Goal: Task Accomplishment & Management: Use online tool/utility

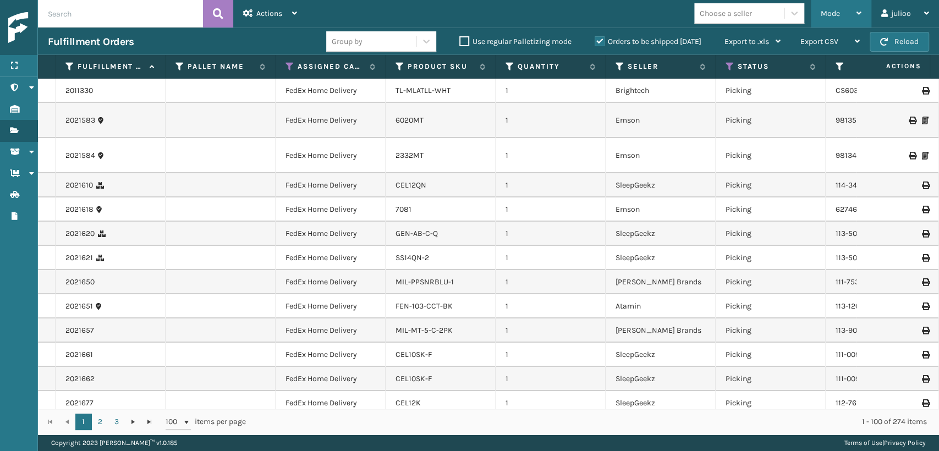
click at [827, 18] on span "Mode" at bounding box center [830, 13] width 19 height 9
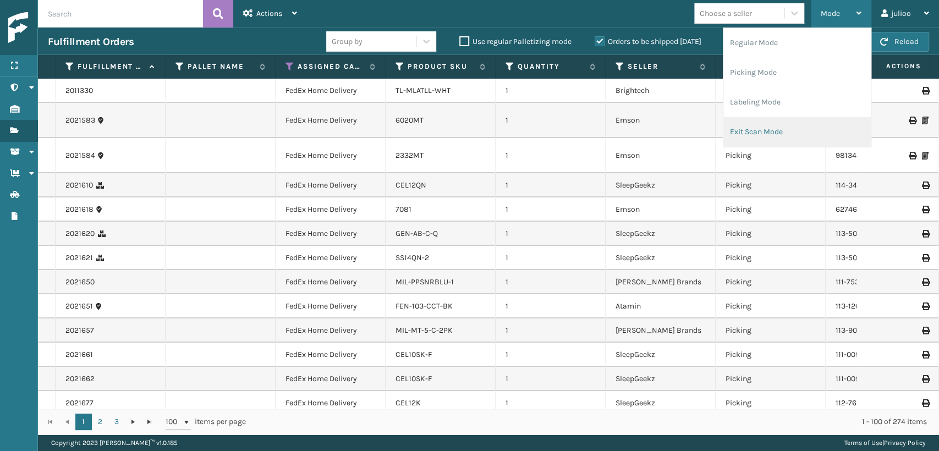
click at [760, 132] on li "Exit Scan Mode" at bounding box center [797, 132] width 147 height 30
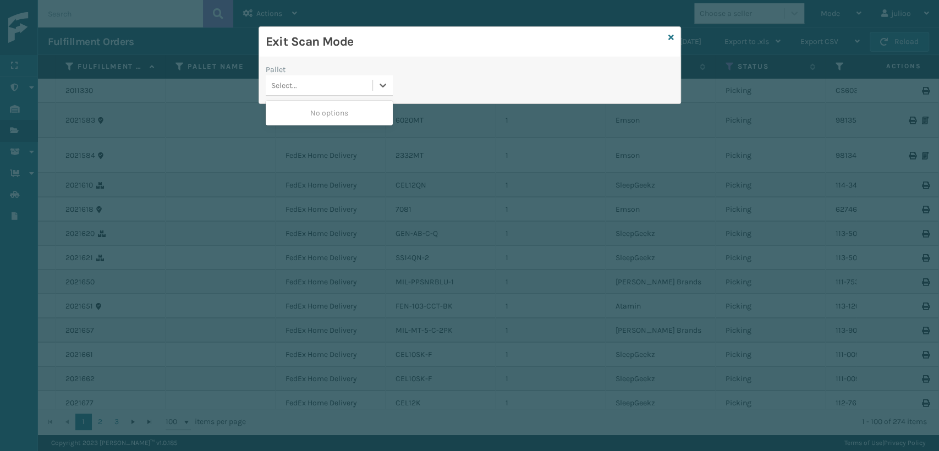
click at [282, 88] on div "Select..." at bounding box center [284, 86] width 26 height 12
click at [385, 89] on icon at bounding box center [383, 85] width 11 height 11
click at [671, 34] on icon at bounding box center [672, 38] width 6 height 8
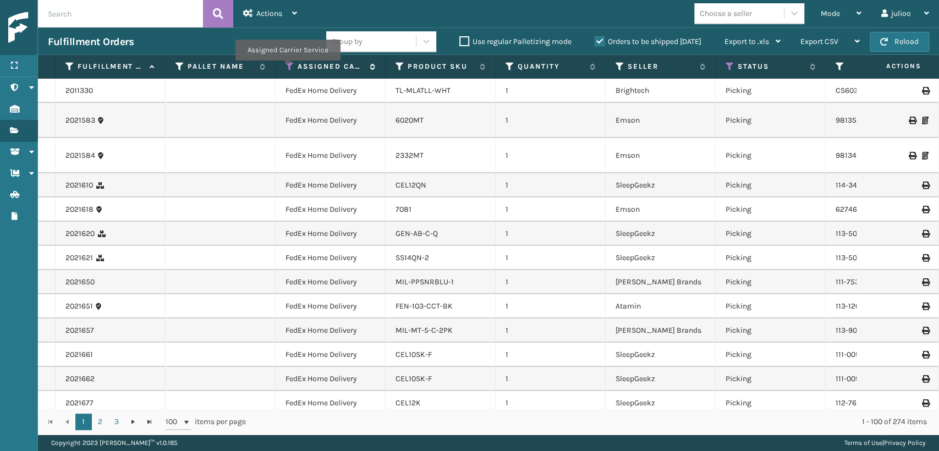
click at [287, 68] on icon at bounding box center [290, 67] width 9 height 10
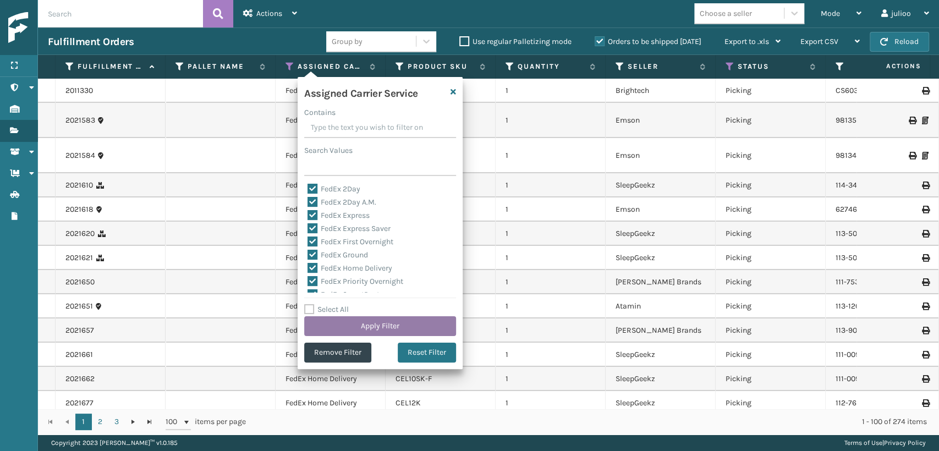
click at [349, 326] on button "Apply Filter" at bounding box center [380, 326] width 152 height 20
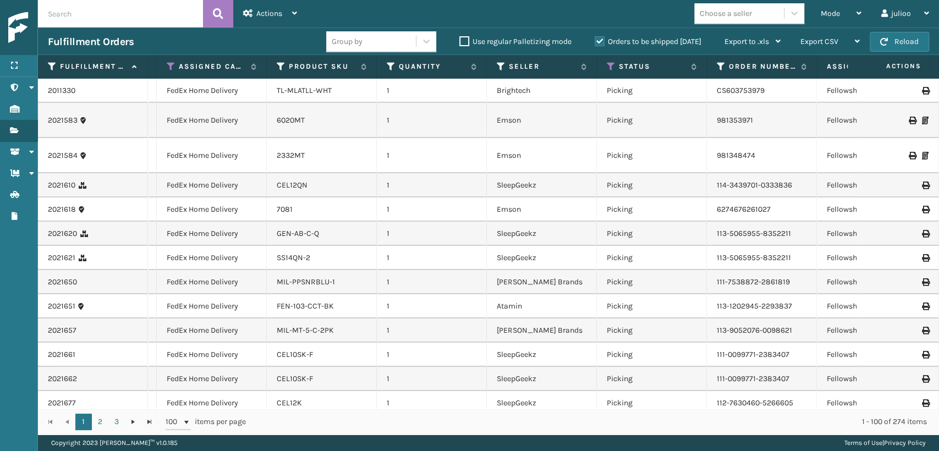
scroll to position [0, 528]
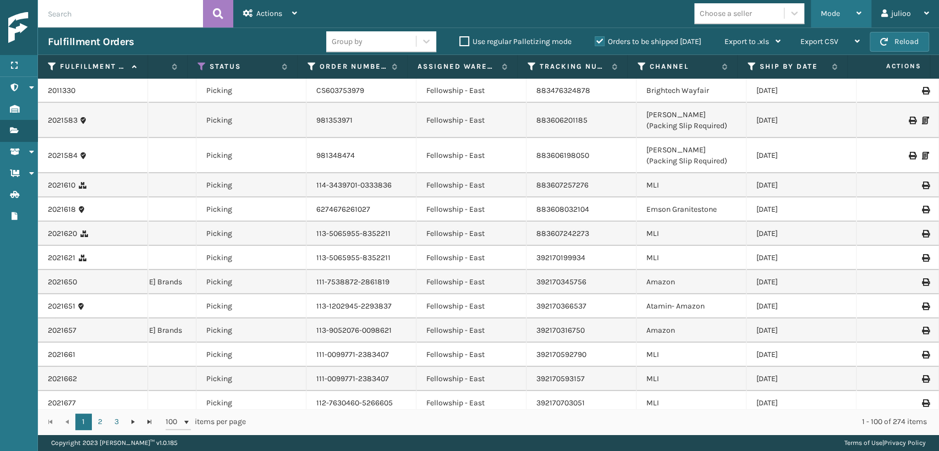
click at [822, 12] on span "Mode" at bounding box center [830, 13] width 19 height 9
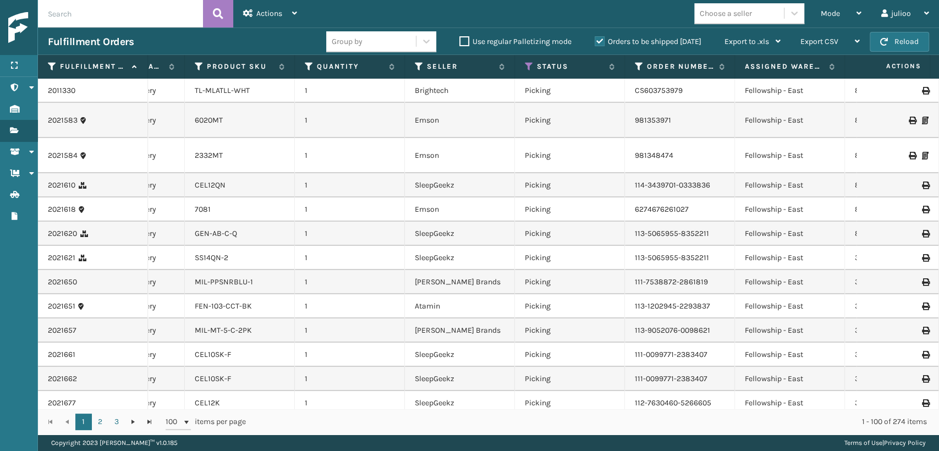
scroll to position [0, 0]
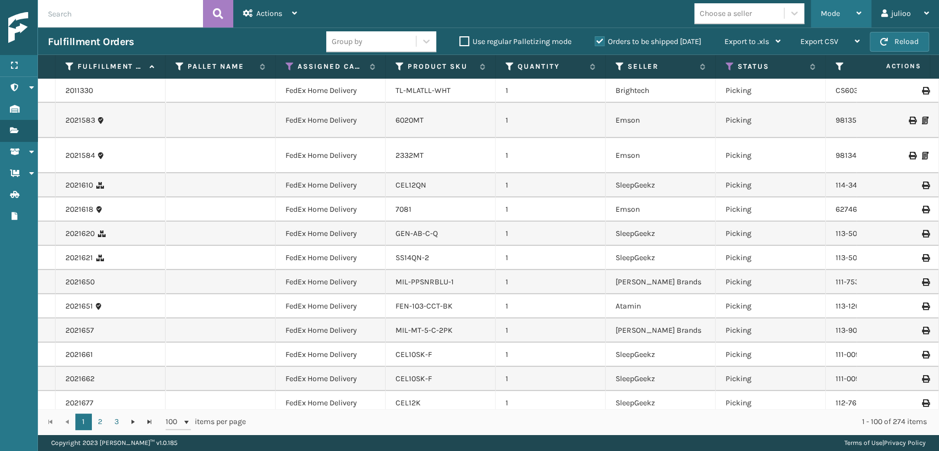
click at [813, 15] on div "Mode Regular Mode Picking Mode Labeling Mode Exit Scan Mode" at bounding box center [841, 14] width 61 height 28
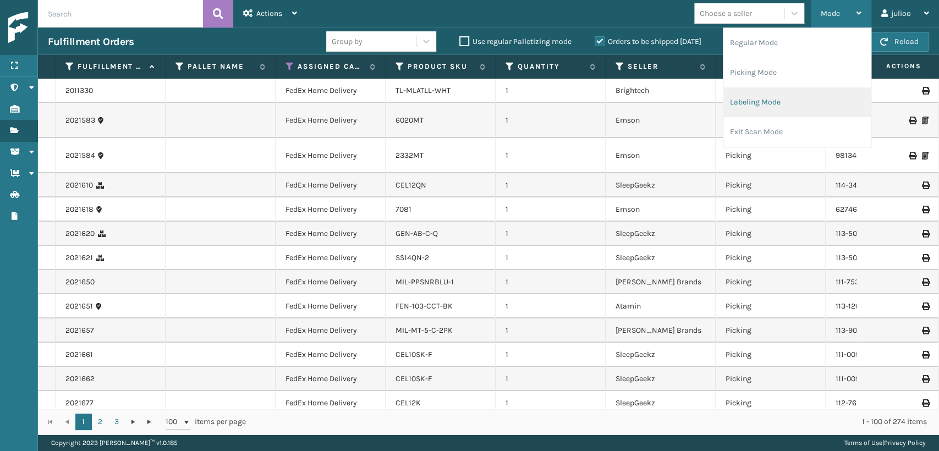
click at [751, 103] on li "Labeling Mode" at bounding box center [797, 102] width 147 height 30
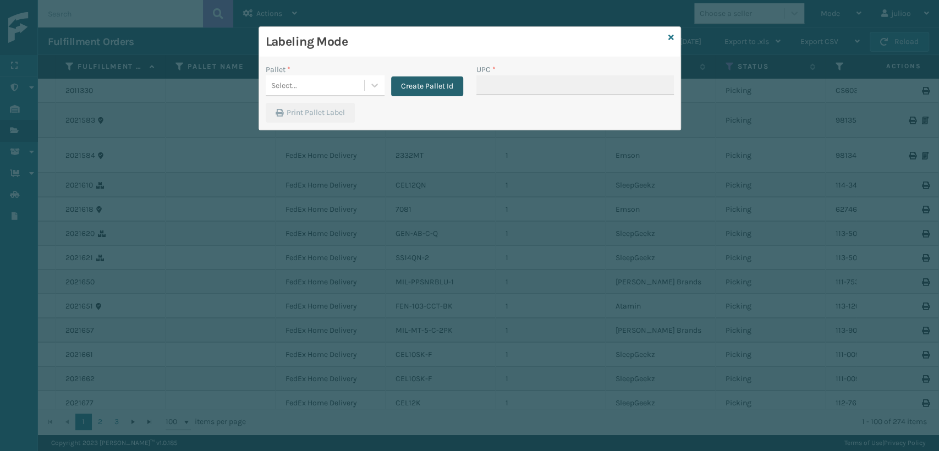
click at [413, 83] on button "Create Pallet Id" at bounding box center [427, 86] width 72 height 20
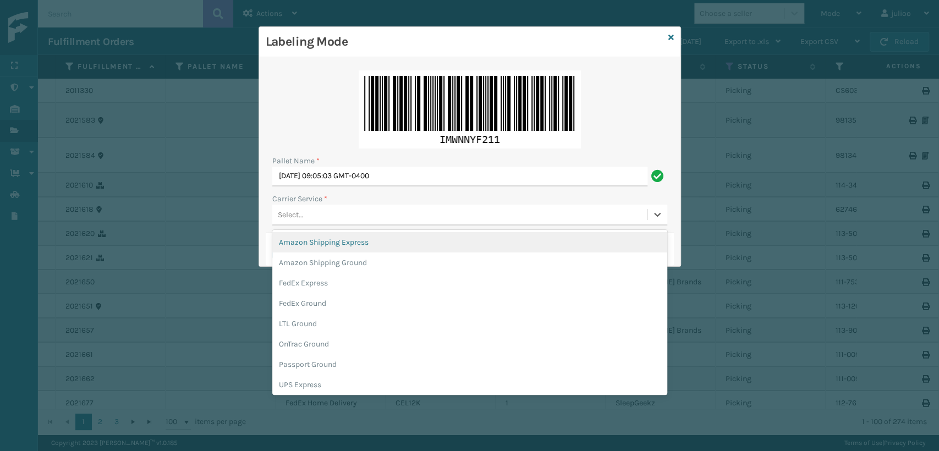
click at [302, 216] on div "Select..." at bounding box center [291, 215] width 26 height 12
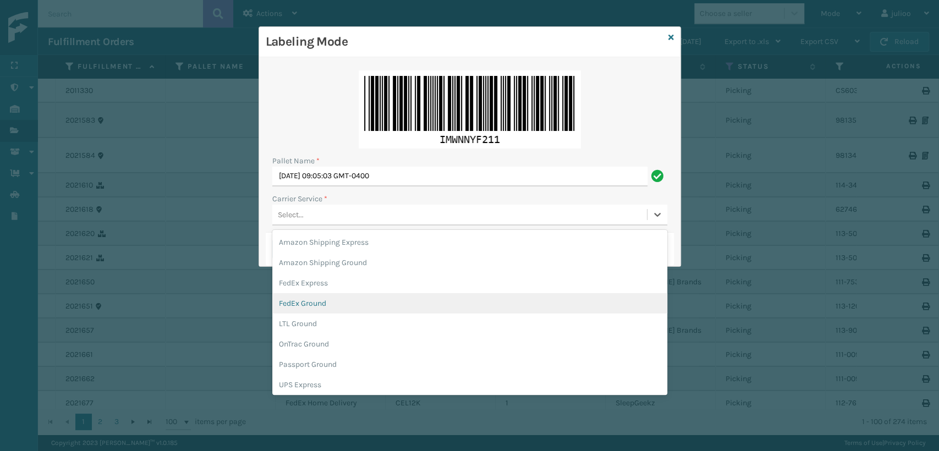
click at [323, 305] on div "FedEx Ground" at bounding box center [469, 303] width 395 height 20
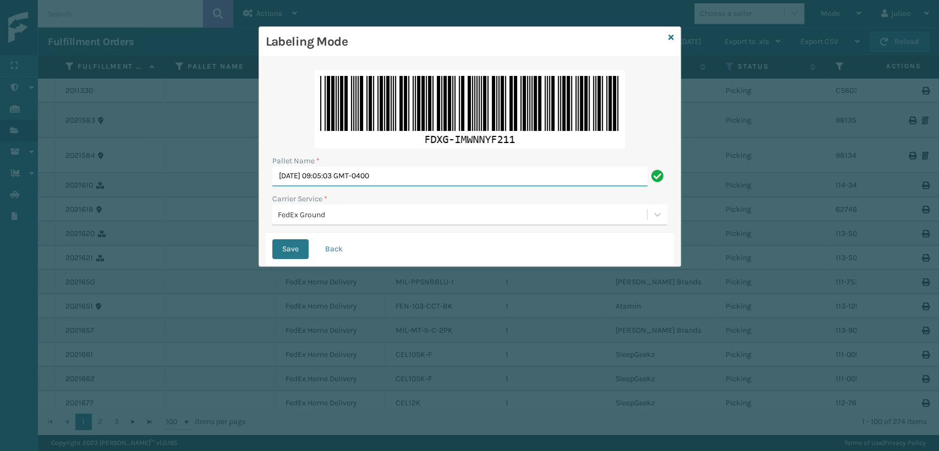
drag, startPoint x: 400, startPoint y: 174, endPoint x: 240, endPoint y: 185, distance: 160.0
click at [234, 186] on div "Labeling Mode Pallet Name * [DATE] 09:05:03 GMT-0400 Carrier Service * FedEx Gr…" at bounding box center [469, 225] width 939 height 451
type input "0"
type input "T557492"
click at [272, 239] on button "Save" at bounding box center [290, 249] width 36 height 20
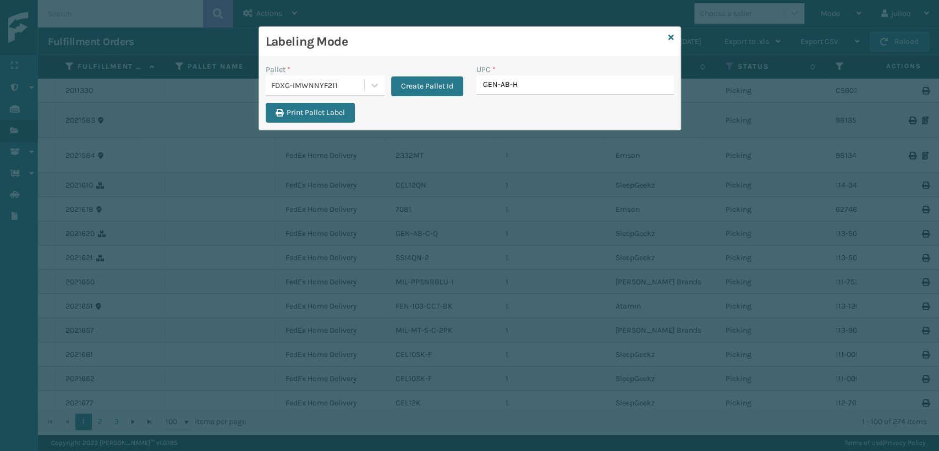
type input "GEN-AB-H-"
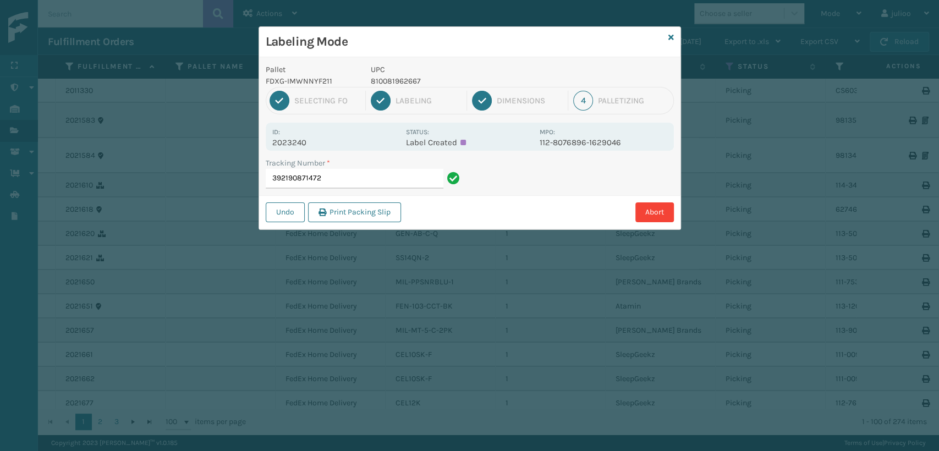
type input "392190871472"
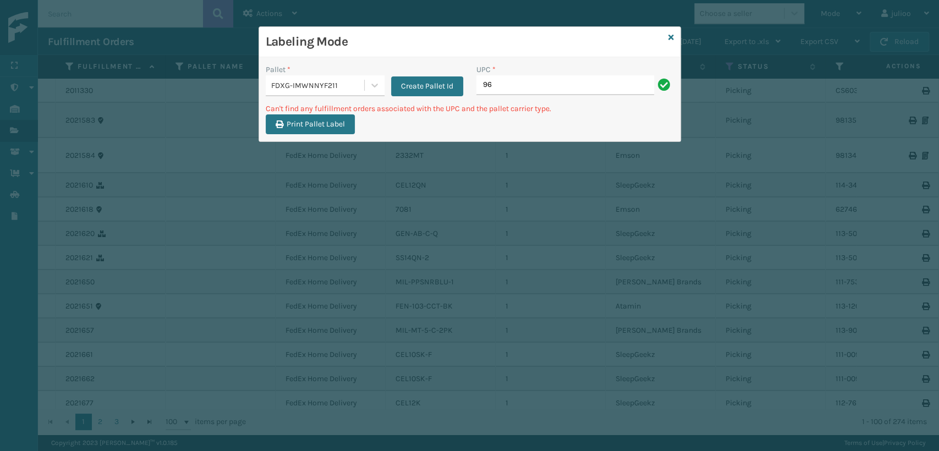
type input "9"
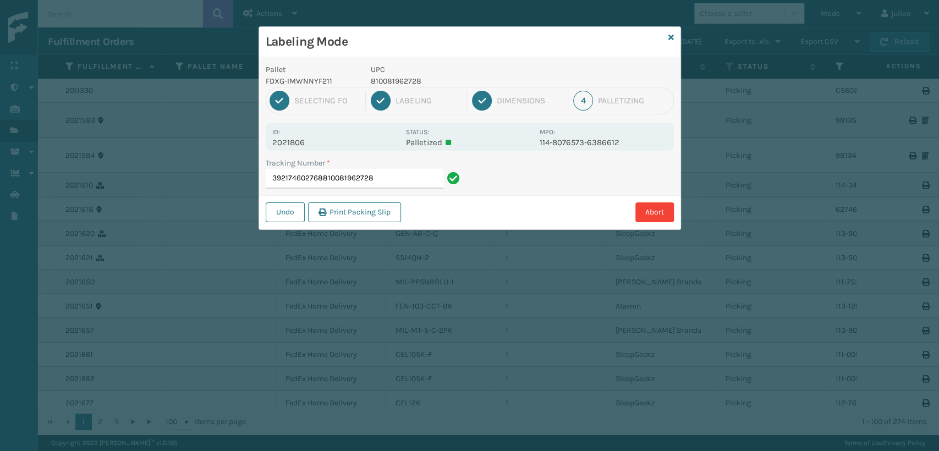
type input "392174602768810081962728"
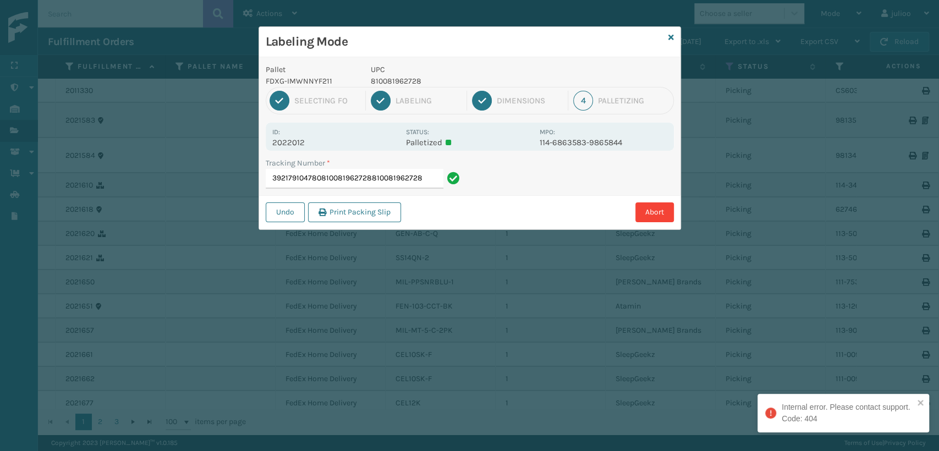
type input "392179104780810081962728810081962728"
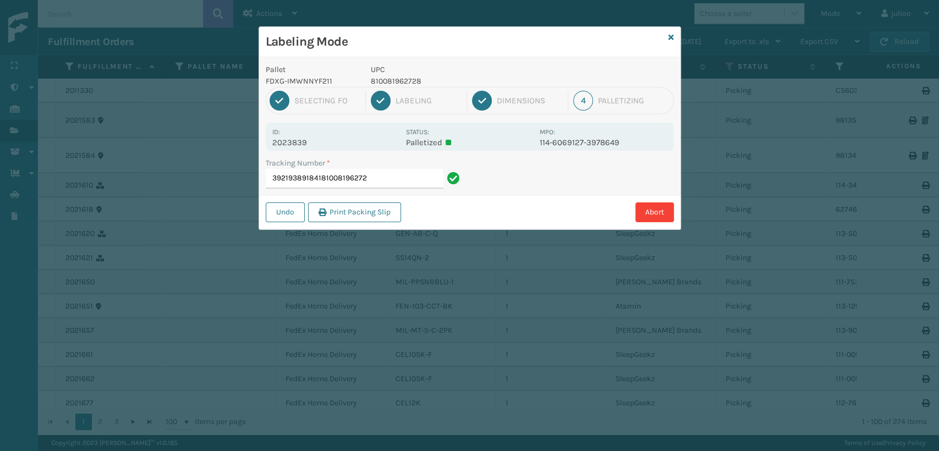
type input "392193891841810081962728"
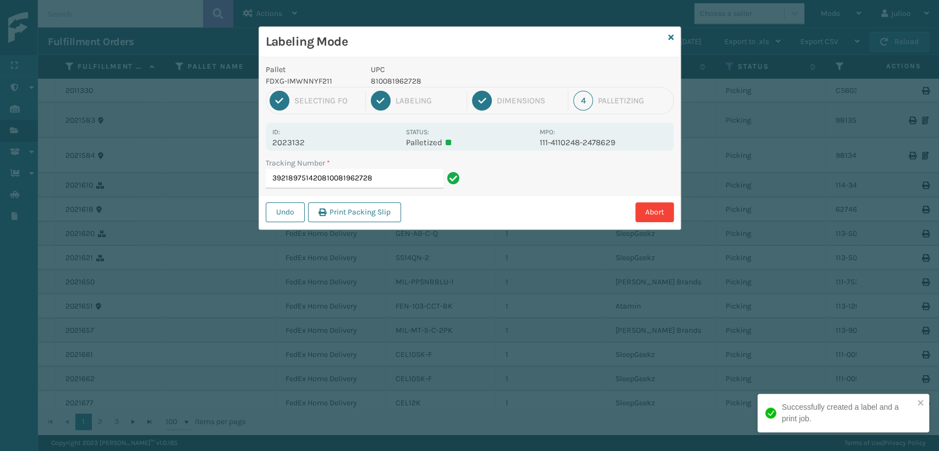
type input "392189751420810081962728"
type input "392180467272810081962728"
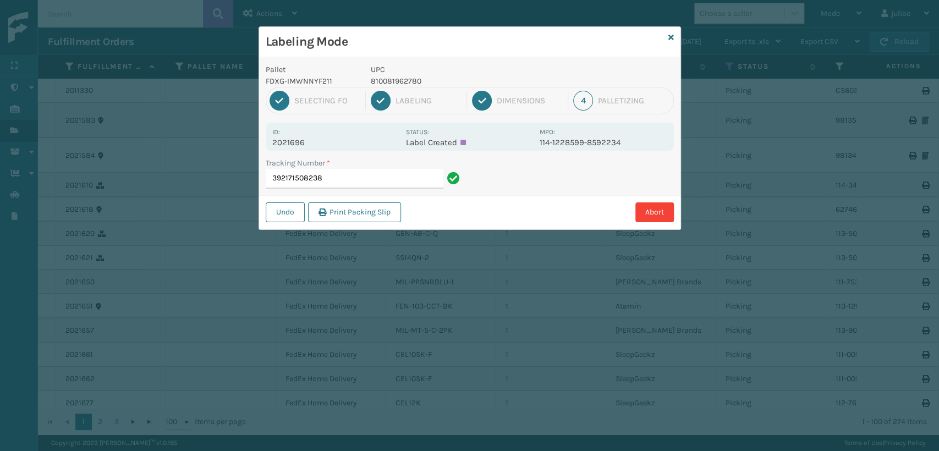
type input "392171508238"
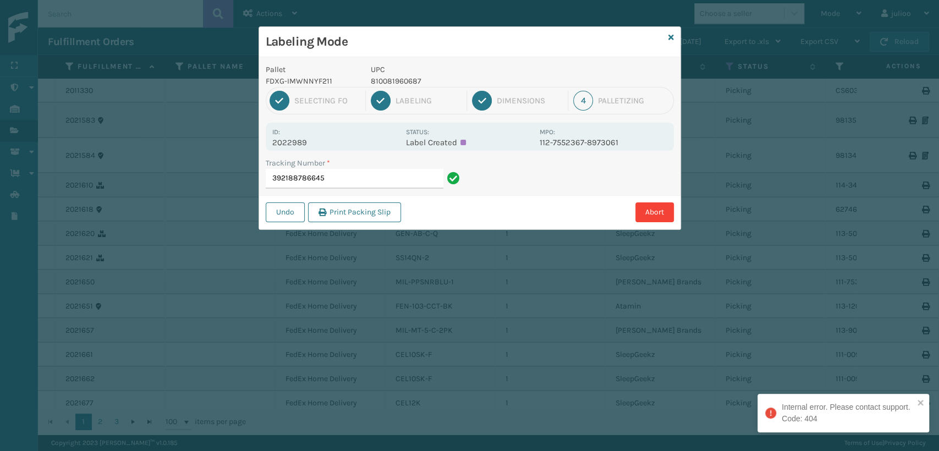
type input "392188786645"
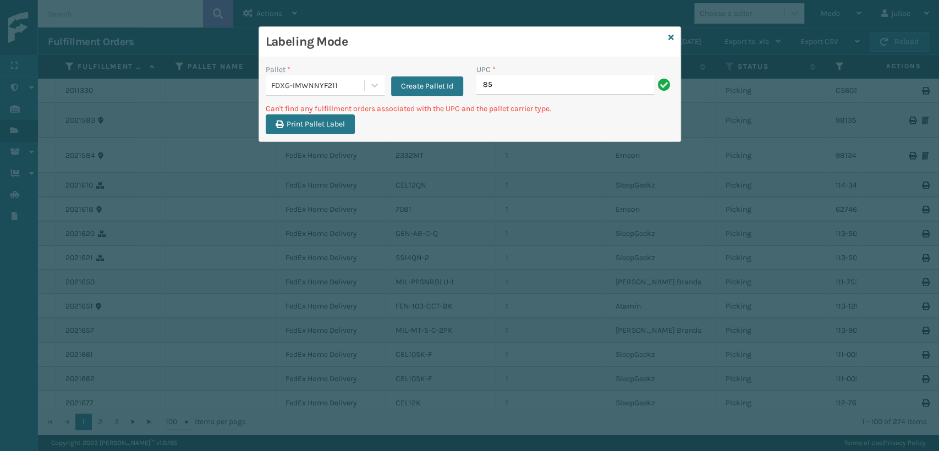
type input "8"
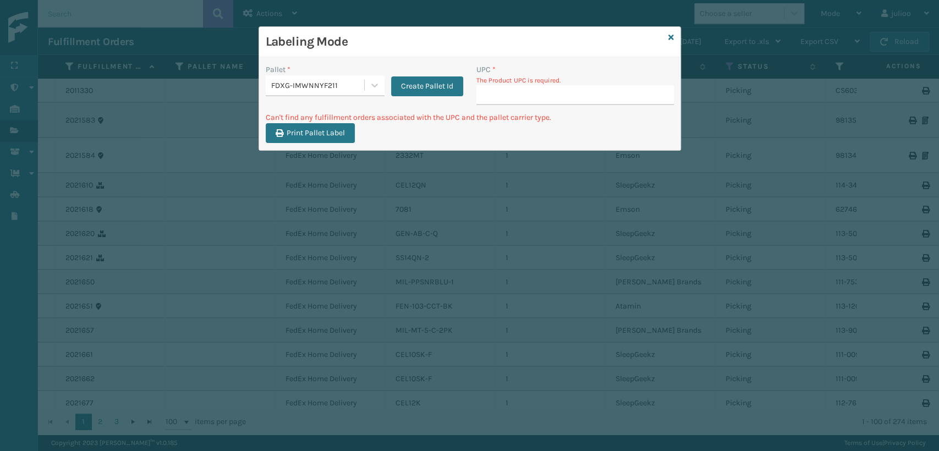
click at [669, 36] on icon at bounding box center [672, 38] width 6 height 8
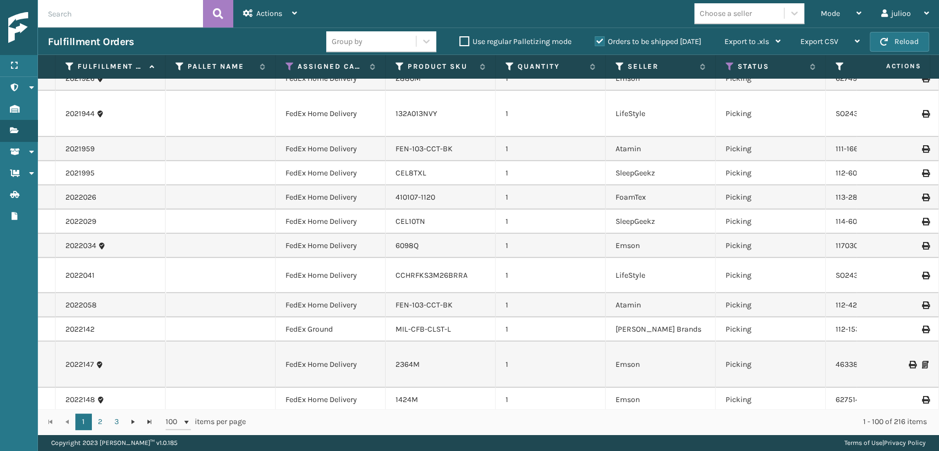
scroll to position [672, 0]
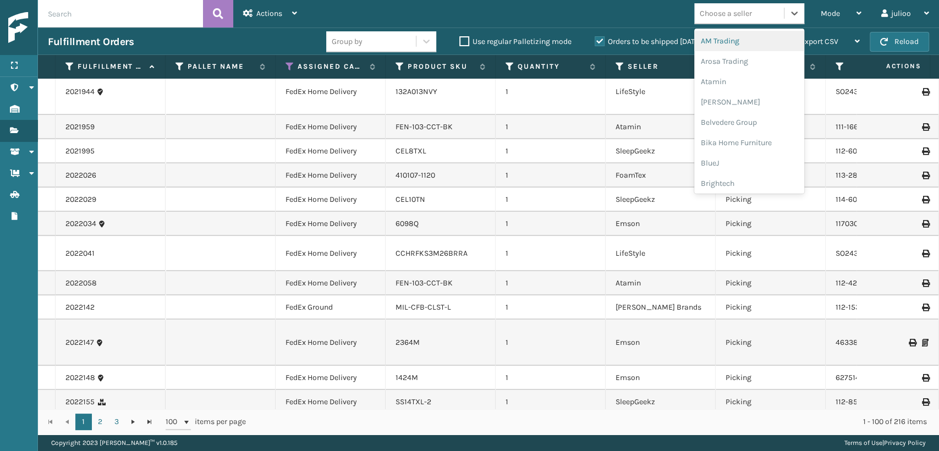
click at [717, 8] on div "Choose a seller" at bounding box center [726, 14] width 52 height 12
type input "F"
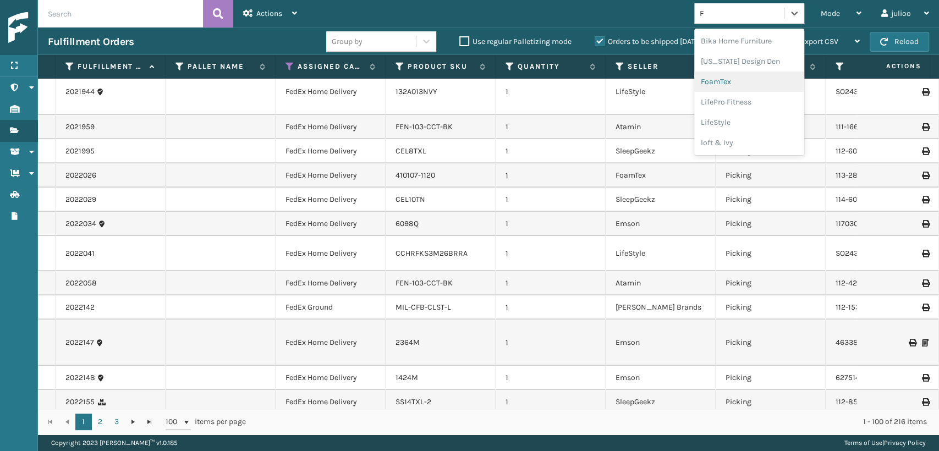
click at [734, 83] on div "FoamTex" at bounding box center [749, 82] width 110 height 20
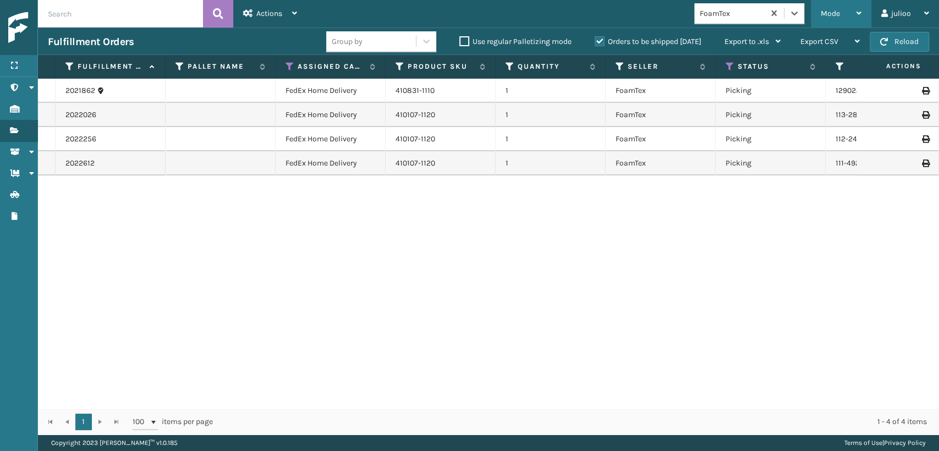
click at [858, 14] on icon at bounding box center [859, 13] width 5 height 8
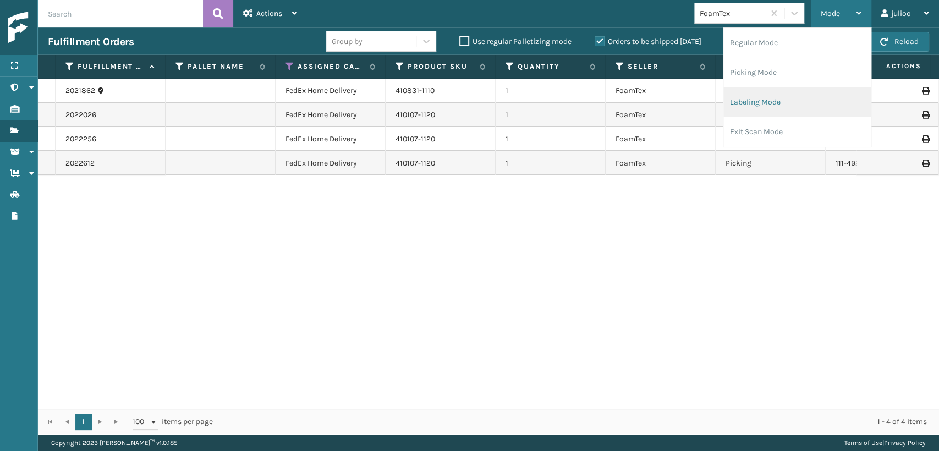
click at [777, 106] on li "Labeling Mode" at bounding box center [797, 102] width 147 height 30
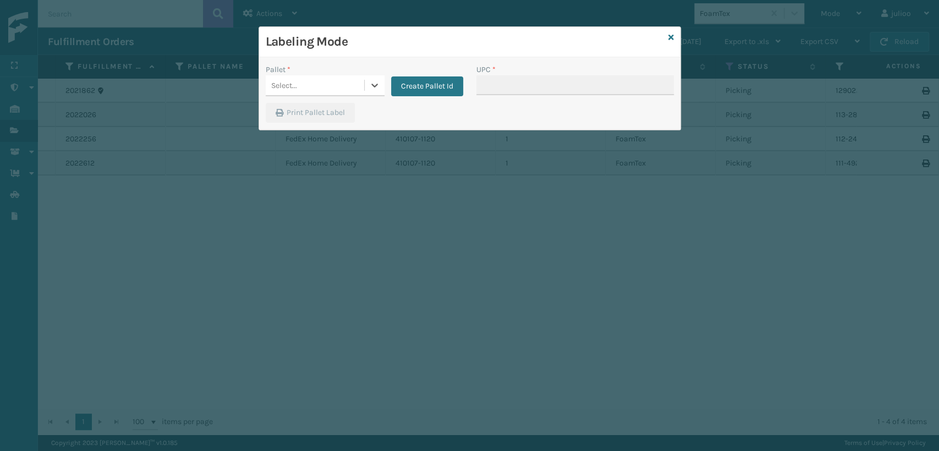
click at [294, 87] on div "Select..." at bounding box center [284, 86] width 26 height 12
click at [295, 111] on div "FDXG-IMWNNYF211" at bounding box center [325, 113] width 119 height 20
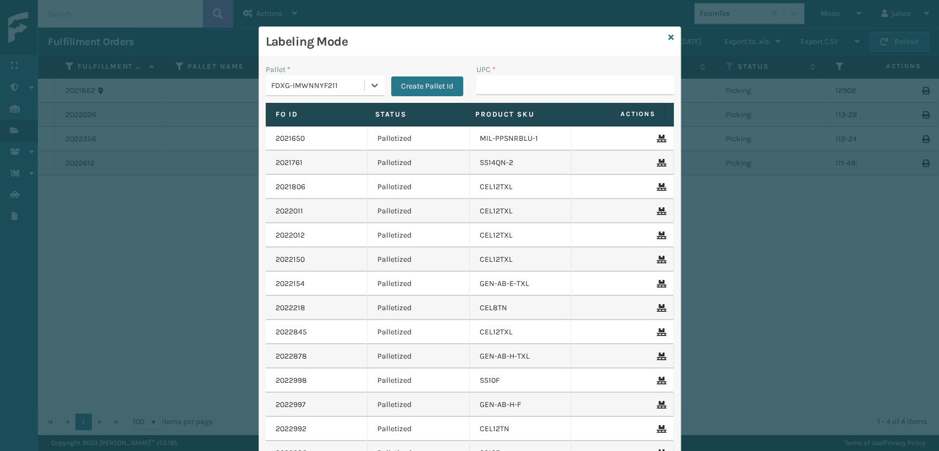
type input "810081962742"
drag, startPoint x: 495, startPoint y: 99, endPoint x: 480, endPoint y: 94, distance: 15.7
click at [484, 94] on input "UPC *" at bounding box center [576, 85] width 198 height 20
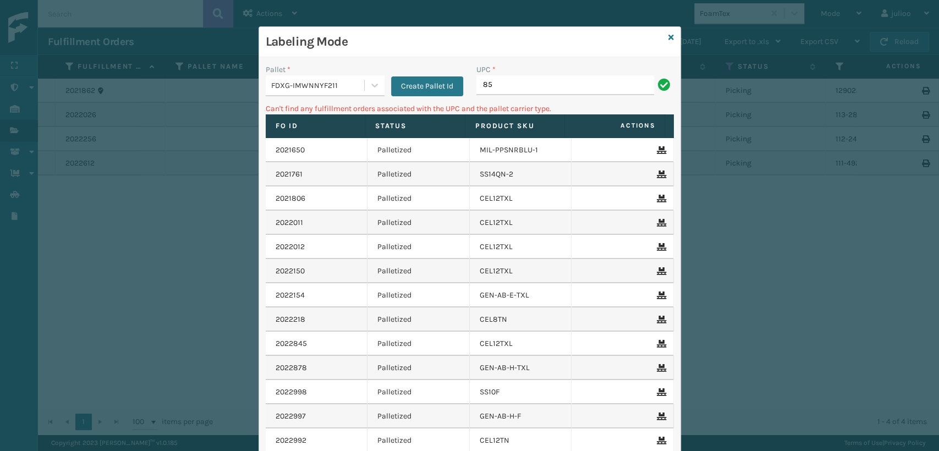
type input "8"
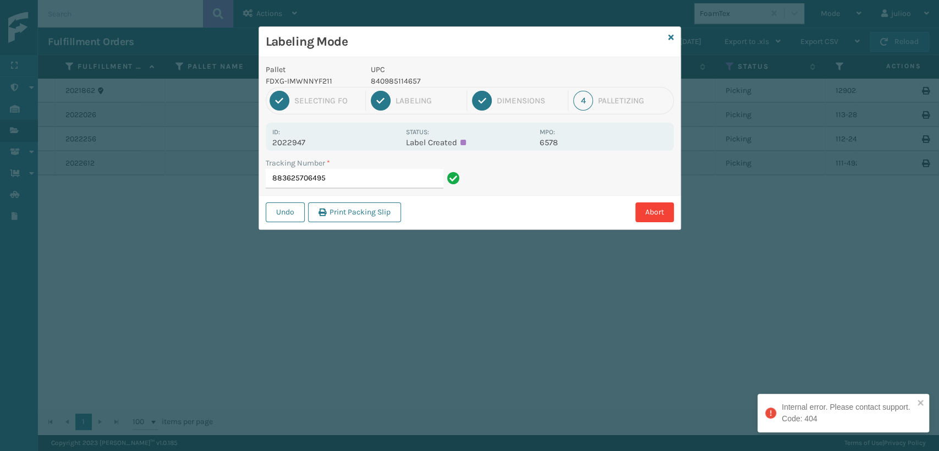
type input "883625706495"
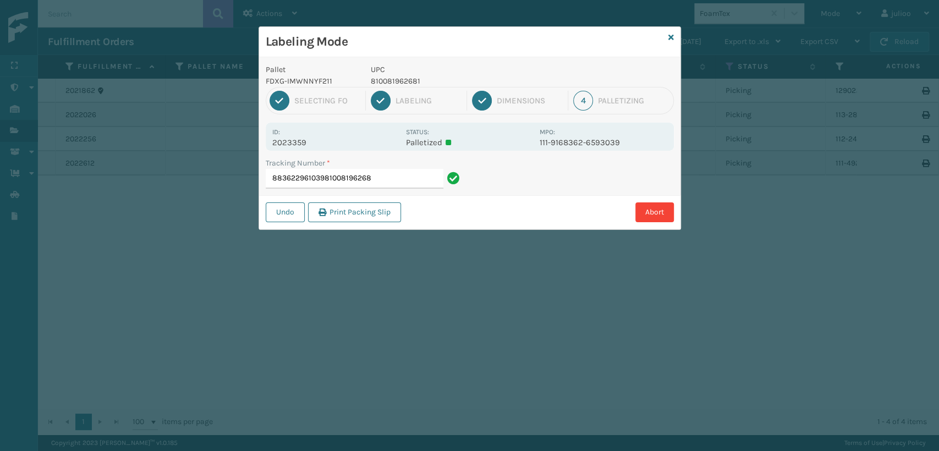
type input "883622961039810081962681"
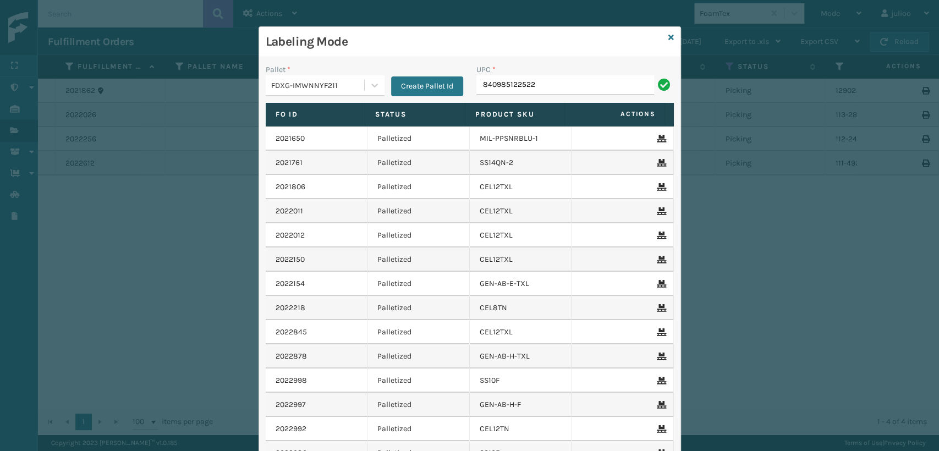
type input "840985122522"
type input "840985124670"
type input "410831-1110"
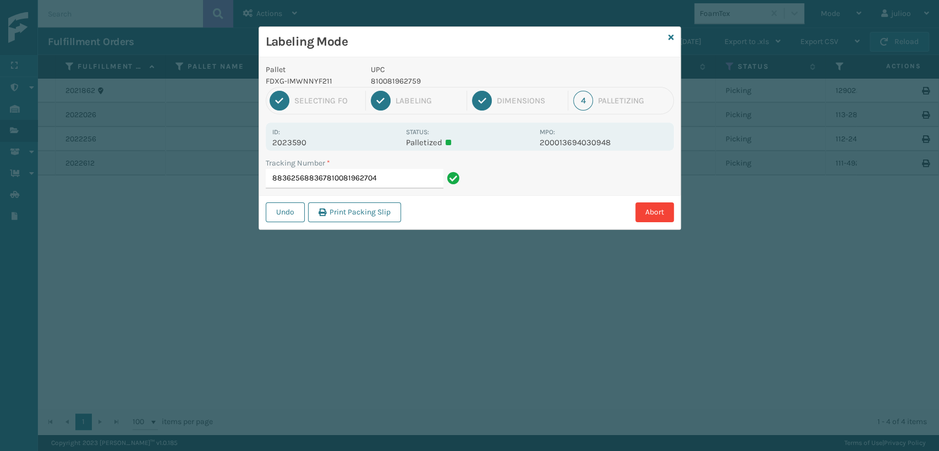
type input "883625688367810081962704"
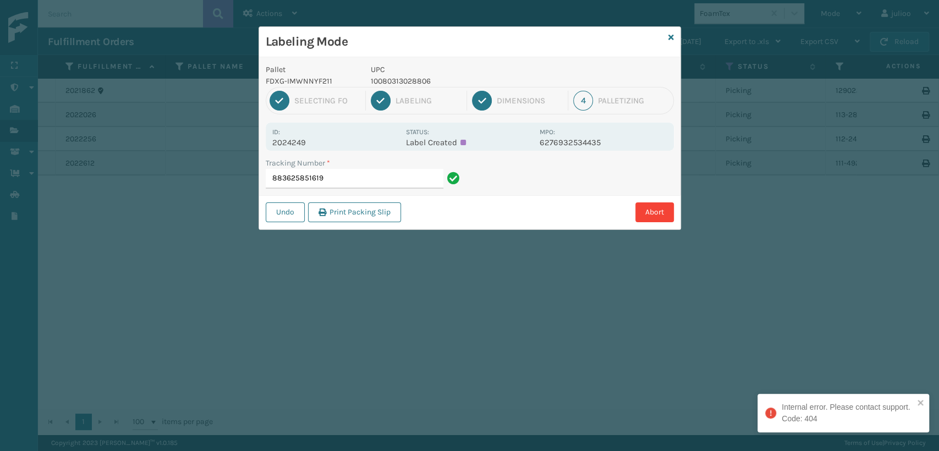
type input "883625851619"
type input "883625660077"
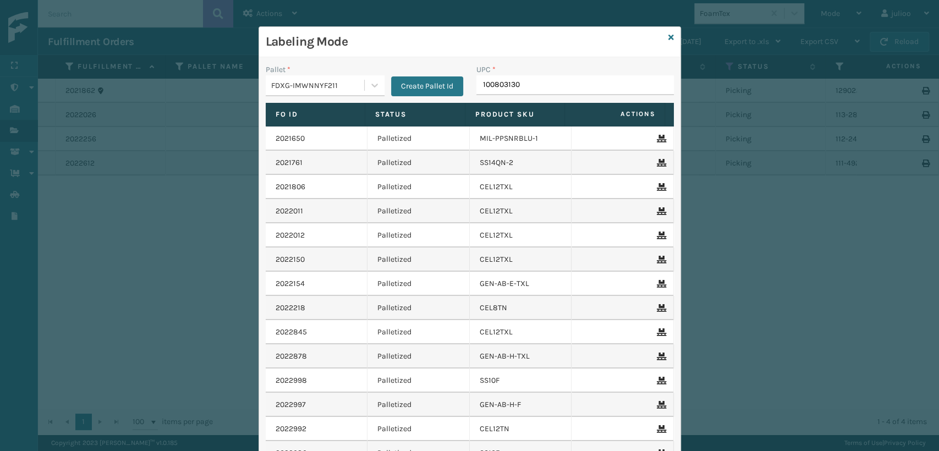
type input "1008031302"
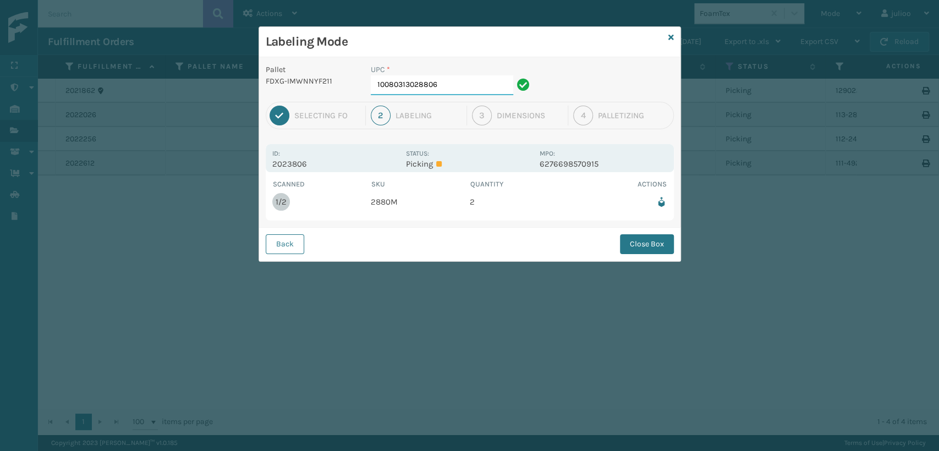
click at [476, 85] on input "10080313028806" at bounding box center [442, 85] width 143 height 20
click at [639, 238] on button "Close Box" at bounding box center [647, 244] width 54 height 20
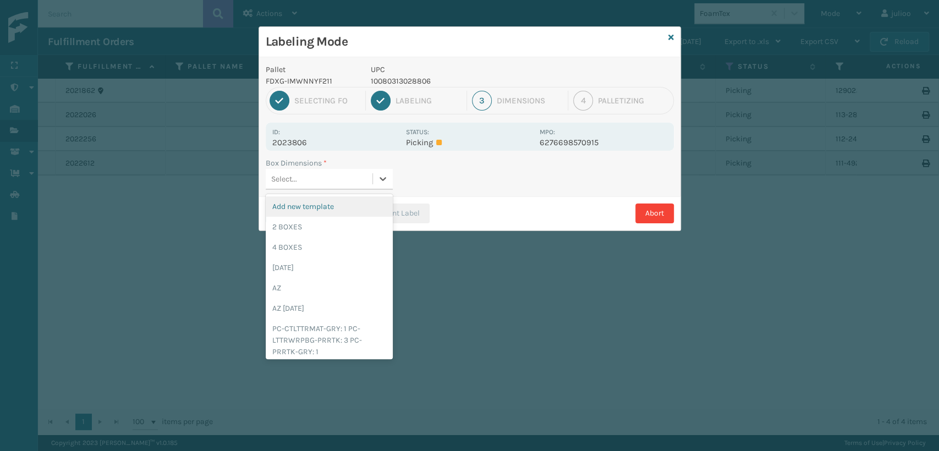
click at [341, 183] on div "Select..." at bounding box center [319, 179] width 107 height 18
click at [303, 228] on div "2 BOXES" at bounding box center [329, 227] width 127 height 20
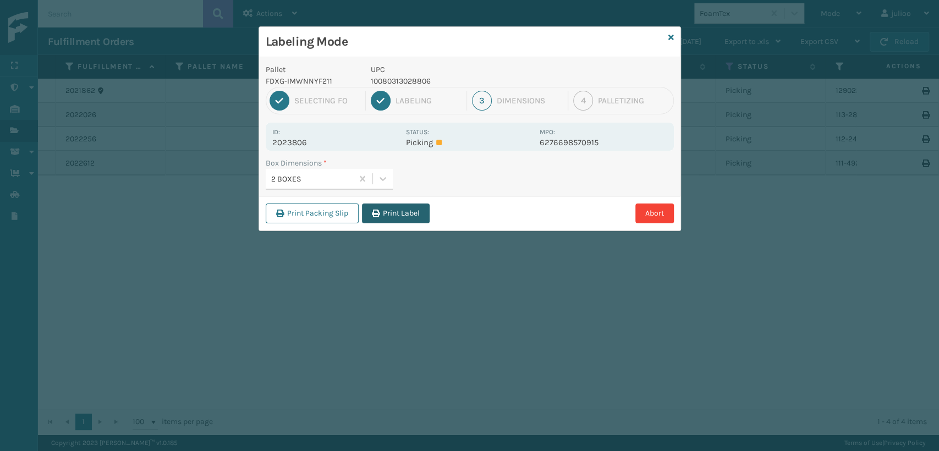
click at [400, 212] on button "Print Label" at bounding box center [396, 214] width 68 height 20
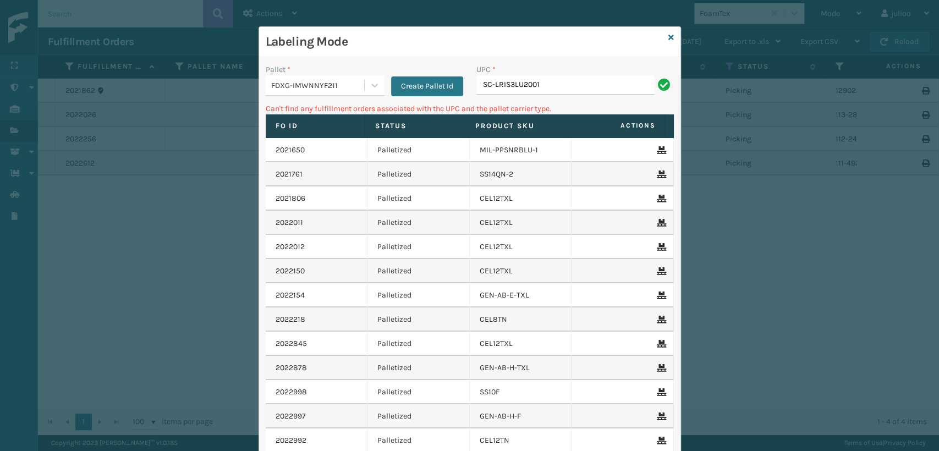
click at [490, 89] on input "SC-LRIS3LU2001" at bounding box center [566, 85] width 178 height 20
type input "SCLRIS3LU2001"
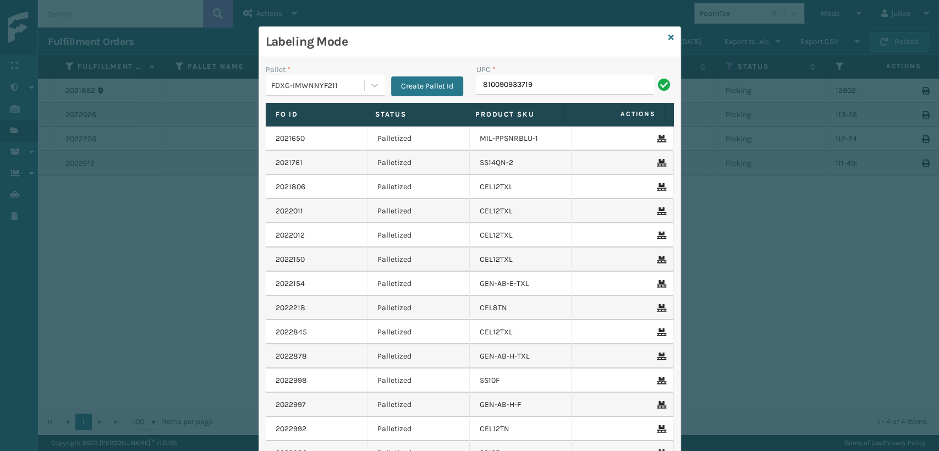
type input "810090933719"
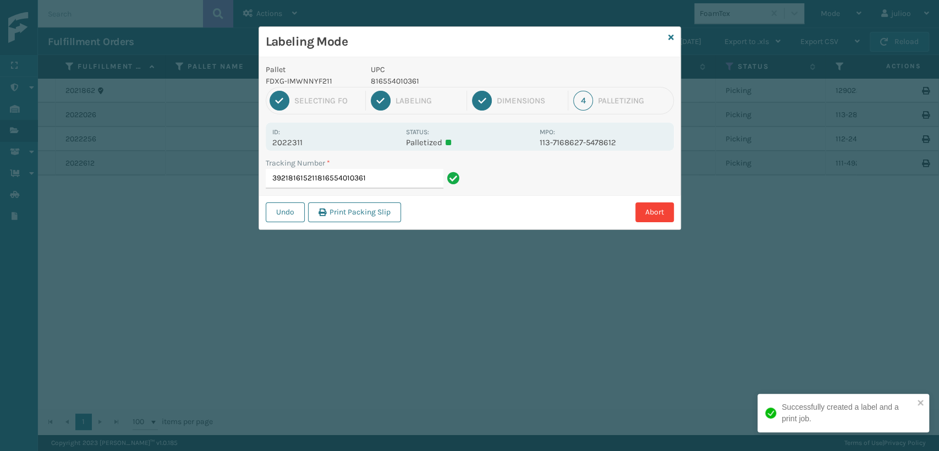
type input "392181615211816554010361"
type input "883625714070816554010361"
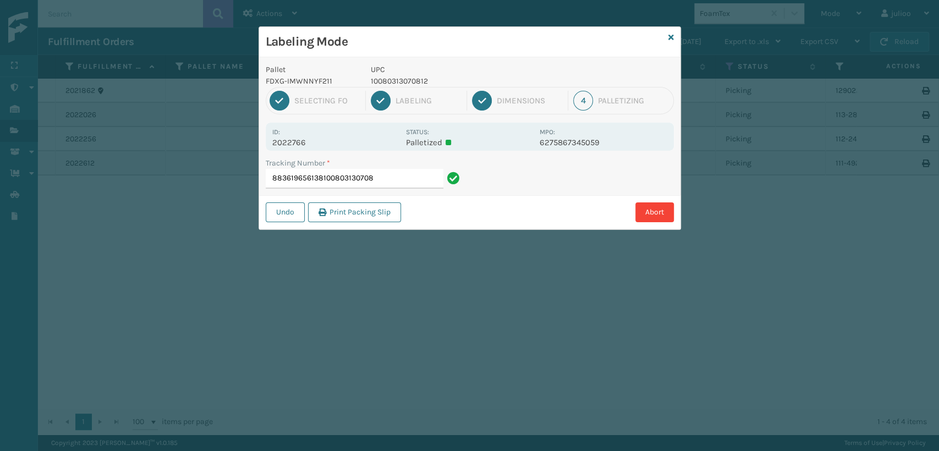
type input "883619656138100803130708"
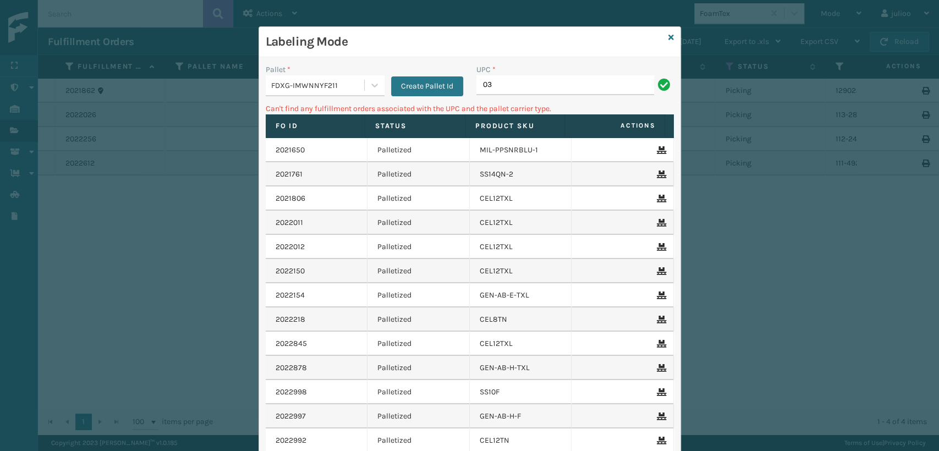
type input "0"
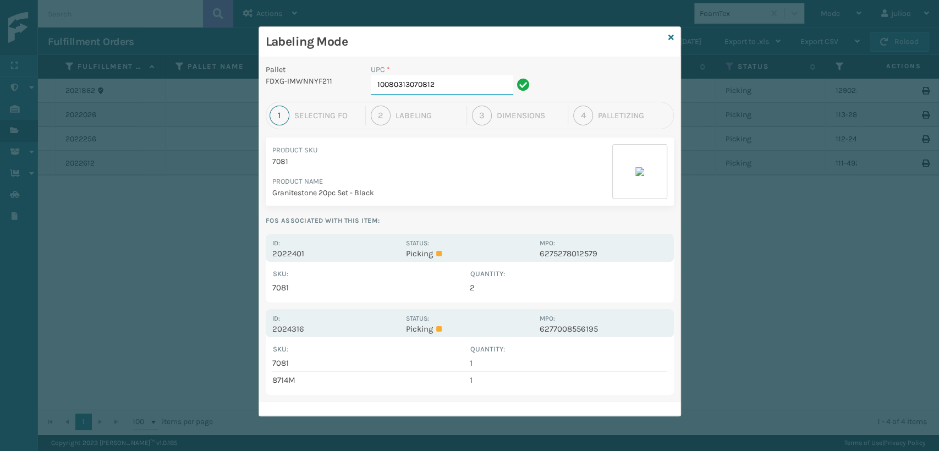
click at [457, 85] on input "10080313070812" at bounding box center [442, 85] width 143 height 20
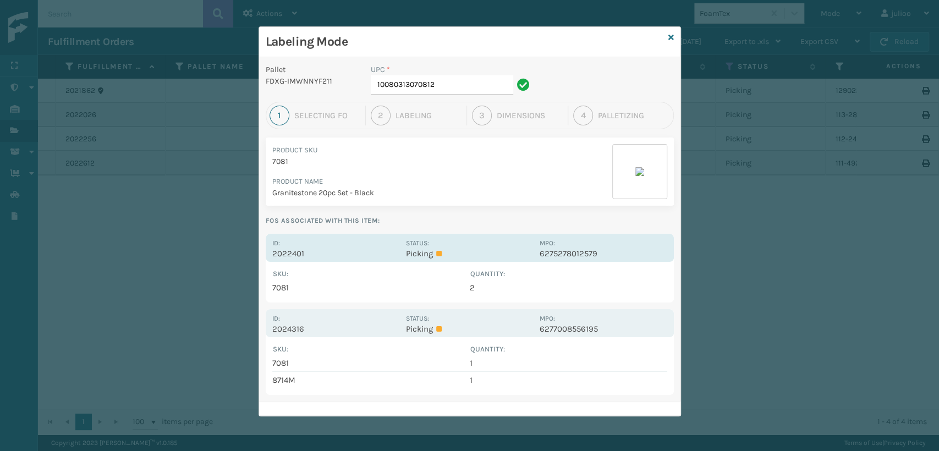
click at [357, 253] on p "2022401" at bounding box center [335, 254] width 127 height 10
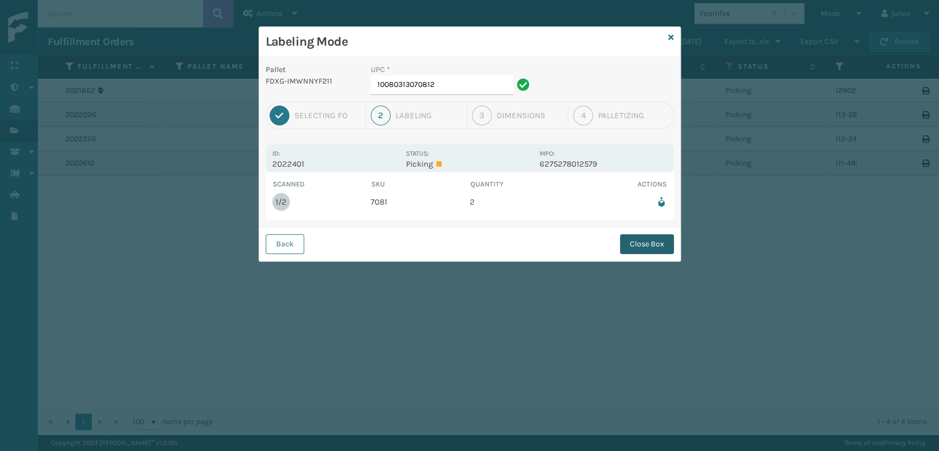
click at [646, 248] on button "Close Box" at bounding box center [647, 244] width 54 height 20
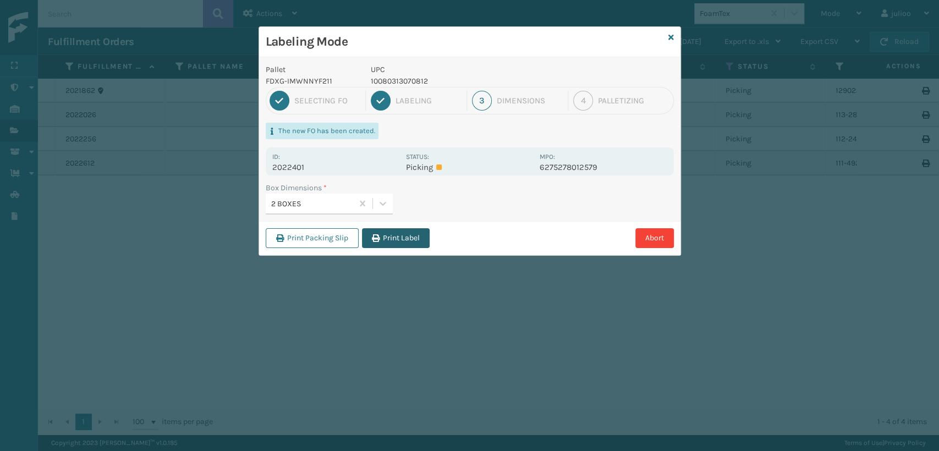
click at [388, 242] on button "Print Label" at bounding box center [396, 238] width 68 height 20
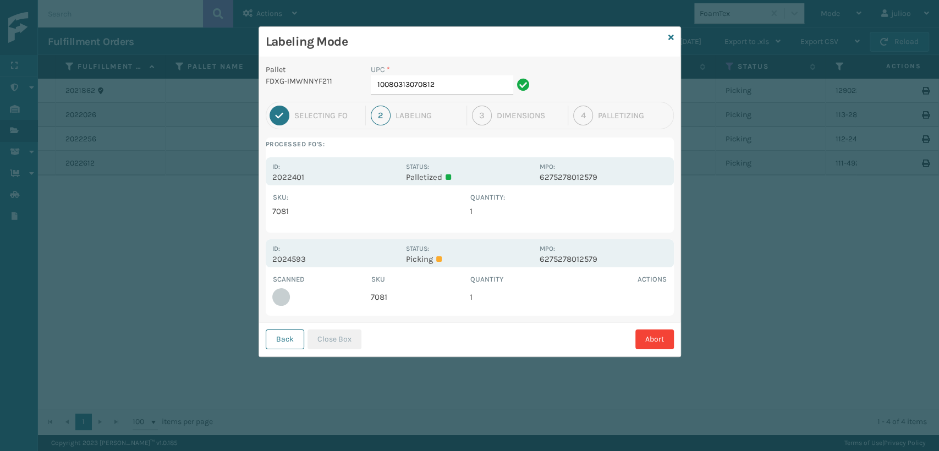
click at [369, 171] on div "Id: 2022401" at bounding box center [335, 171] width 127 height 21
click at [446, 82] on input "10080313070812" at bounding box center [442, 85] width 143 height 20
click at [317, 253] on div "Id: 2024593" at bounding box center [335, 253] width 127 height 21
click at [440, 90] on input "10080313070812" at bounding box center [442, 85] width 143 height 20
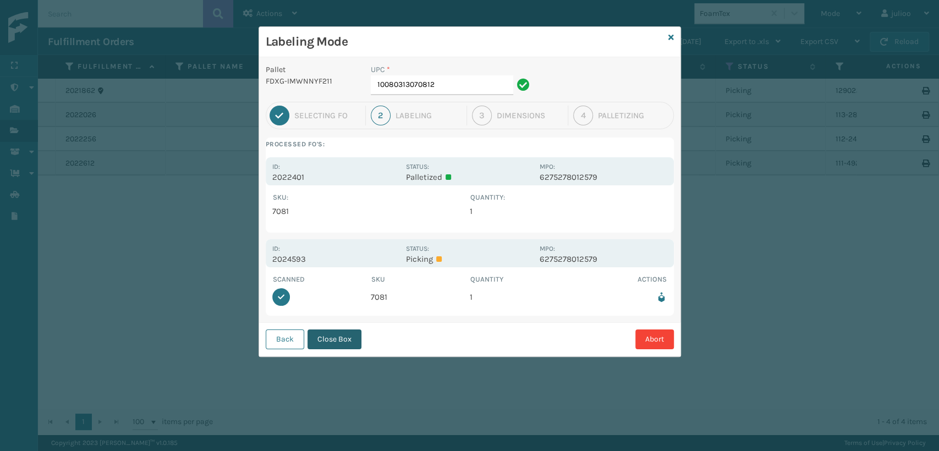
click at [340, 338] on button "Close Box" at bounding box center [335, 340] width 54 height 20
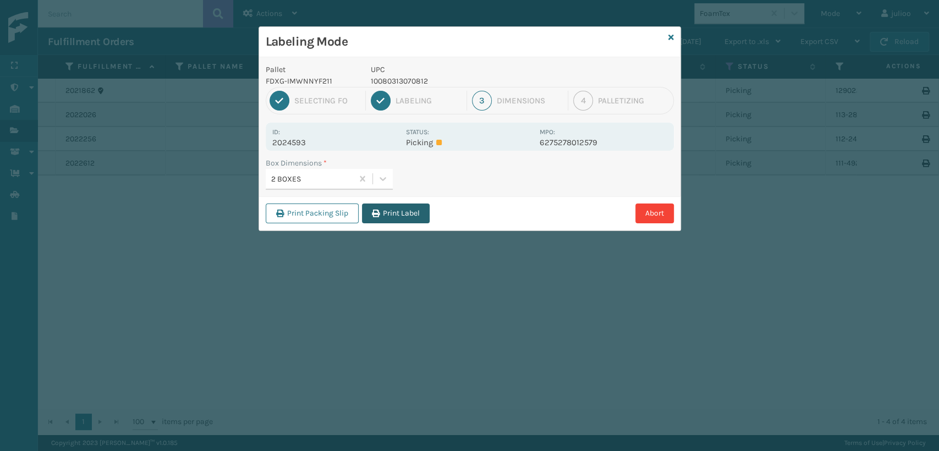
click at [398, 212] on button "Print Label" at bounding box center [396, 214] width 68 height 20
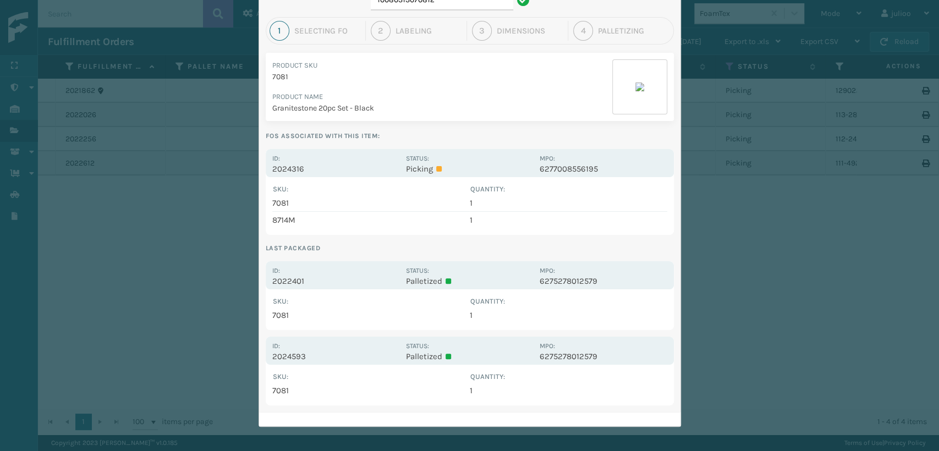
scroll to position [86, 0]
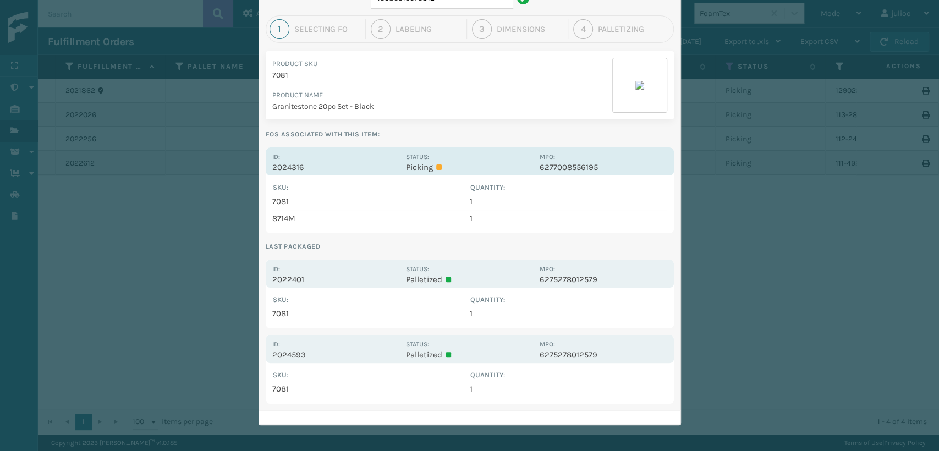
click at [350, 162] on p "2024316" at bounding box center [335, 167] width 127 height 10
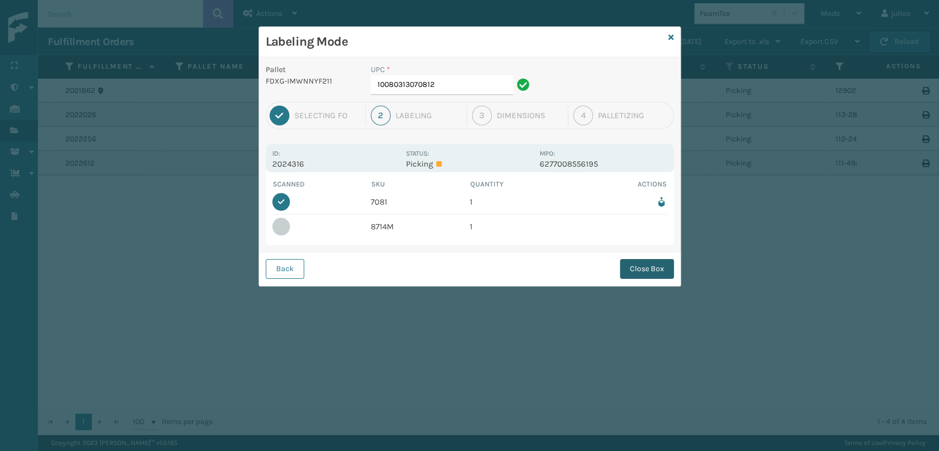
click at [661, 271] on button "Close Box" at bounding box center [647, 269] width 54 height 20
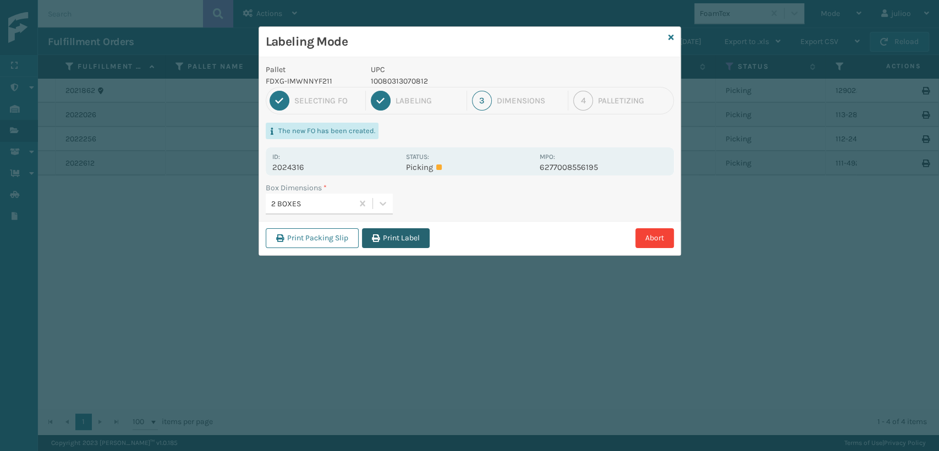
click at [397, 238] on button "Print Label" at bounding box center [396, 238] width 68 height 20
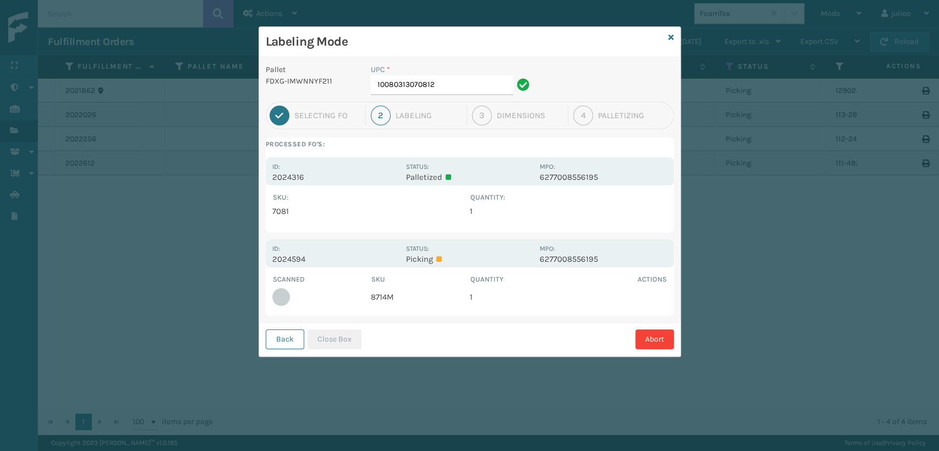
click at [358, 256] on p "2024594" at bounding box center [335, 259] width 127 height 10
click at [449, 84] on input "10080313070812" at bounding box center [442, 85] width 143 height 20
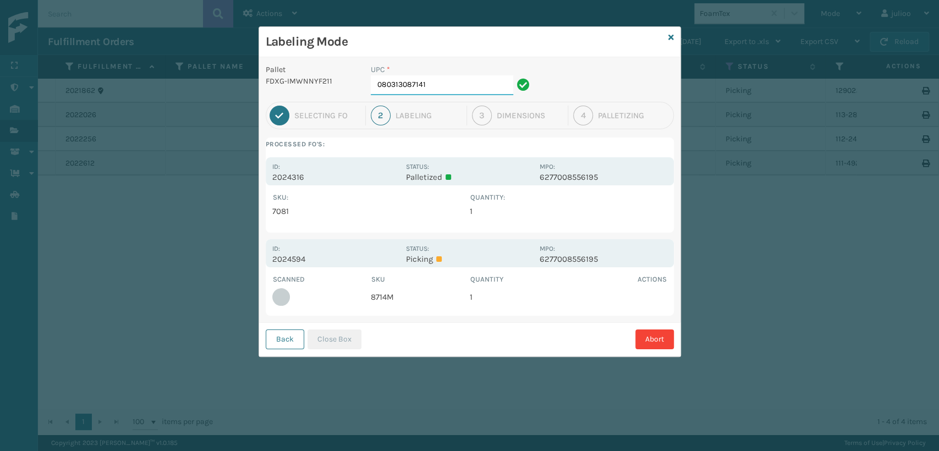
type input "080313087141"
click at [378, 254] on p "2024594" at bounding box center [335, 259] width 127 height 10
drag, startPoint x: 378, startPoint y: 254, endPoint x: 407, endPoint y: 260, distance: 29.4
click at [379, 253] on div "Id: 2024594" at bounding box center [335, 253] width 127 height 21
click at [446, 256] on p "Picking" at bounding box center [469, 259] width 127 height 10
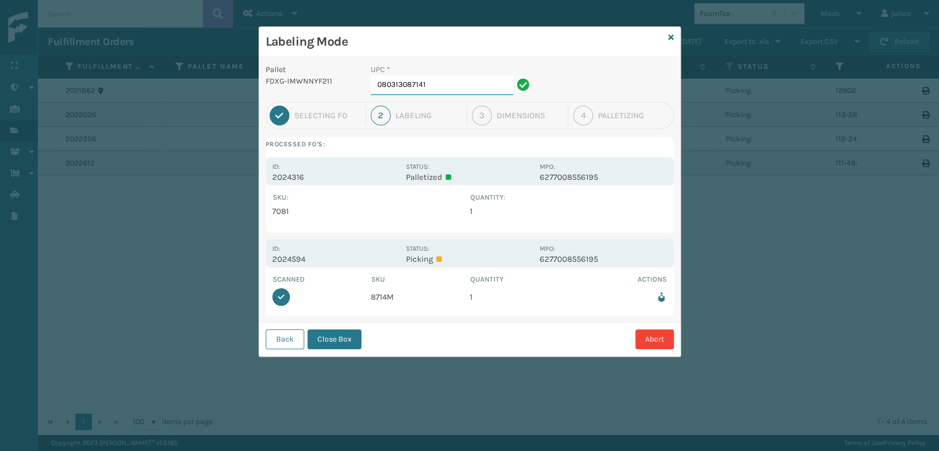
click at [445, 85] on input "080313087141" at bounding box center [442, 85] width 143 height 20
click at [340, 334] on button "Close Box" at bounding box center [335, 340] width 54 height 20
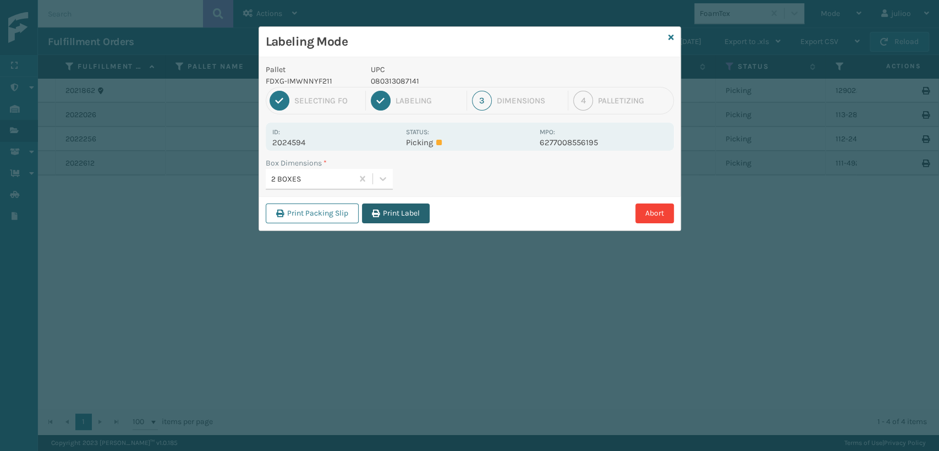
click at [374, 210] on icon "button" at bounding box center [376, 214] width 8 height 8
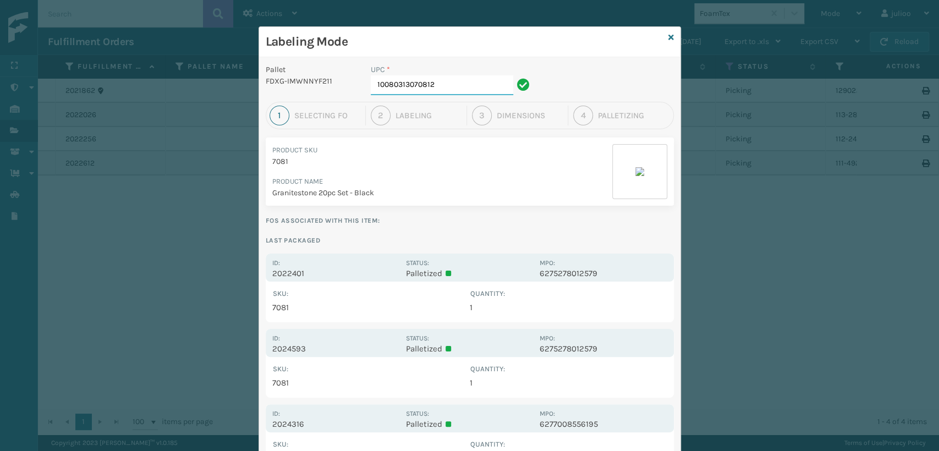
drag, startPoint x: 445, startPoint y: 94, endPoint x: 449, endPoint y: 89, distance: 6.2
click at [445, 94] on input "10080313070812" at bounding box center [442, 85] width 143 height 20
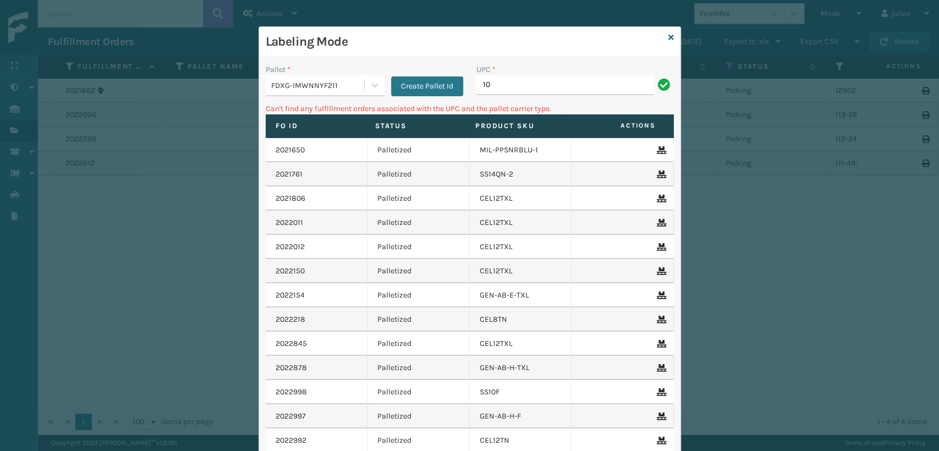
type input "1"
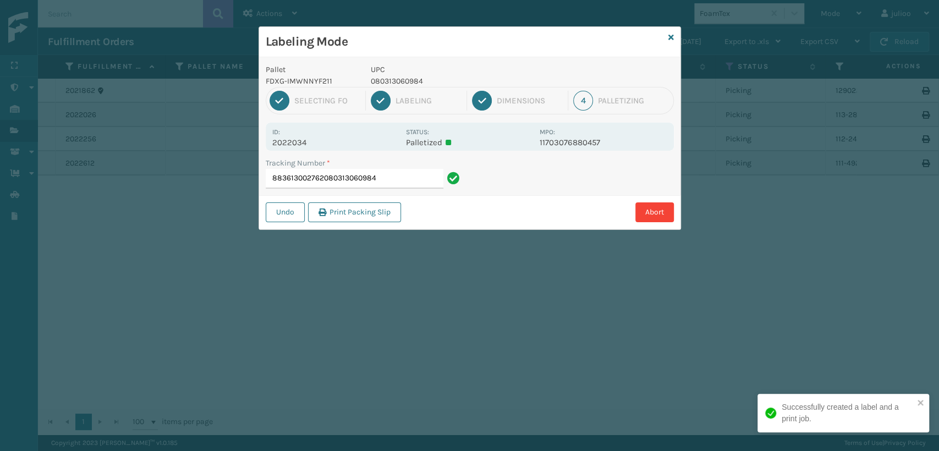
type input "883613002762080313060984"
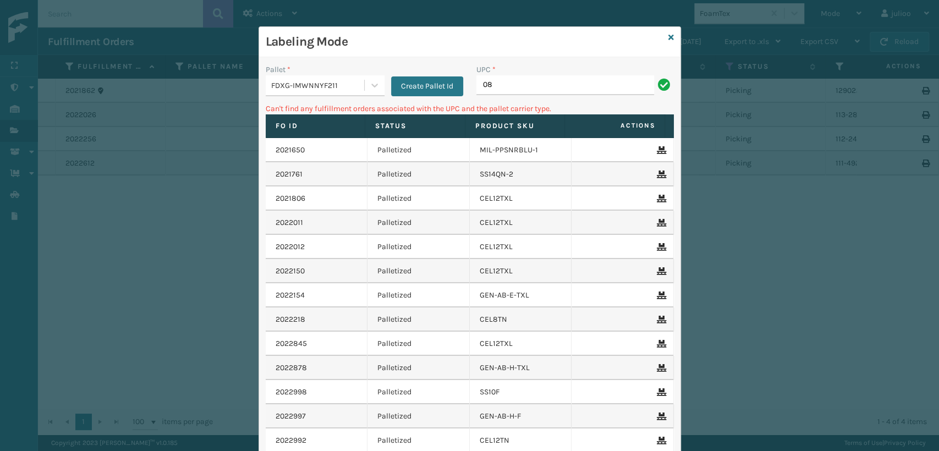
type input "0"
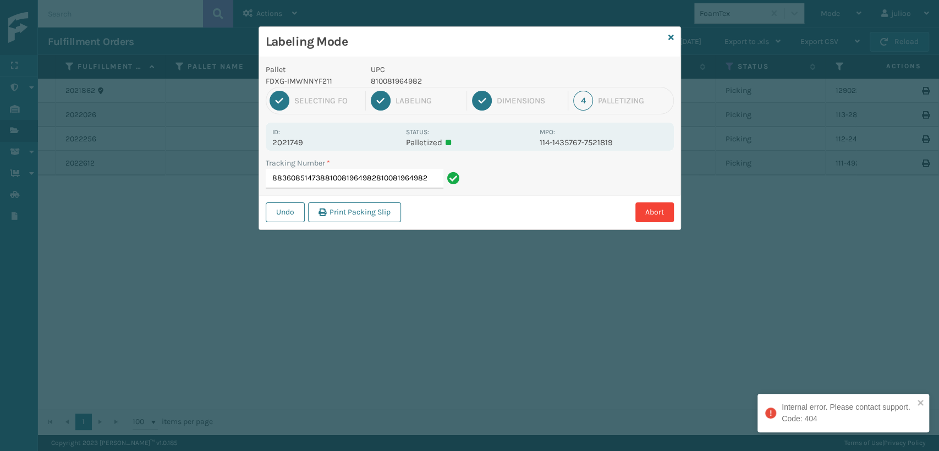
type input "883608514738810081964982810081964982"
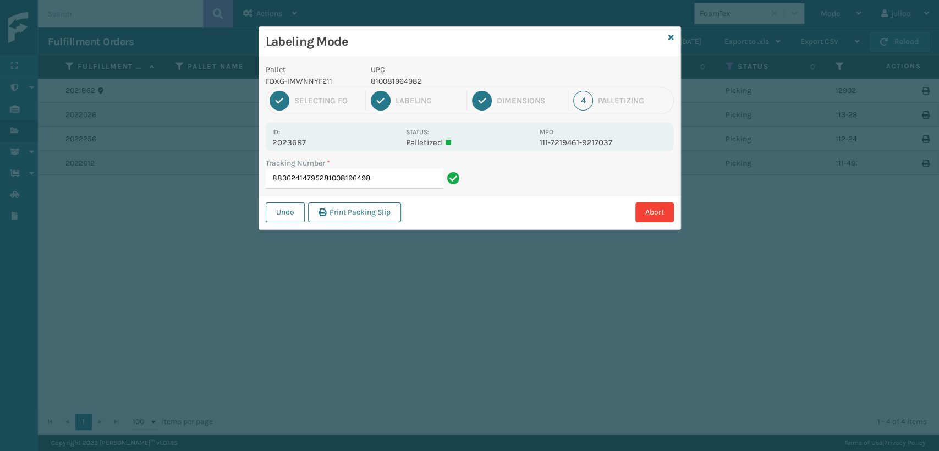
type input "883624147952810081964982"
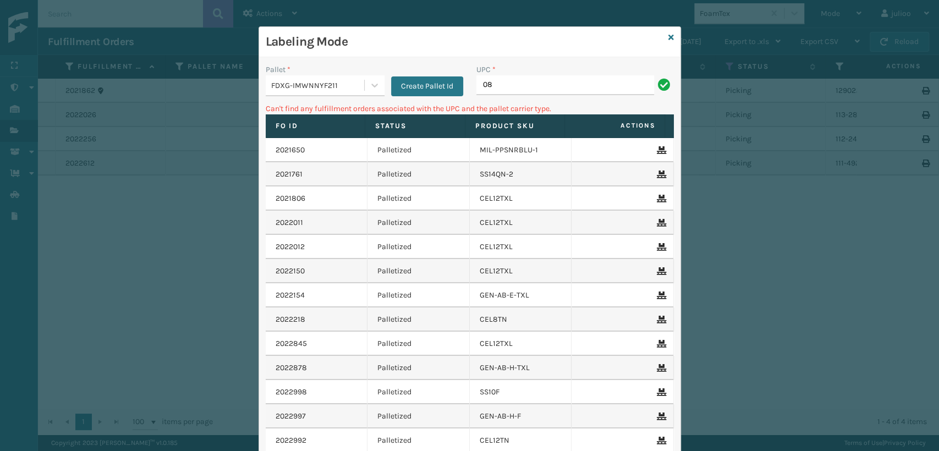
type input "0"
type input "080313"
type input "080313060281"
type input "0"
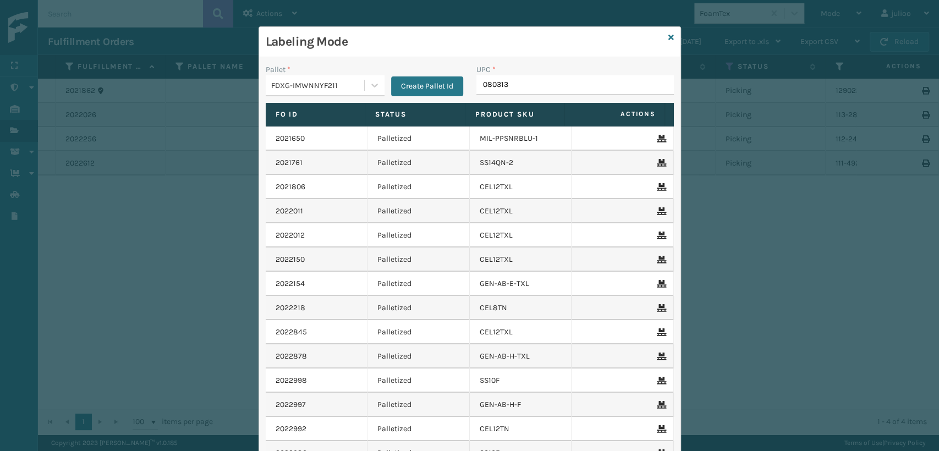
type input "0803130"
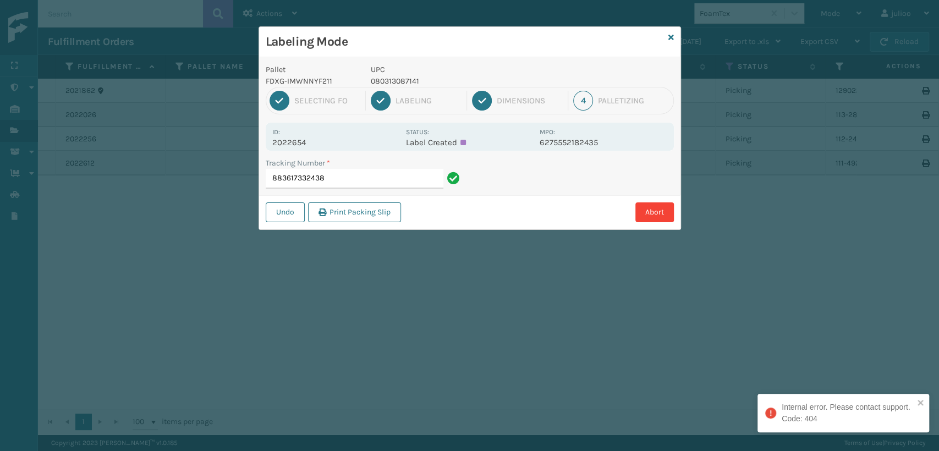
type input "883617332438"
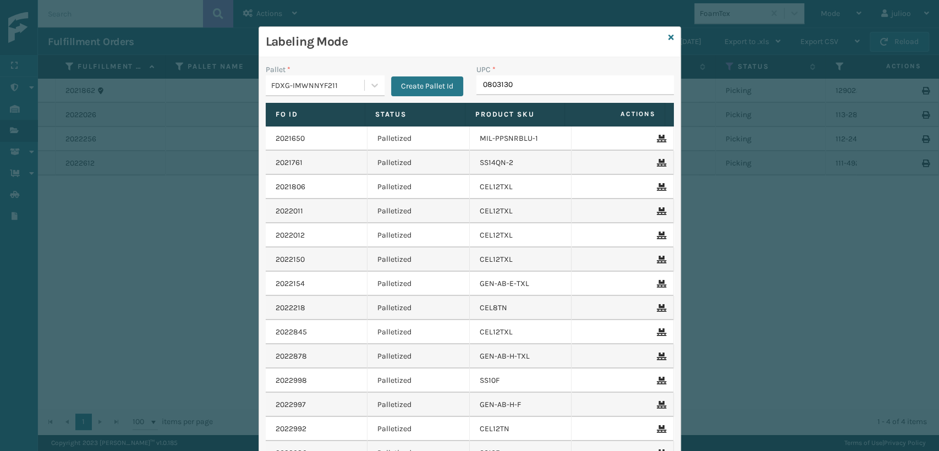
type input "08031308"
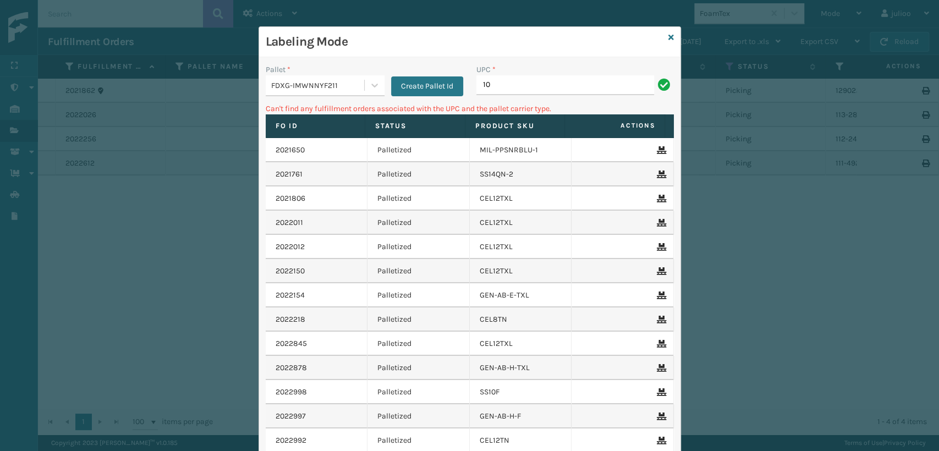
type input "1"
type input "840307182395"
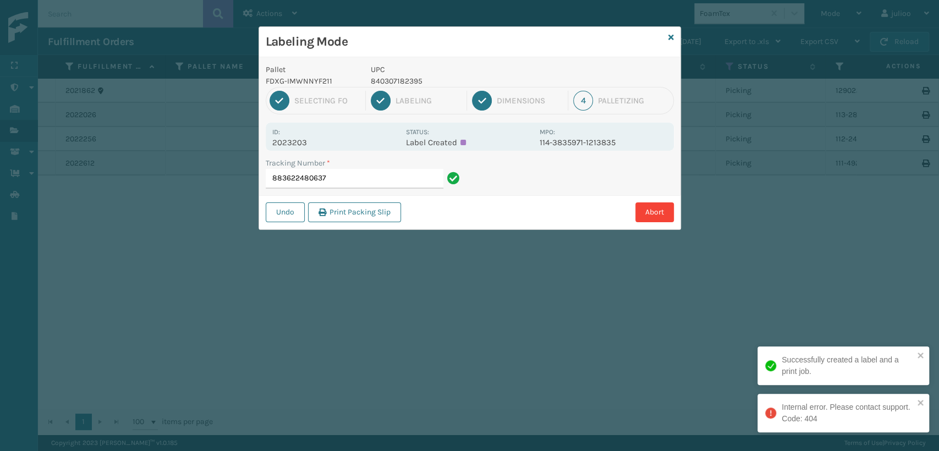
type input "883622480637"
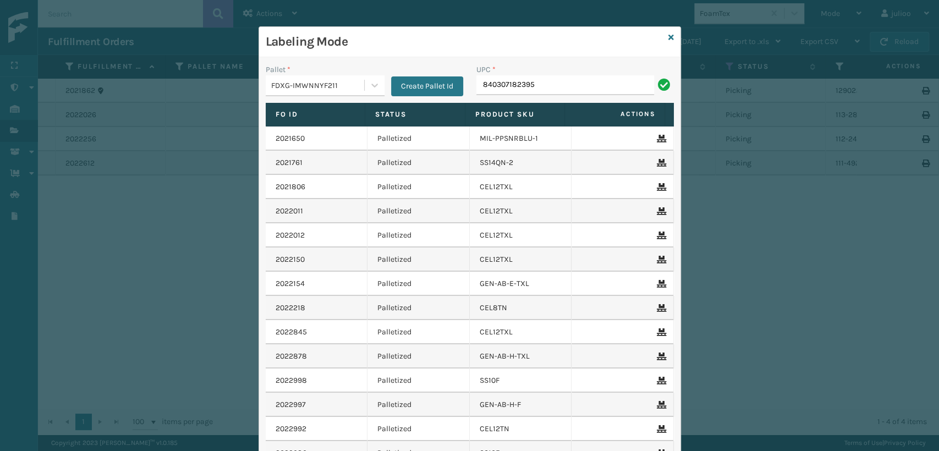
type input "840307182395"
type input "85004605"
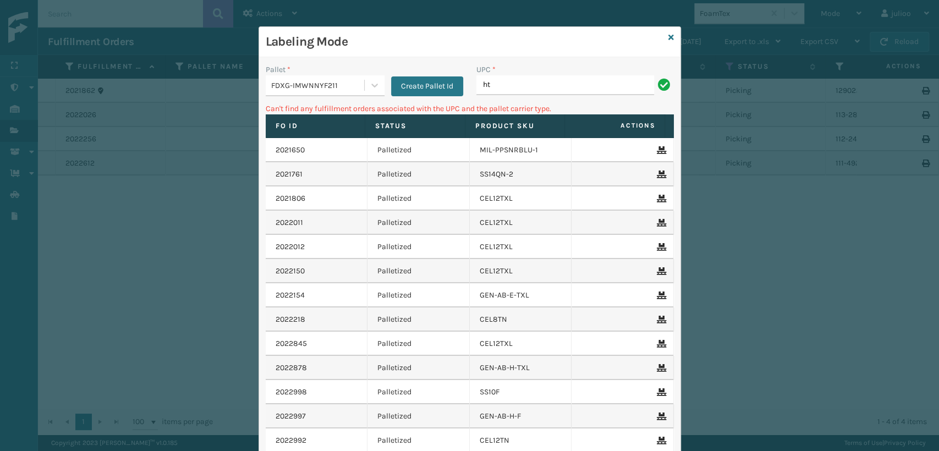
type input "h"
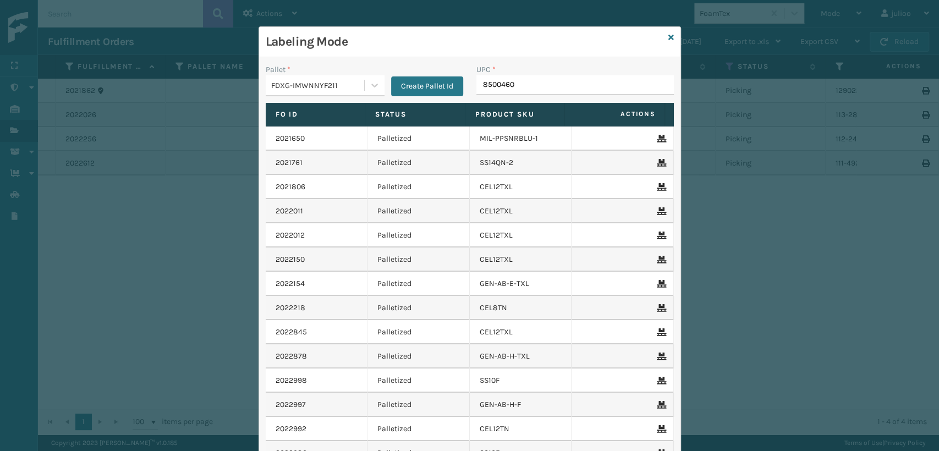
type input "85004605"
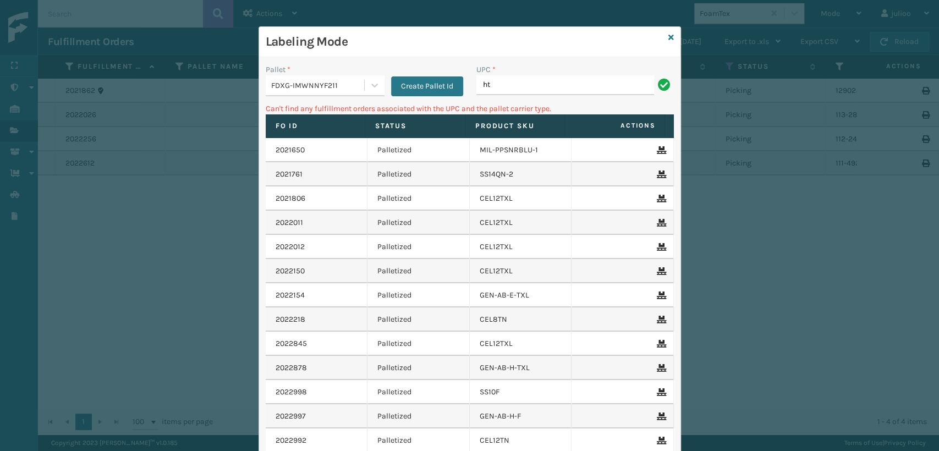
type input "h"
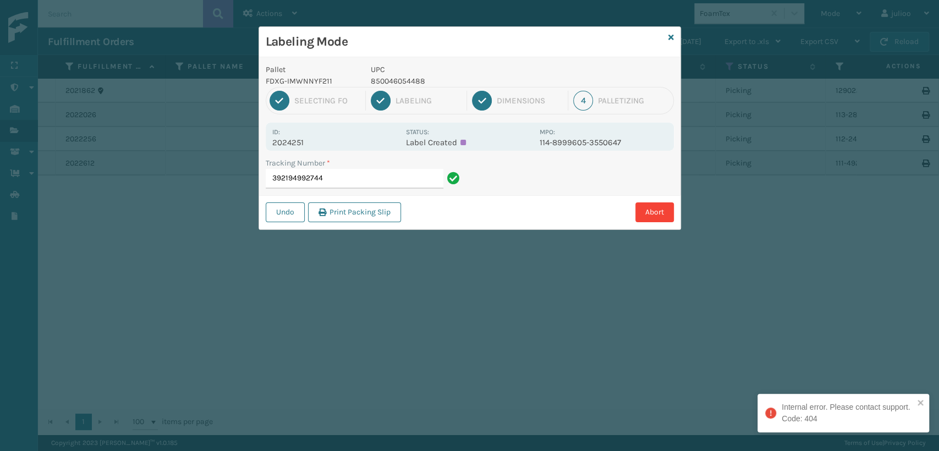
type input "392194992744"
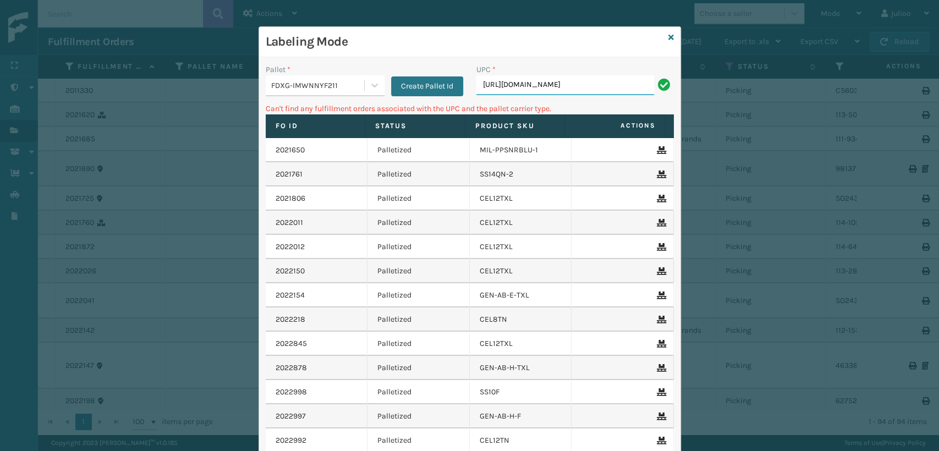
drag, startPoint x: 634, startPoint y: 90, endPoint x: 408, endPoint y: 121, distance: 228.3
click at [408, 121] on div "Pallet * FDXG-IMWNNYF211 Create Pallet Id UPC * [URL][DOMAIN_NAME] Can't find a…" at bounding box center [470, 296] width 422 height 478
type input "2"
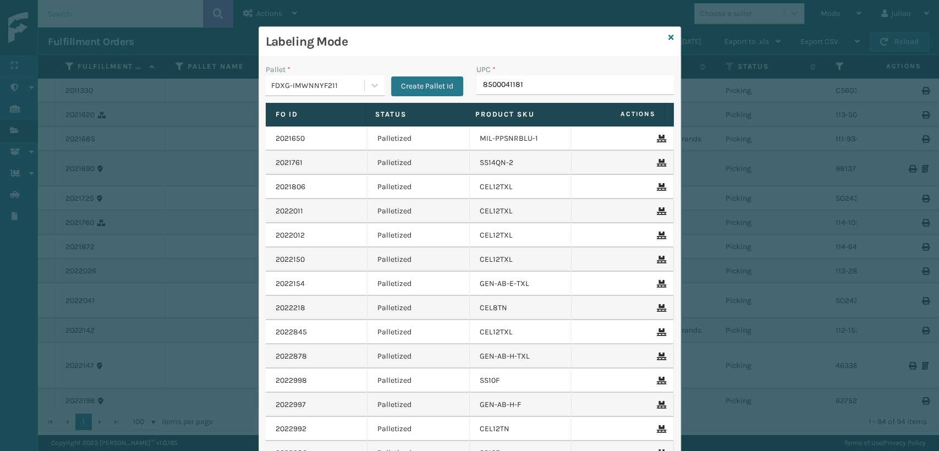
type input "85000411811"
click at [669, 35] on icon at bounding box center [672, 38] width 6 height 8
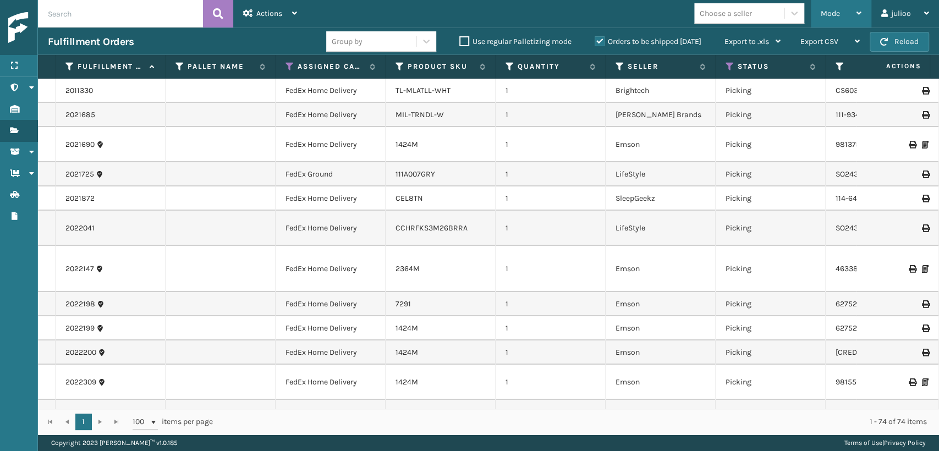
click at [824, 8] on div "Mode" at bounding box center [841, 14] width 41 height 28
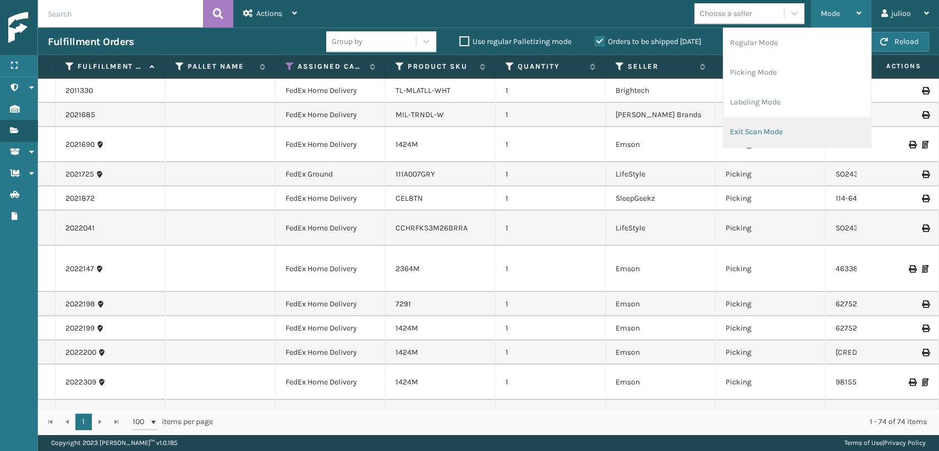
click at [770, 124] on li "Exit Scan Mode" at bounding box center [797, 132] width 147 height 30
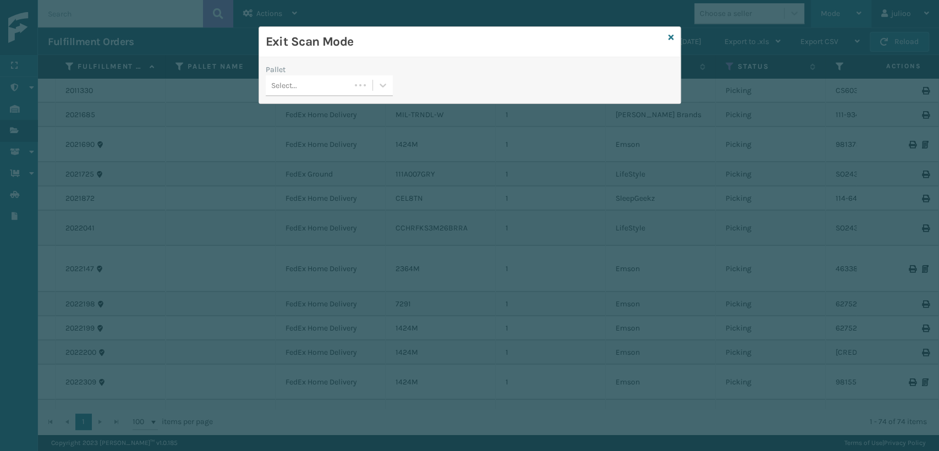
click at [770, 124] on div "Exit Scan Mode Pallet Select..." at bounding box center [469, 225] width 939 height 451
click at [347, 81] on div "Select..." at bounding box center [319, 85] width 107 height 18
click at [319, 108] on div "FDXG-IMWNNYF211" at bounding box center [329, 113] width 127 height 20
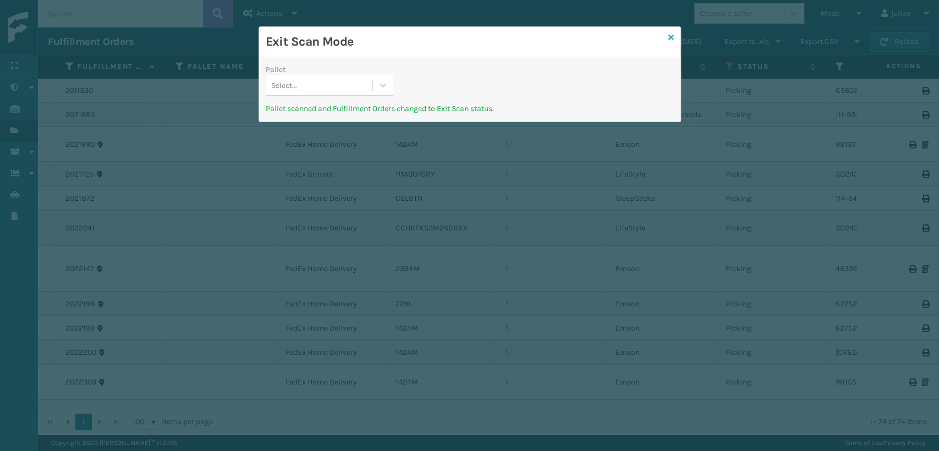
click at [671, 34] on icon at bounding box center [672, 38] width 6 height 8
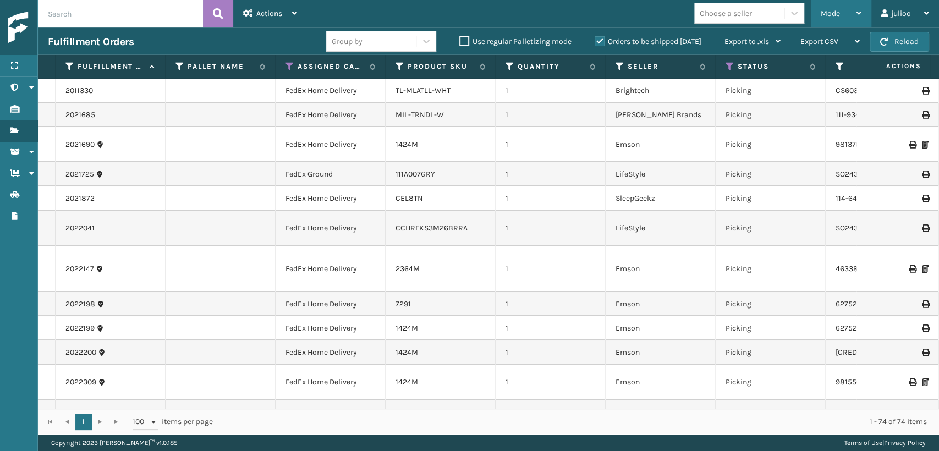
click at [832, 8] on div "Mode" at bounding box center [841, 14] width 41 height 28
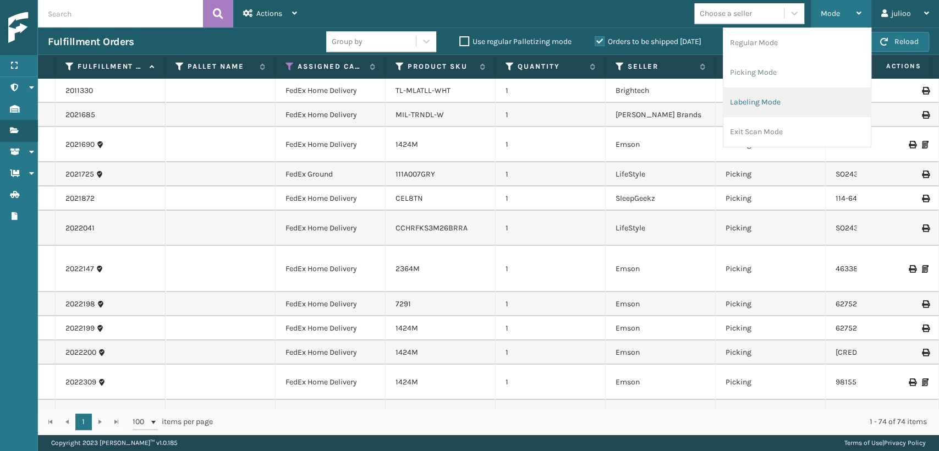
click at [741, 108] on li "Labeling Mode" at bounding box center [797, 102] width 147 height 30
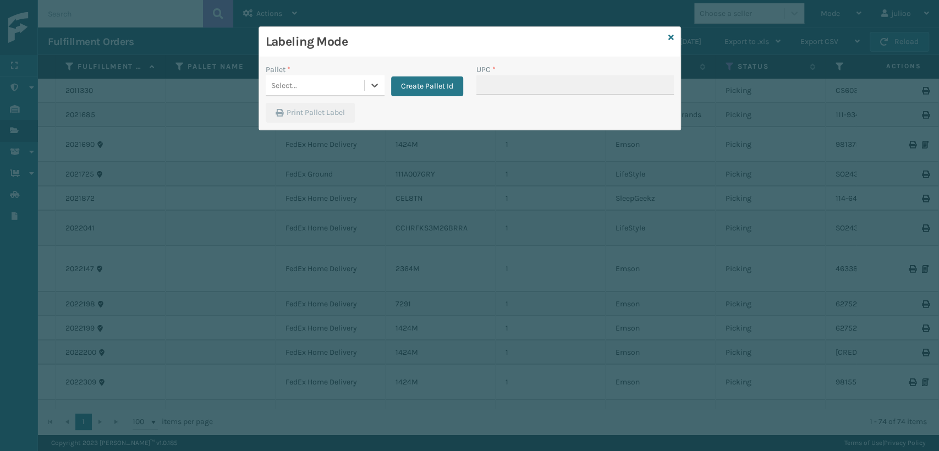
click at [335, 81] on div "Select..." at bounding box center [315, 85] width 99 height 18
click at [402, 85] on button "Create Pallet Id" at bounding box center [427, 86] width 72 height 20
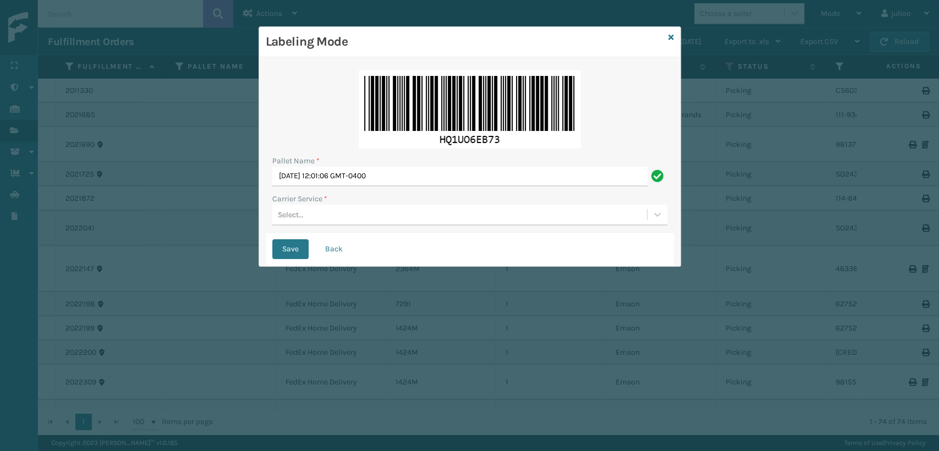
click at [310, 213] on div "Select..." at bounding box center [459, 215] width 375 height 18
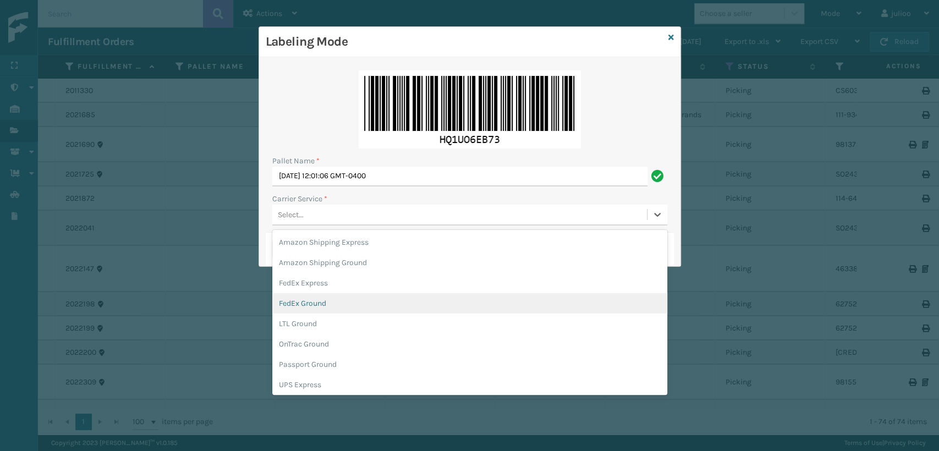
click at [323, 305] on div "FedEx Ground" at bounding box center [469, 303] width 395 height 20
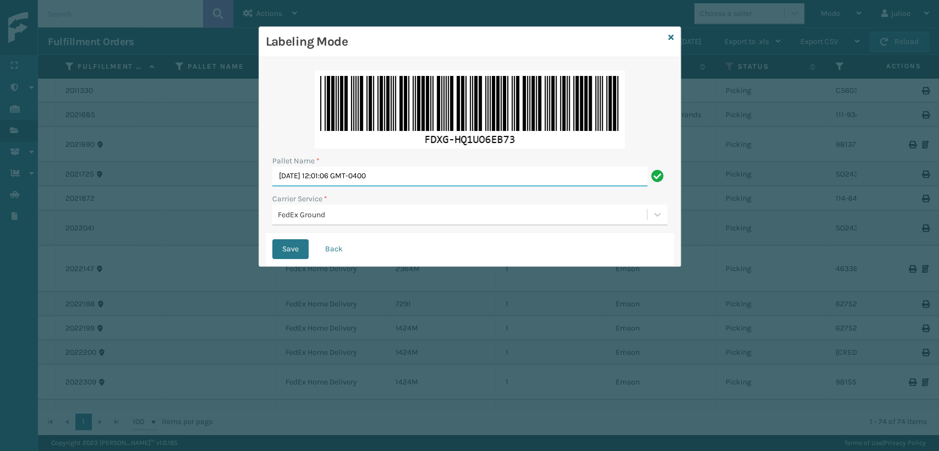
drag, startPoint x: 402, startPoint y: 173, endPoint x: 74, endPoint y: 173, distance: 328.5
click at [74, 173] on div "Labeling Mode Pallet Name * [DATE] 12:01:06 GMT-0400 Carrier Service * FedEx Gr…" at bounding box center [469, 225] width 939 height 451
type input "TFEDZ553620"
click at [272, 239] on button "Save" at bounding box center [290, 249] width 36 height 20
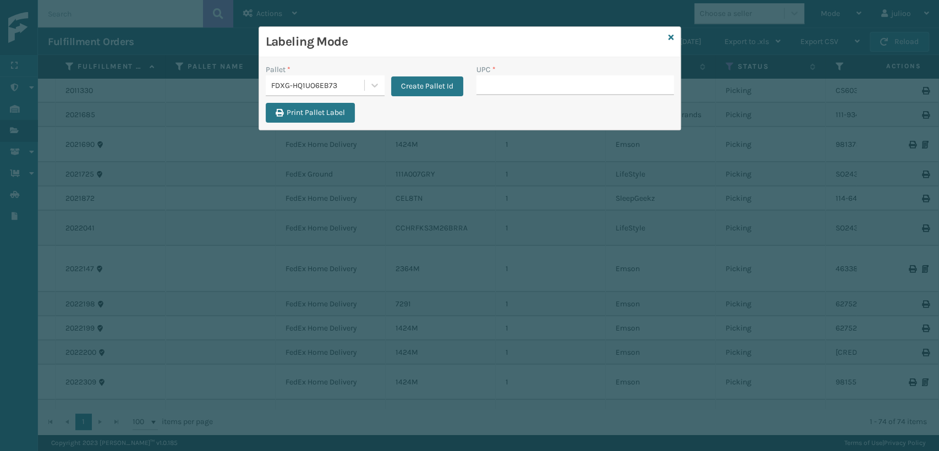
click at [489, 90] on input "UPC *" at bounding box center [576, 85] width 198 height 20
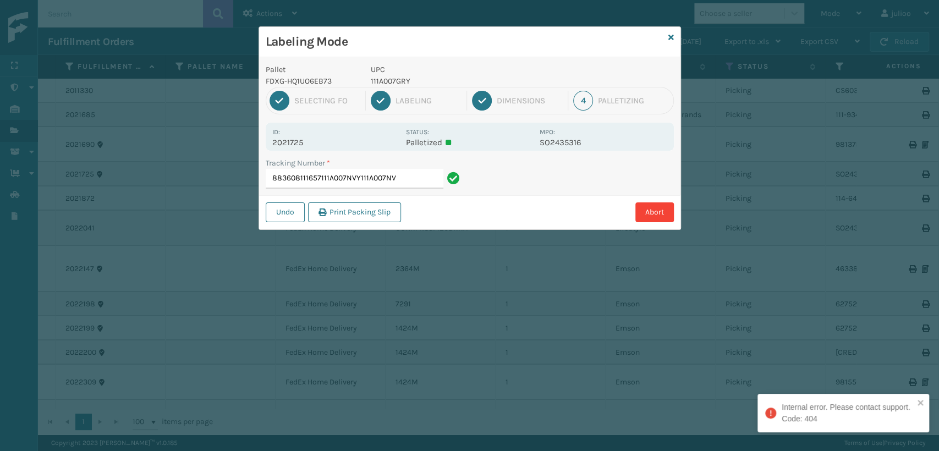
type input "883608111657111A007NVY111A007NVY"
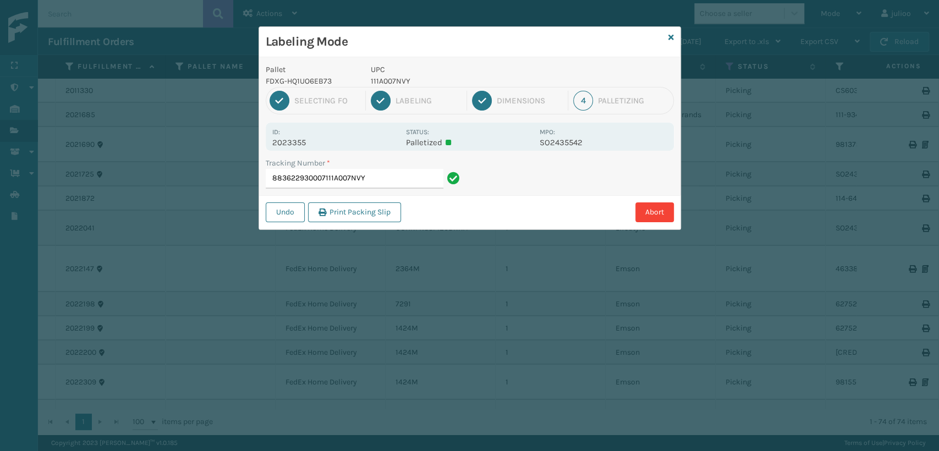
type input "883622930007111A007NVY"
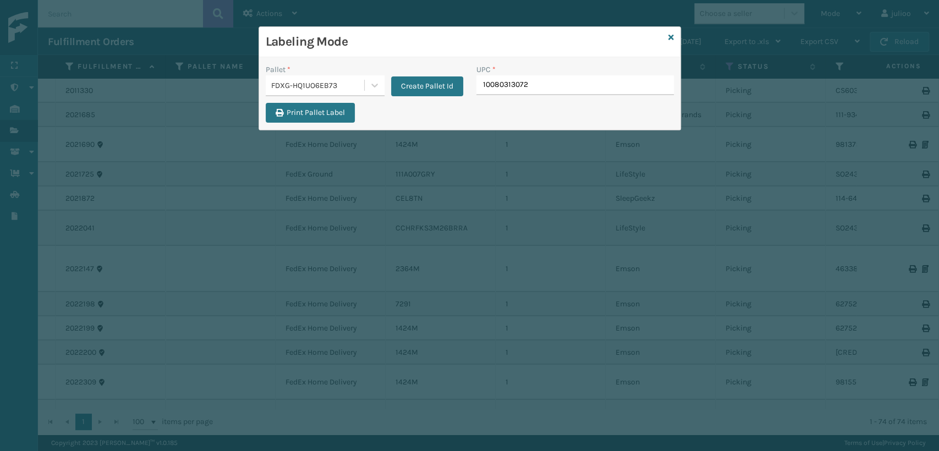
type input "100803130729"
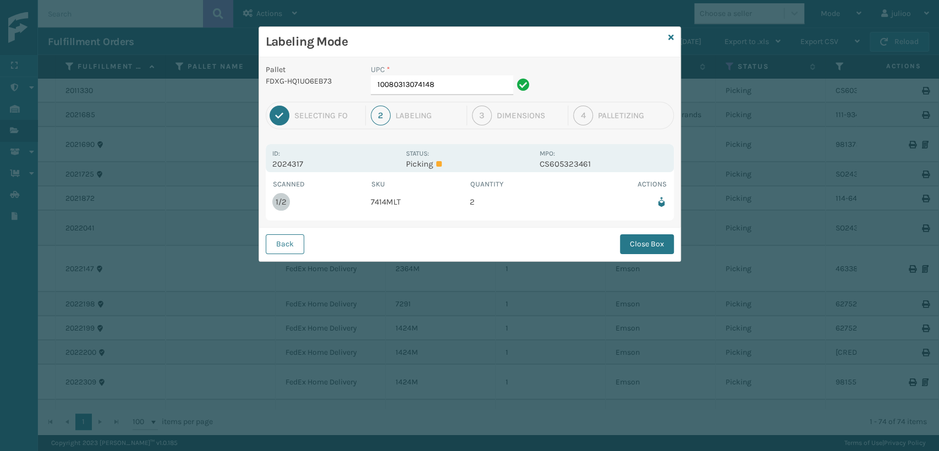
click at [427, 202] on td "7414MLT" at bounding box center [420, 202] width 99 height 24
click at [471, 85] on input "10080313074148" at bounding box center [442, 85] width 143 height 20
click at [625, 249] on button "Close Box" at bounding box center [647, 244] width 54 height 20
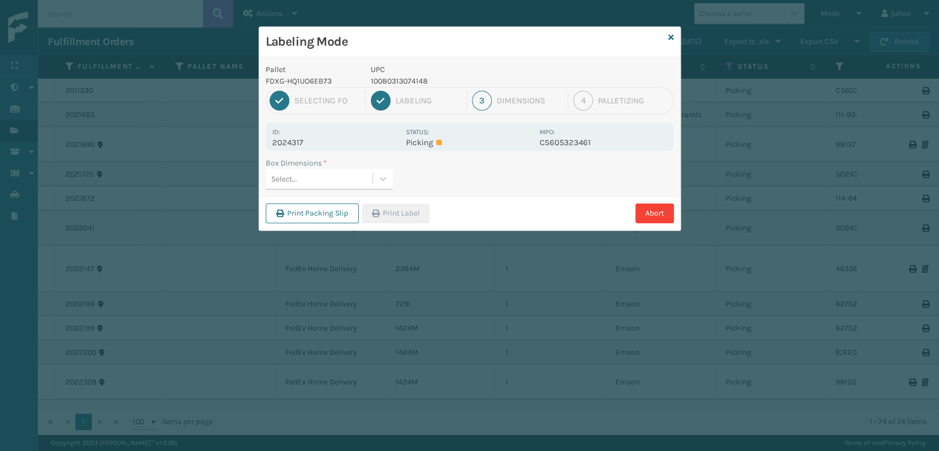
click at [326, 180] on div "Select..." at bounding box center [319, 179] width 107 height 18
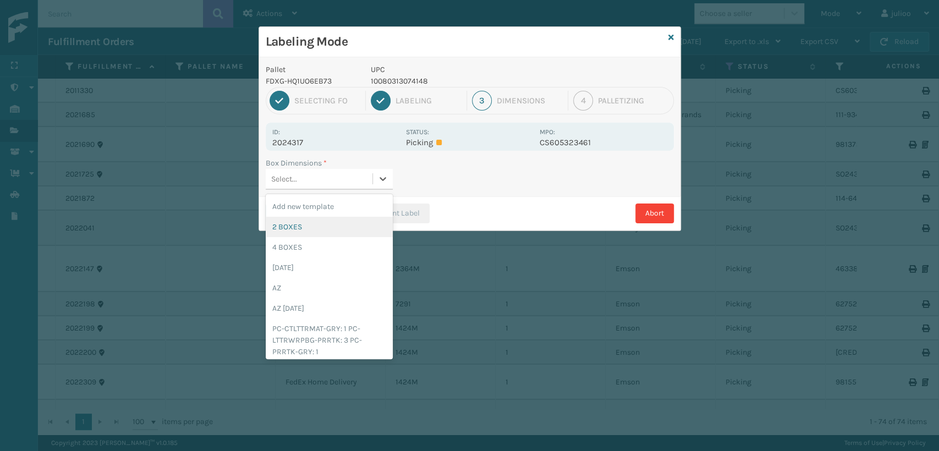
click at [311, 227] on div "2 BOXES" at bounding box center [329, 227] width 127 height 20
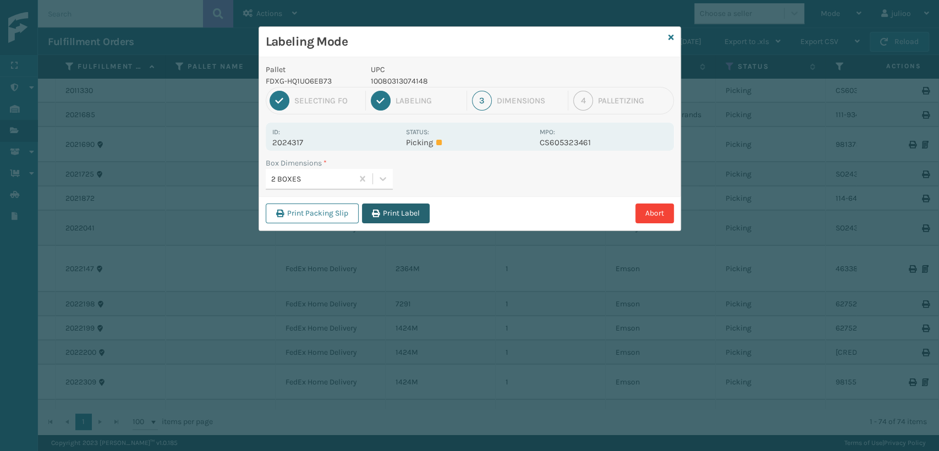
click at [391, 215] on button "Print Label" at bounding box center [396, 214] width 68 height 20
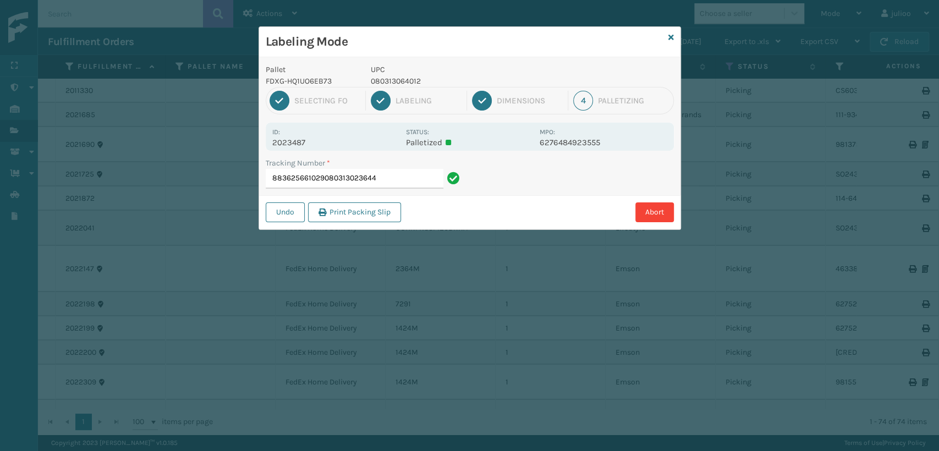
type input "883625661029080313023644"
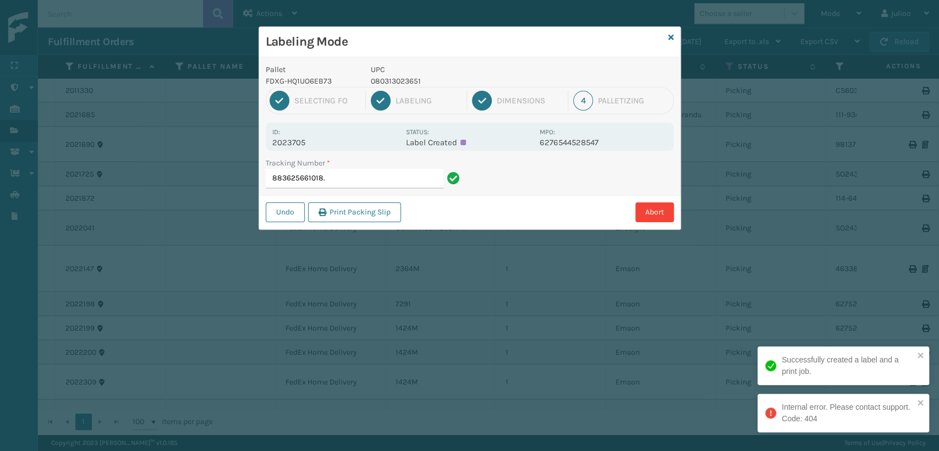
type input "883625661018"
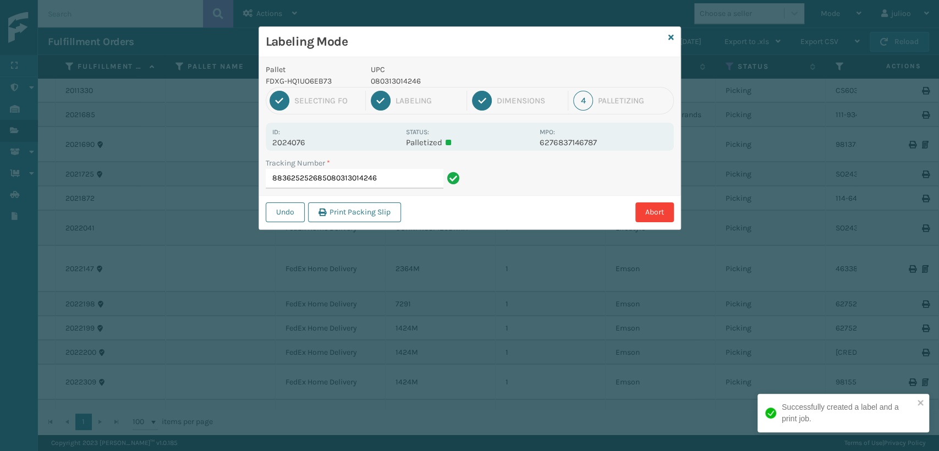
type input "883625252685080313014246"
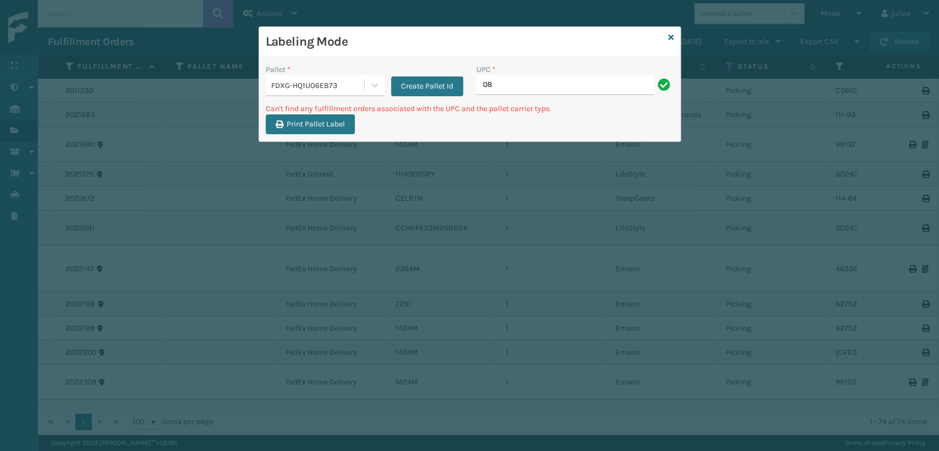
type input "0"
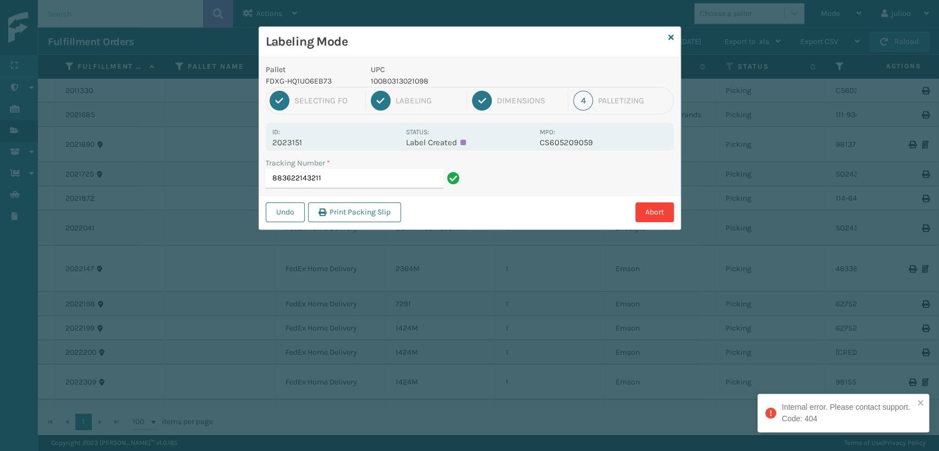
type input "883622143211"
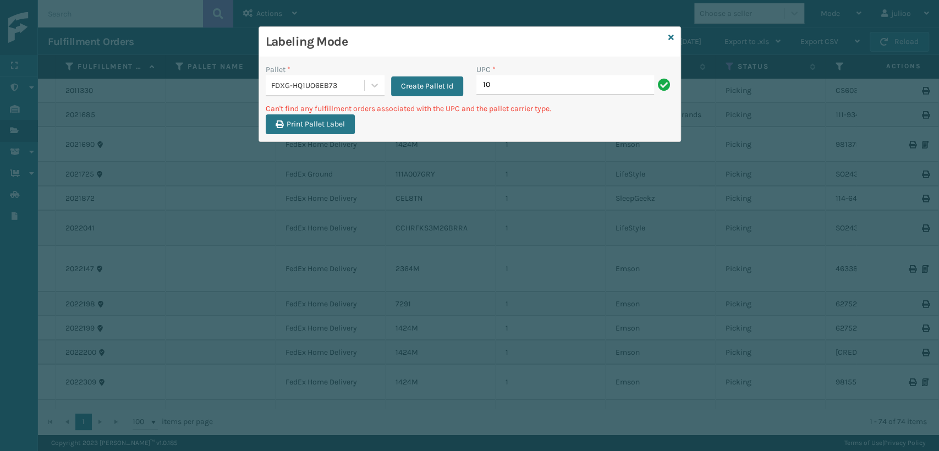
type input "1"
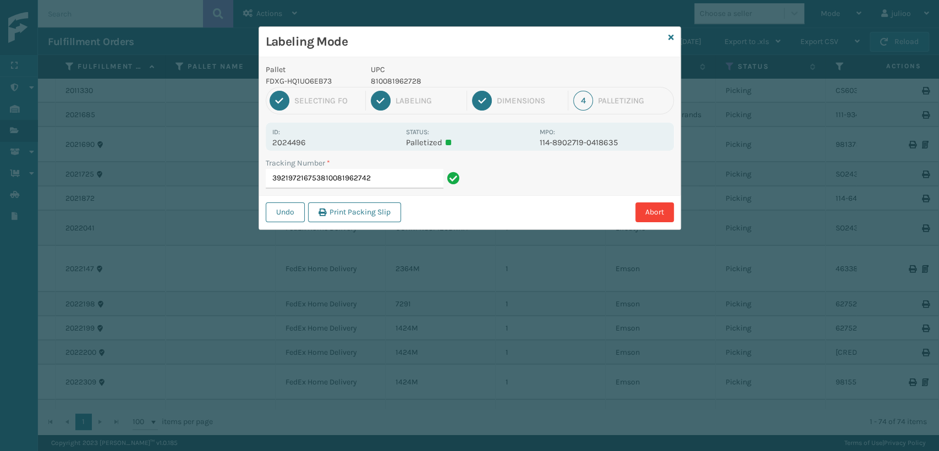
type input "392197216753810081962742"
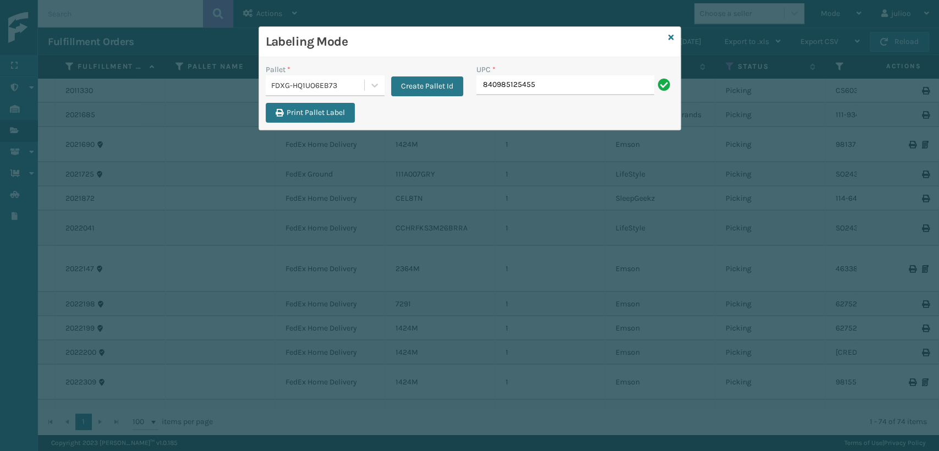
type input "840985125455"
type input "8409851"
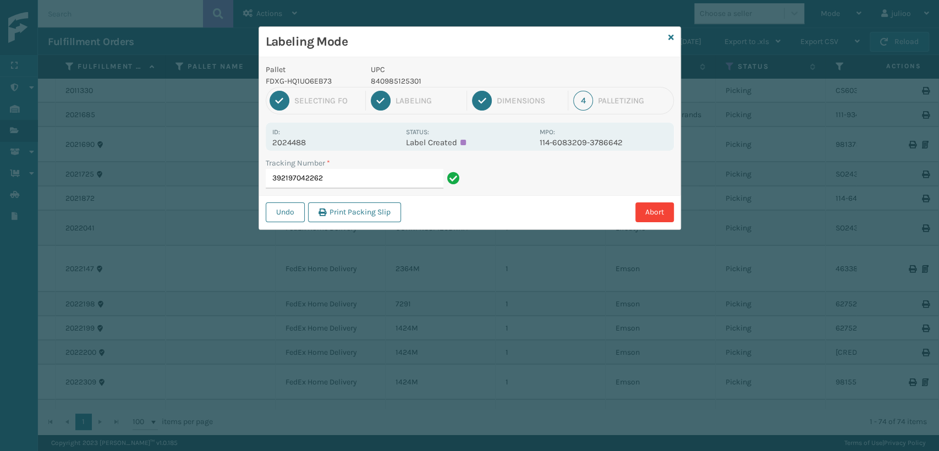
type input "392197042262"
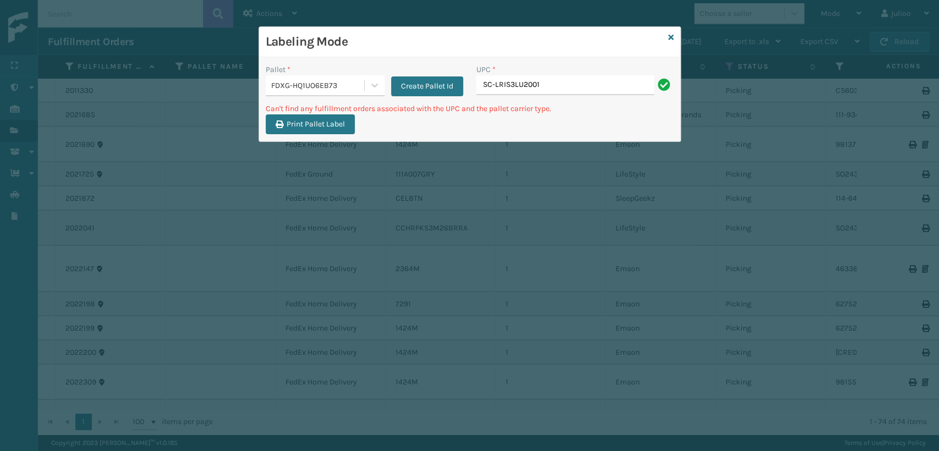
click at [493, 87] on input "SC-LRIS3LU2001" at bounding box center [566, 85] width 178 height 20
type input "SCLRIS3LU2001"
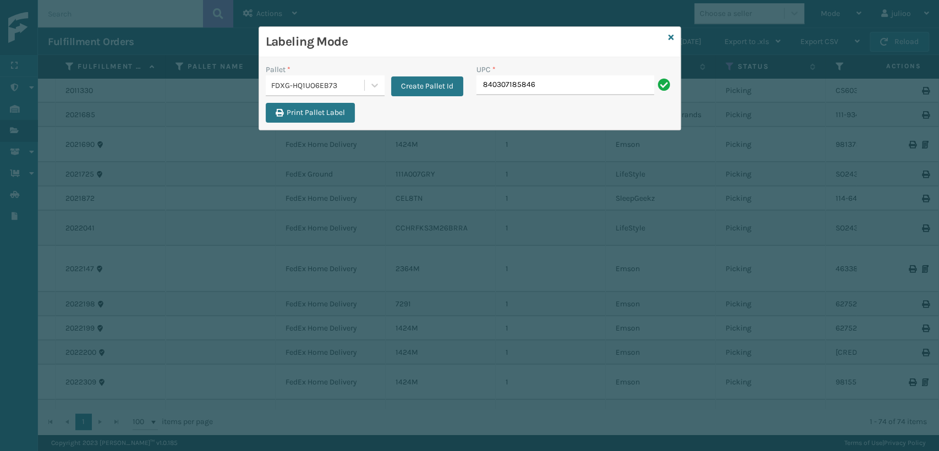
type input "840307185846"
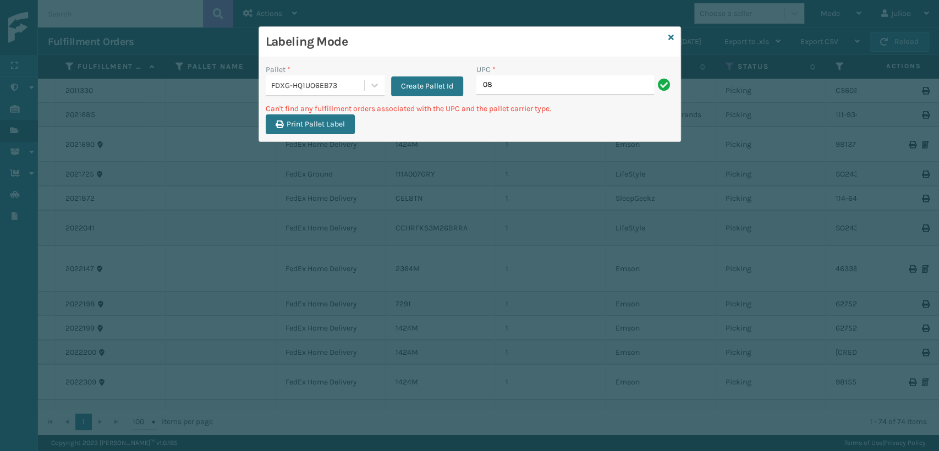
type input "0"
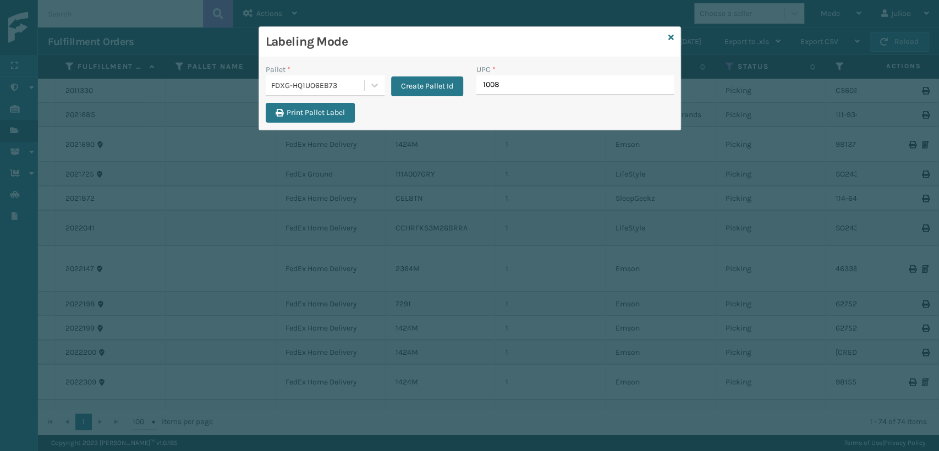
type input "10080"
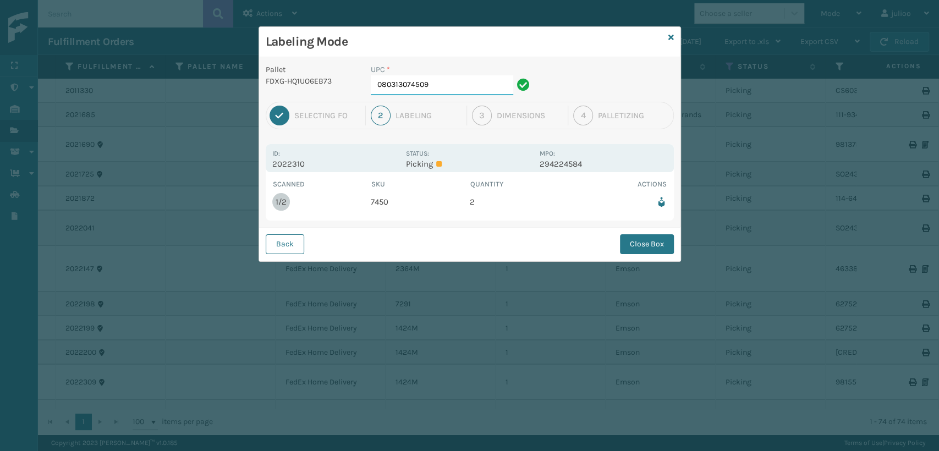
click at [444, 79] on input "080313074509" at bounding box center [442, 85] width 143 height 20
click at [644, 242] on button "Close Box" at bounding box center [647, 244] width 54 height 20
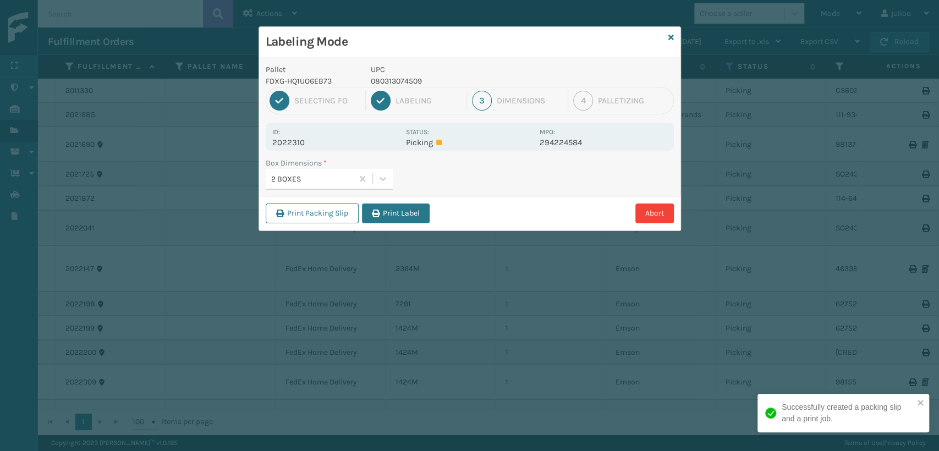
click at [337, 182] on div "2 BOXES" at bounding box center [312, 179] width 83 height 12
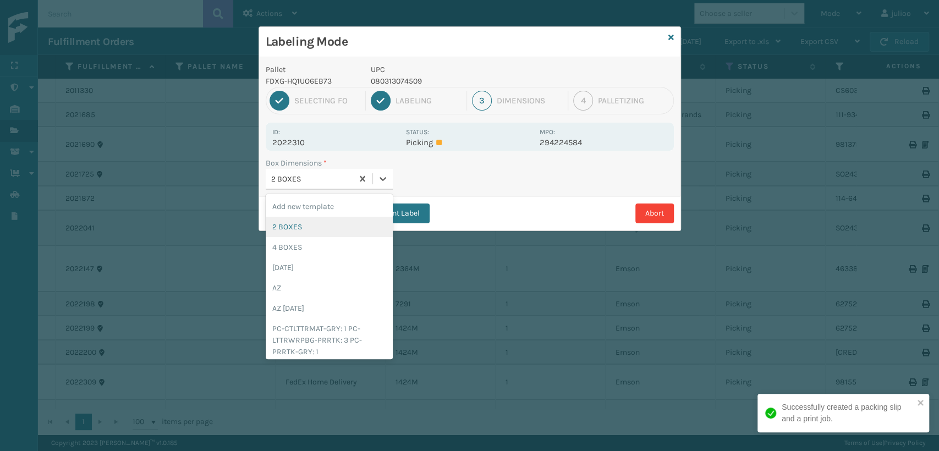
click at [296, 224] on div "2 BOXES" at bounding box center [329, 227] width 127 height 20
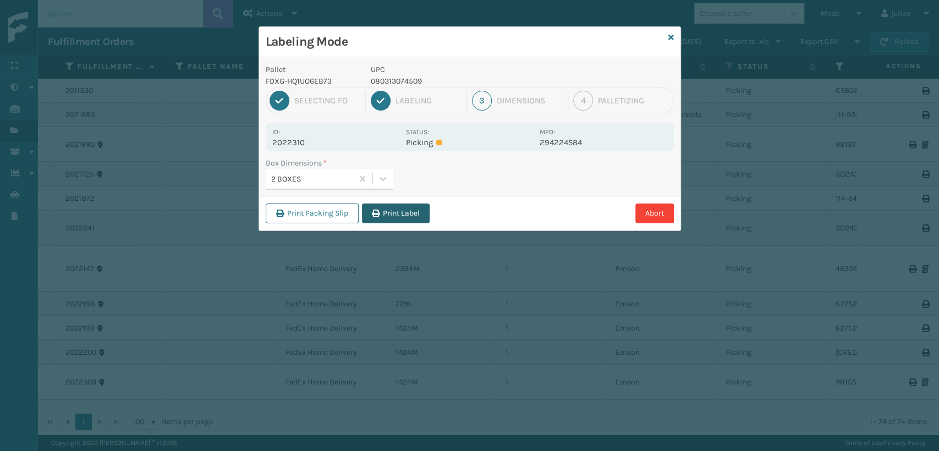
click at [406, 212] on button "Print Label" at bounding box center [396, 214] width 68 height 20
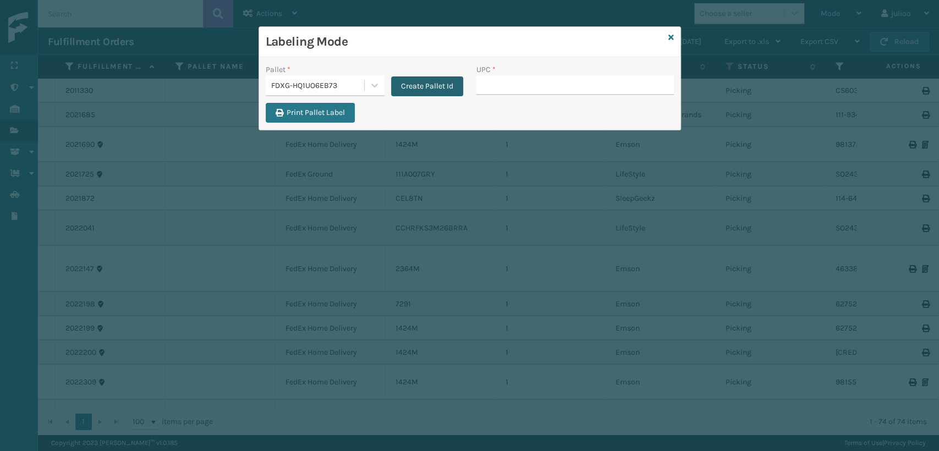
click at [436, 92] on button "Create Pallet Id" at bounding box center [427, 86] width 72 height 20
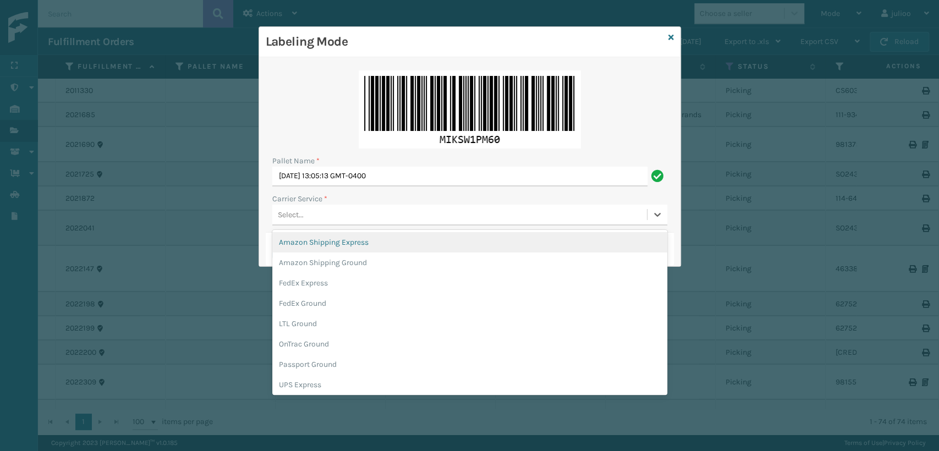
click at [314, 207] on div "Select..." at bounding box center [459, 215] width 375 height 18
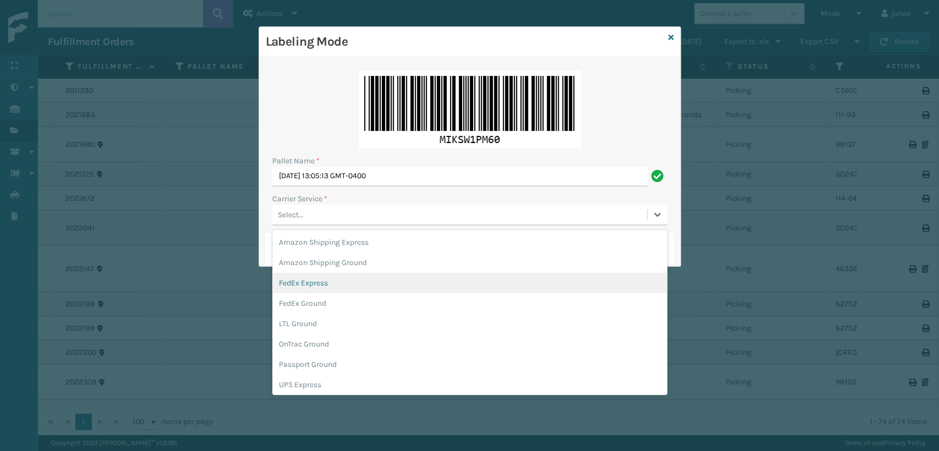
click at [311, 280] on div "FedEx Express" at bounding box center [469, 283] width 395 height 20
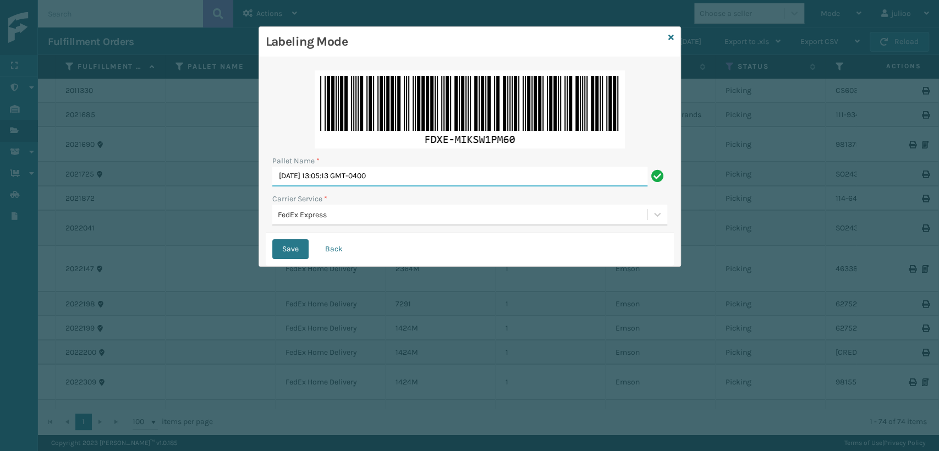
drag, startPoint x: 414, startPoint y: 172, endPoint x: 173, endPoint y: 188, distance: 241.6
click at [173, 187] on div "Labeling Mode Pallet Name * [DATE] 13:05:13 GMT-0400 Carrier Service * FedEx Ex…" at bounding box center [469, 225] width 939 height 451
type input "EXPRESS"
click at [294, 248] on button "Save" at bounding box center [290, 249] width 36 height 20
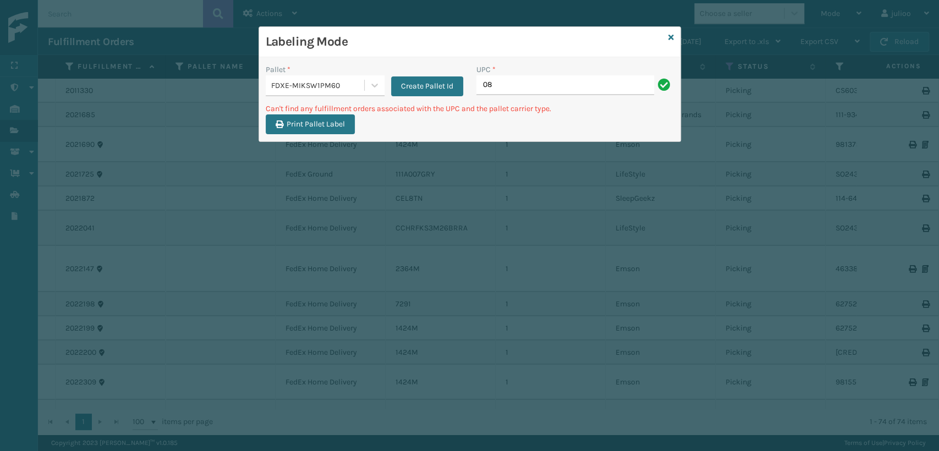
type input "0"
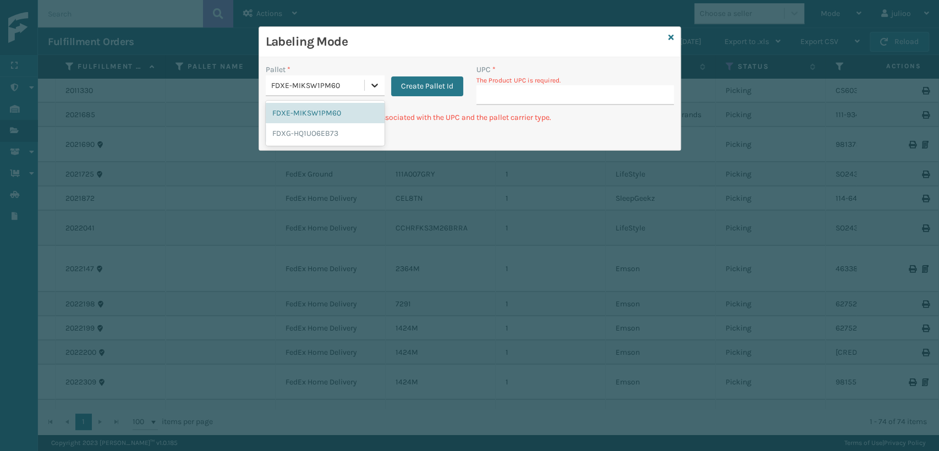
click at [366, 79] on div at bounding box center [375, 85] width 20 height 20
click at [323, 138] on div "FDXG-HQ1UO6EB73" at bounding box center [325, 133] width 119 height 20
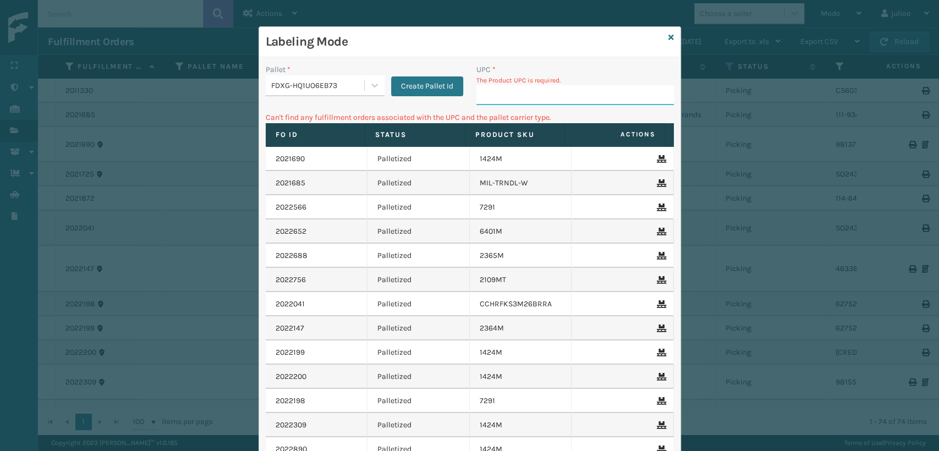
click at [495, 94] on input "UPC *" at bounding box center [576, 95] width 198 height 20
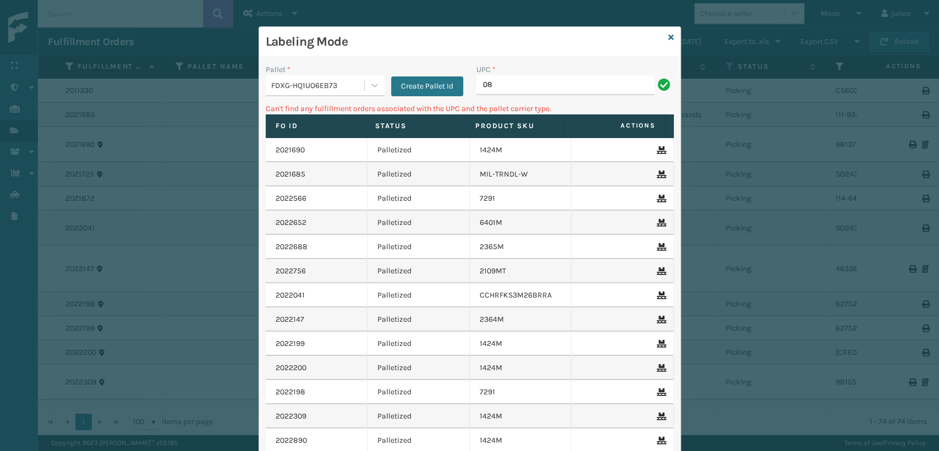
type input "0"
click at [669, 35] on icon at bounding box center [672, 38] width 6 height 8
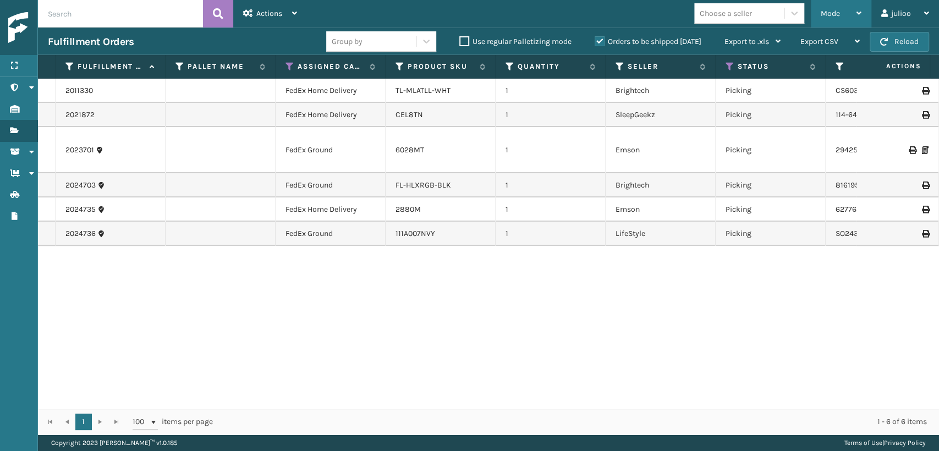
click at [845, 17] on div "Mode" at bounding box center [841, 14] width 41 height 28
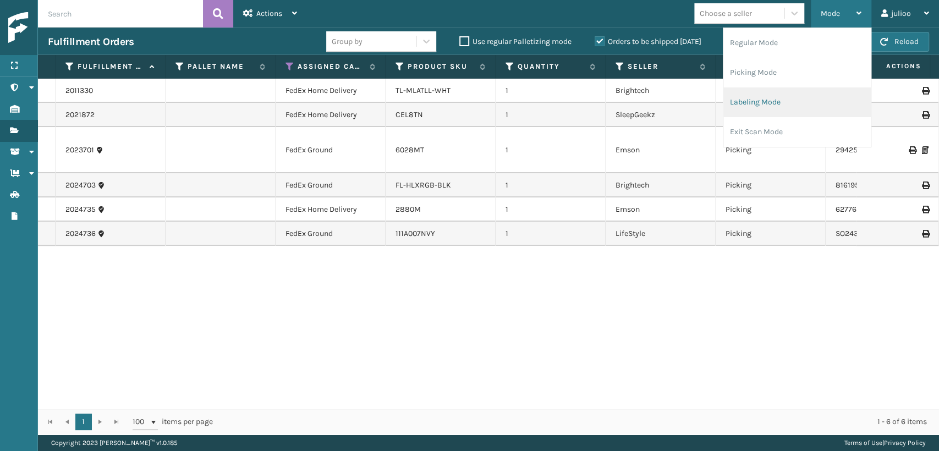
click at [766, 100] on li "Labeling Mode" at bounding box center [797, 102] width 147 height 30
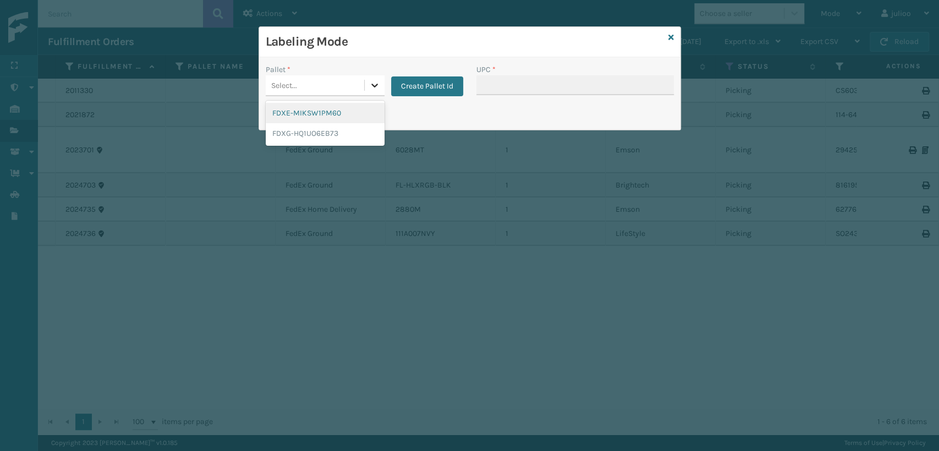
click at [365, 89] on div at bounding box center [375, 85] width 20 height 20
drag, startPoint x: 326, startPoint y: 133, endPoint x: 435, endPoint y: 95, distance: 115.2
click at [329, 132] on div "FDXG-HQ1UO6EB73" at bounding box center [325, 133] width 119 height 20
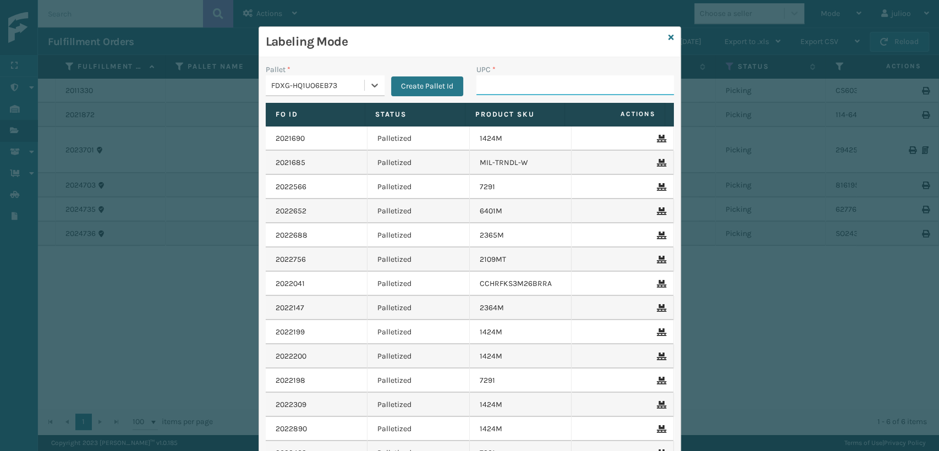
click at [497, 91] on input "UPC *" at bounding box center [576, 85] width 198 height 20
type input "6028MT"
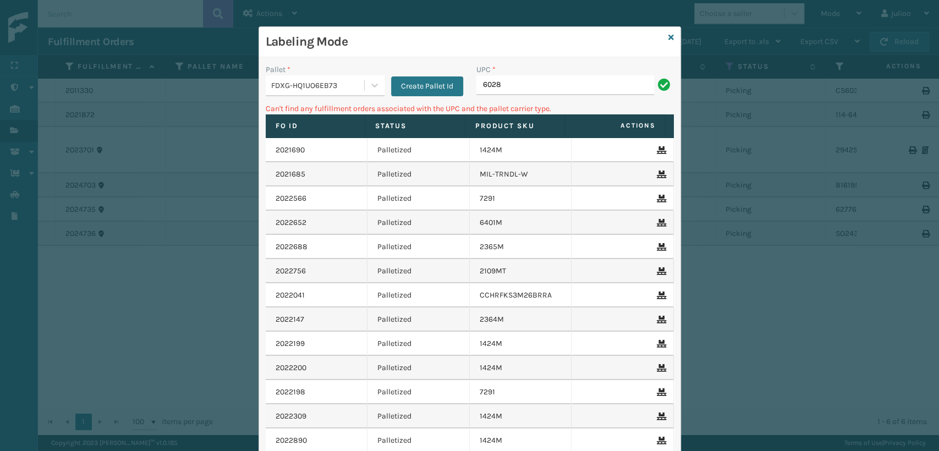
type input "6028"
click at [669, 35] on icon at bounding box center [672, 38] width 6 height 8
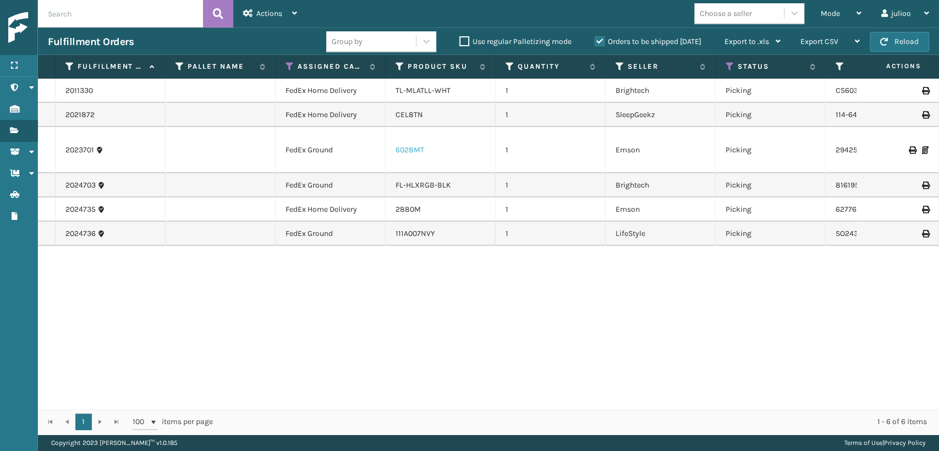
click at [418, 150] on link "6028MT" at bounding box center [410, 149] width 29 height 9
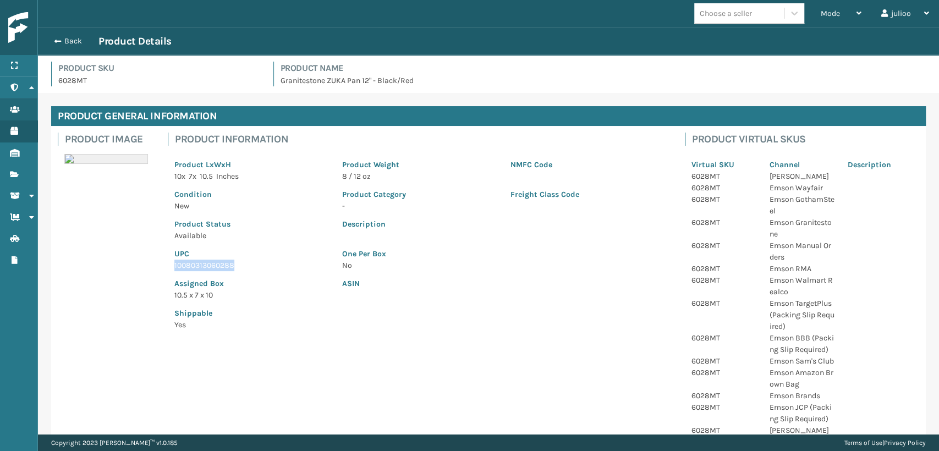
drag, startPoint x: 168, startPoint y: 265, endPoint x: 241, endPoint y: 268, distance: 72.7
click at [258, 265] on div "UPC 10080313060288" at bounding box center [252, 257] width 168 height 30
copy p "10080313060288"
click at [79, 35] on div "Back Product Details" at bounding box center [489, 41] width 882 height 13
click at [75, 42] on button "Back" at bounding box center [73, 41] width 51 height 10
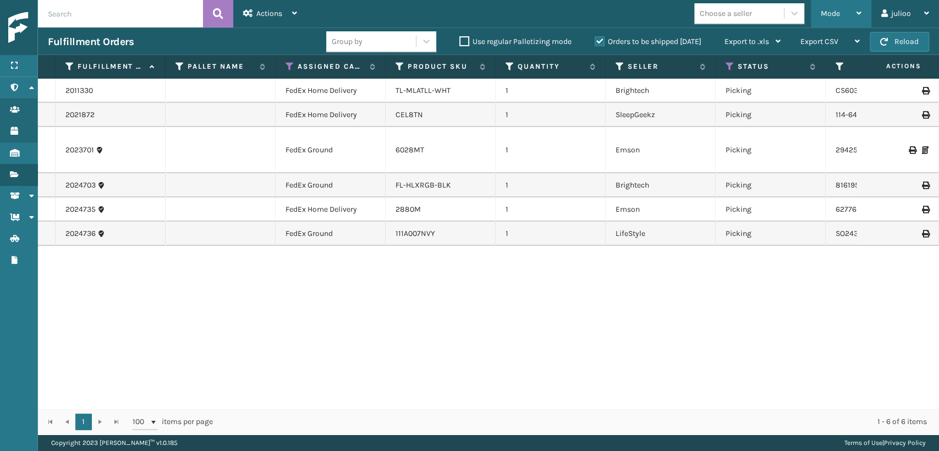
click at [843, 11] on div "Mode" at bounding box center [841, 14] width 41 height 28
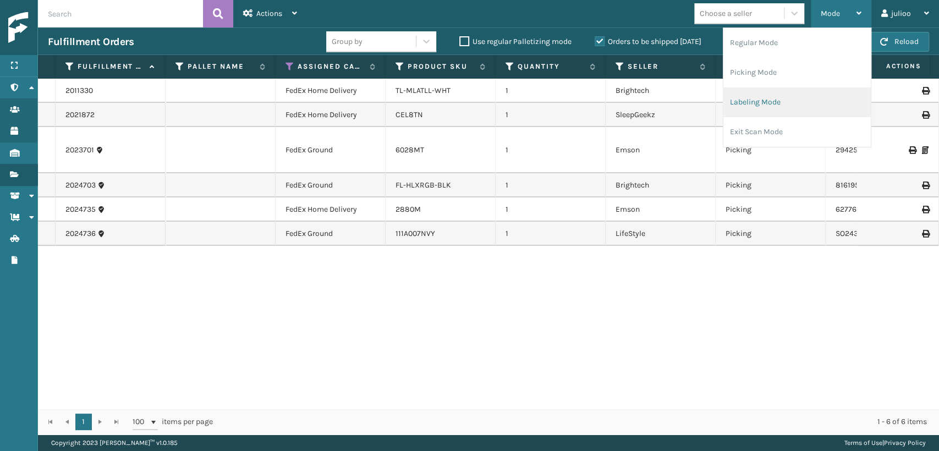
click at [789, 105] on li "Labeling Mode" at bounding box center [797, 102] width 147 height 30
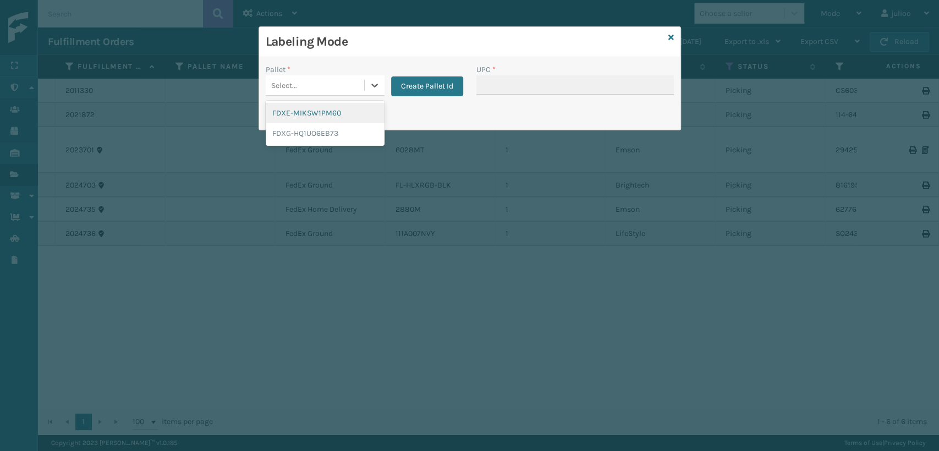
click at [352, 88] on div "Select..." at bounding box center [315, 85] width 99 height 18
drag, startPoint x: 345, startPoint y: 133, endPoint x: 467, endPoint y: 86, distance: 130.6
click at [351, 126] on div "FDXG-HQ1UO6EB73" at bounding box center [325, 133] width 119 height 20
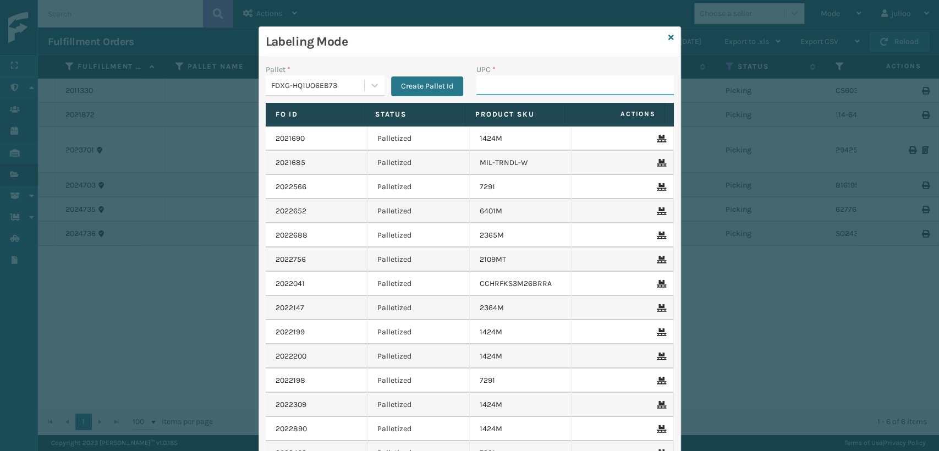
paste input "10080313060288"
type input "10080313060288"
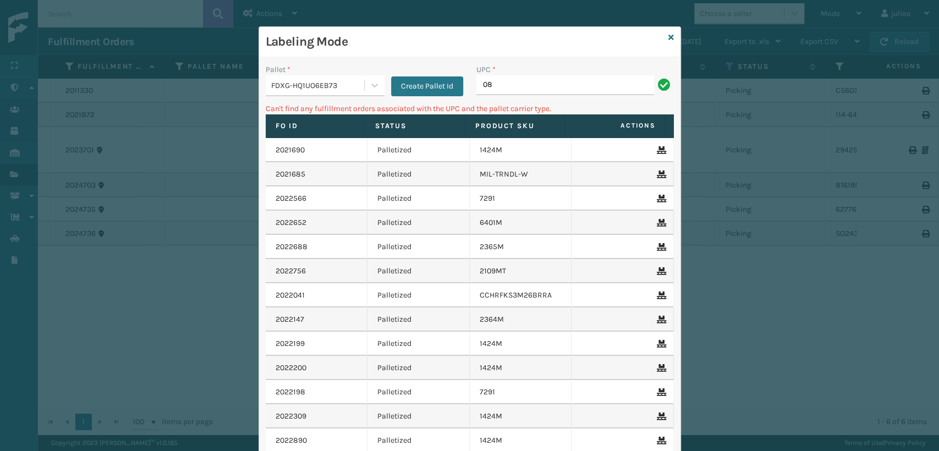
type input "0"
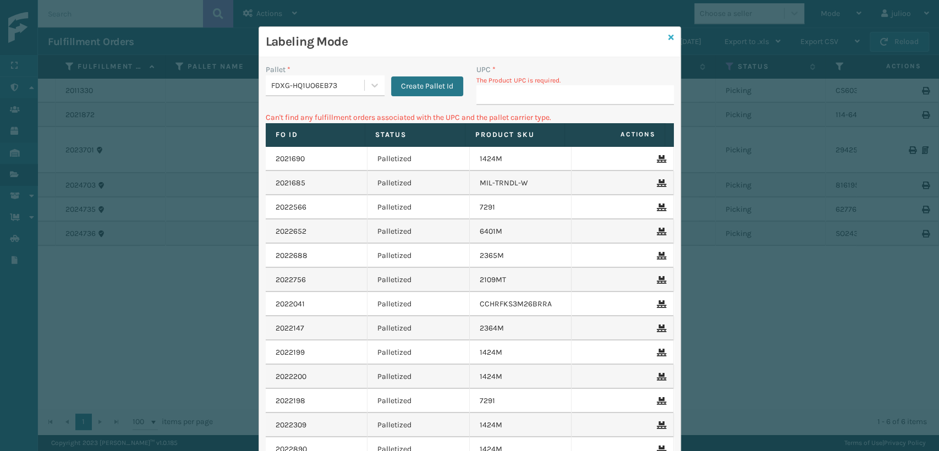
click at [669, 36] on icon at bounding box center [672, 38] width 6 height 8
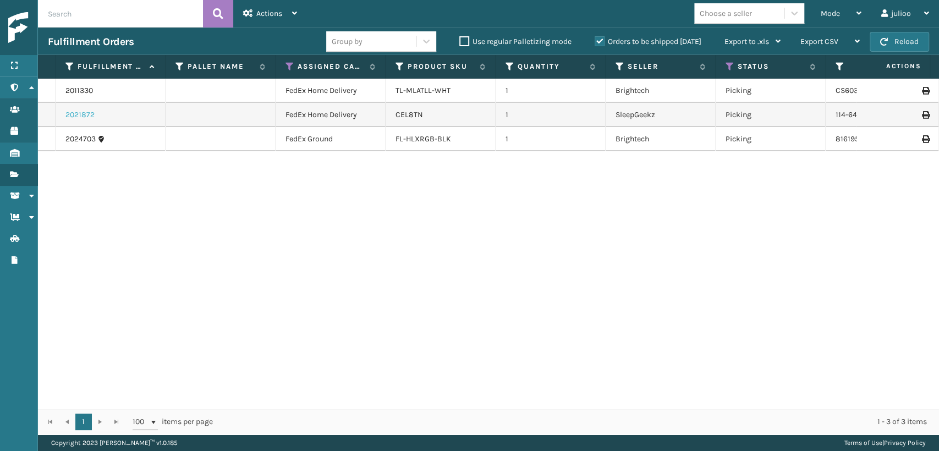
click at [87, 110] on link "2021872" at bounding box center [79, 115] width 29 height 11
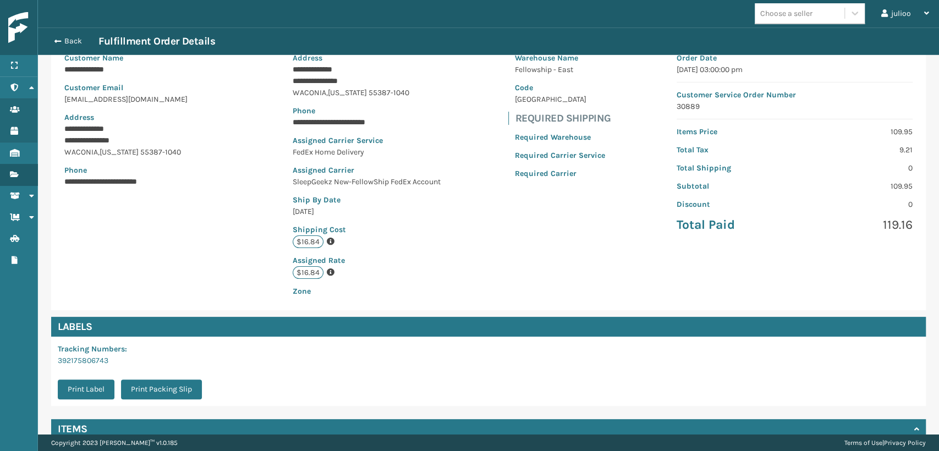
scroll to position [199, 0]
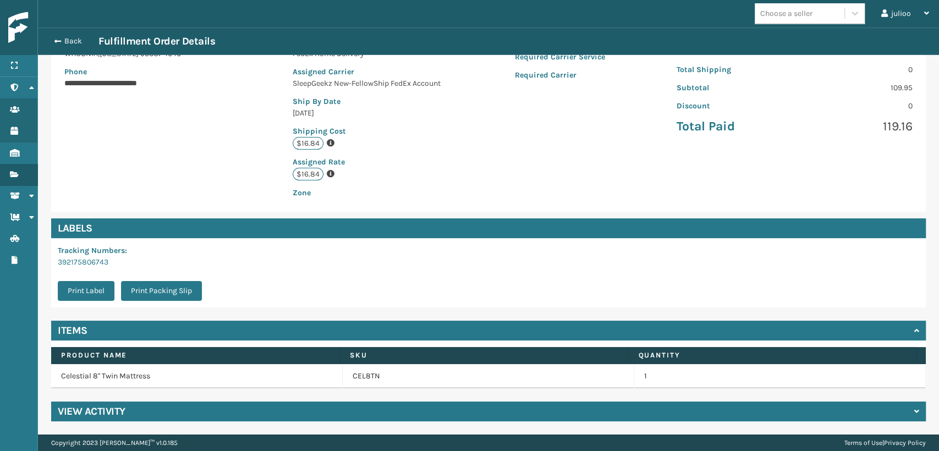
click at [93, 411] on h4 "View Activity" at bounding box center [92, 411] width 68 height 13
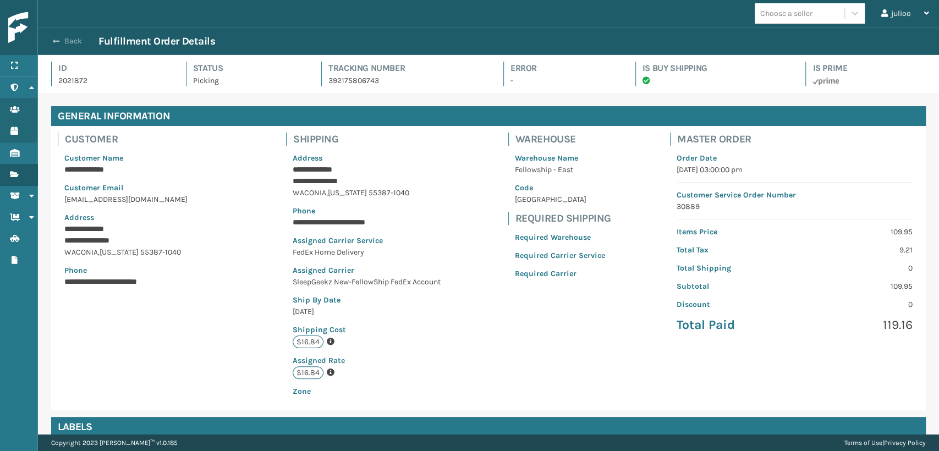
click at [78, 36] on button "Back" at bounding box center [73, 41] width 51 height 10
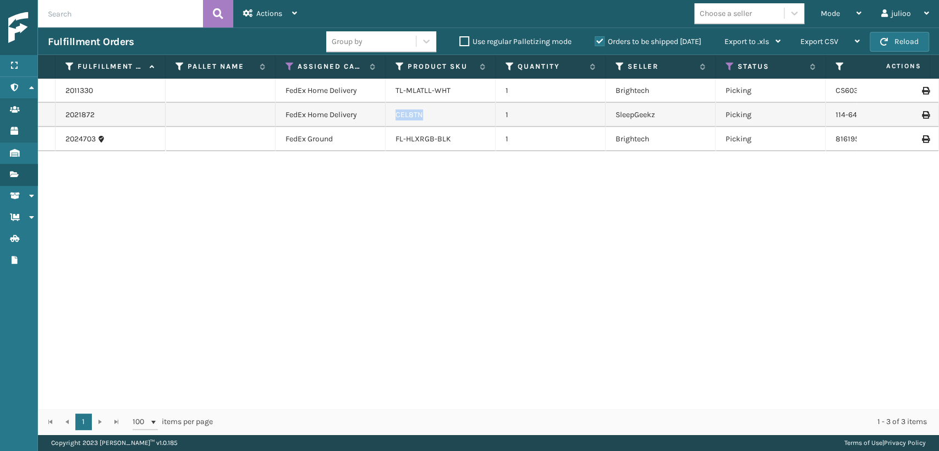
drag, startPoint x: 425, startPoint y: 116, endPoint x: 386, endPoint y: 116, distance: 39.1
click at [386, 116] on td "CEL8TN" at bounding box center [441, 115] width 110 height 24
copy link "CEL8TN"
click at [861, 16] on icon at bounding box center [859, 13] width 5 height 8
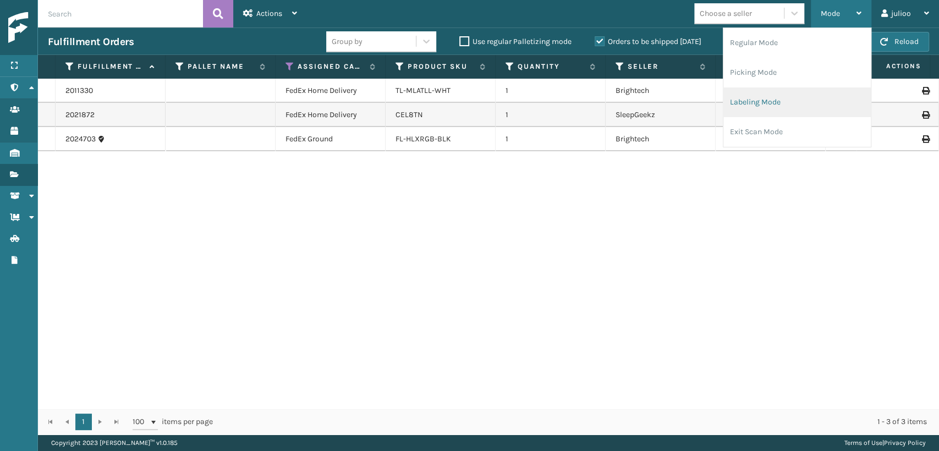
click at [784, 104] on li "Labeling Mode" at bounding box center [797, 102] width 147 height 30
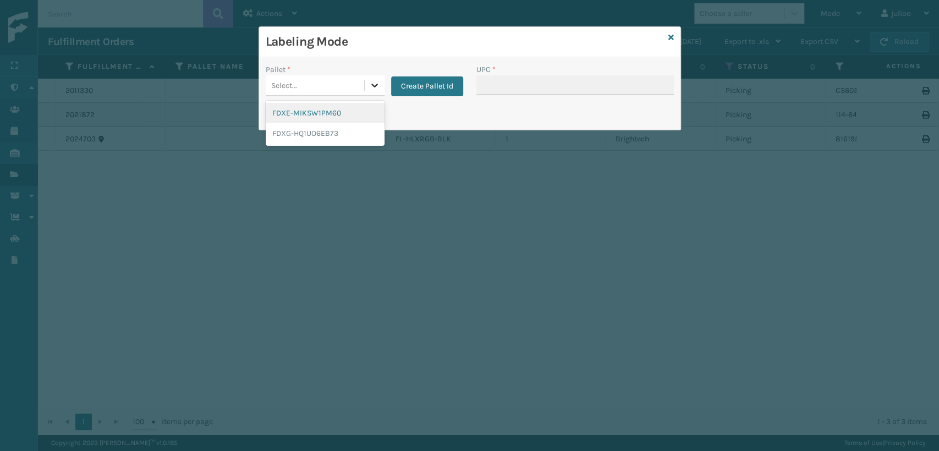
click at [381, 80] on div at bounding box center [375, 85] width 20 height 20
drag, startPoint x: 339, startPoint y: 129, endPoint x: 497, endPoint y: 92, distance: 162.7
click at [340, 128] on div "FDXG-HQ1UO6EB73" at bounding box center [325, 133] width 119 height 20
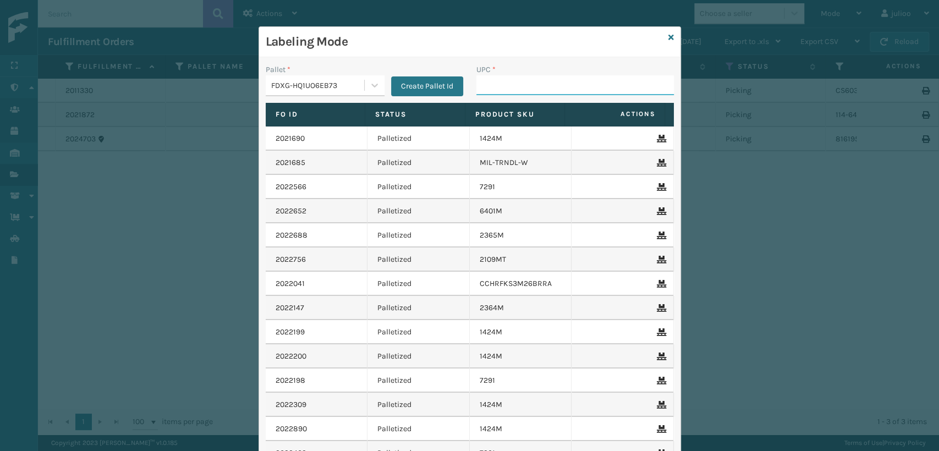
click at [537, 88] on input "UPC *" at bounding box center [576, 85] width 198 height 20
click at [660, 39] on div "Labeling Mode" at bounding box center [470, 42] width 422 height 30
click at [669, 35] on icon at bounding box center [672, 38] width 6 height 8
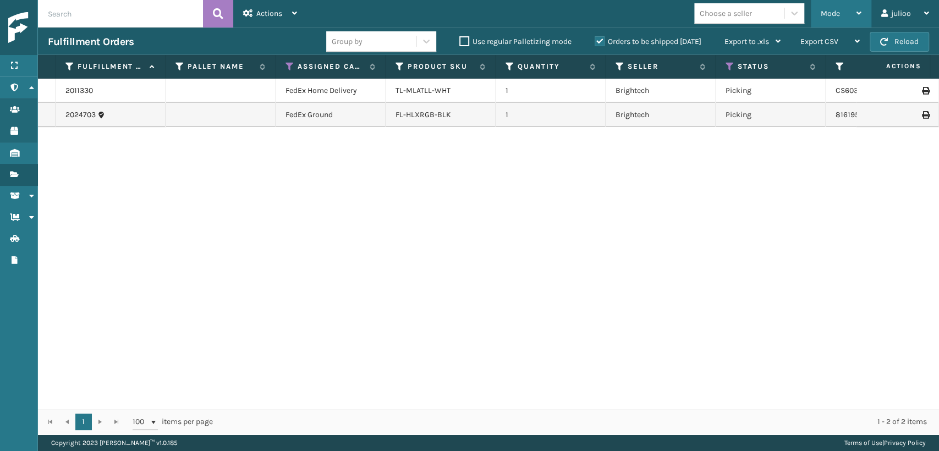
click at [830, 12] on span "Mode" at bounding box center [830, 13] width 19 height 9
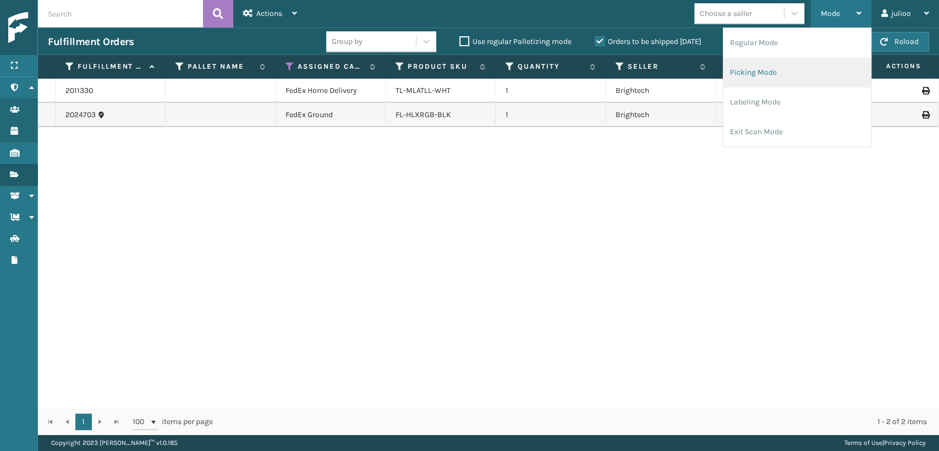
click at [815, 76] on li "Picking Mode" at bounding box center [797, 73] width 147 height 30
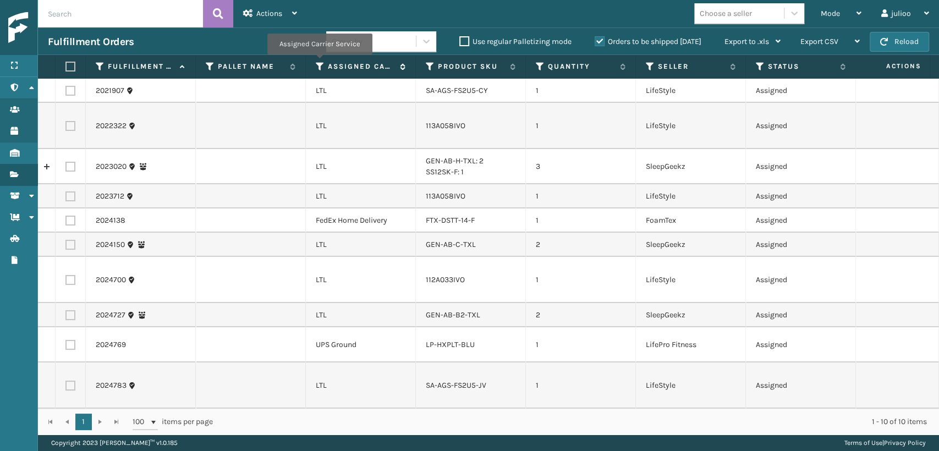
click at [319, 62] on icon at bounding box center [320, 67] width 9 height 10
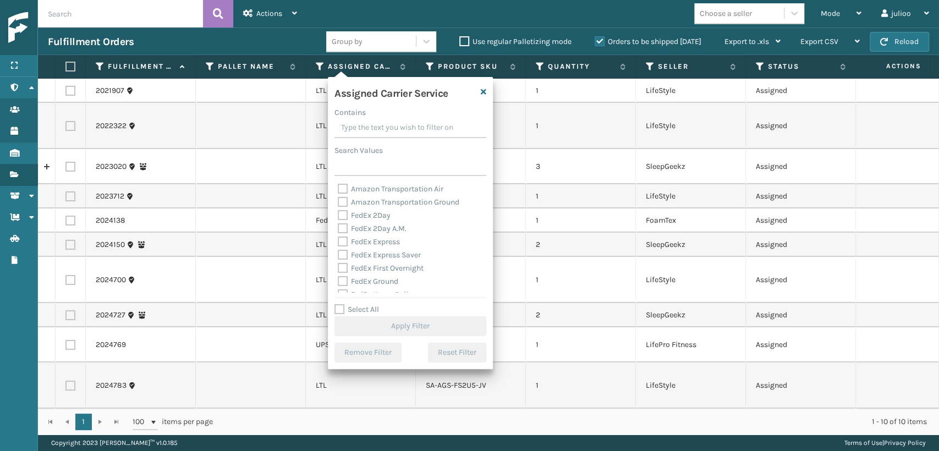
drag, startPoint x: 338, startPoint y: 309, endPoint x: 352, endPoint y: 263, distance: 48.2
click at [338, 307] on label "Select All" at bounding box center [357, 309] width 45 height 9
click at [338, 304] on input "Select All" at bounding box center [417, 303] width 165 height 1
checkbox input "true"
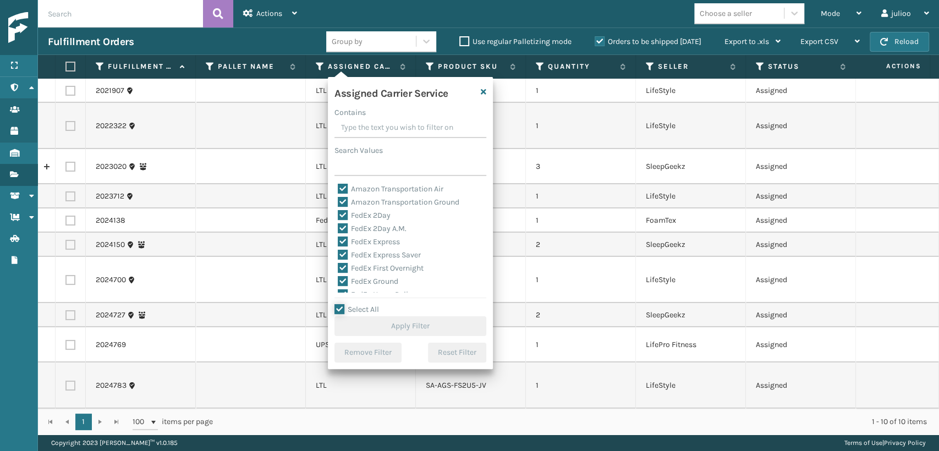
checkbox input "true"
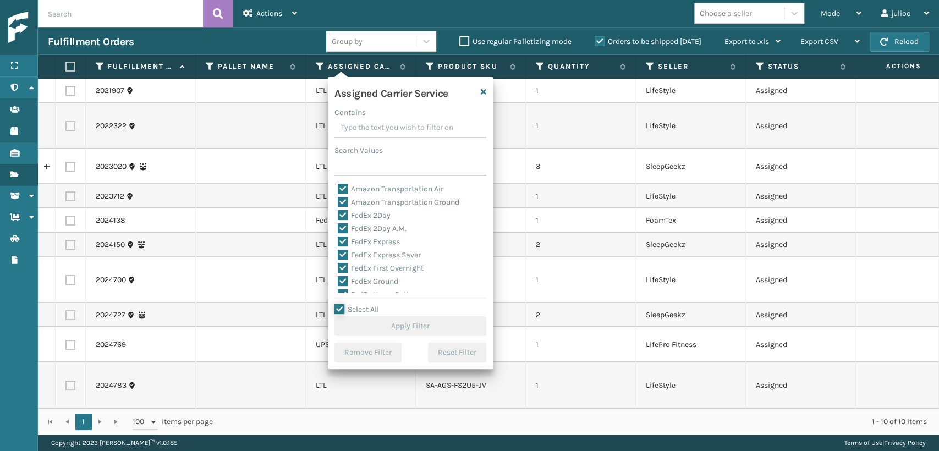
checkbox input "true"
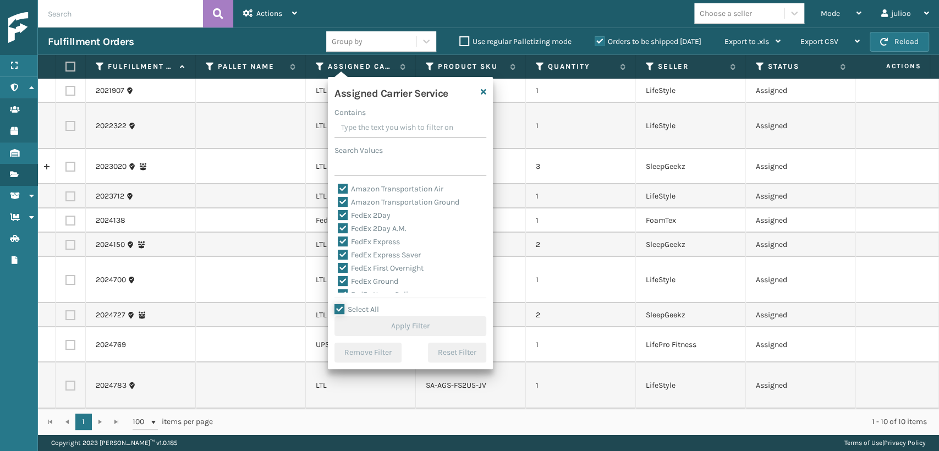
checkbox input "true"
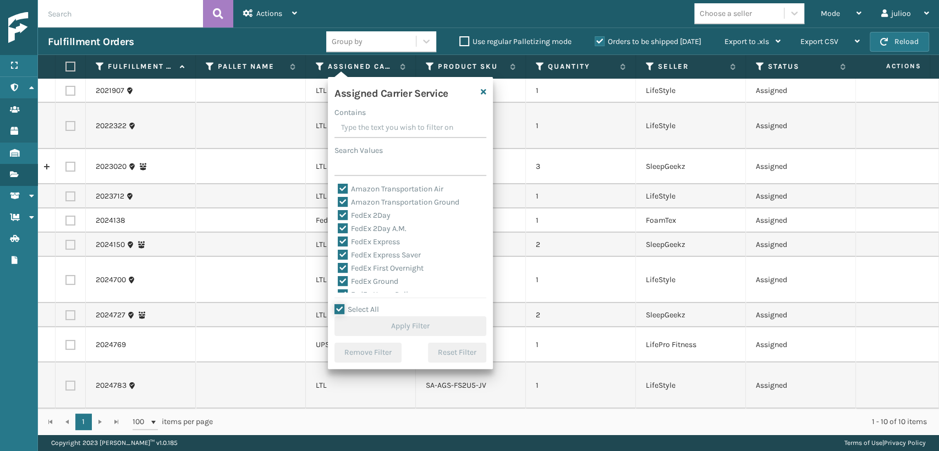
checkbox input "true"
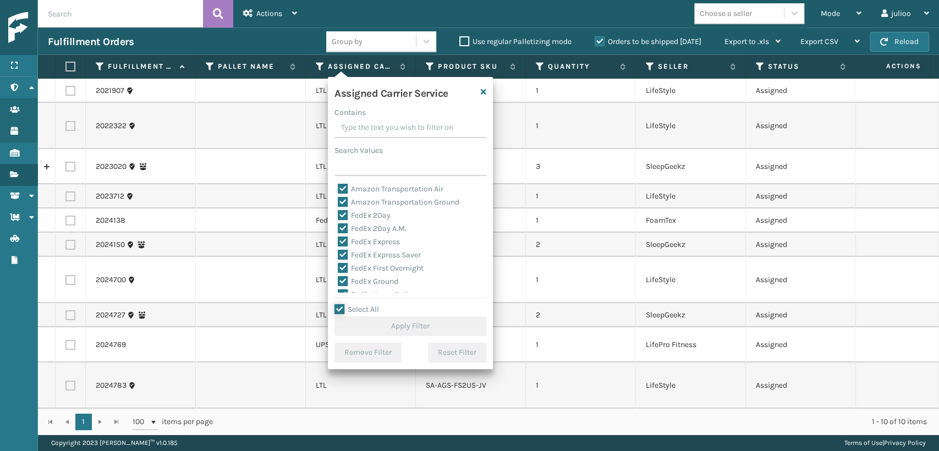
checkbox input "true"
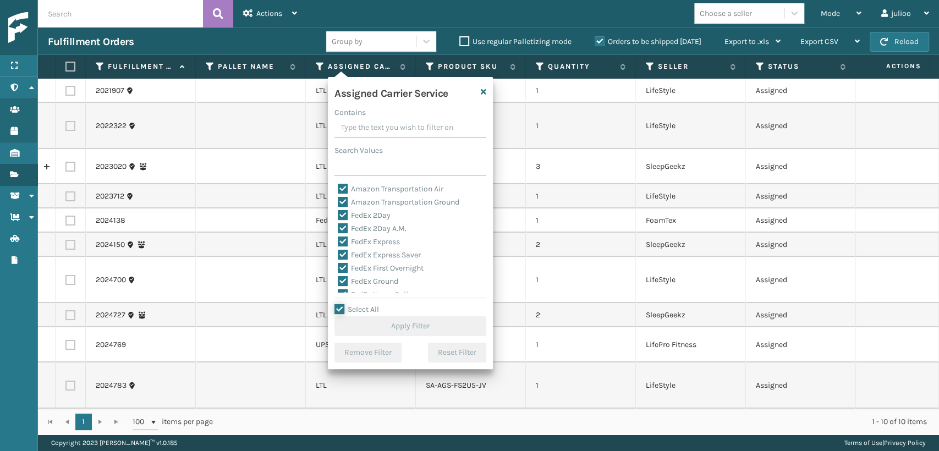
checkbox input "true"
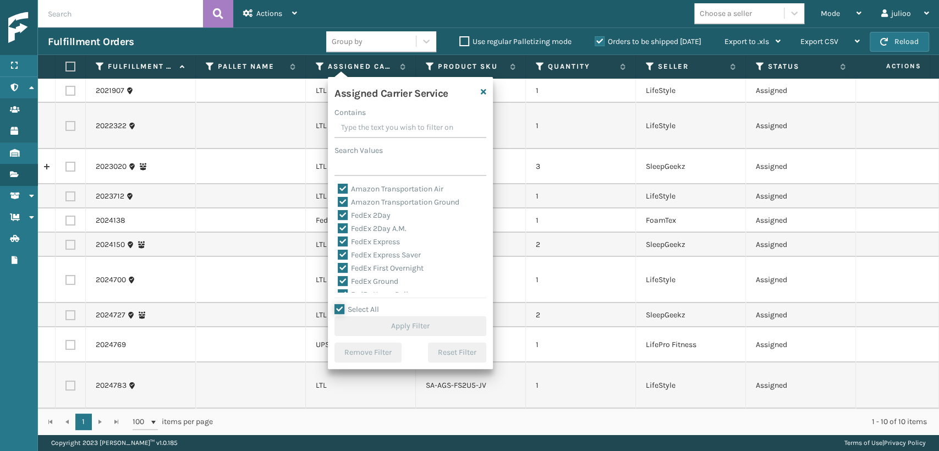
checkbox input "true"
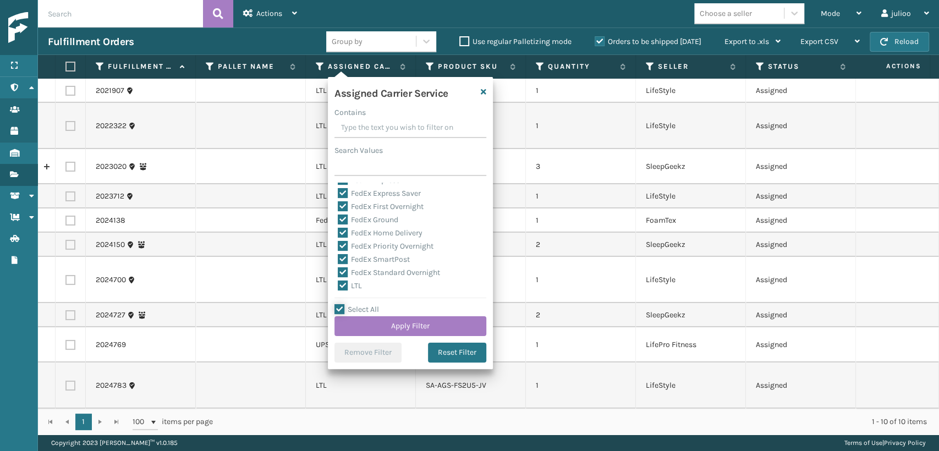
scroll to position [122, 0]
click at [340, 225] on label "LTL" at bounding box center [350, 225] width 24 height 9
click at [338, 225] on input "LTL" at bounding box center [338, 222] width 1 height 7
checkbox input "false"
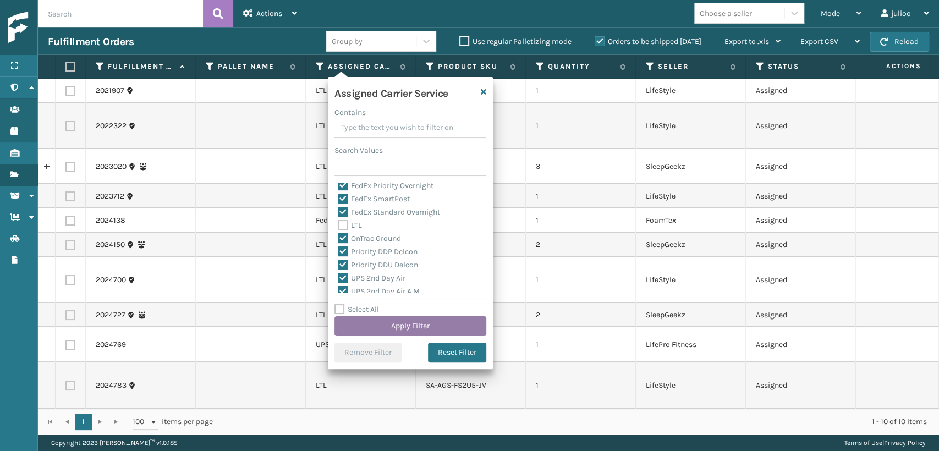
click at [395, 329] on button "Apply Filter" at bounding box center [411, 326] width 152 height 20
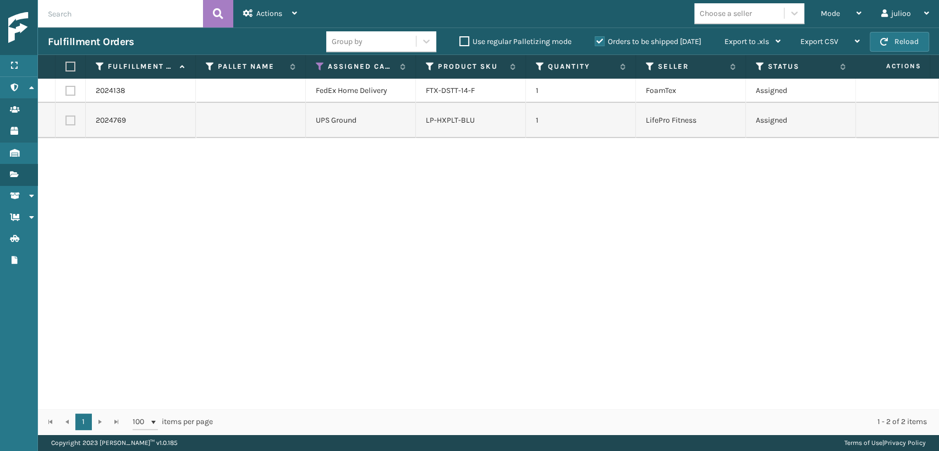
click at [71, 92] on label at bounding box center [70, 91] width 10 height 10
click at [66, 92] on input "checkbox" at bounding box center [65, 89] width 1 height 7
checkbox input "true"
click at [276, 3] on div "Actions" at bounding box center [270, 14] width 54 height 28
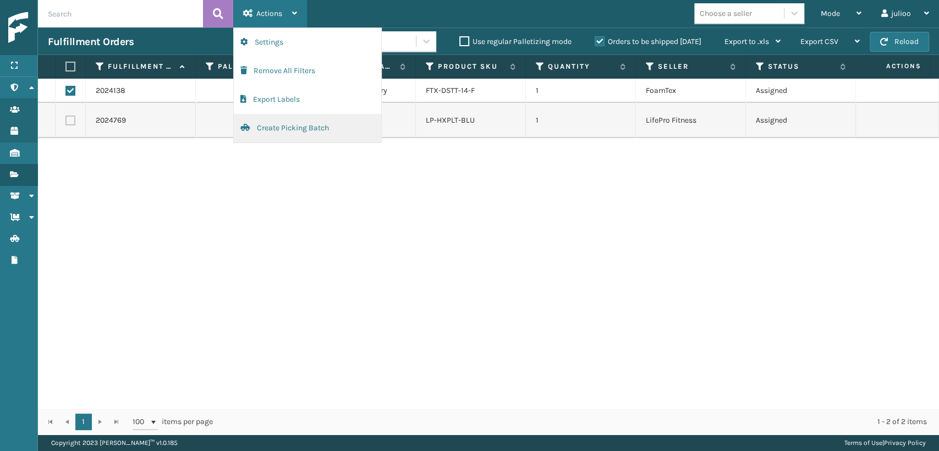
click at [298, 130] on button "Create Picking Batch" at bounding box center [307, 128] width 147 height 29
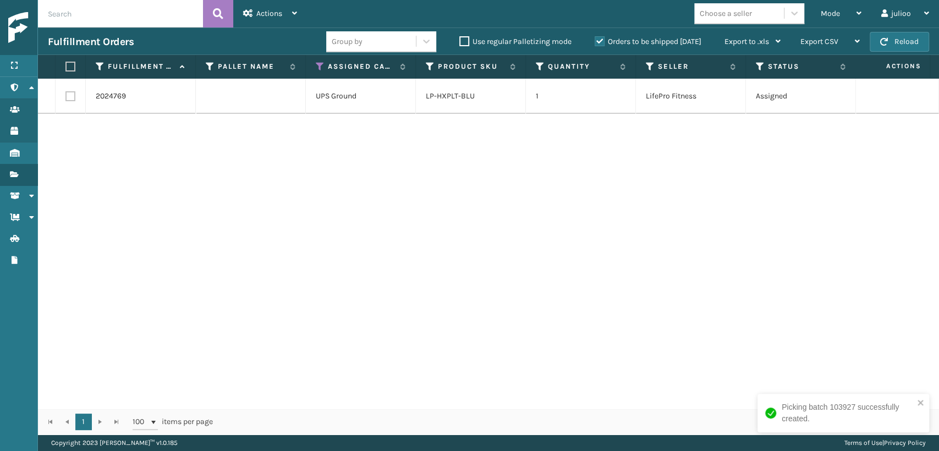
click at [71, 93] on label at bounding box center [70, 96] width 10 height 10
click at [66, 93] on input "checkbox" at bounding box center [65, 94] width 1 height 7
checkbox input "true"
click at [286, 9] on div "Actions" at bounding box center [270, 14] width 54 height 28
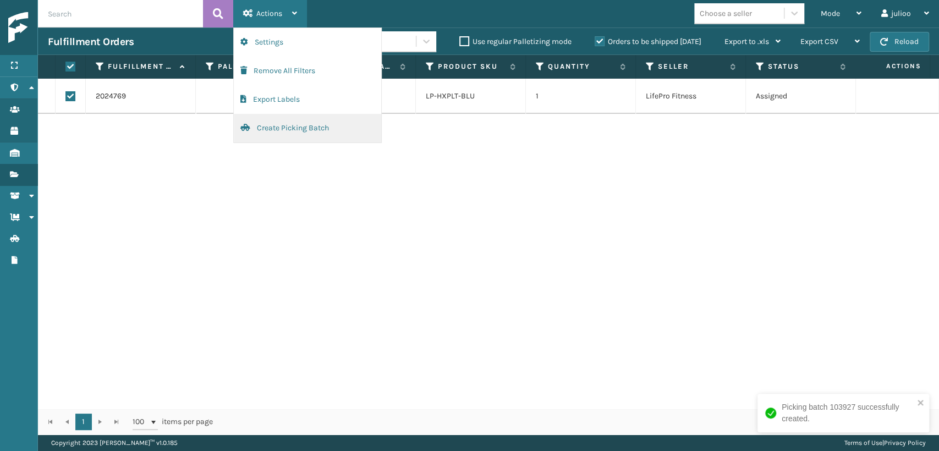
click at [278, 134] on button "Create Picking Batch" at bounding box center [307, 128] width 147 height 29
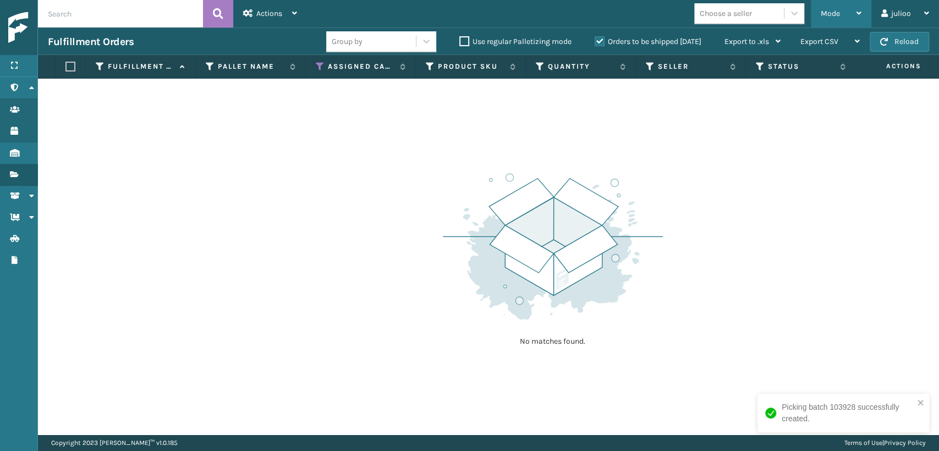
click at [825, 15] on span "Mode" at bounding box center [830, 13] width 19 height 9
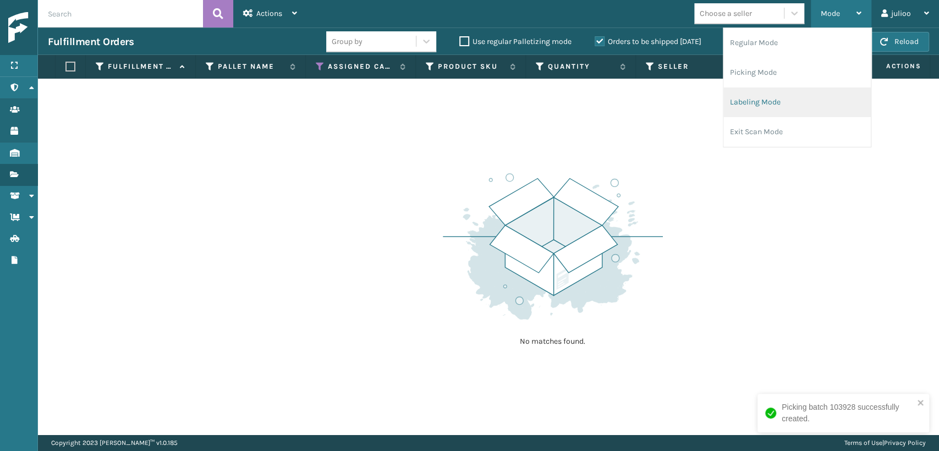
click at [771, 103] on li "Labeling Mode" at bounding box center [797, 102] width 147 height 30
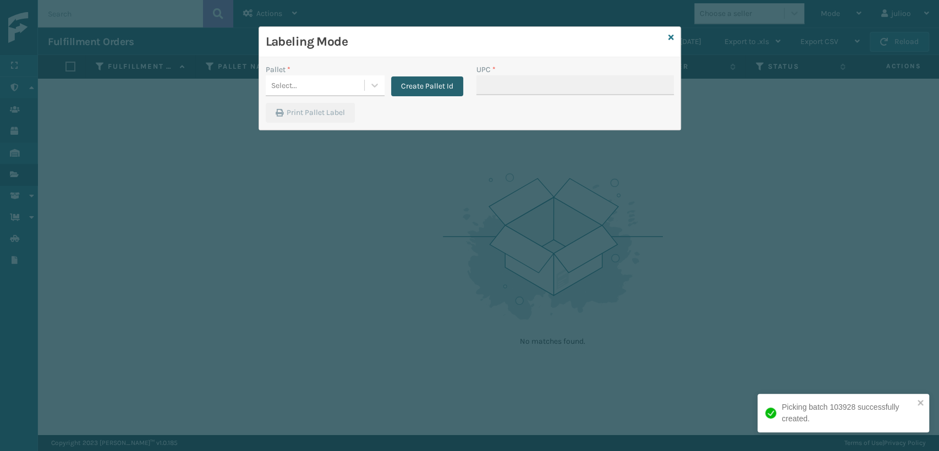
click at [411, 87] on button "Create Pallet Id" at bounding box center [427, 86] width 72 height 20
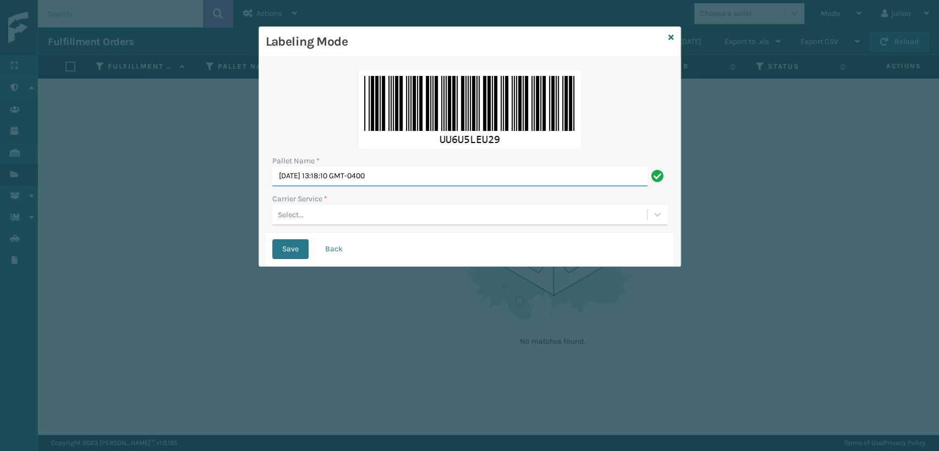
click at [328, 175] on input "[DATE] 13:18:10 GMT-0400" at bounding box center [459, 177] width 375 height 20
type input "UPOZ872017"
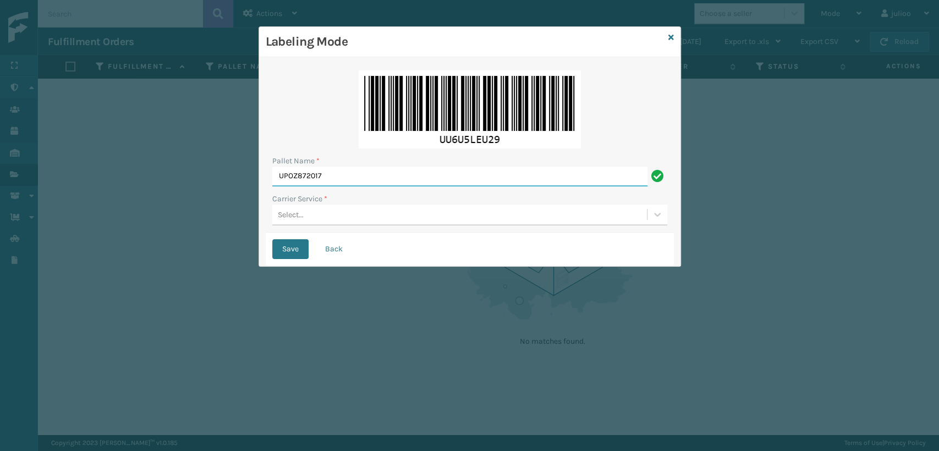
click at [272, 239] on button "Save" at bounding box center [290, 249] width 36 height 20
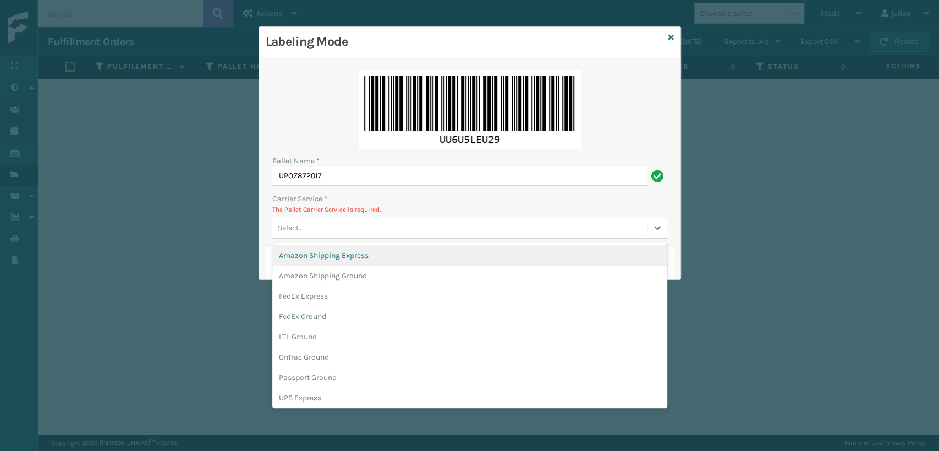
click at [359, 228] on div "Select..." at bounding box center [459, 228] width 375 height 18
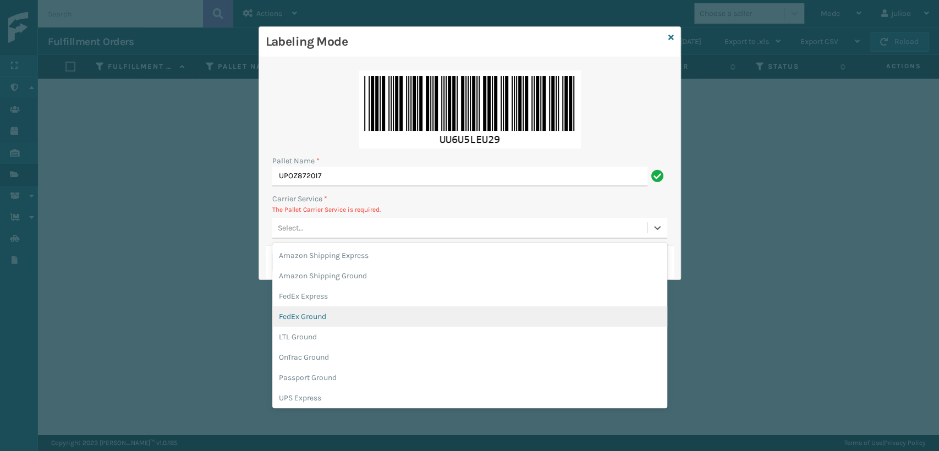
scroll to position [63, 0]
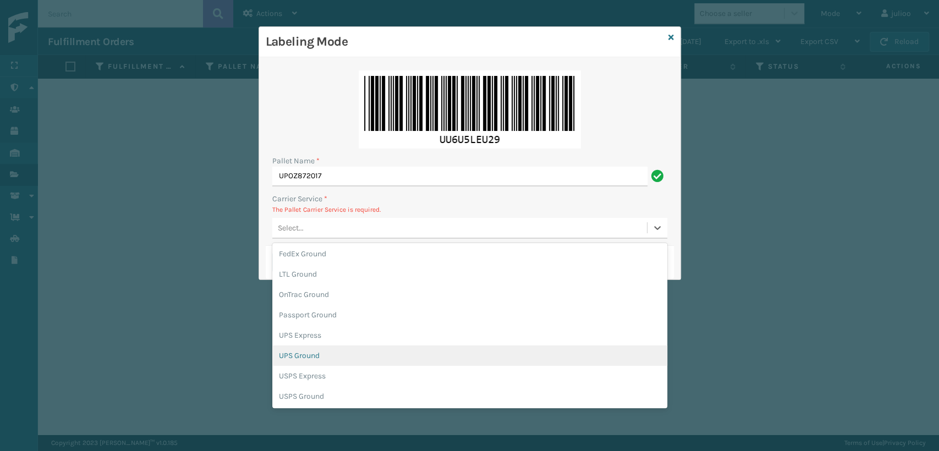
click at [333, 355] on div "UPS Ground" at bounding box center [469, 356] width 395 height 20
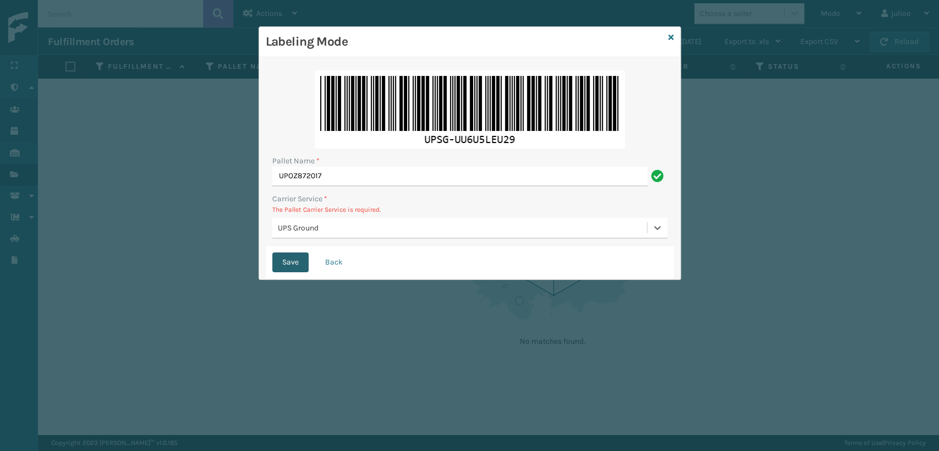
click at [291, 264] on button "Save" at bounding box center [290, 263] width 36 height 20
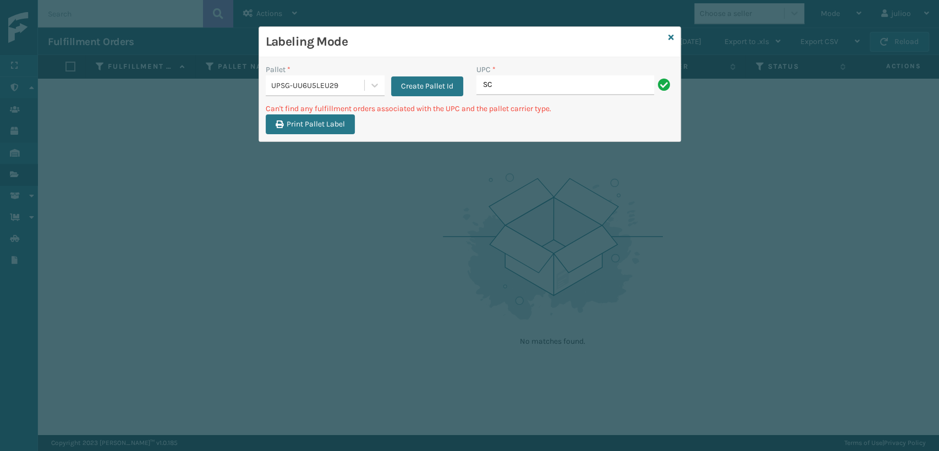
type input "S"
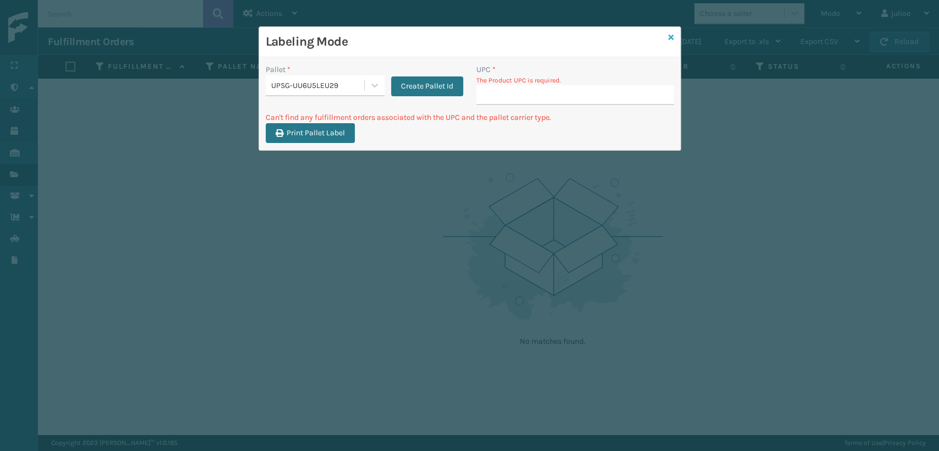
click at [672, 35] on icon at bounding box center [672, 38] width 6 height 8
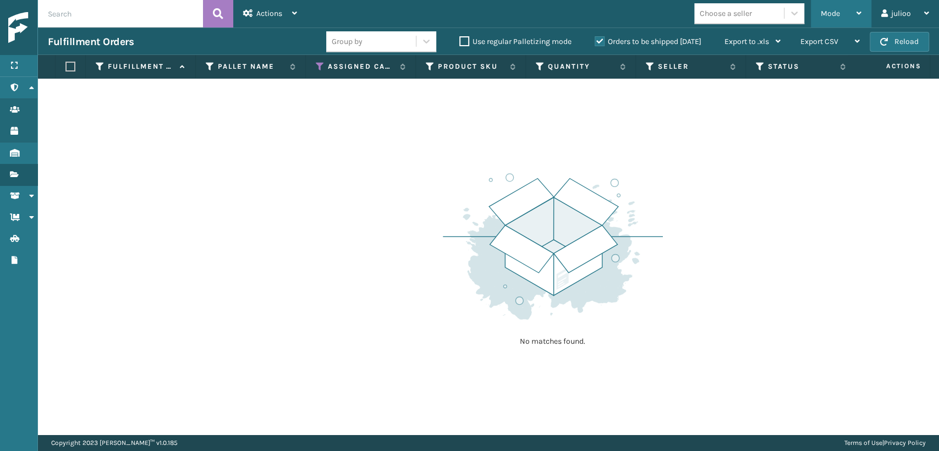
click at [847, 15] on div "Mode" at bounding box center [841, 14] width 41 height 28
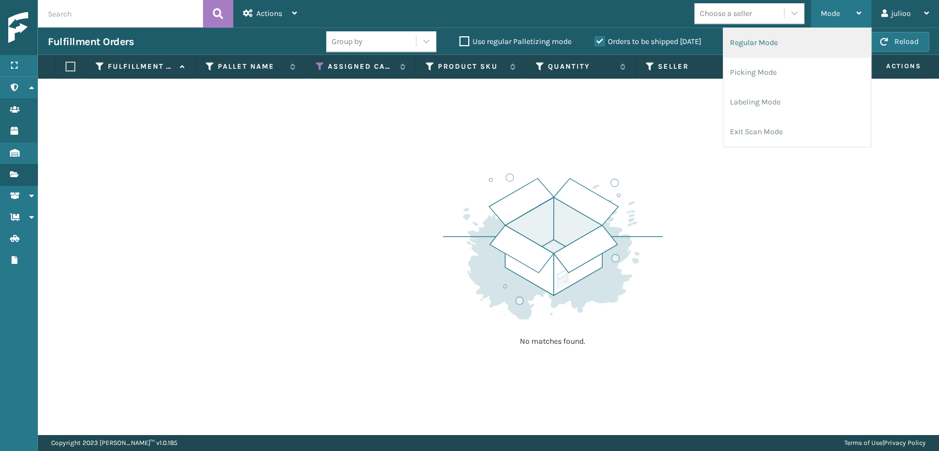
click at [783, 48] on li "Regular Mode" at bounding box center [797, 43] width 147 height 30
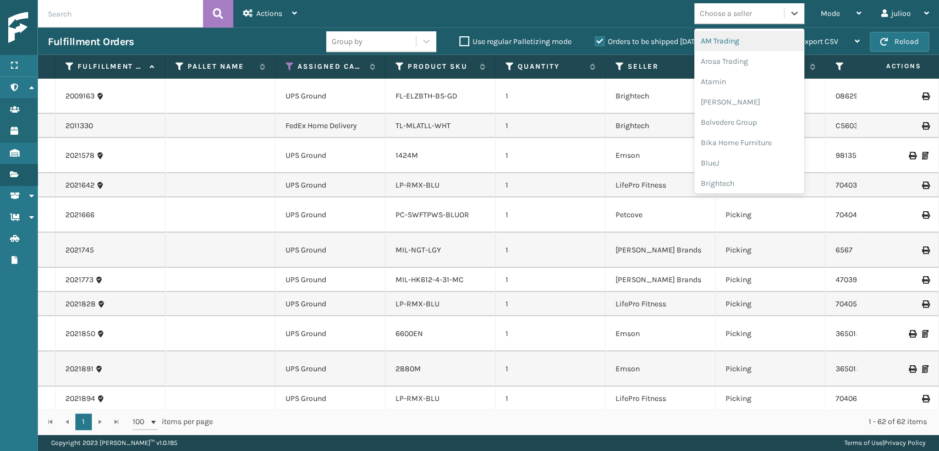
click at [751, 14] on div "Choose a seller" at bounding box center [726, 14] width 52 height 12
type input "LI"
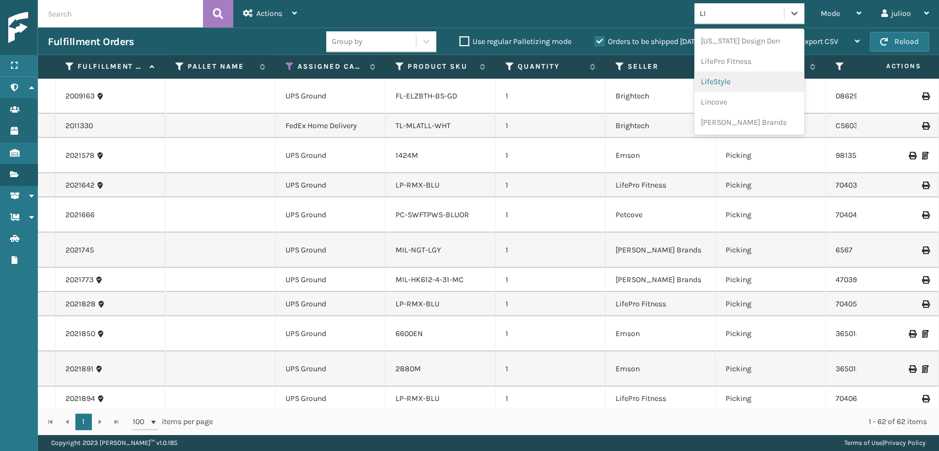
click at [751, 78] on div "LifeStyle" at bounding box center [749, 82] width 110 height 20
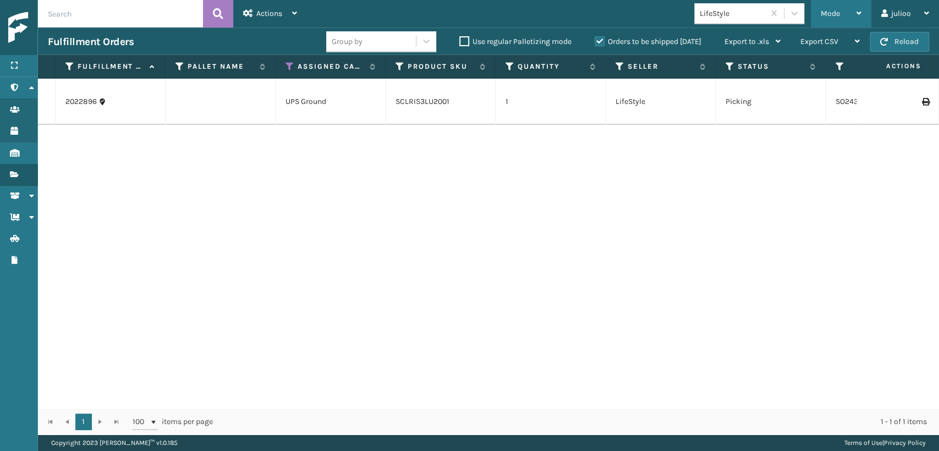
click at [855, 6] on div "Mode" at bounding box center [841, 14] width 41 height 28
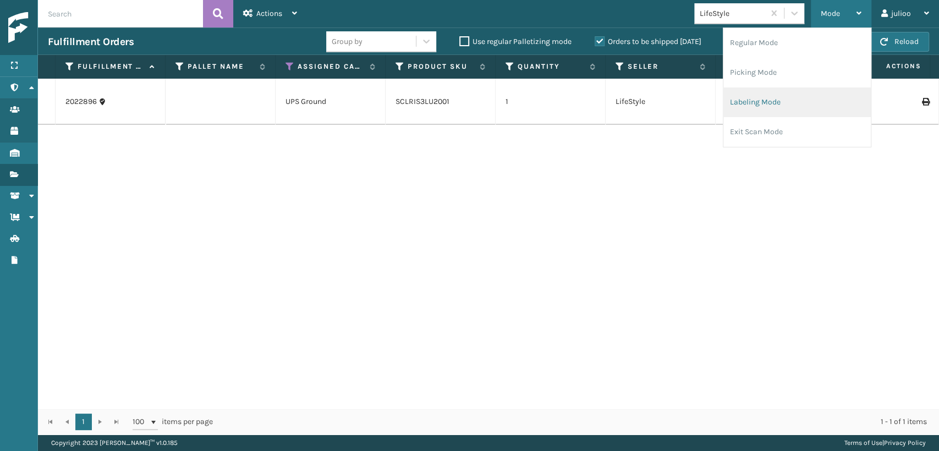
click at [759, 103] on li "Labeling Mode" at bounding box center [797, 102] width 147 height 30
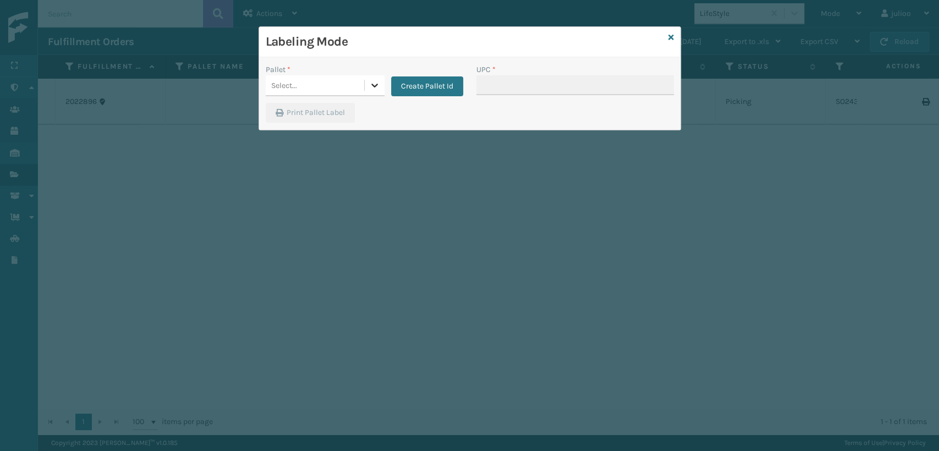
drag, startPoint x: 371, startPoint y: 83, endPoint x: 367, endPoint y: 91, distance: 9.8
click at [373, 83] on icon at bounding box center [374, 85] width 11 height 11
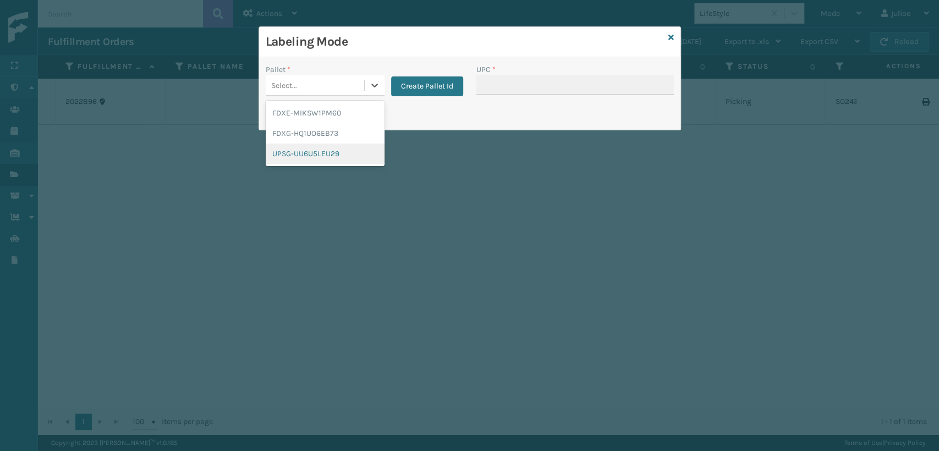
click at [328, 149] on div "UPSG-UU6U5LEU29" at bounding box center [325, 154] width 119 height 20
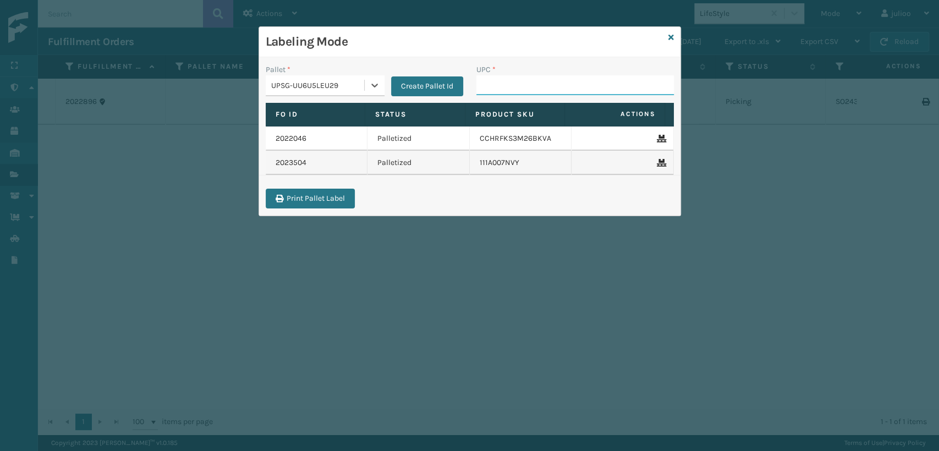
click at [604, 89] on input "UPC *" at bounding box center [576, 85] width 198 height 20
type input "SC-LRIS3L"
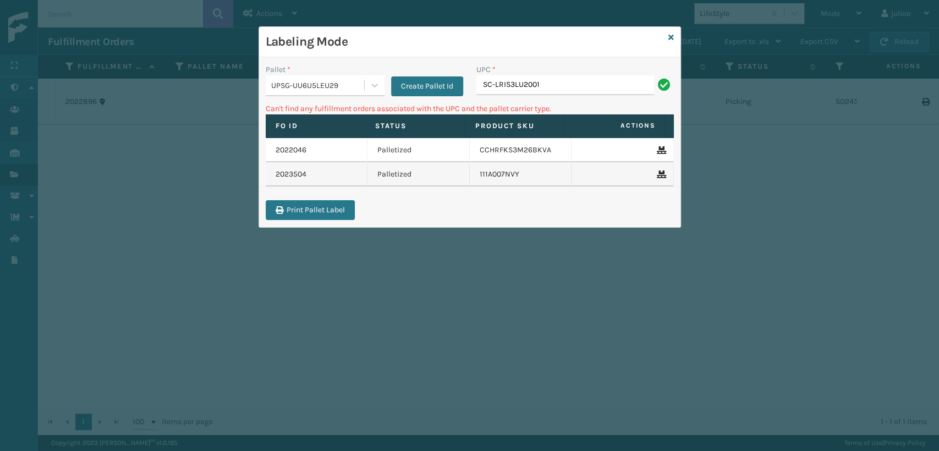
drag, startPoint x: 494, startPoint y: 85, endPoint x: 506, endPoint y: 85, distance: 12.1
click at [494, 85] on input "SC-LRIS3LU2001" at bounding box center [566, 85] width 178 height 20
type input "SCLRIS3LU2001"
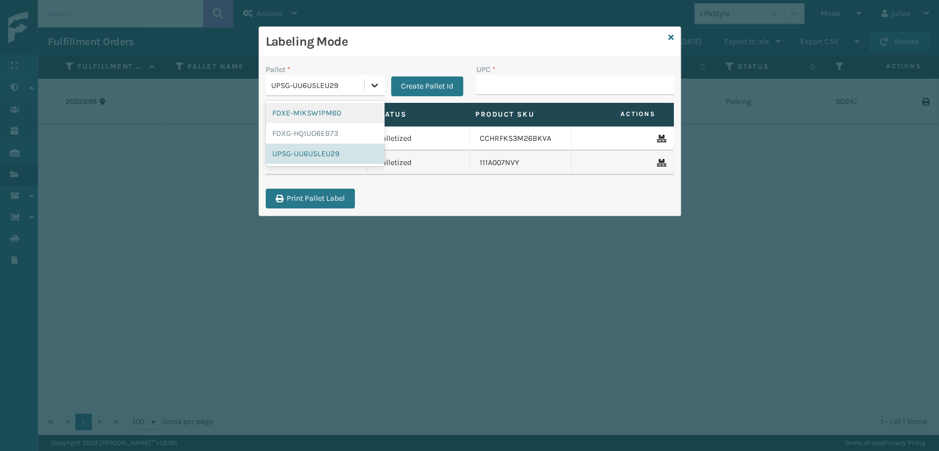
click at [374, 92] on div at bounding box center [375, 85] width 20 height 20
click at [325, 134] on div "FDXG-HQ1UO6EB73" at bounding box center [325, 133] width 119 height 20
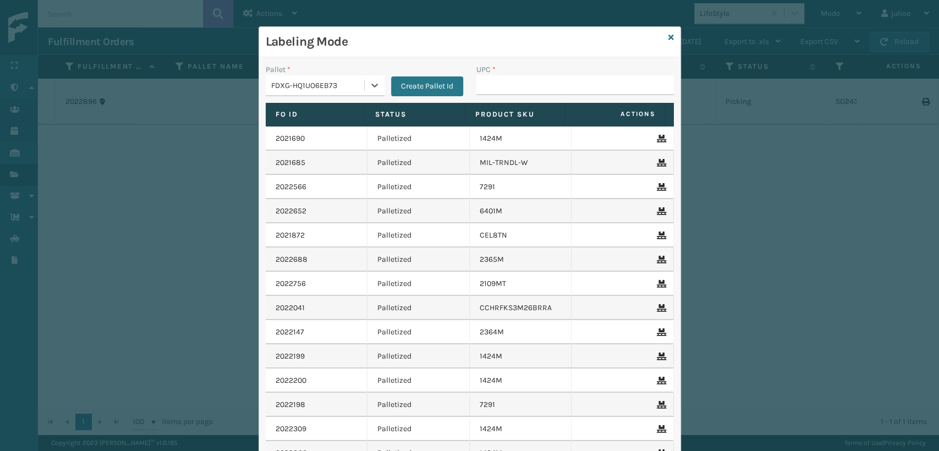
type input "850040667110"
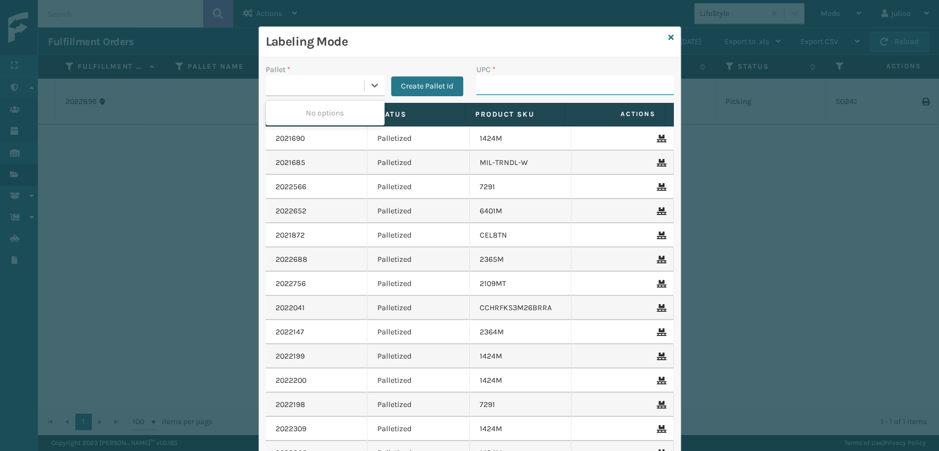
click at [560, 86] on input "UPC *" at bounding box center [576, 85] width 198 height 20
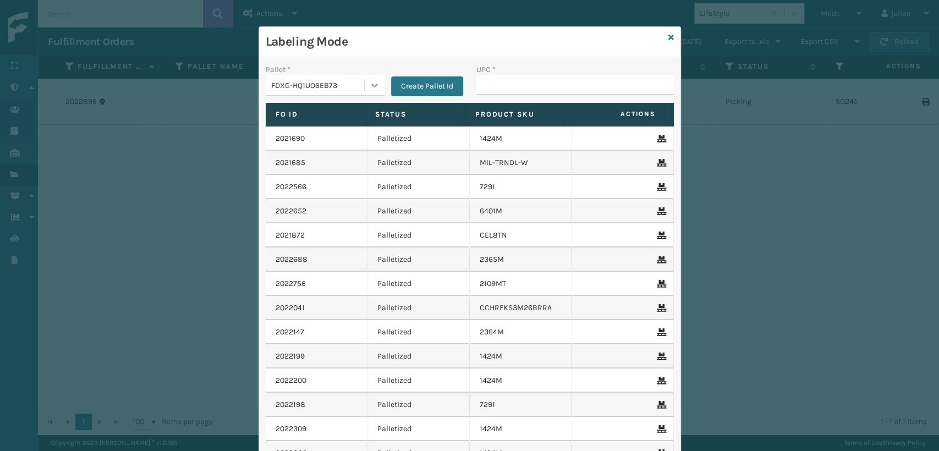
click at [373, 87] on icon at bounding box center [374, 85] width 11 height 11
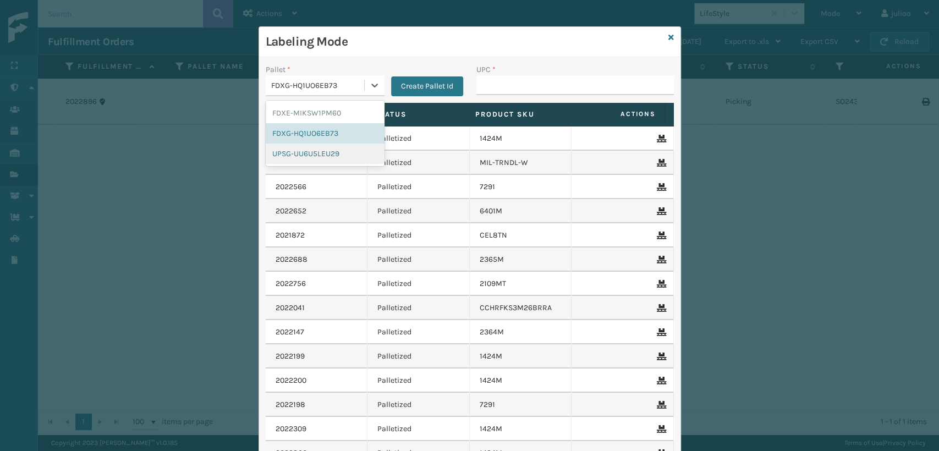
click at [329, 154] on div "UPSG-UU6U5LEU29" at bounding box center [325, 154] width 119 height 20
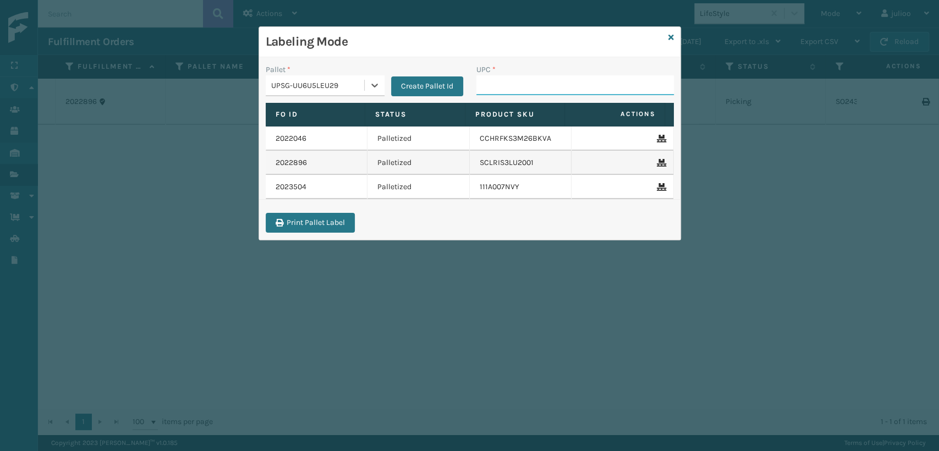
click at [559, 86] on input "UPC *" at bounding box center [576, 85] width 198 height 20
type input "10080313"
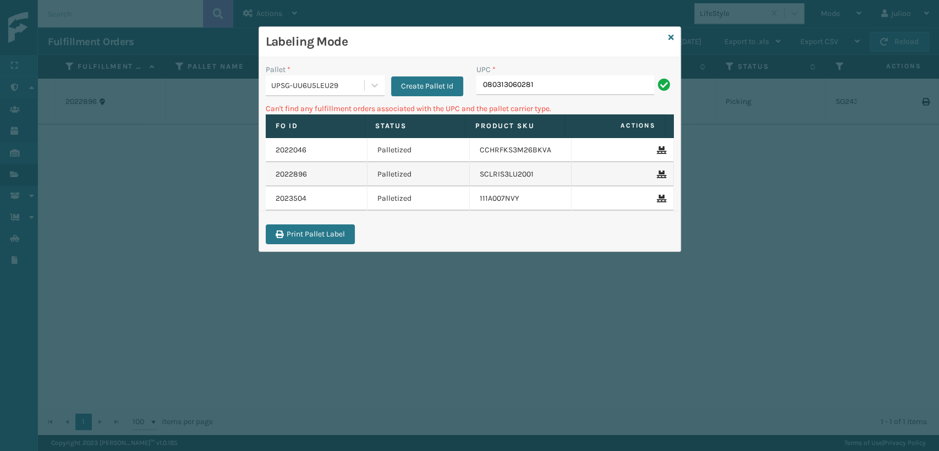
drag, startPoint x: 482, startPoint y: 86, endPoint x: 590, endPoint y: 81, distance: 108.0
click at [483, 86] on input "080313060281" at bounding box center [566, 85] width 178 height 20
type input "0080313060281"
click at [669, 36] on icon at bounding box center [672, 38] width 6 height 8
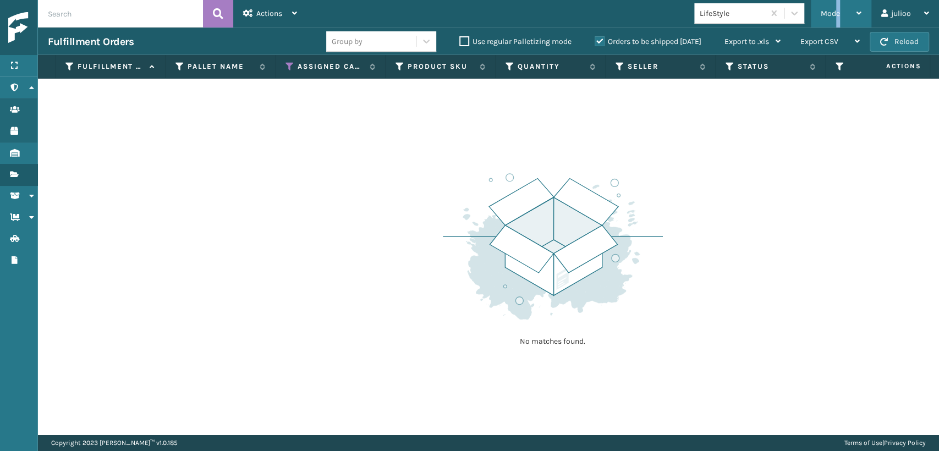
click at [838, 5] on div "Mode" at bounding box center [841, 14] width 41 height 28
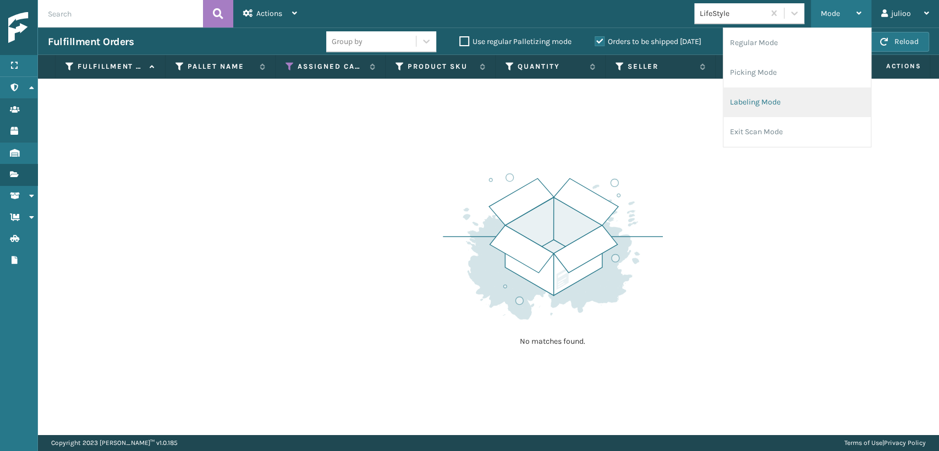
click at [759, 104] on li "Labeling Mode" at bounding box center [797, 102] width 147 height 30
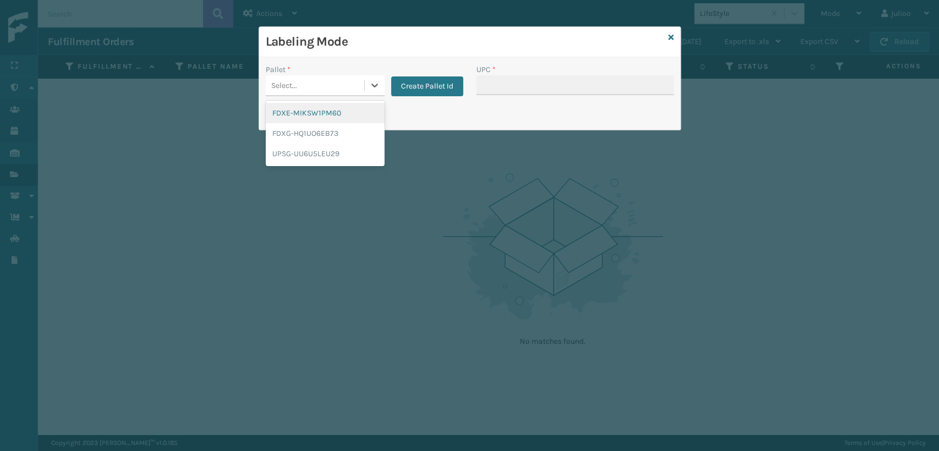
click at [362, 85] on div "Select..." at bounding box center [315, 85] width 99 height 18
click at [333, 134] on div "FDXG-HQ1UO6EB73" at bounding box center [325, 133] width 119 height 20
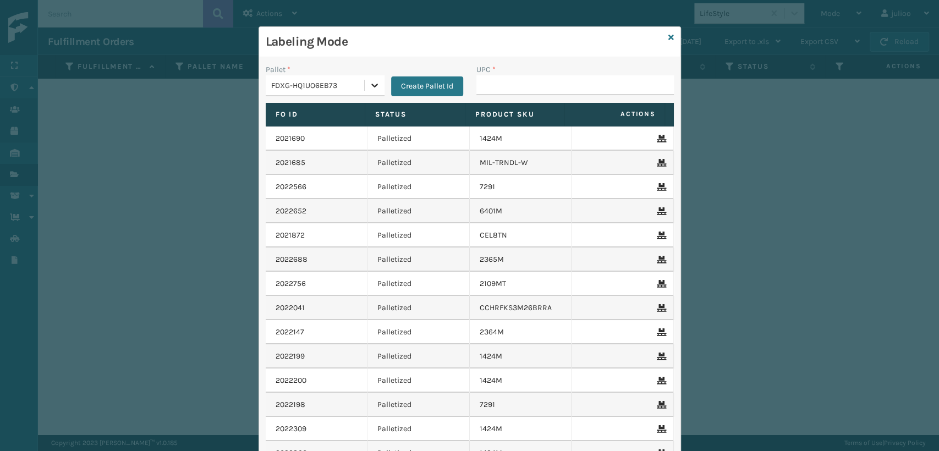
click at [359, 85] on div "FDXG-HQ1UO6EB73" at bounding box center [325, 85] width 119 height 21
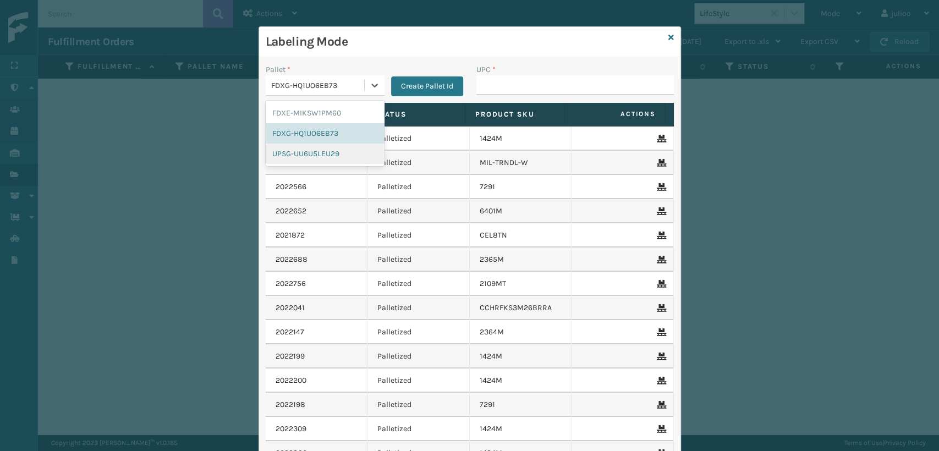
click at [332, 152] on div "UPSG-UU6U5LEU29" at bounding box center [325, 154] width 119 height 20
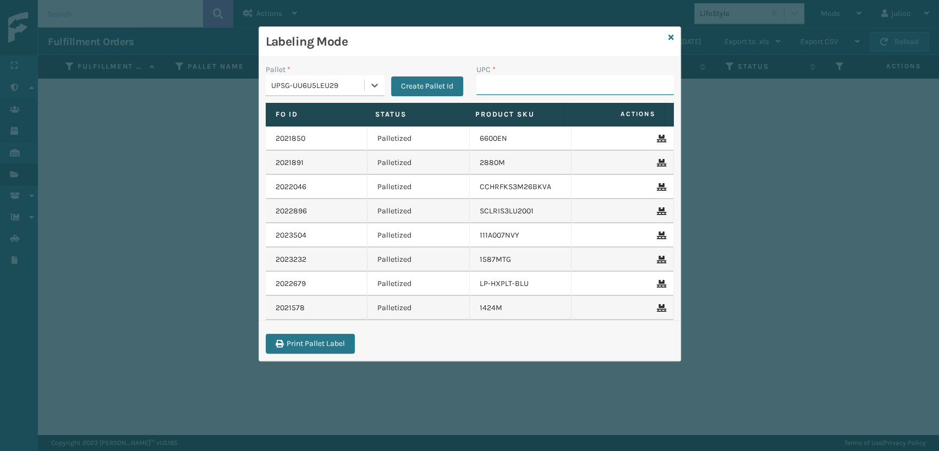
click at [537, 82] on input "UPC *" at bounding box center [576, 85] width 198 height 20
type input "10"
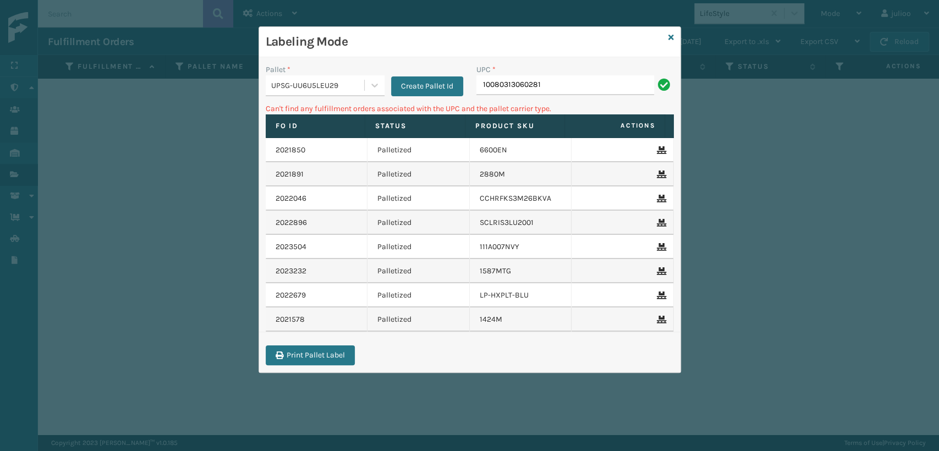
click at [488, 84] on input "10080313060281" at bounding box center [566, 85] width 178 height 20
type input "100080313060281"
click at [669, 39] on icon at bounding box center [672, 38] width 6 height 8
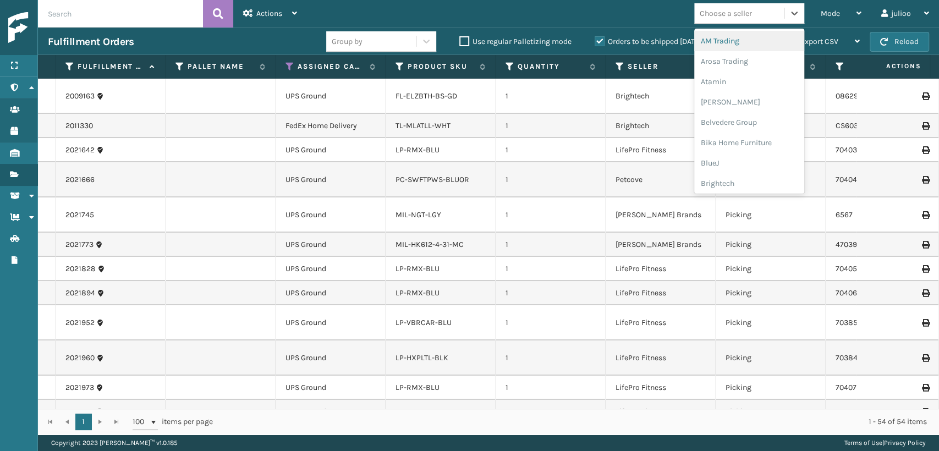
click at [735, 14] on div "Choose a seller" at bounding box center [726, 14] width 52 height 12
type input "EM"
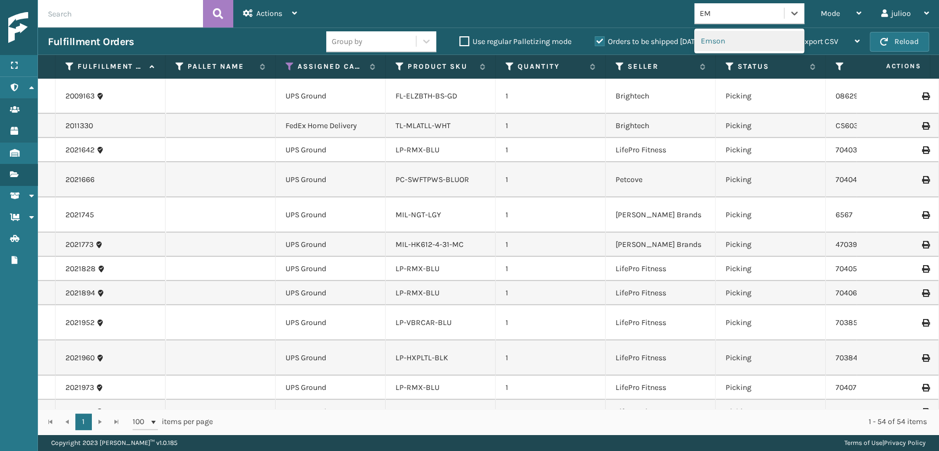
click at [716, 46] on div "Emson" at bounding box center [749, 41] width 110 height 20
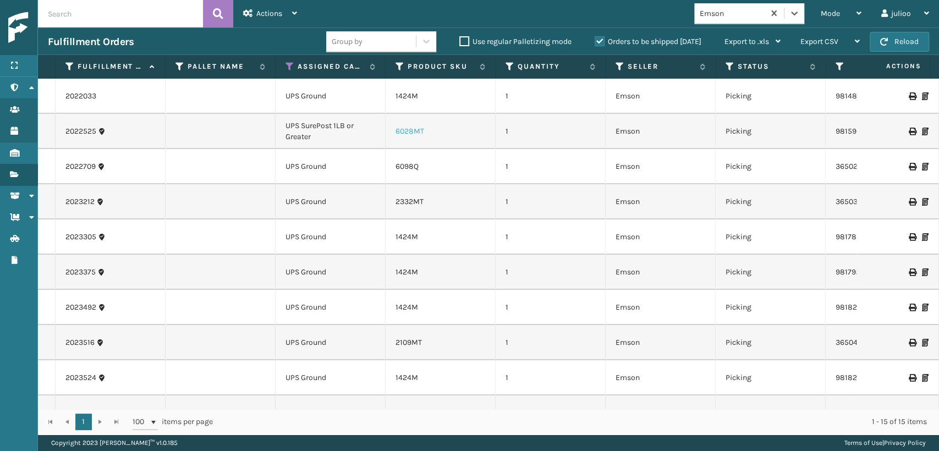
click at [411, 133] on link "6028MT" at bounding box center [410, 131] width 29 height 9
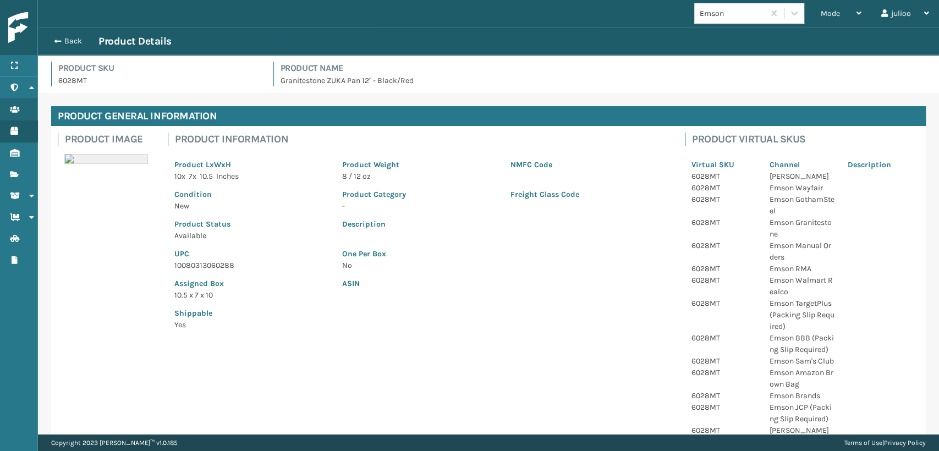
click at [185, 264] on p "10080313060288" at bounding box center [251, 266] width 155 height 12
copy p "10080313060288"
click at [82, 36] on button "Back" at bounding box center [73, 41] width 51 height 10
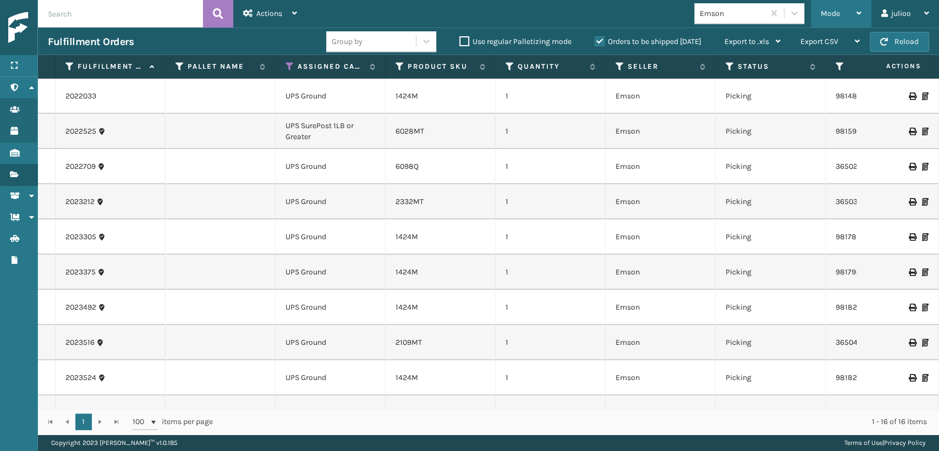
click at [850, 12] on div "Mode" at bounding box center [841, 14] width 41 height 28
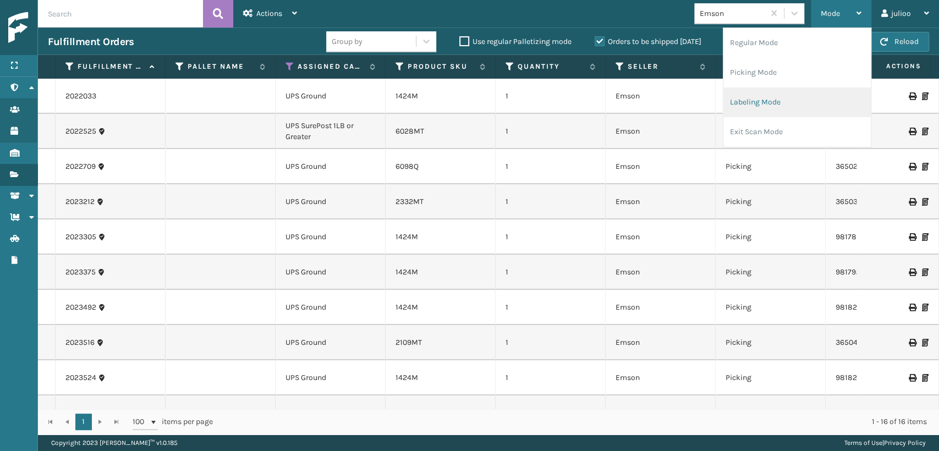
click at [792, 99] on li "Labeling Mode" at bounding box center [797, 102] width 147 height 30
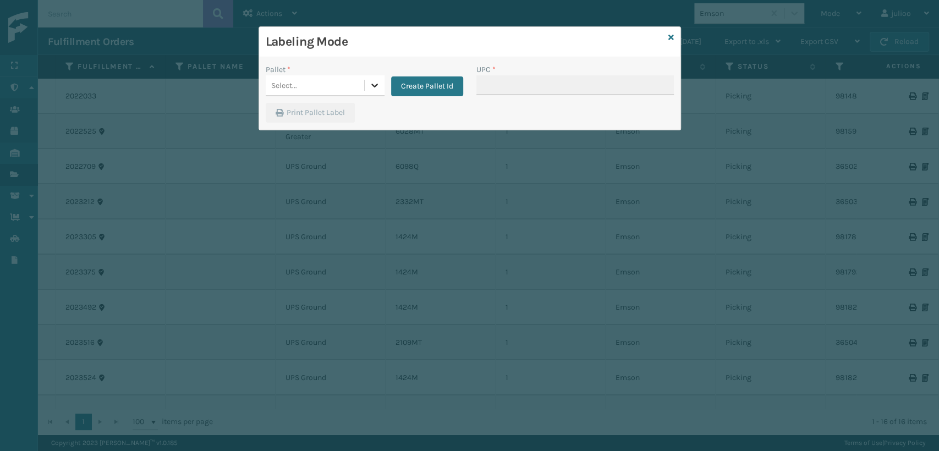
click at [374, 85] on icon at bounding box center [374, 85] width 11 height 11
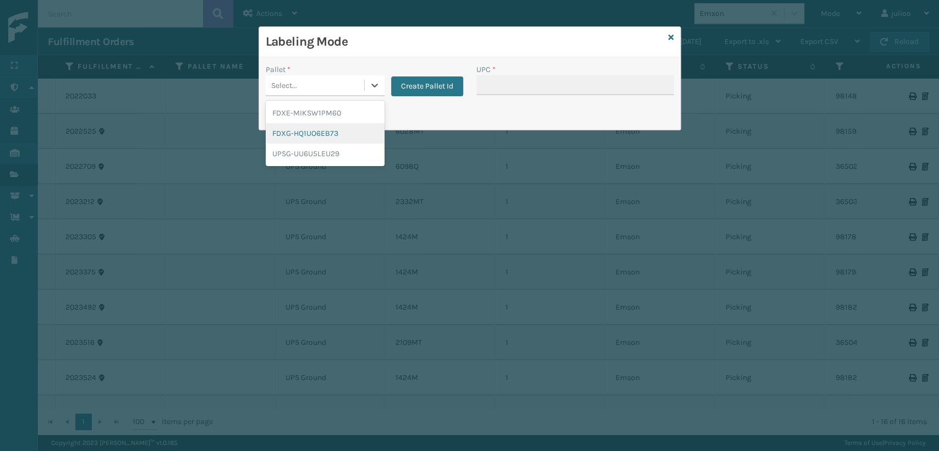
drag, startPoint x: 303, startPoint y: 133, endPoint x: 502, endPoint y: 90, distance: 203.8
click at [304, 133] on div "FDXG-HQ1UO6EB73" at bounding box center [325, 133] width 119 height 20
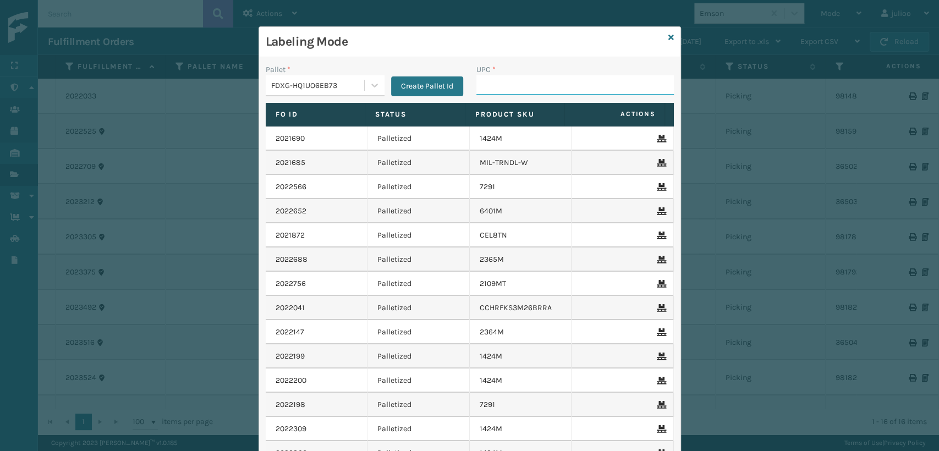
paste input "10080313060288"
type input "10080313060288"
click at [414, 77] on button "Create Pallet Id" at bounding box center [427, 86] width 72 height 20
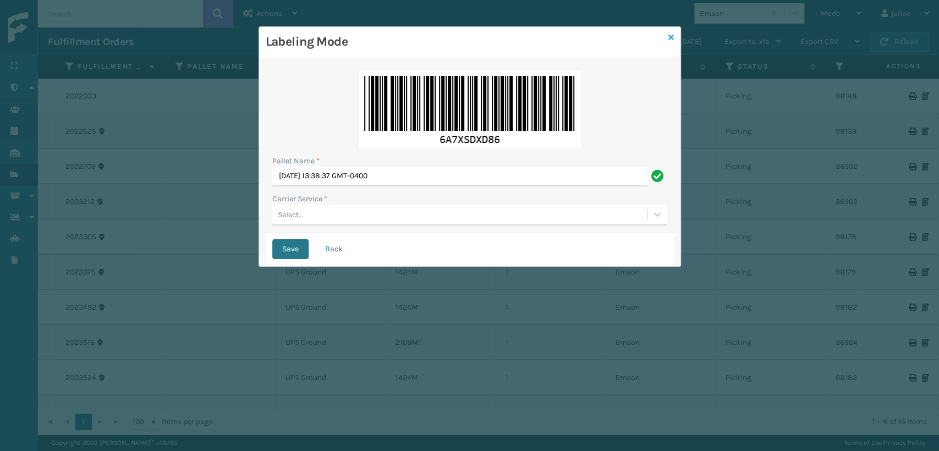
click at [671, 37] on icon at bounding box center [672, 38] width 6 height 8
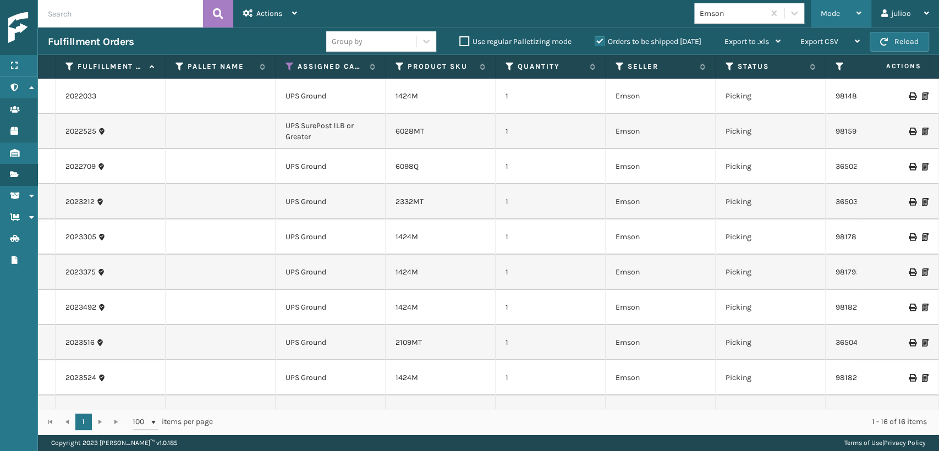
click at [846, 14] on div "Mode" at bounding box center [841, 14] width 41 height 28
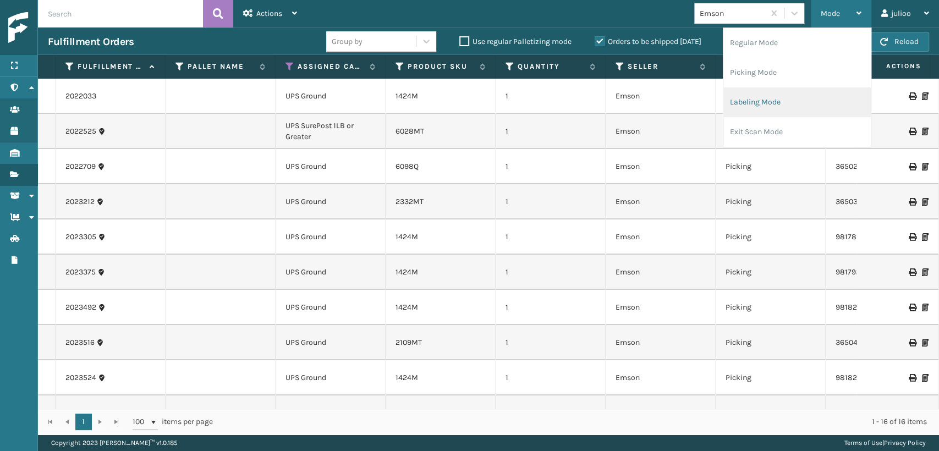
click at [764, 102] on li "Labeling Mode" at bounding box center [797, 102] width 147 height 30
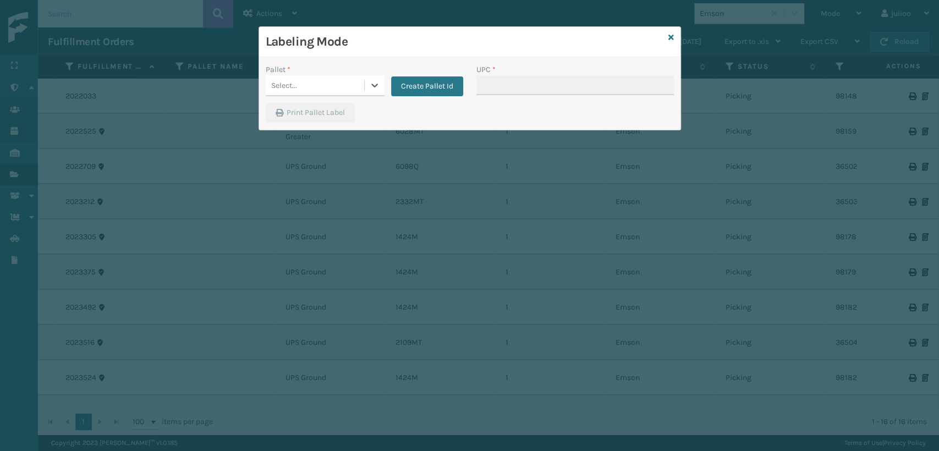
click at [344, 85] on div "Select..." at bounding box center [315, 85] width 99 height 18
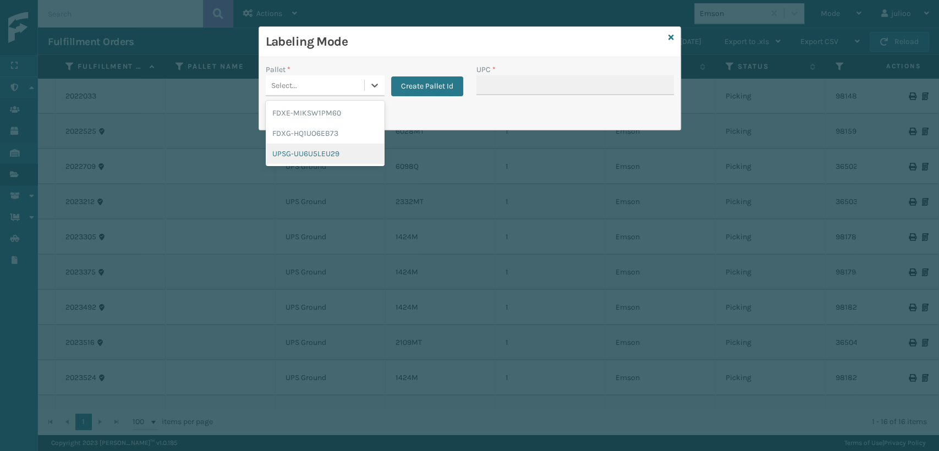
drag, startPoint x: 317, startPoint y: 148, endPoint x: 568, endPoint y: 85, distance: 258.8
click at [334, 144] on div "UPSG-UU6U5LEU29" at bounding box center [325, 154] width 119 height 20
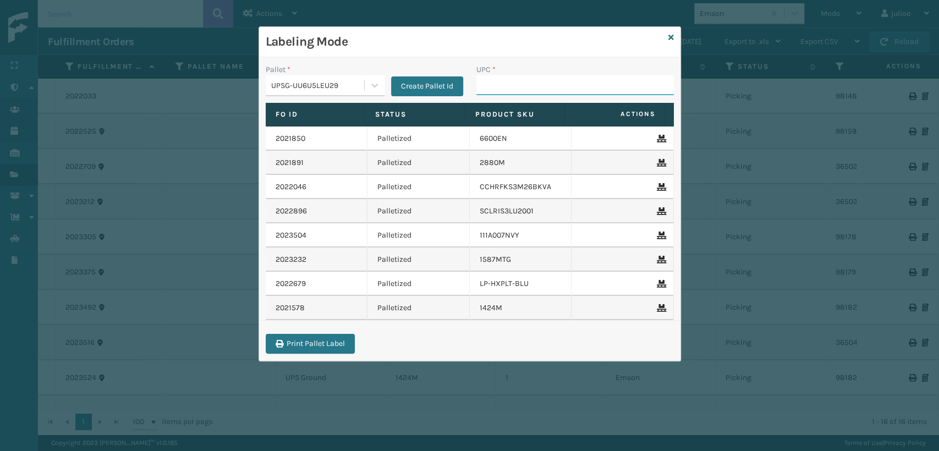
paste input "10080313060288"
type input "10080313060288"
type input "810090930"
type input "810090933450"
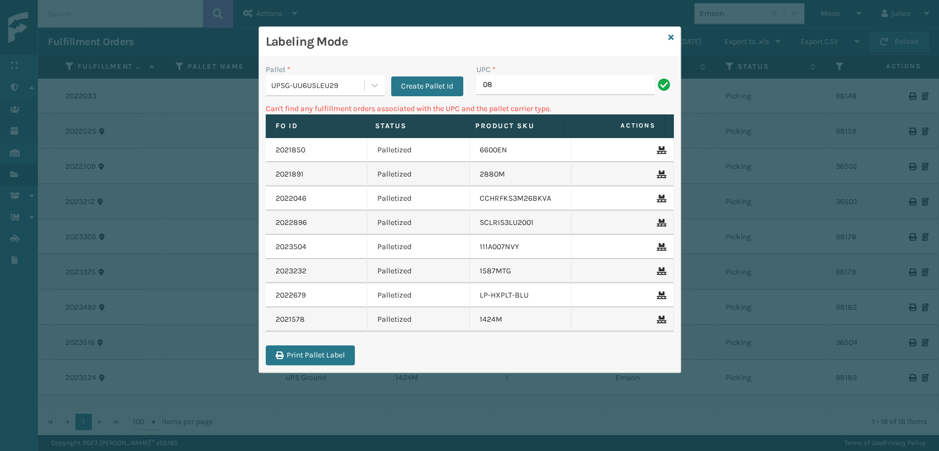
type input "0"
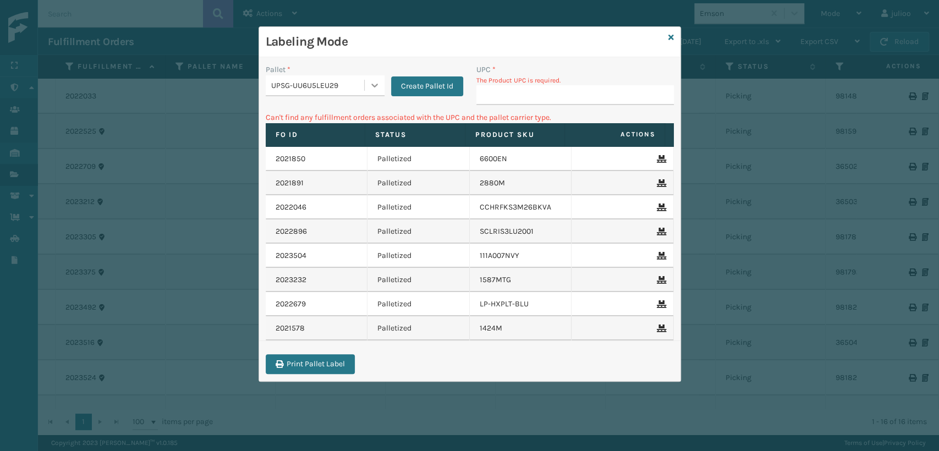
click at [374, 86] on icon at bounding box center [374, 86] width 7 height 4
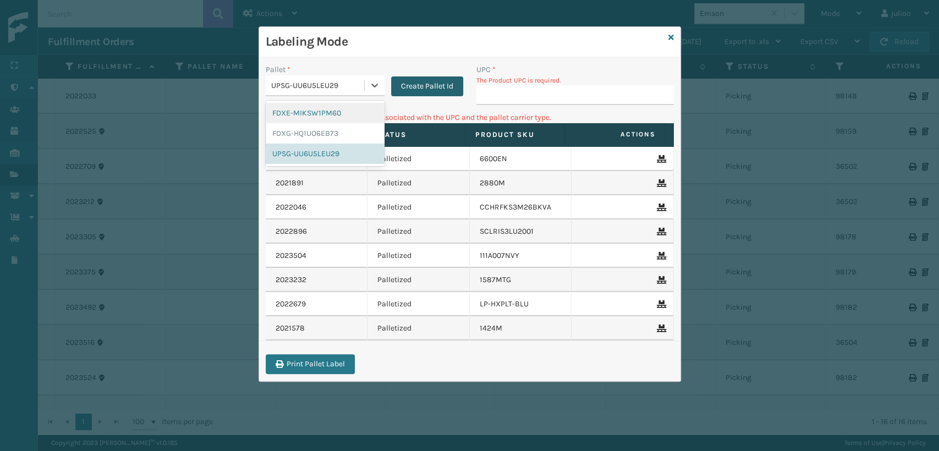
click at [423, 89] on button "Create Pallet Id" at bounding box center [427, 86] width 72 height 20
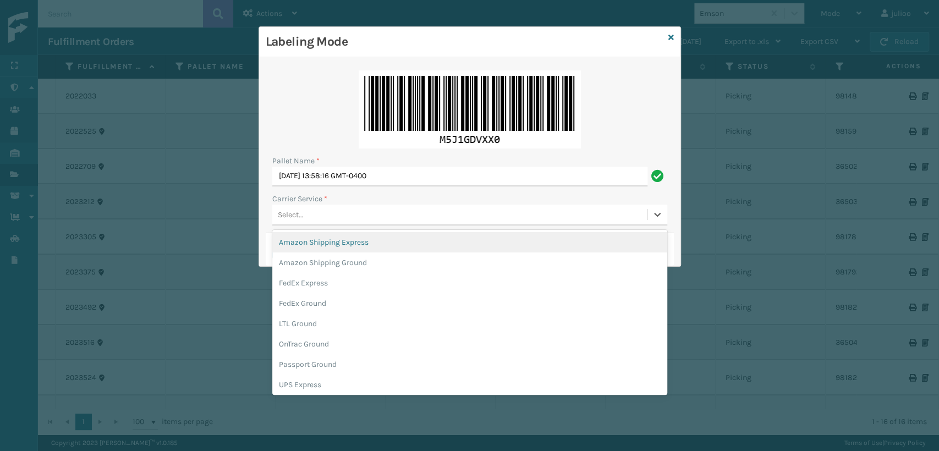
click at [313, 215] on div "Select..." at bounding box center [459, 215] width 375 height 18
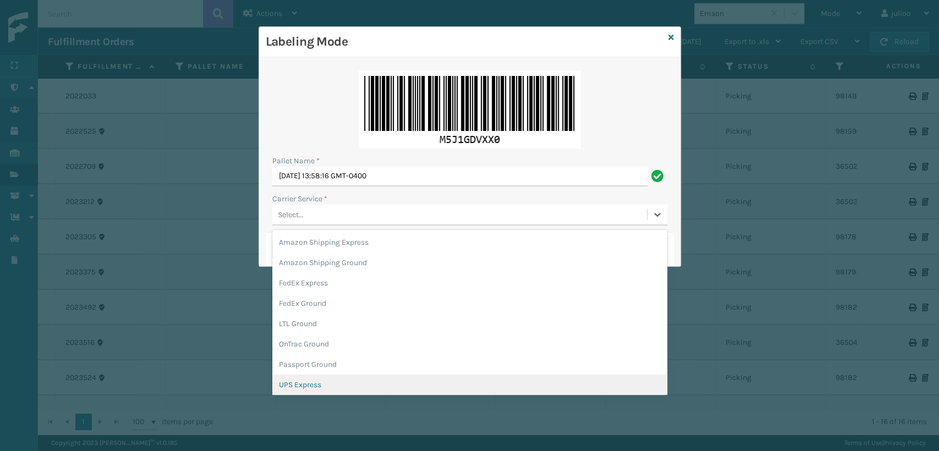
scroll to position [61, 0]
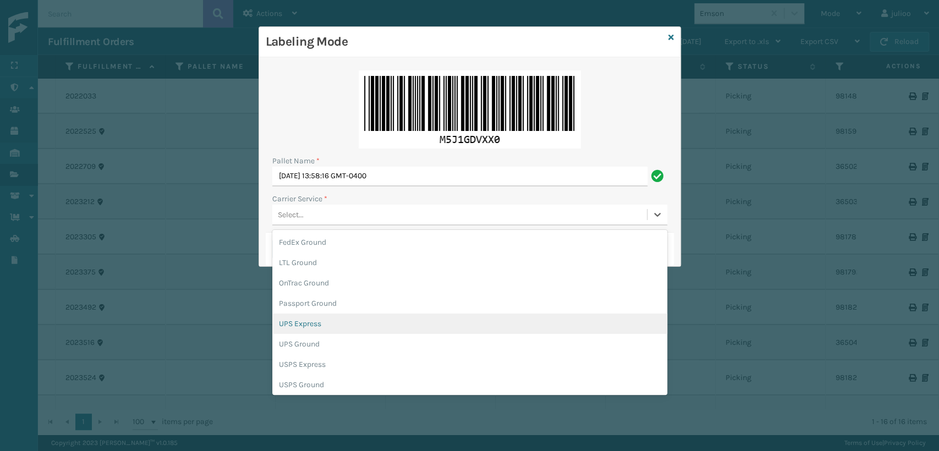
click at [307, 326] on div "UPS Express" at bounding box center [469, 324] width 395 height 20
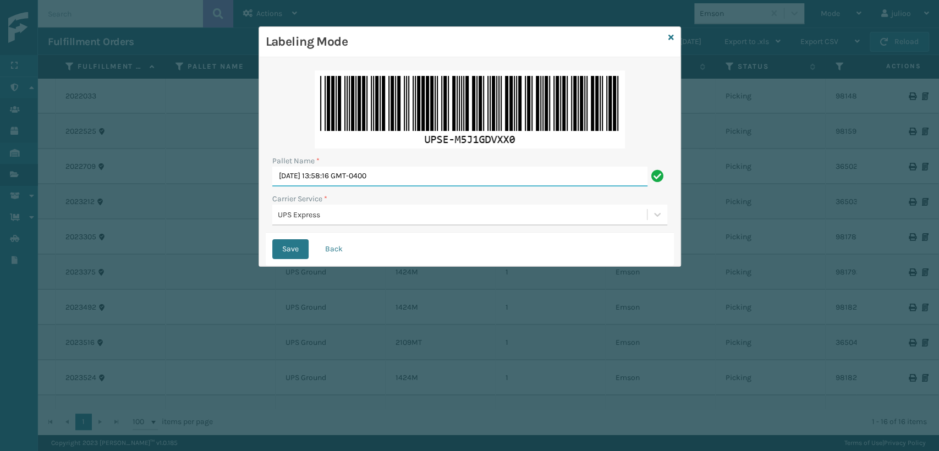
drag, startPoint x: 344, startPoint y: 184, endPoint x: 234, endPoint y: 198, distance: 110.9
click at [233, 199] on div "Labeling Mode Pallet Name * [DATE] 13:58:16 GMT-0400 Carrier Service * UPS Expr…" at bounding box center [469, 225] width 939 height 451
type input "EXPRESS"
click at [291, 245] on button "Save" at bounding box center [290, 249] width 36 height 20
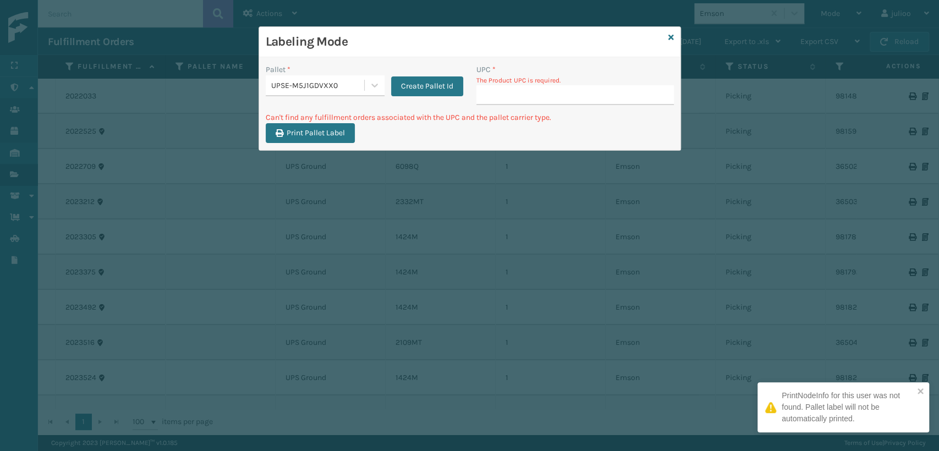
click at [525, 92] on input "UPC *" at bounding box center [576, 95] width 198 height 20
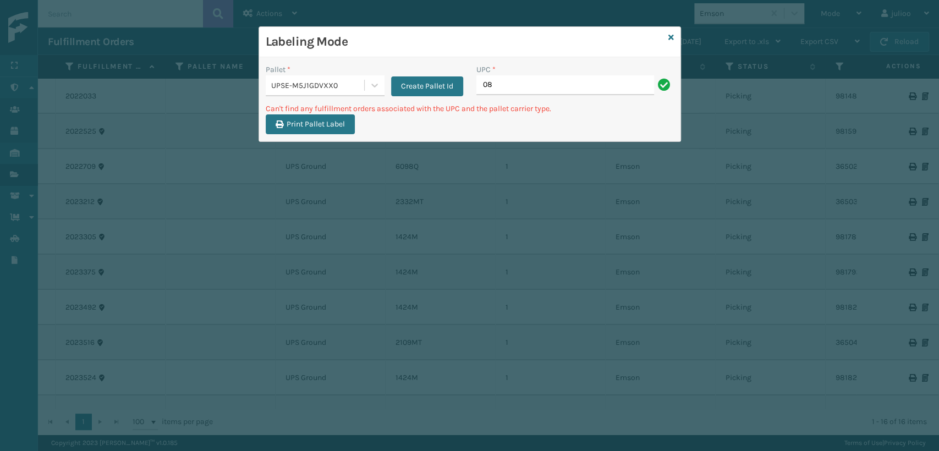
type input "0"
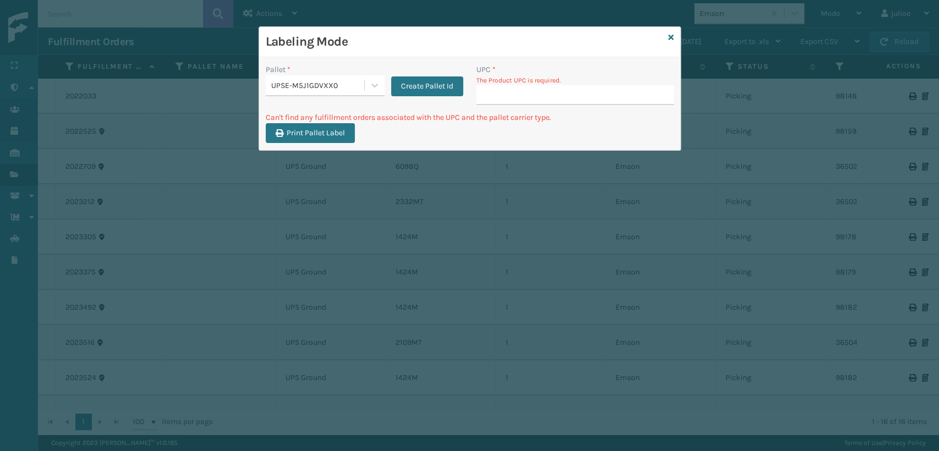
click at [666, 36] on div "Labeling Mode" at bounding box center [470, 42] width 422 height 30
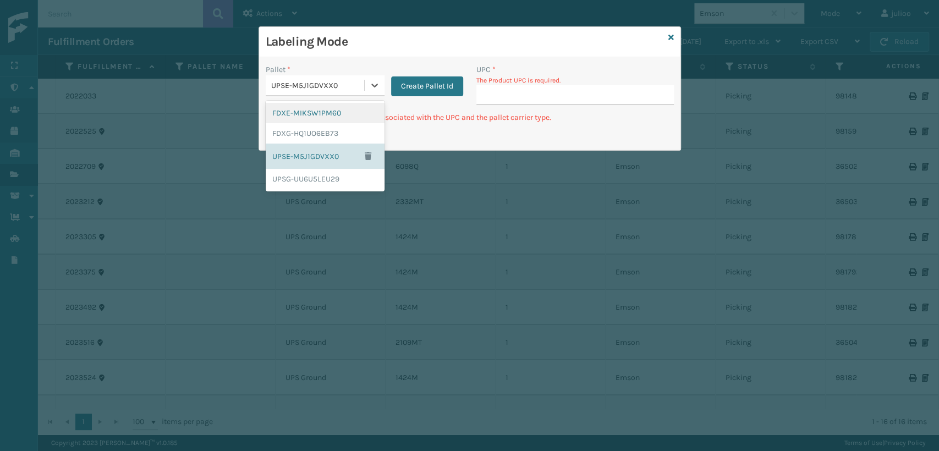
click at [336, 82] on div "UPSE-M5J1GDVXX0" at bounding box center [318, 86] width 94 height 12
click at [300, 135] on div "FDXG-HQ1UO6EB73" at bounding box center [325, 133] width 119 height 20
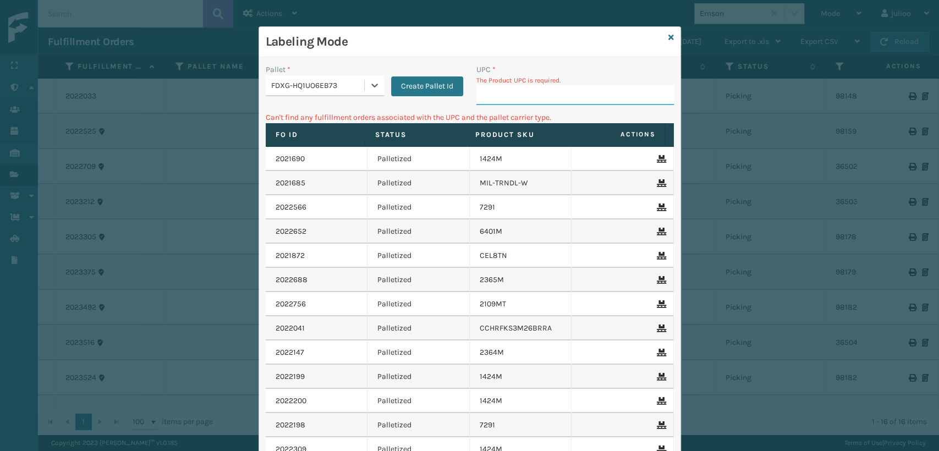
click at [527, 97] on input "UPC *" at bounding box center [576, 95] width 198 height 20
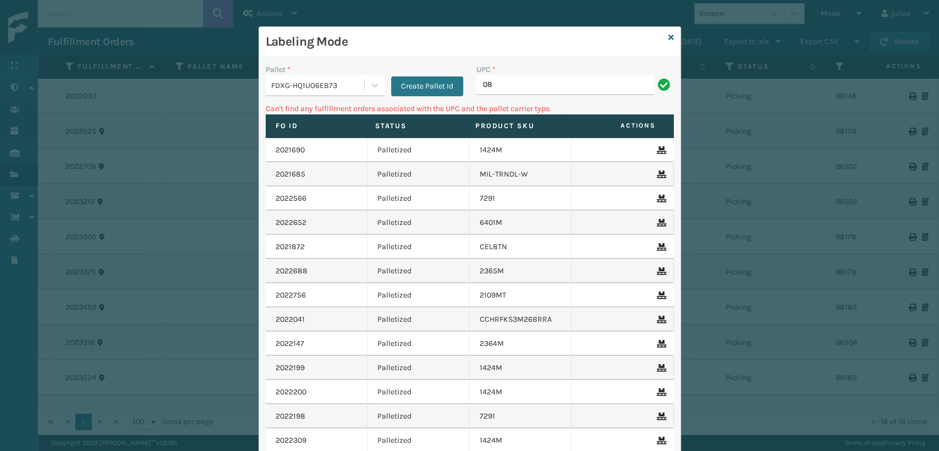
type input "0"
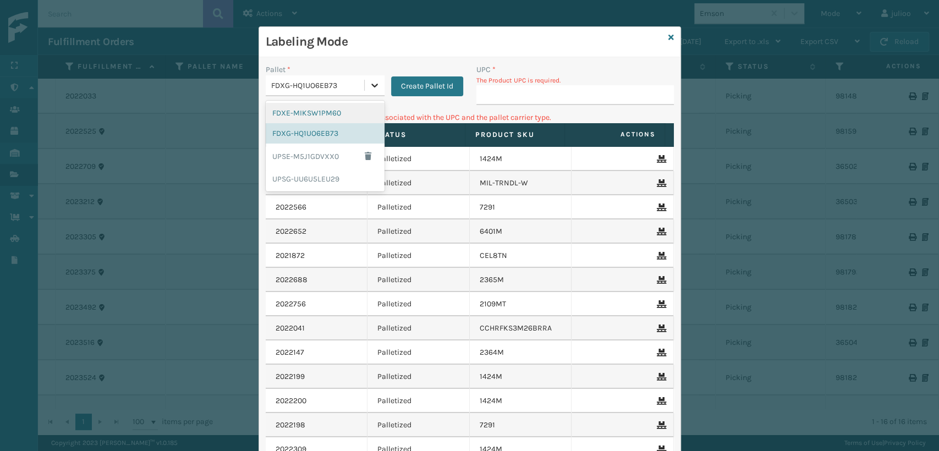
click at [374, 83] on icon at bounding box center [374, 85] width 11 height 11
click at [308, 116] on div "FDXE-MIKSW1PM60" at bounding box center [325, 113] width 119 height 20
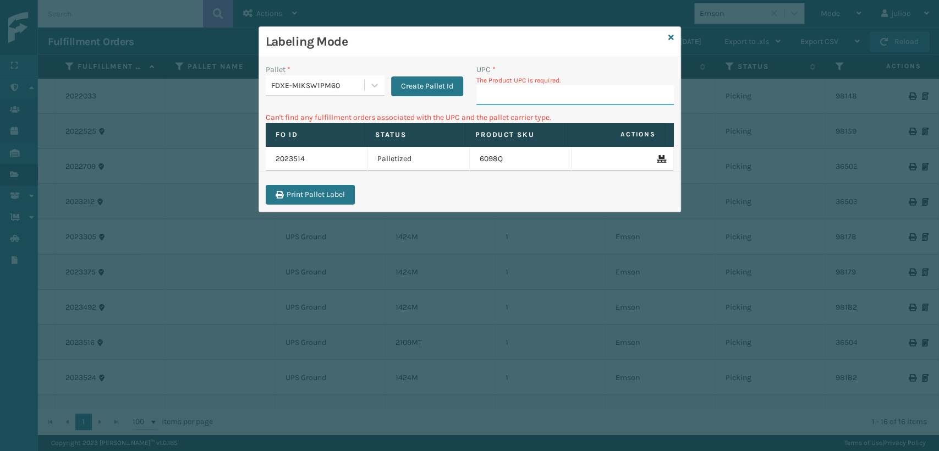
click at [519, 89] on input "UPC *" at bounding box center [576, 95] width 198 height 20
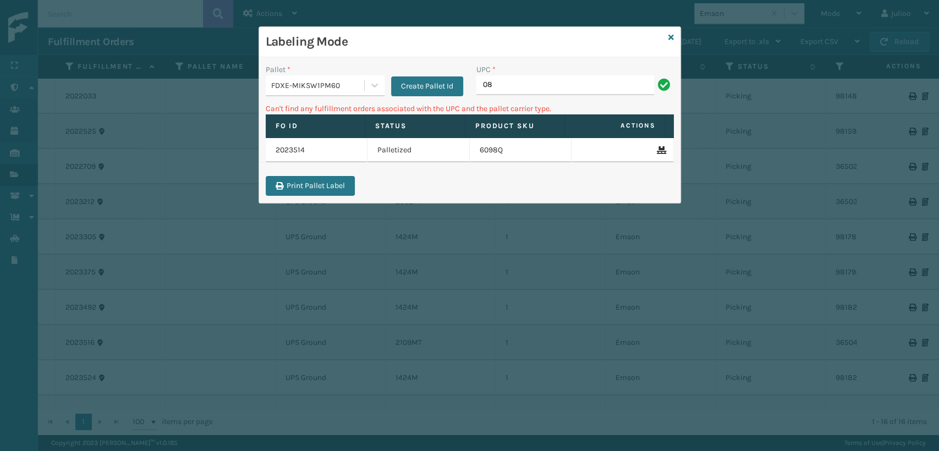
type input "0"
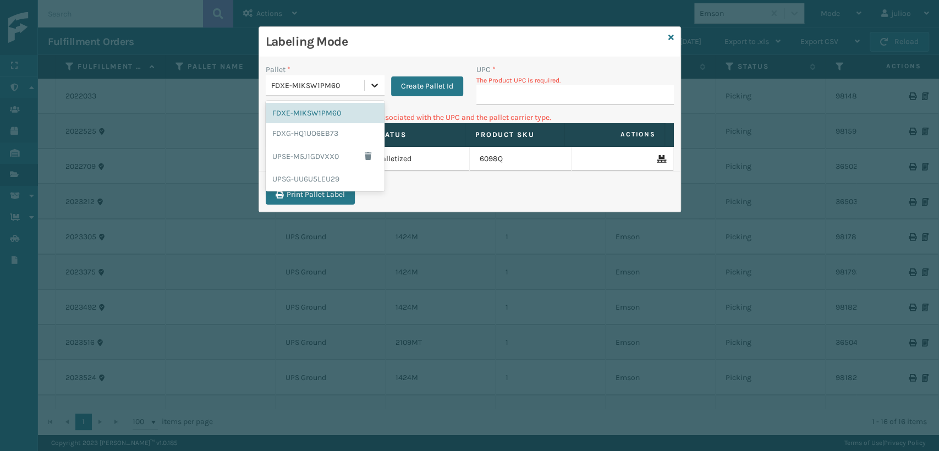
click at [370, 87] on icon at bounding box center [374, 85] width 11 height 11
click at [290, 175] on div "UPSG-UU6U5LEU29" at bounding box center [325, 179] width 119 height 20
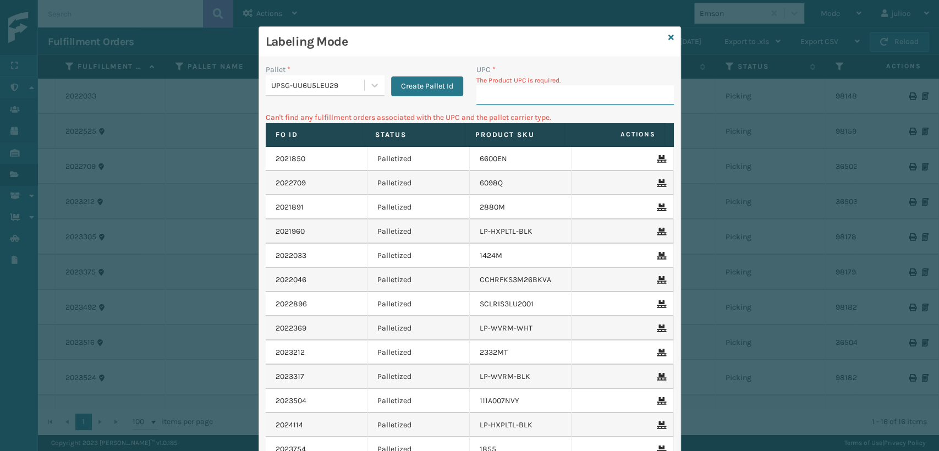
click at [542, 96] on input "UPC *" at bounding box center [576, 95] width 198 height 20
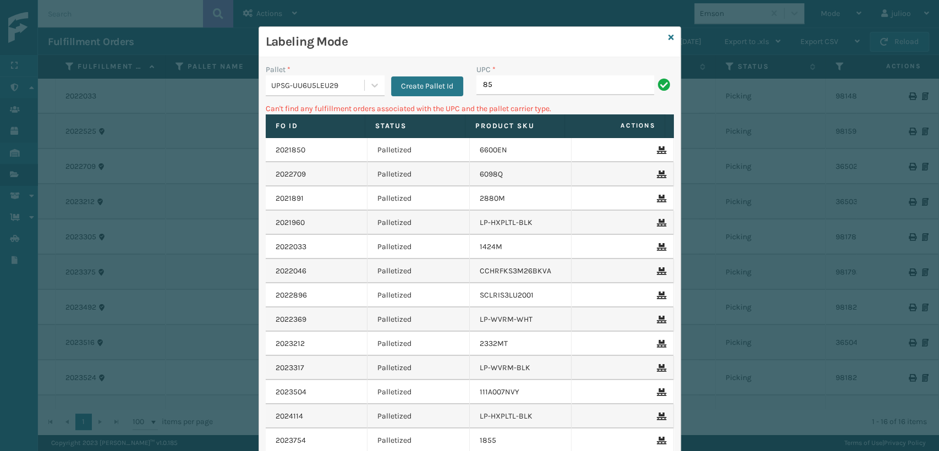
type input "8"
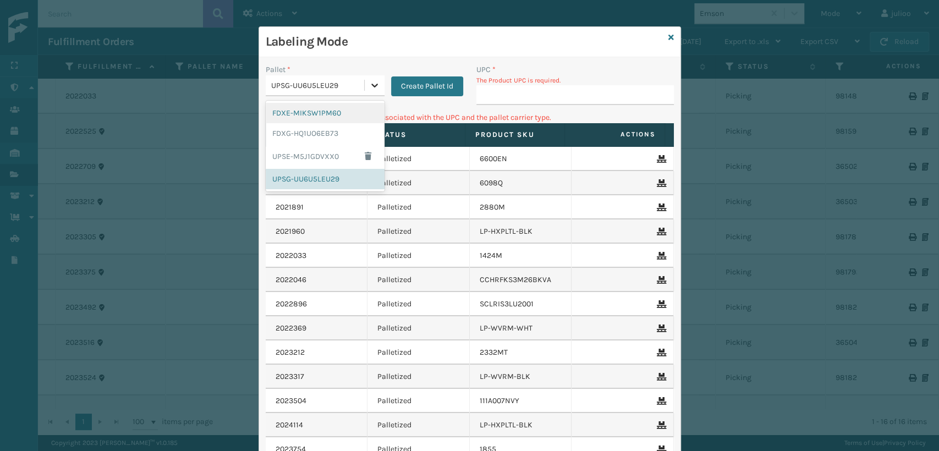
click at [368, 91] on div at bounding box center [375, 85] width 20 height 20
click at [287, 132] on div "FDXG-HQ1UO6EB73" at bounding box center [325, 133] width 119 height 20
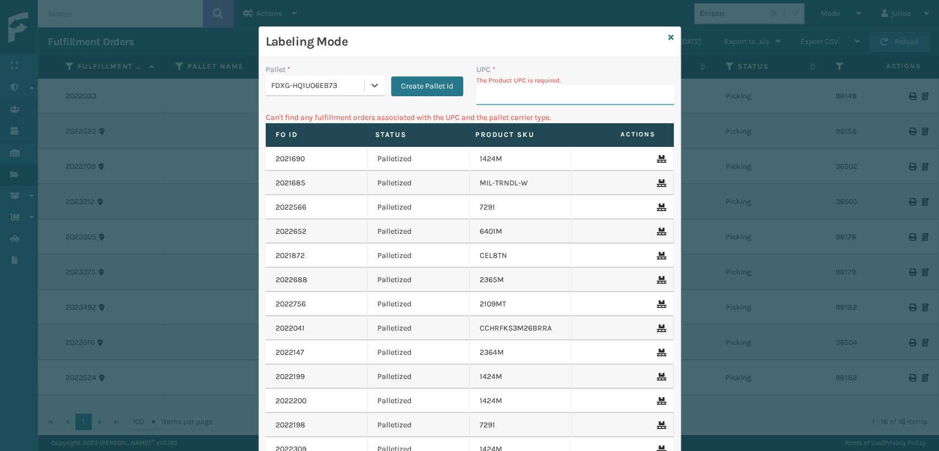
click at [477, 98] on input "UPC *" at bounding box center [576, 95] width 198 height 20
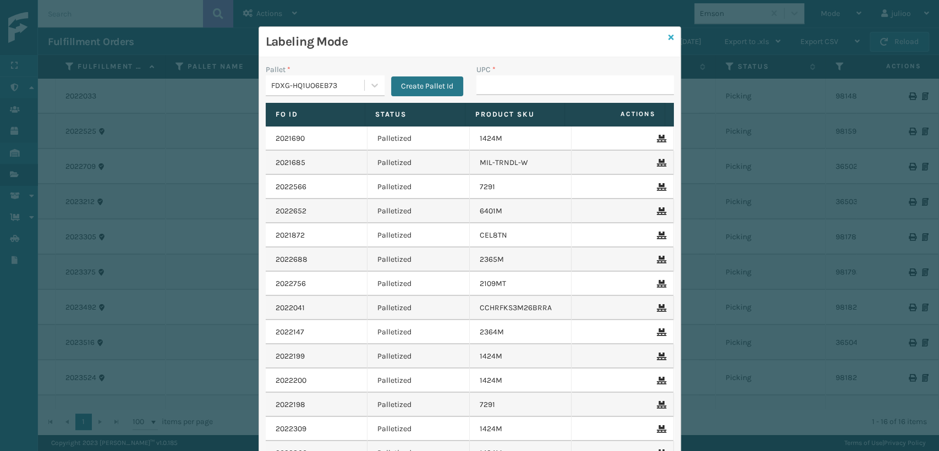
click at [669, 34] on icon at bounding box center [672, 38] width 6 height 8
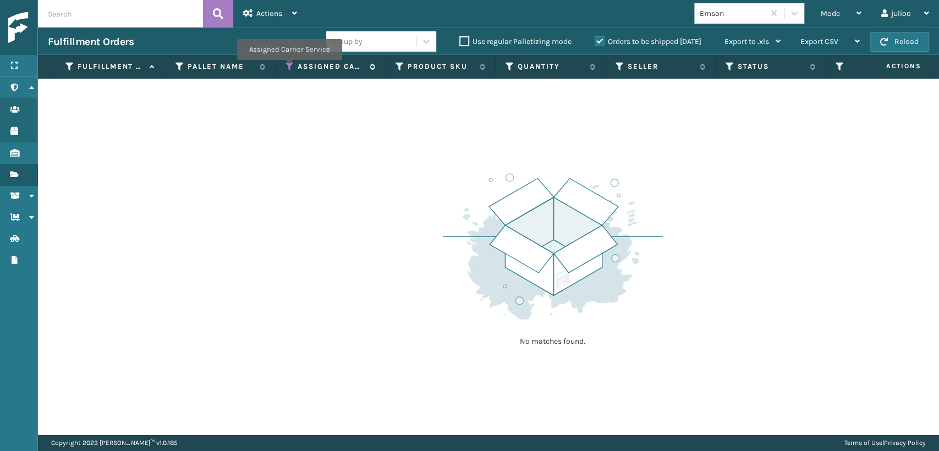
click at [287, 69] on icon at bounding box center [290, 67] width 9 height 10
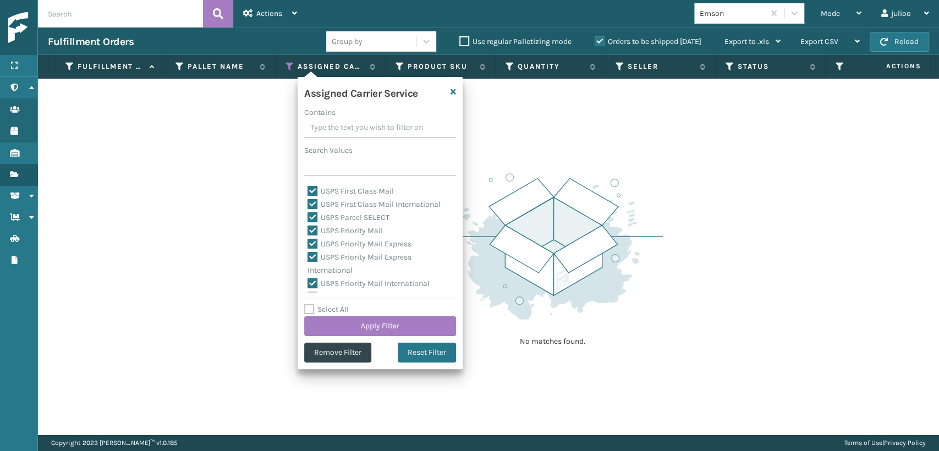
scroll to position [339, 0]
click at [426, 356] on button "Reset Filter" at bounding box center [427, 353] width 58 height 20
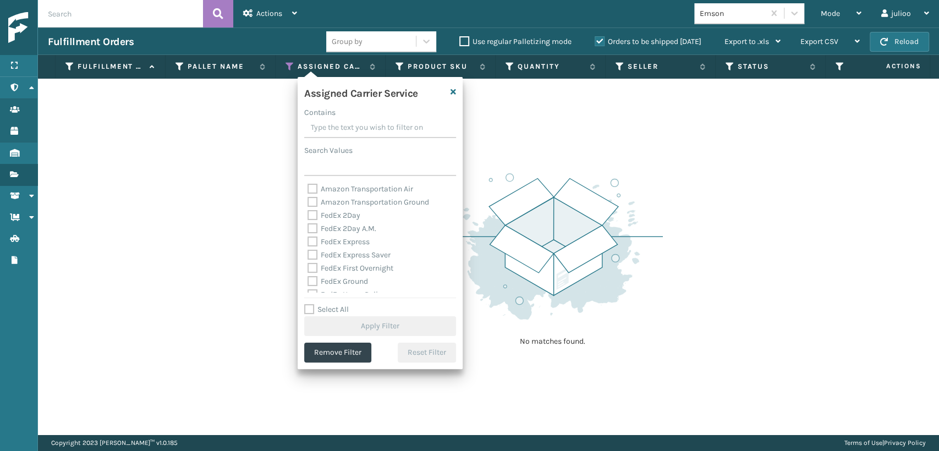
click at [311, 217] on label "FedEx 2Day" at bounding box center [334, 215] width 53 height 9
click at [308, 216] on input "FedEx 2Day" at bounding box center [308, 212] width 1 height 7
checkbox input "true"
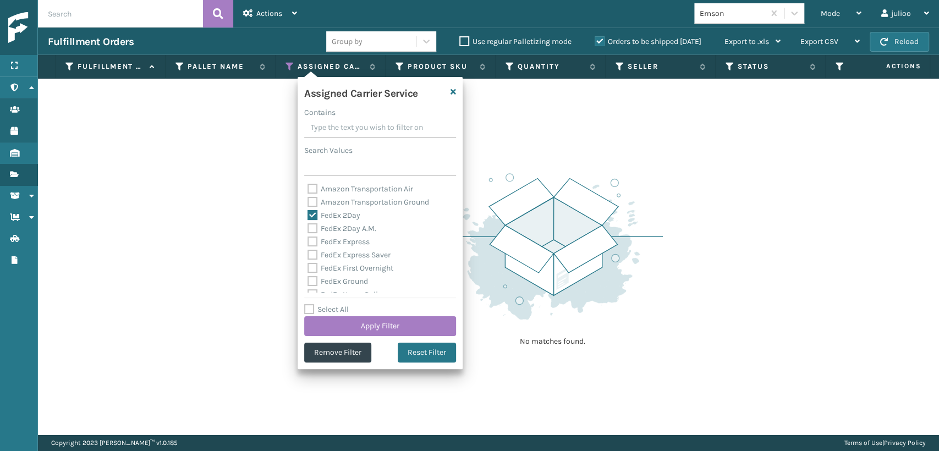
click at [311, 232] on label "FedEx 2Day A.M." at bounding box center [342, 228] width 69 height 9
click at [308, 229] on input "FedEx 2Day A.M." at bounding box center [308, 225] width 1 height 7
checkbox input "true"
click at [311, 243] on label "FedEx Express" at bounding box center [339, 241] width 62 height 9
click at [308, 243] on input "FedEx Express" at bounding box center [308, 239] width 1 height 7
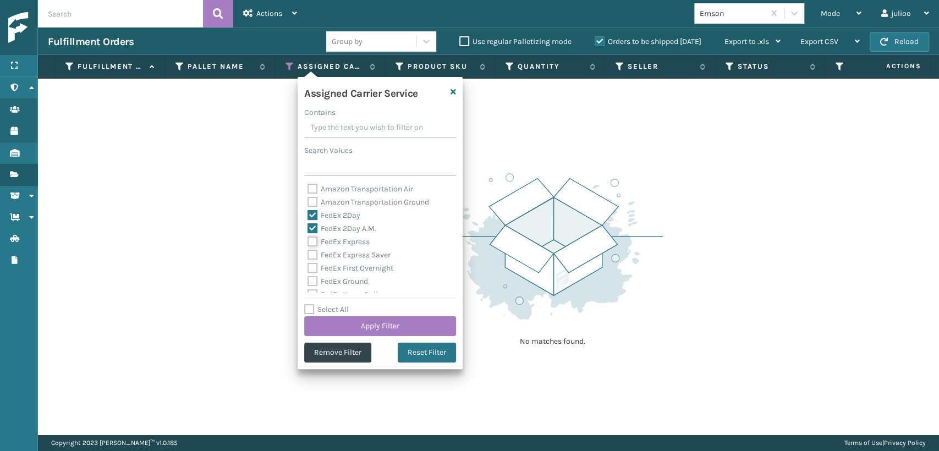
checkbox input "true"
click at [313, 254] on label "FedEx Express Saver" at bounding box center [349, 254] width 83 height 9
click at [308, 254] on input "FedEx Express Saver" at bounding box center [308, 252] width 1 height 7
checkbox input "true"
click at [317, 266] on label "FedEx First Overnight" at bounding box center [351, 268] width 86 height 9
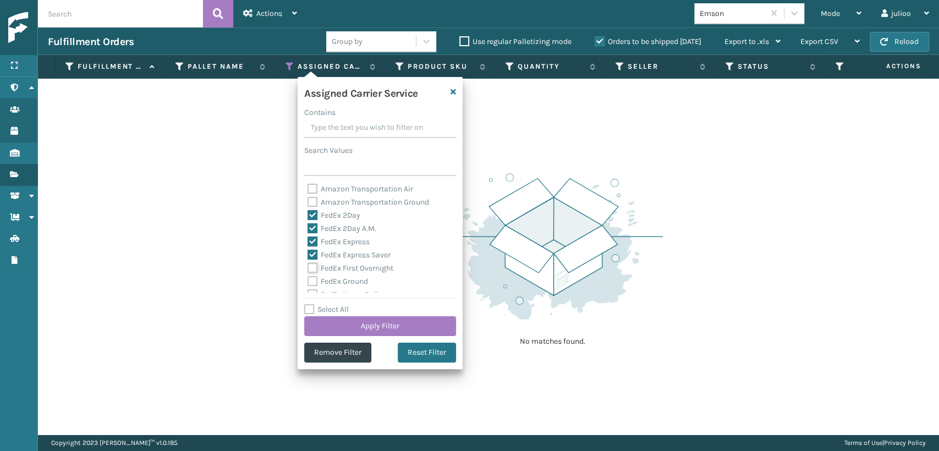
click at [308, 266] on input "FedEx First Overnight" at bounding box center [308, 265] width 1 height 7
checkbox input "true"
click at [314, 283] on label "FedEx Ground" at bounding box center [338, 281] width 61 height 9
click at [308, 282] on input "FedEx Ground" at bounding box center [308, 278] width 1 height 7
checkbox input "true"
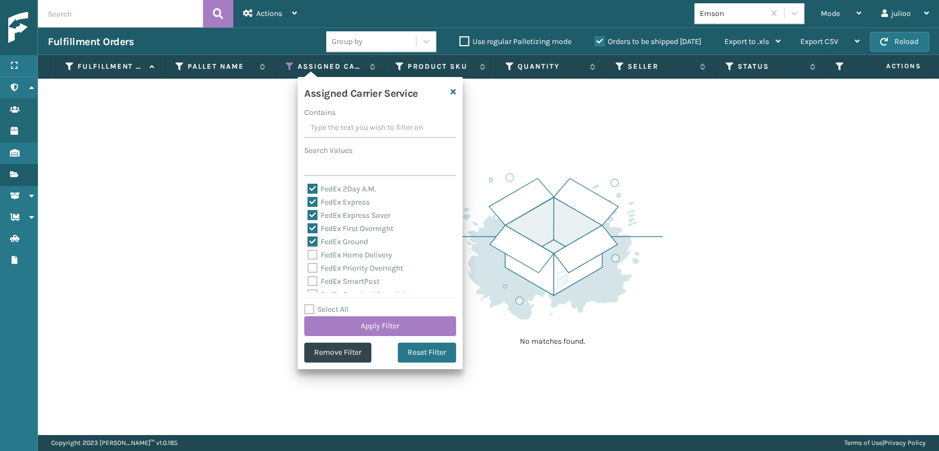
scroll to position [61, 0]
click at [310, 248] on label "FedEx Priority Overnight" at bounding box center [356, 246] width 96 height 9
click at [308, 248] on input "FedEx Priority Overnight" at bounding box center [308, 243] width 1 height 7
click at [310, 243] on label "FedEx Priority Overnight" at bounding box center [356, 246] width 96 height 9
click at [308, 243] on input "FedEx Priority Overnight" at bounding box center [308, 243] width 1 height 7
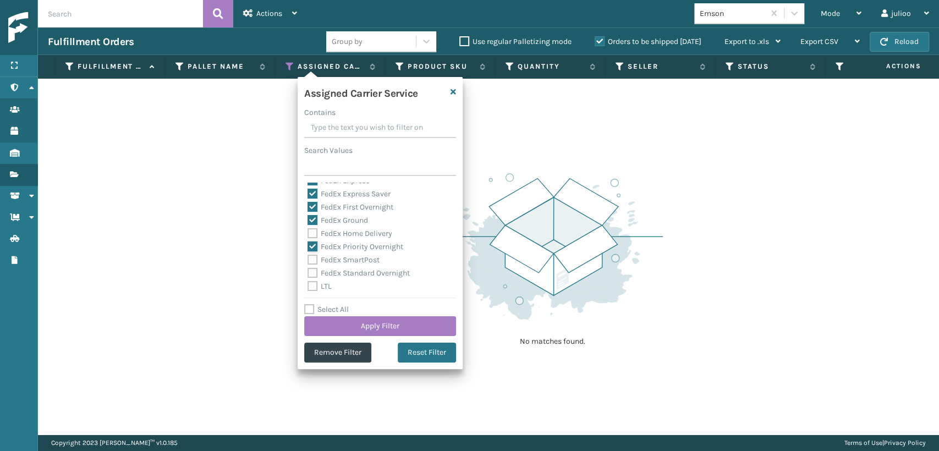
checkbox input "false"
click at [311, 237] on label "FedEx Home Delivery" at bounding box center [350, 233] width 85 height 9
click at [308, 234] on input "FedEx Home Delivery" at bounding box center [308, 230] width 1 height 7
checkbox input "true"
click at [309, 250] on label "FedEx Priority Overnight" at bounding box center [356, 246] width 96 height 9
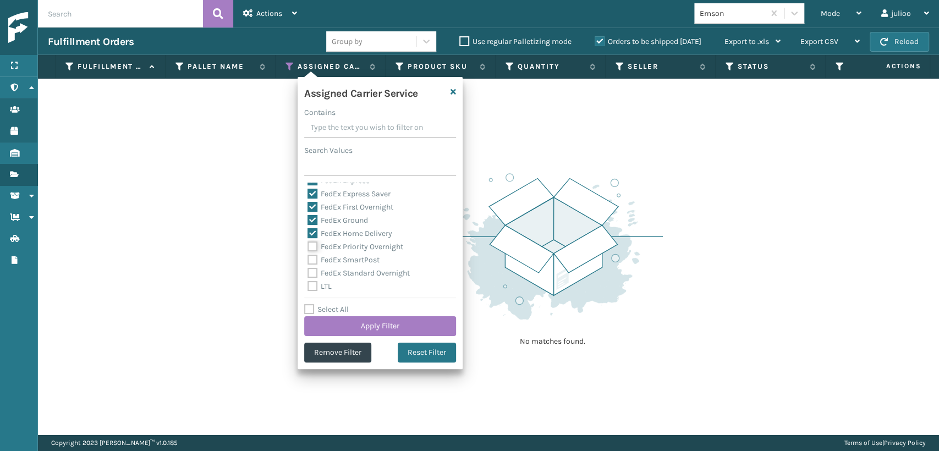
click at [308, 248] on input "FedEx Priority Overnight" at bounding box center [308, 243] width 1 height 7
checkbox input "true"
click at [311, 260] on label "FedEx SmartPost" at bounding box center [344, 259] width 72 height 9
click at [308, 260] on input "FedEx SmartPost" at bounding box center [308, 257] width 1 height 7
checkbox input "true"
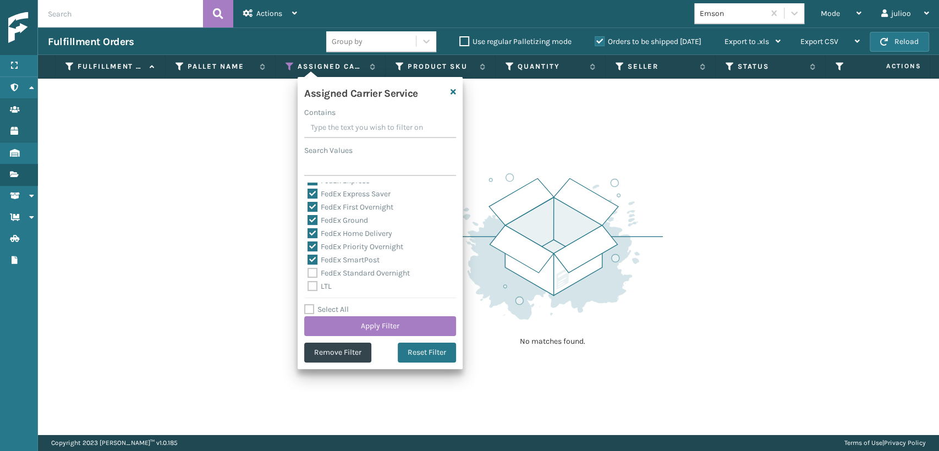
click at [311, 282] on label "LTL" at bounding box center [320, 286] width 24 height 9
click at [308, 282] on input "LTL" at bounding box center [308, 283] width 1 height 7
click at [312, 270] on label "FedEx Standard Overnight" at bounding box center [359, 273] width 102 height 9
click at [308, 270] on input "FedEx Standard Overnight" at bounding box center [308, 270] width 1 height 7
click at [311, 286] on label "LTL" at bounding box center [320, 286] width 24 height 9
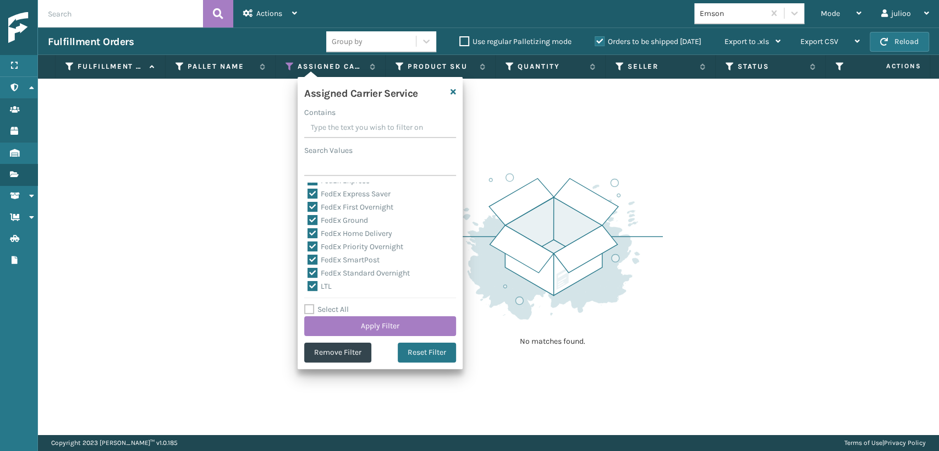
click at [308, 286] on input "LTL" at bounding box center [308, 283] width 1 height 7
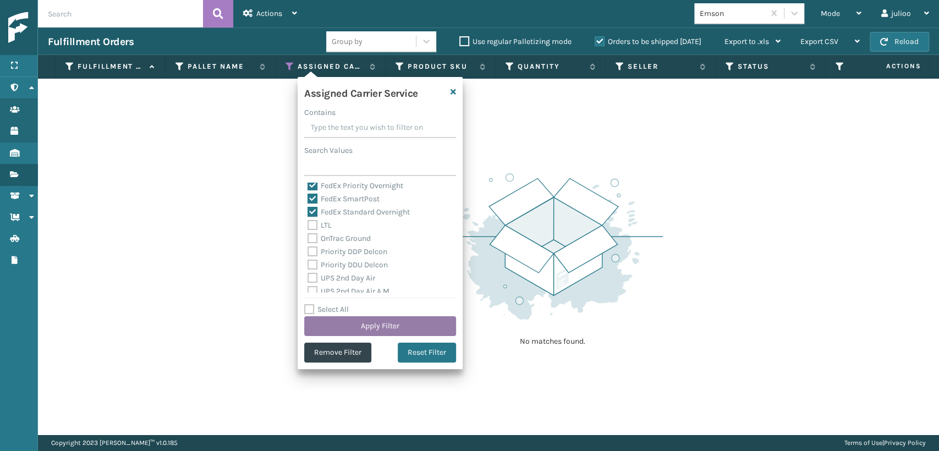
click at [374, 325] on button "Apply Filter" at bounding box center [380, 326] width 152 height 20
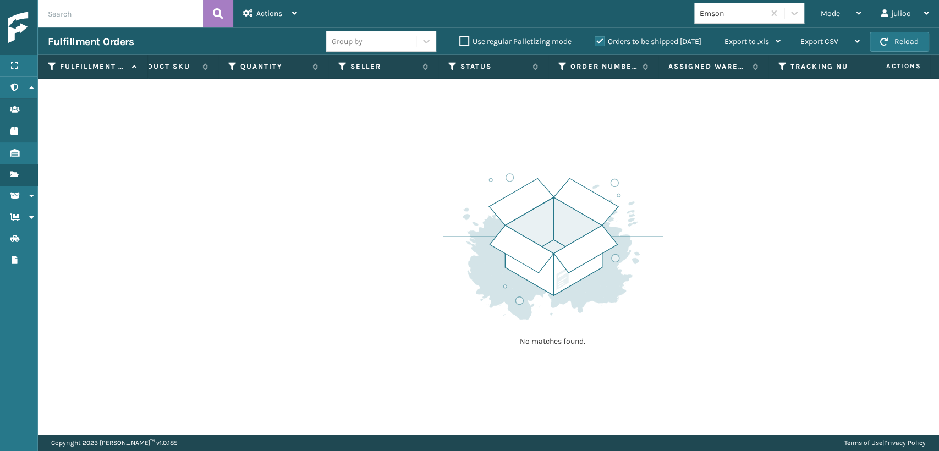
scroll to position [0, 0]
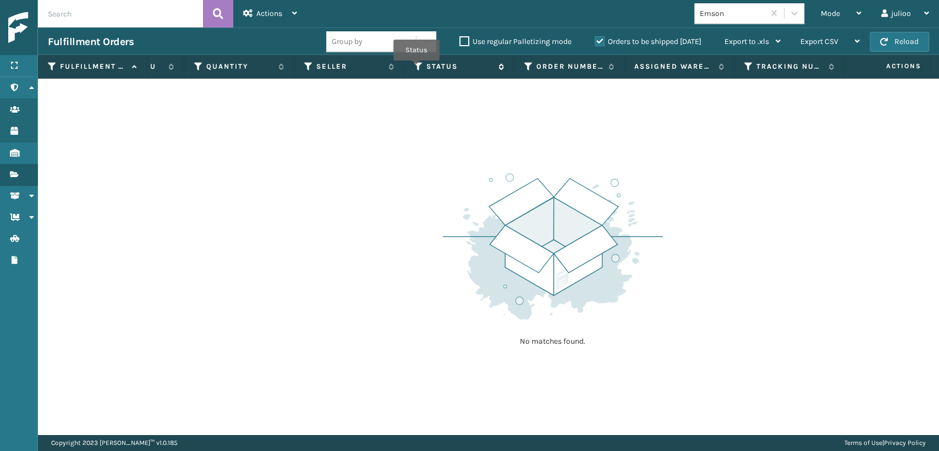
click at [417, 68] on icon at bounding box center [418, 67] width 9 height 10
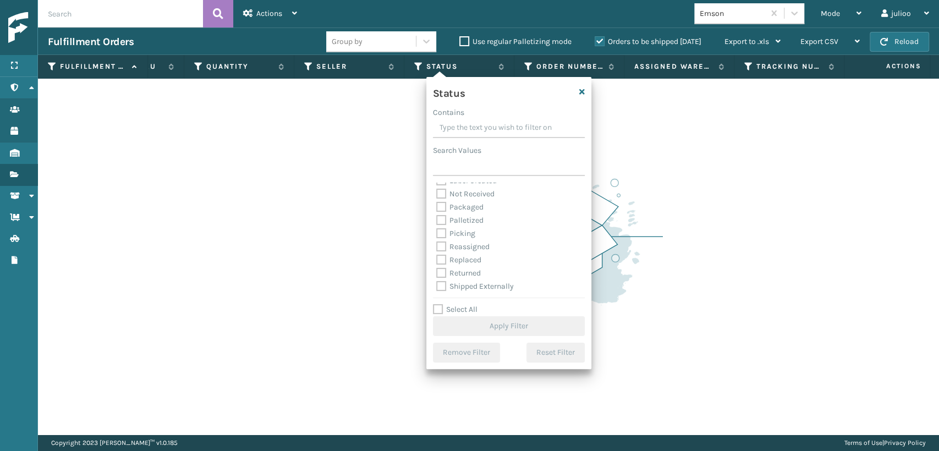
click at [439, 233] on label "Picking" at bounding box center [455, 233] width 39 height 9
click at [437, 233] on input "Picking" at bounding box center [436, 230] width 1 height 7
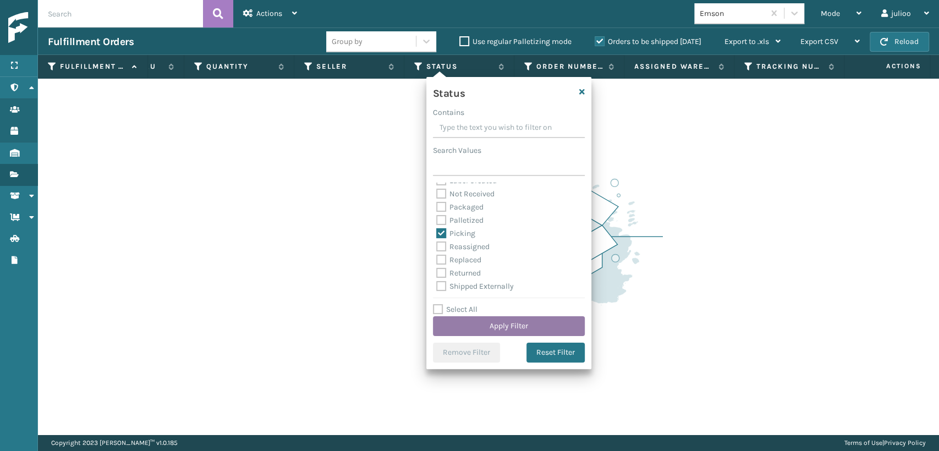
click at [493, 324] on button "Apply Filter" at bounding box center [509, 326] width 152 height 20
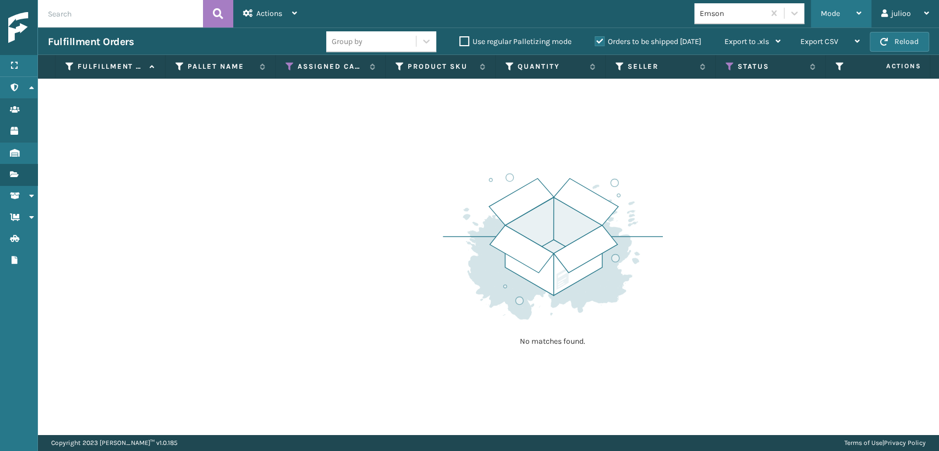
click at [828, 13] on span "Mode" at bounding box center [830, 13] width 19 height 9
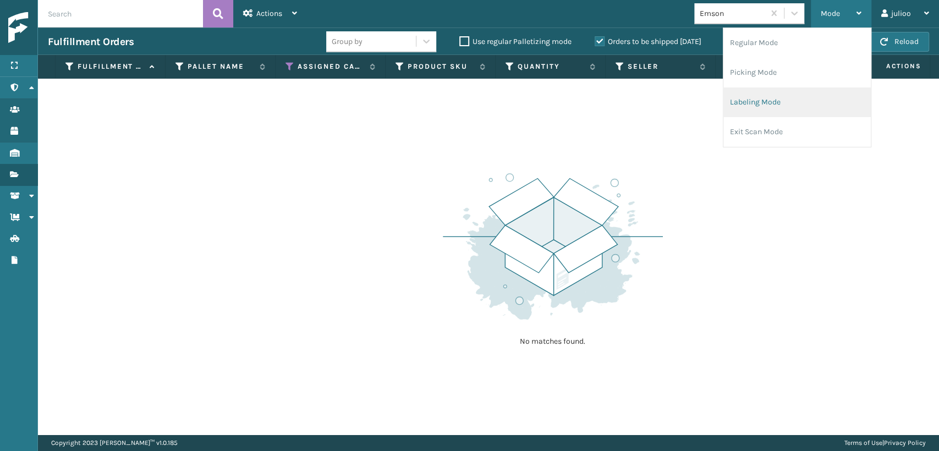
click at [747, 104] on li "Labeling Mode" at bounding box center [797, 102] width 147 height 30
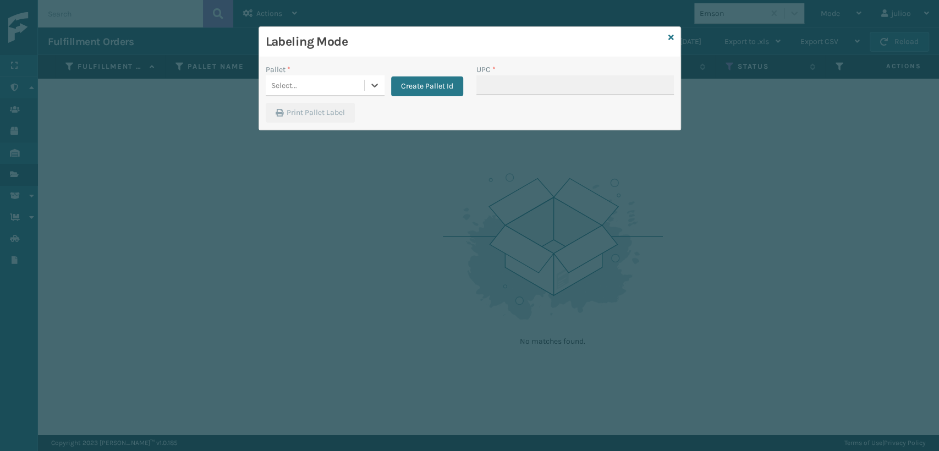
click at [321, 95] on div "Select..." at bounding box center [325, 85] width 119 height 21
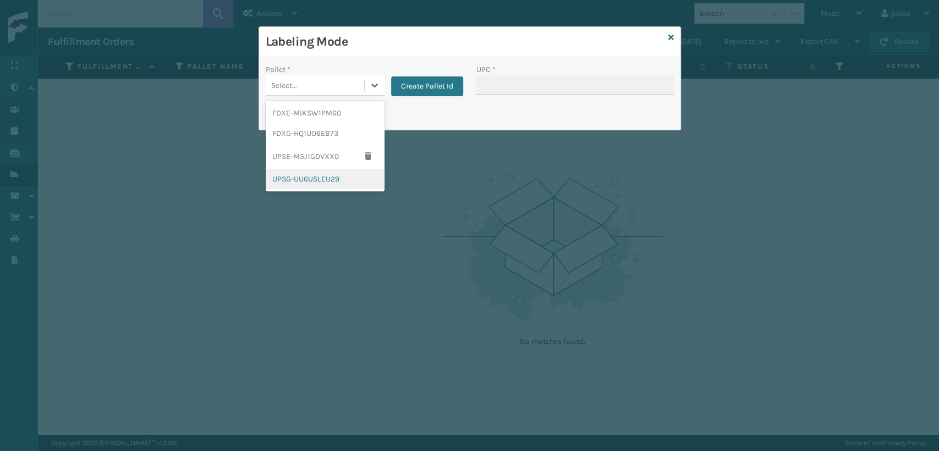
click at [298, 181] on div "UPSG-UU6U5LEU29" at bounding box center [325, 179] width 119 height 20
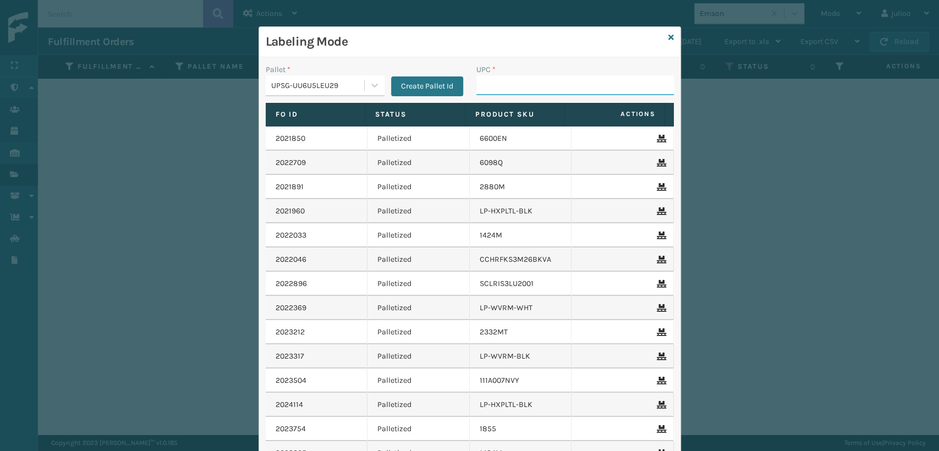
click at [499, 89] on input "UPC *" at bounding box center [576, 85] width 198 height 20
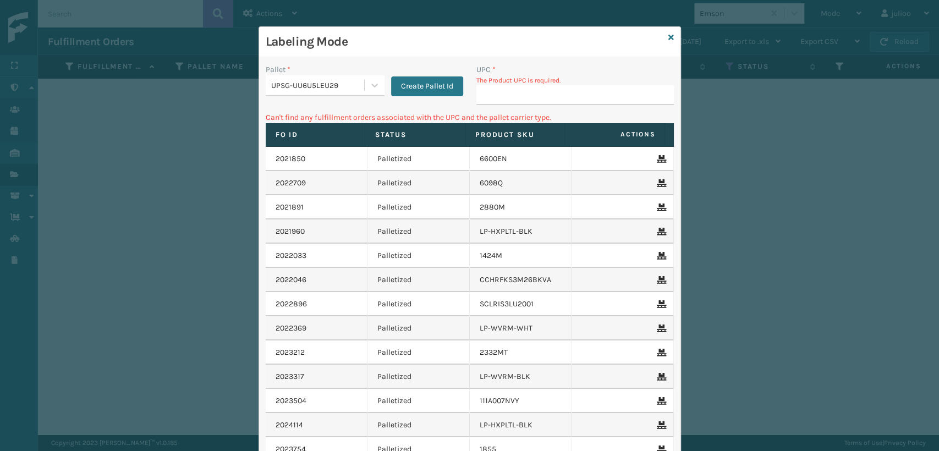
click at [352, 78] on div "UPSG-UU6U5LEU29" at bounding box center [315, 85] width 99 height 18
click at [314, 121] on div "UPSE-M5J1GDVXX0" at bounding box center [325, 115] width 119 height 25
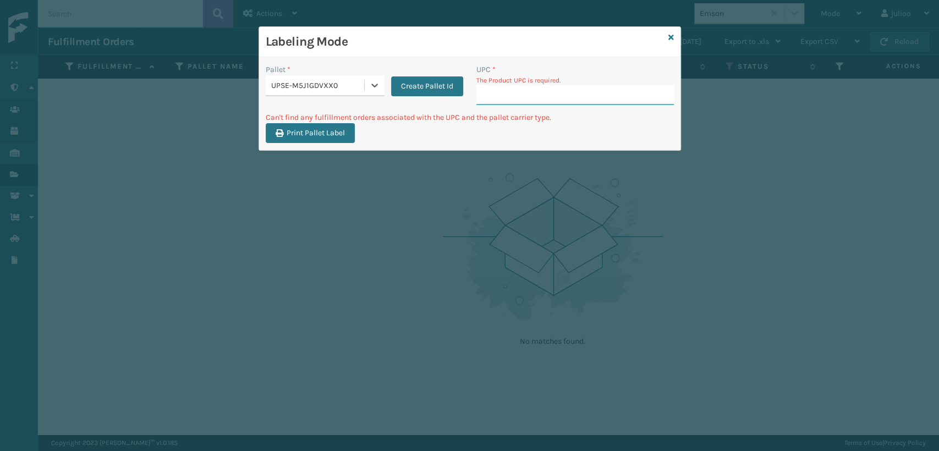
click at [484, 92] on input "UPC *" at bounding box center [576, 95] width 198 height 20
click at [331, 83] on div "UPSE-M5J1GDVXX0" at bounding box center [318, 86] width 94 height 12
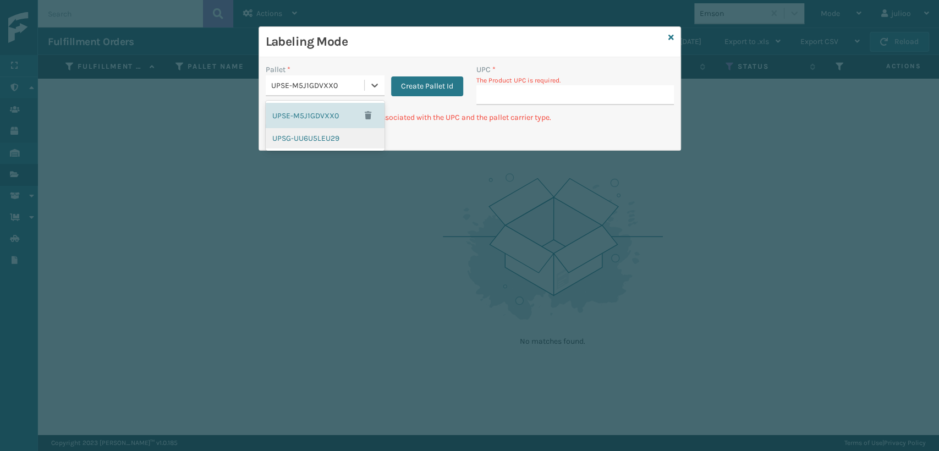
click at [297, 138] on div "UPSG-UU6U5LEU29" at bounding box center [325, 138] width 119 height 20
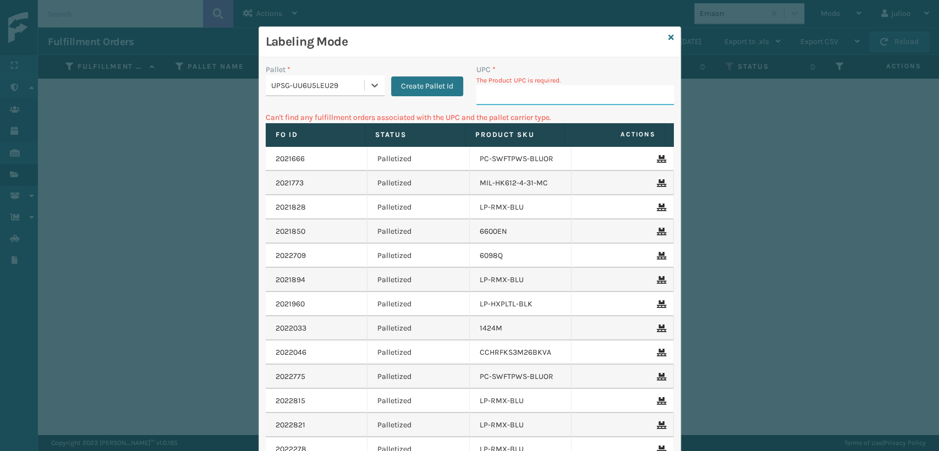
click at [549, 97] on input "UPC *" at bounding box center [576, 95] width 198 height 20
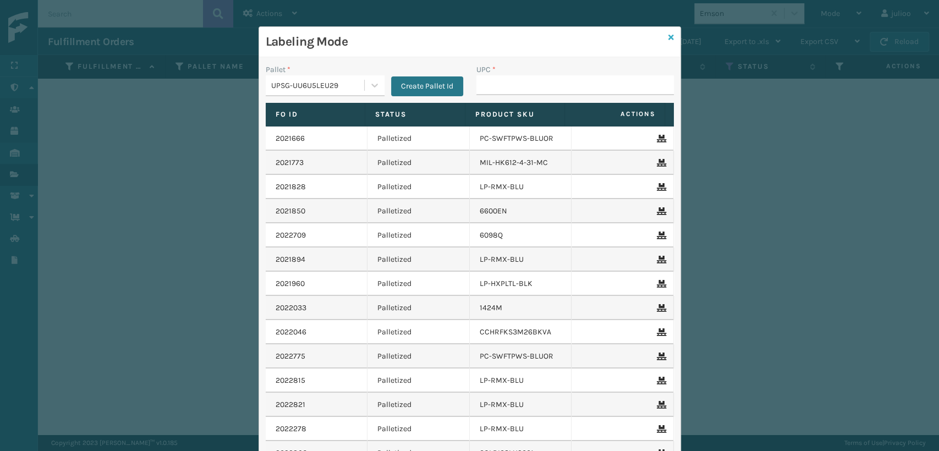
click at [669, 39] on icon at bounding box center [672, 38] width 6 height 8
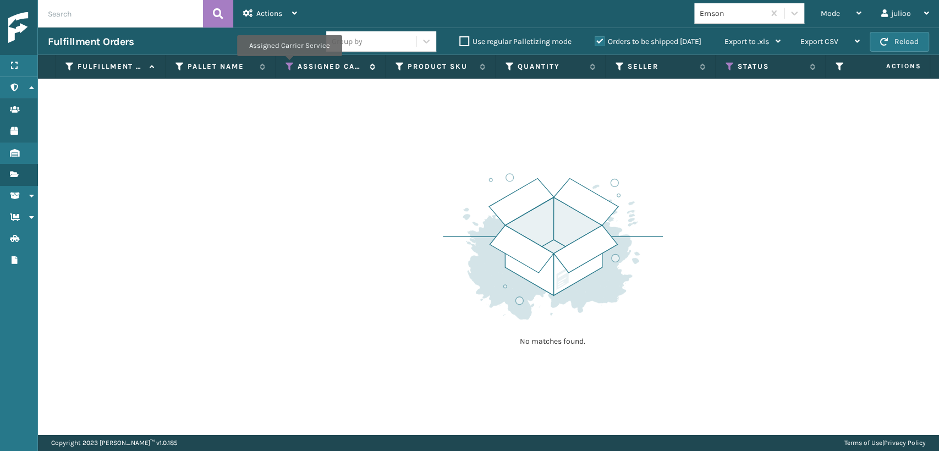
click at [288, 64] on icon at bounding box center [290, 67] width 9 height 10
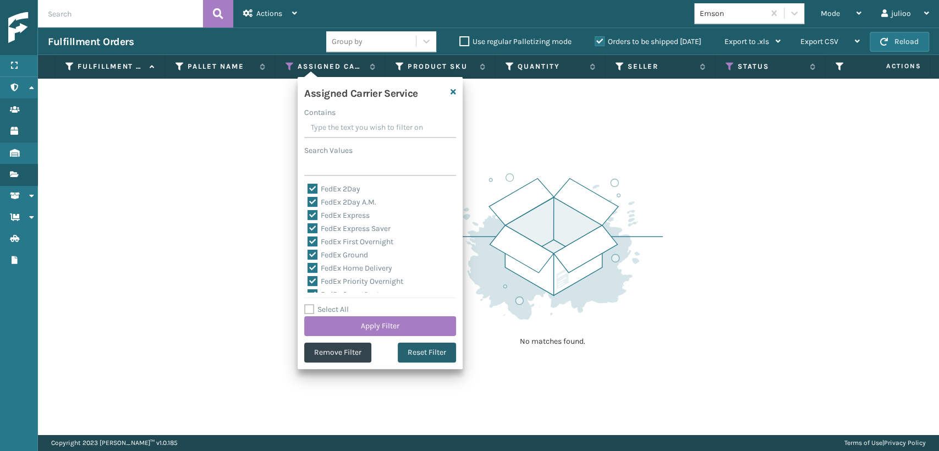
click at [409, 350] on button "Reset Filter" at bounding box center [427, 353] width 58 height 20
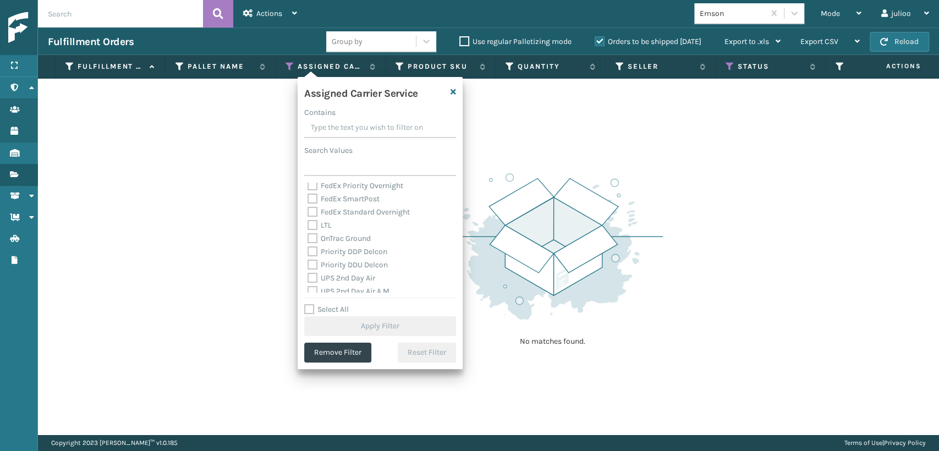
scroll to position [183, 0]
click at [314, 221] on label "UPS 2nd Day Air" at bounding box center [342, 216] width 68 height 9
click at [308, 218] on input "UPS 2nd Day Air" at bounding box center [308, 214] width 1 height 7
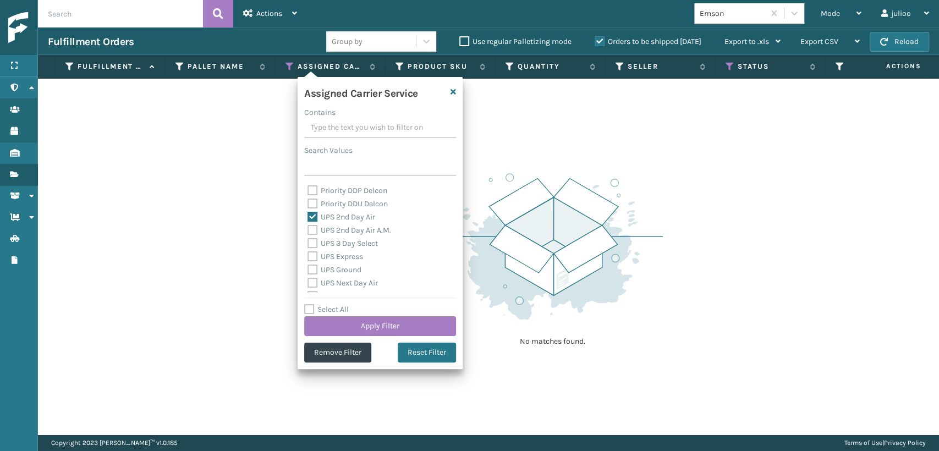
click at [315, 237] on div "UPS 3 Day Select" at bounding box center [380, 243] width 145 height 13
click at [311, 226] on label "UPS 2nd Day Air A.M." at bounding box center [350, 230] width 84 height 9
click at [308, 226] on input "UPS 2nd Day Air A.M." at bounding box center [308, 227] width 1 height 7
click at [313, 240] on label "UPS 3 Day Select" at bounding box center [343, 243] width 70 height 9
click at [308, 240] on input "UPS 3 Day Select" at bounding box center [308, 240] width 1 height 7
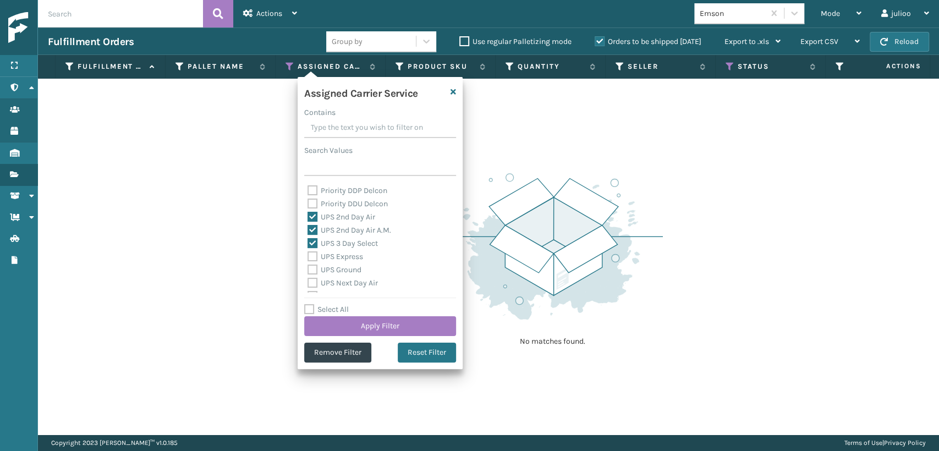
click at [316, 258] on label "UPS Express" at bounding box center [336, 256] width 56 height 9
click at [308, 258] on input "UPS Express" at bounding box center [308, 253] width 1 height 7
click at [314, 270] on label "UPS Ground" at bounding box center [335, 269] width 54 height 9
click at [308, 270] on input "UPS Ground" at bounding box center [308, 267] width 1 height 7
click at [314, 281] on label "UPS Next Day Air" at bounding box center [343, 282] width 70 height 9
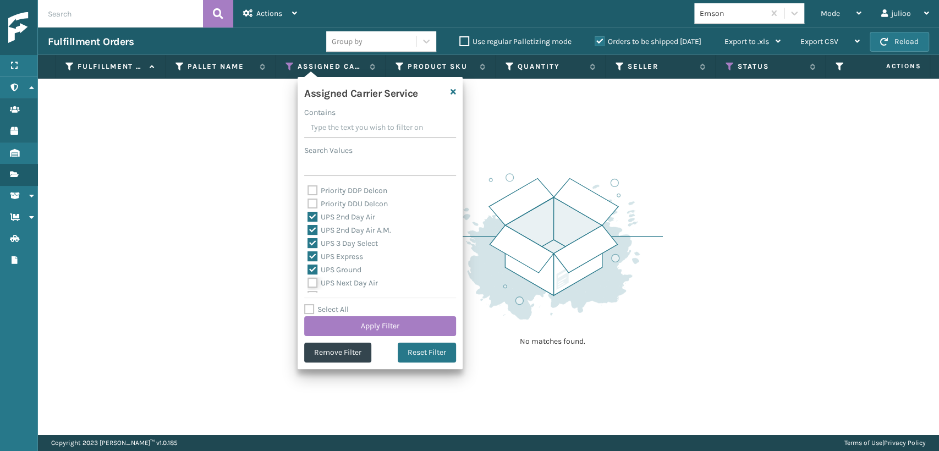
click at [308, 281] on input "UPS Next Day Air" at bounding box center [308, 280] width 1 height 7
click at [313, 237] on label "UPS Next Day Air Early" at bounding box center [353, 235] width 90 height 9
click at [308, 236] on input "UPS Next Day Air Early" at bounding box center [308, 232] width 1 height 7
click at [309, 251] on label "UPS Next Day Air Saver" at bounding box center [353, 248] width 91 height 9
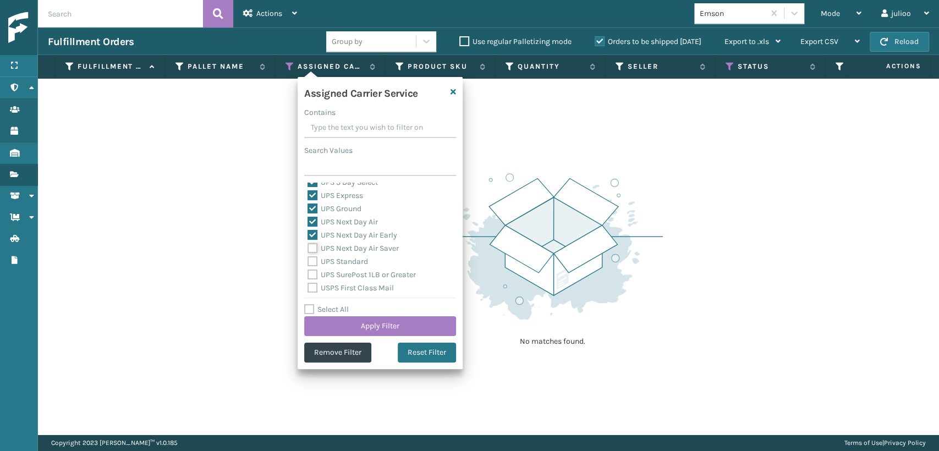
click at [308, 249] on input "UPS Next Day Air Saver" at bounding box center [308, 245] width 1 height 7
click at [313, 259] on label "UPS Standard" at bounding box center [338, 261] width 61 height 9
click at [308, 259] on input "UPS Standard" at bounding box center [308, 258] width 1 height 7
click at [313, 278] on label "UPS SurePost 1LB or Greater" at bounding box center [362, 274] width 108 height 9
click at [308, 276] on input "UPS SurePost 1LB or Greater" at bounding box center [308, 272] width 1 height 7
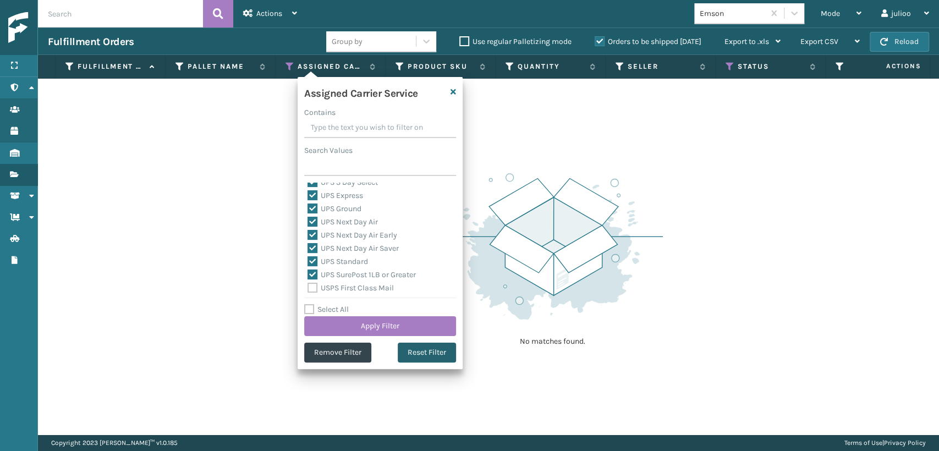
click at [417, 350] on button "Reset Filter" at bounding box center [427, 353] width 58 height 20
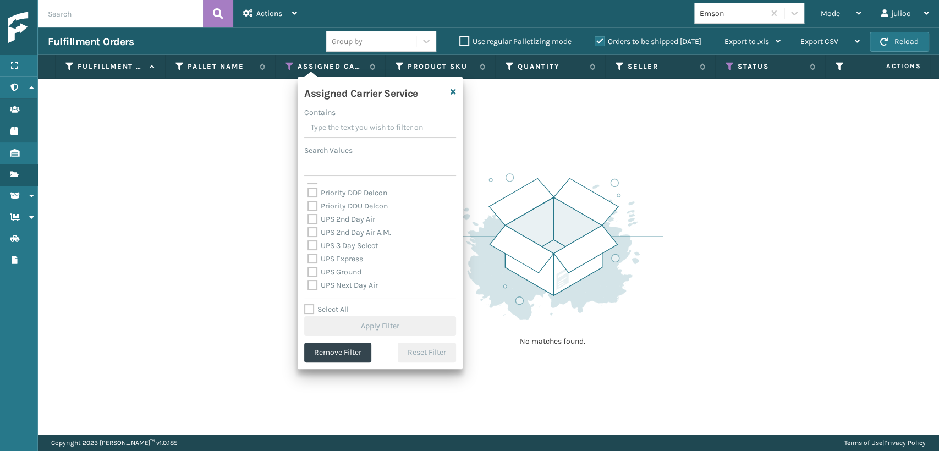
scroll to position [183, 0]
click at [312, 218] on label "UPS 2nd Day Air" at bounding box center [342, 216] width 68 height 9
click at [308, 218] on input "UPS 2nd Day Air" at bounding box center [308, 214] width 1 height 7
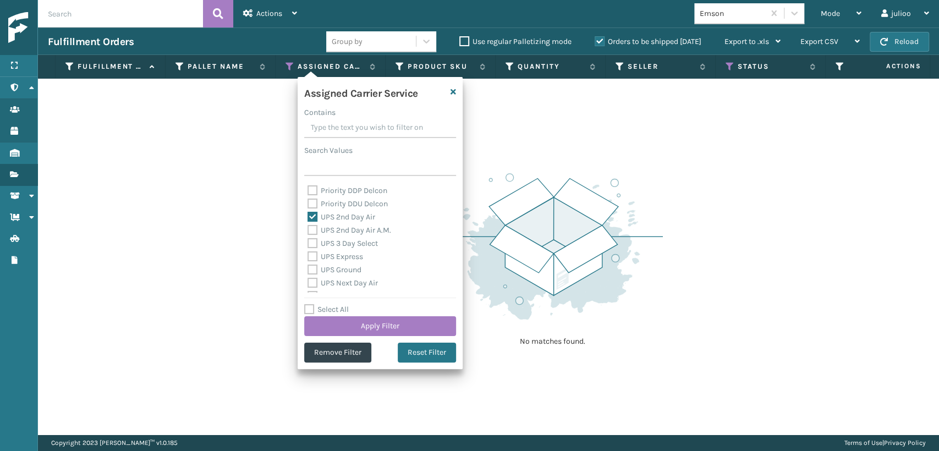
click at [310, 234] on label "UPS 2nd Day Air A.M." at bounding box center [350, 230] width 84 height 9
click at [311, 231] on label "UPS 2nd Day Air A.M." at bounding box center [350, 230] width 84 height 9
click at [308, 231] on input "UPS 2nd Day Air A.M." at bounding box center [308, 227] width 1 height 7
click at [309, 247] on label "UPS 3 Day Select" at bounding box center [343, 243] width 70 height 9
click at [308, 244] on input "UPS 3 Day Select" at bounding box center [308, 240] width 1 height 7
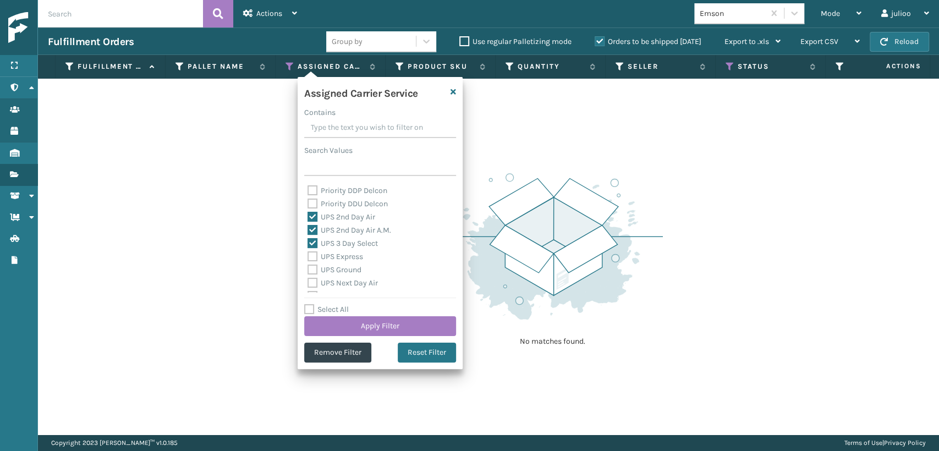
click at [316, 262] on div "UPS Express" at bounding box center [380, 256] width 145 height 13
click at [310, 261] on label "UPS Express" at bounding box center [336, 256] width 56 height 9
click at [308, 258] on input "UPS Express" at bounding box center [308, 253] width 1 height 7
click at [309, 270] on label "UPS Ground" at bounding box center [335, 269] width 54 height 9
click at [308, 270] on input "UPS Ground" at bounding box center [308, 267] width 1 height 7
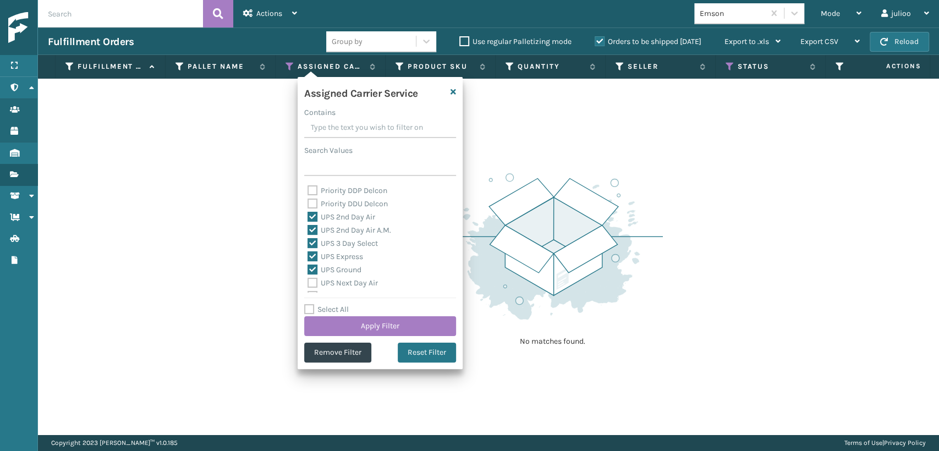
click at [312, 280] on label "UPS Next Day Air" at bounding box center [343, 282] width 70 height 9
click at [308, 280] on input "UPS Next Day Air" at bounding box center [308, 280] width 1 height 7
click at [312, 247] on label "UPS Next Day Air Saver" at bounding box center [353, 248] width 91 height 9
click at [308, 247] on input "UPS Next Day Air Saver" at bounding box center [308, 245] width 1 height 7
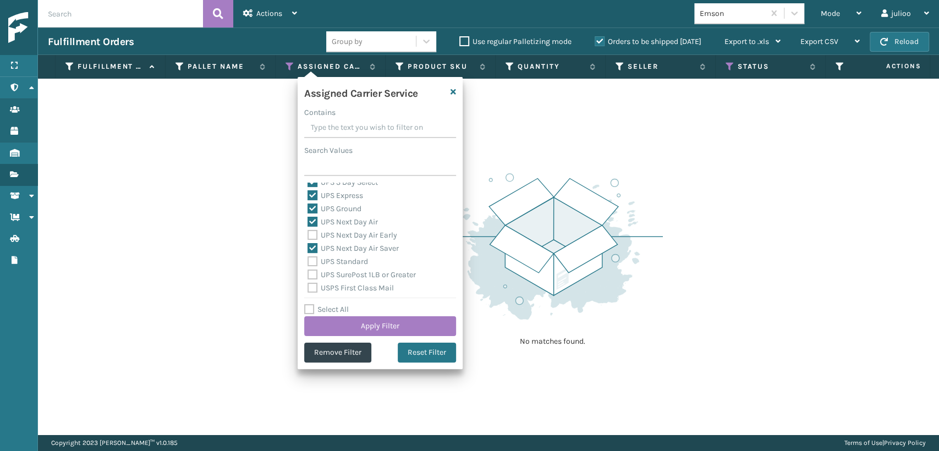
click at [314, 238] on label "UPS Next Day Air Early" at bounding box center [353, 235] width 90 height 9
click at [308, 236] on input "UPS Next Day Air Early" at bounding box center [308, 232] width 1 height 7
click at [312, 262] on label "UPS Standard" at bounding box center [338, 261] width 61 height 9
click at [308, 262] on input "UPS Standard" at bounding box center [308, 258] width 1 height 7
drag, startPoint x: 316, startPoint y: 275, endPoint x: 313, endPoint y: 282, distance: 7.2
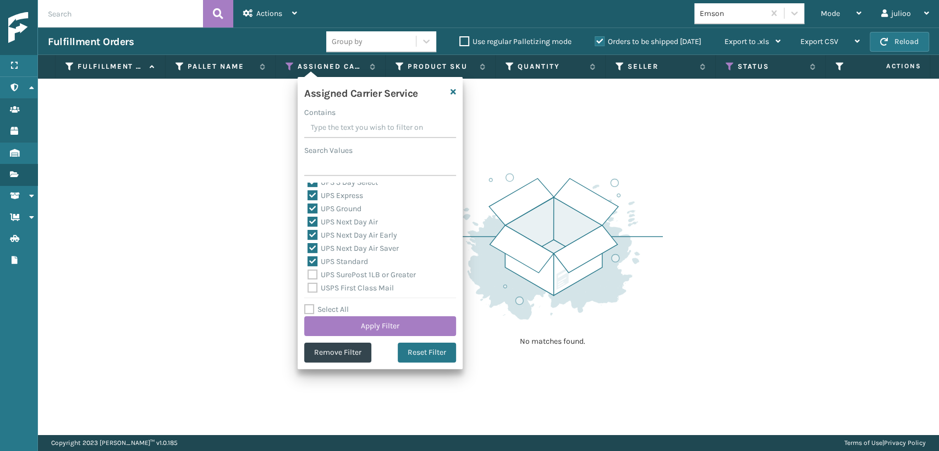
click at [316, 276] on label "UPS SurePost 1LB or Greater" at bounding box center [362, 274] width 108 height 9
click at [308, 276] on input "UPS SurePost 1LB or Greater" at bounding box center [308, 272] width 1 height 7
click at [364, 329] on button "Apply Filter" at bounding box center [380, 326] width 152 height 20
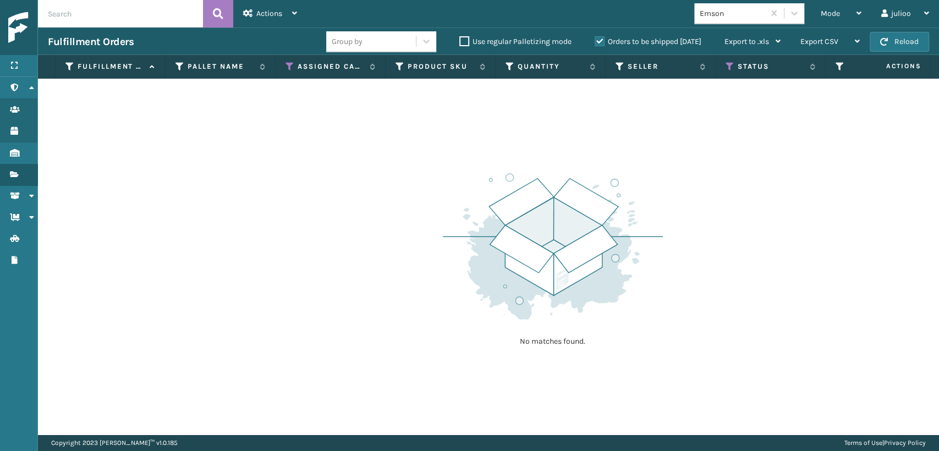
click at [224, 158] on div "No matches found." at bounding box center [488, 257] width 901 height 356
click at [291, 65] on icon at bounding box center [290, 67] width 9 height 10
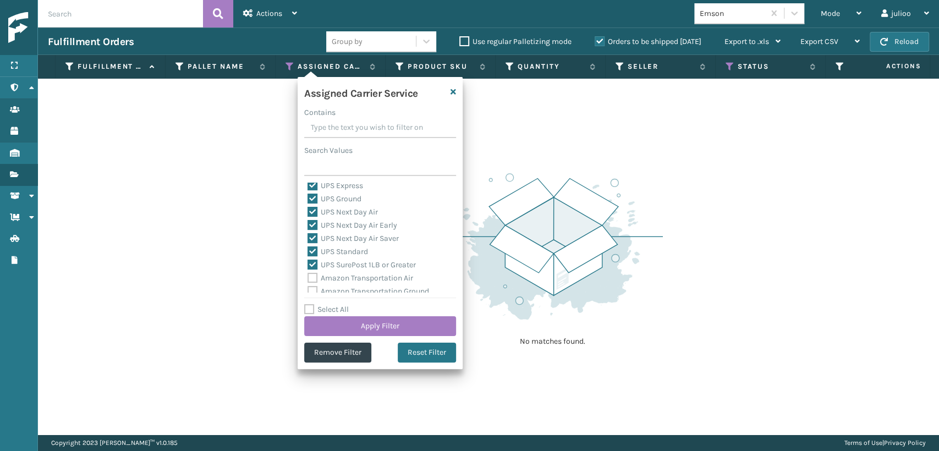
scroll to position [61, 0]
click at [314, 264] on label "Amazon Transportation Air" at bounding box center [361, 259] width 106 height 9
click at [308, 261] on input "Amazon Transportation Air" at bounding box center [308, 257] width 1 height 7
click at [312, 275] on label "Amazon Transportation Ground" at bounding box center [369, 273] width 122 height 9
click at [308, 274] on input "Amazon Transportation Ground" at bounding box center [308, 270] width 1 height 7
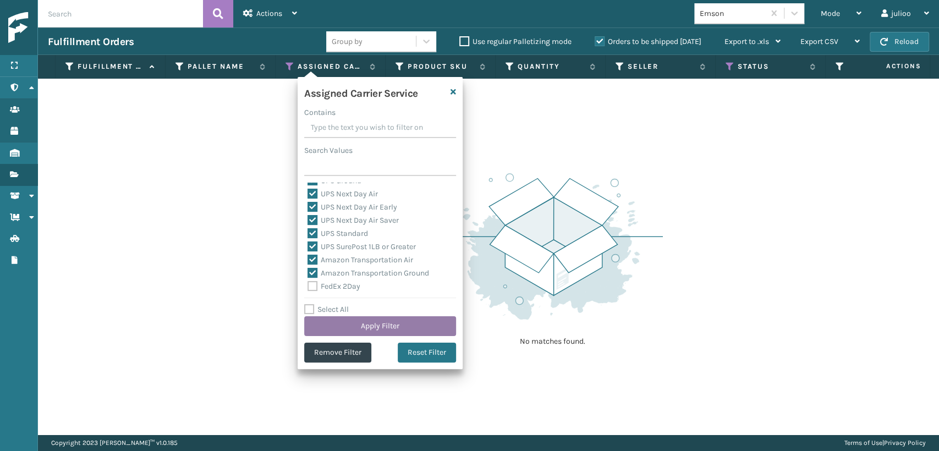
click at [357, 329] on button "Apply Filter" at bounding box center [380, 326] width 152 height 20
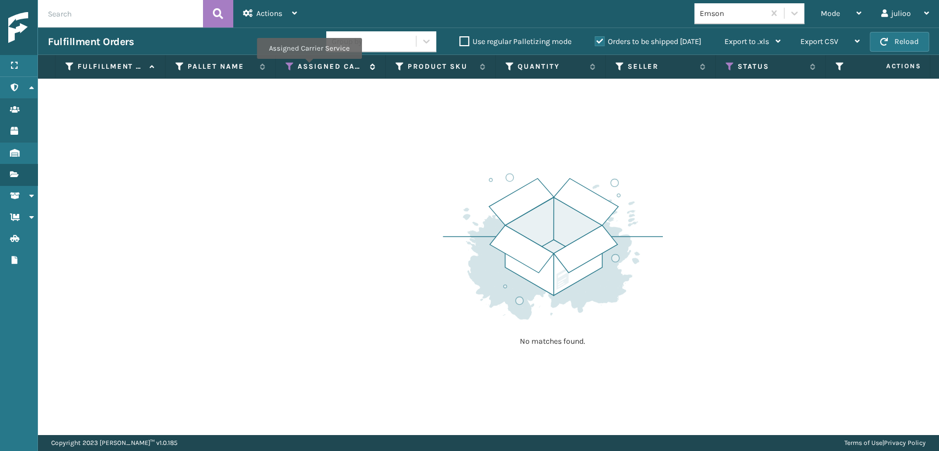
click at [309, 67] on label "Assigned Carrier Service" at bounding box center [331, 67] width 67 height 10
click at [289, 67] on icon at bounding box center [290, 67] width 9 height 10
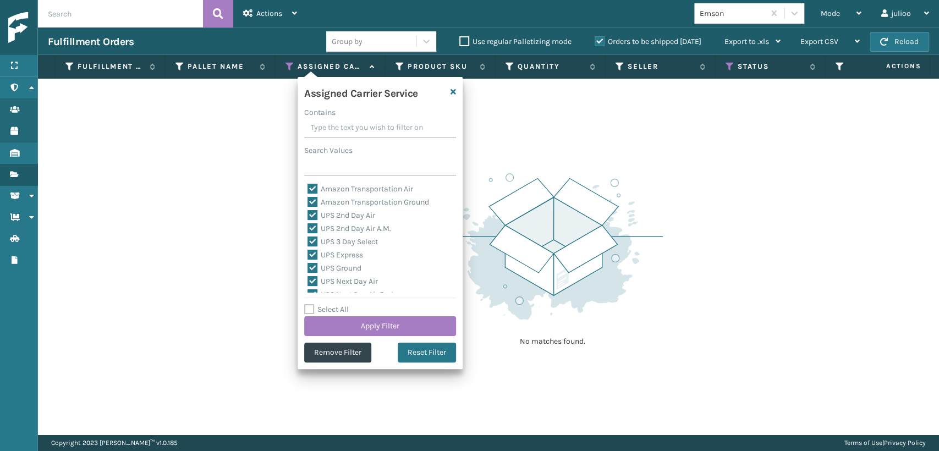
click at [313, 192] on label "Amazon Transportation Air" at bounding box center [361, 188] width 106 height 9
click at [308, 190] on input "Amazon Transportation Air" at bounding box center [308, 186] width 1 height 7
click at [309, 201] on label "Amazon Transportation Ground" at bounding box center [369, 202] width 122 height 9
click at [308, 201] on input "Amazon Transportation Ground" at bounding box center [308, 199] width 1 height 7
click at [368, 328] on button "Apply Filter" at bounding box center [380, 326] width 152 height 20
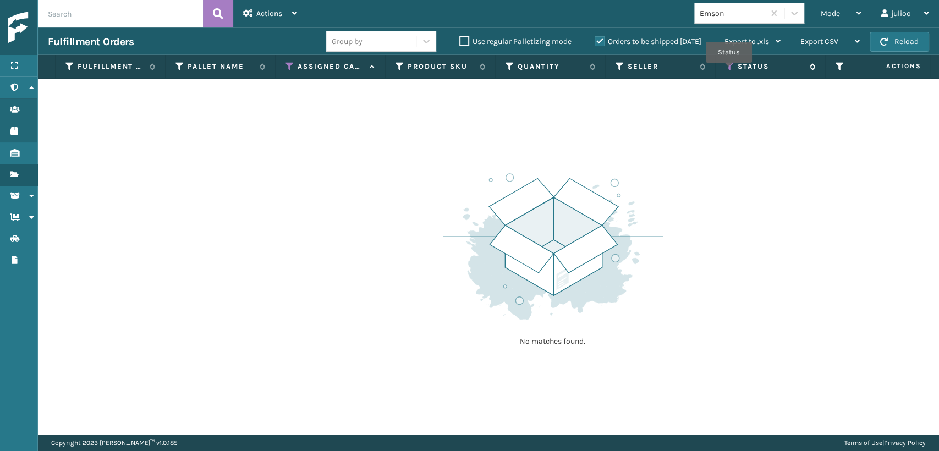
click at [732, 65] on icon at bounding box center [730, 67] width 9 height 10
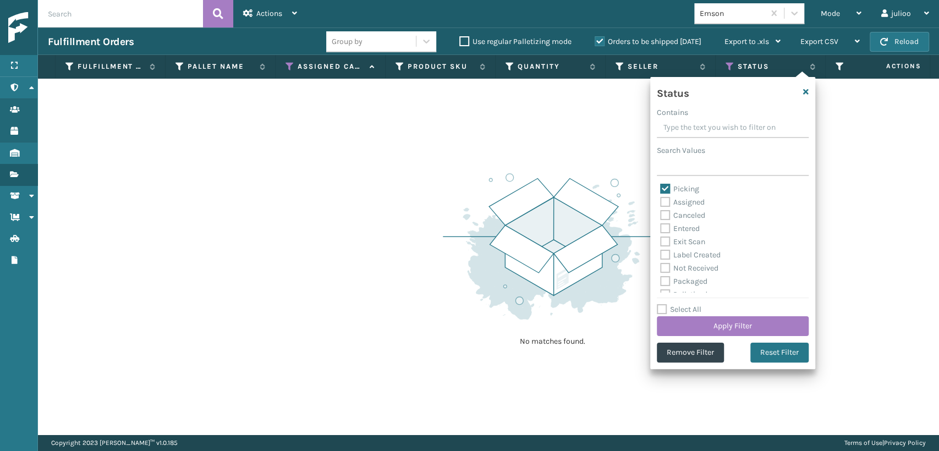
click at [665, 195] on div "Picking" at bounding box center [732, 189] width 145 height 13
click at [704, 327] on button "Apply Filter" at bounding box center [733, 326] width 152 height 20
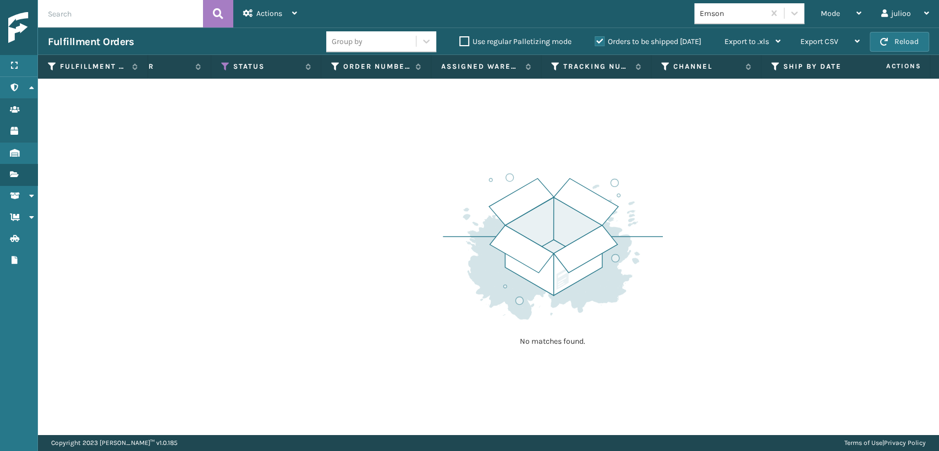
scroll to position [0, 515]
click at [748, 68] on icon at bounding box center [752, 67] width 9 height 10
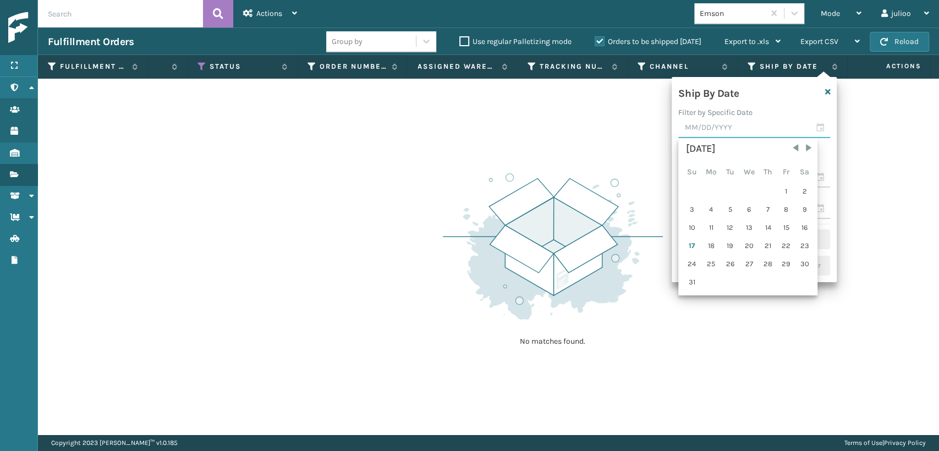
click at [741, 130] on input "text" at bounding box center [755, 128] width 152 height 20
click at [688, 244] on div "17" at bounding box center [691, 246] width 17 height 17
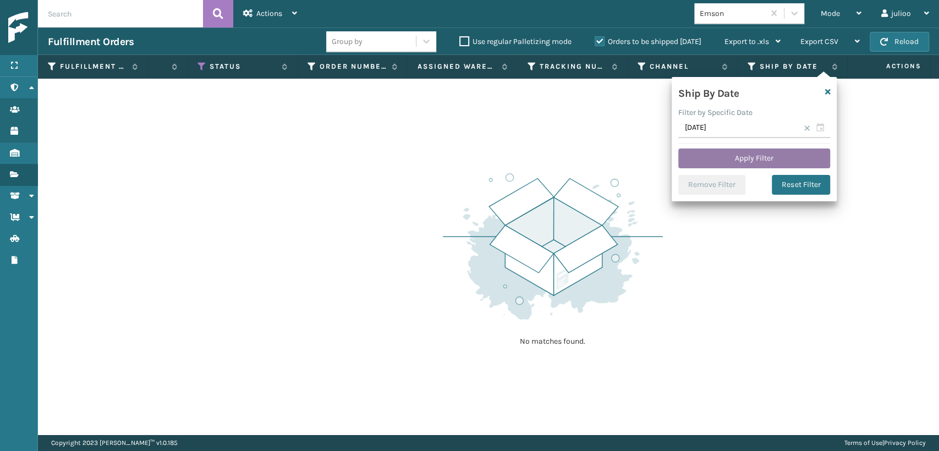
click at [731, 160] on button "Apply Filter" at bounding box center [755, 159] width 152 height 20
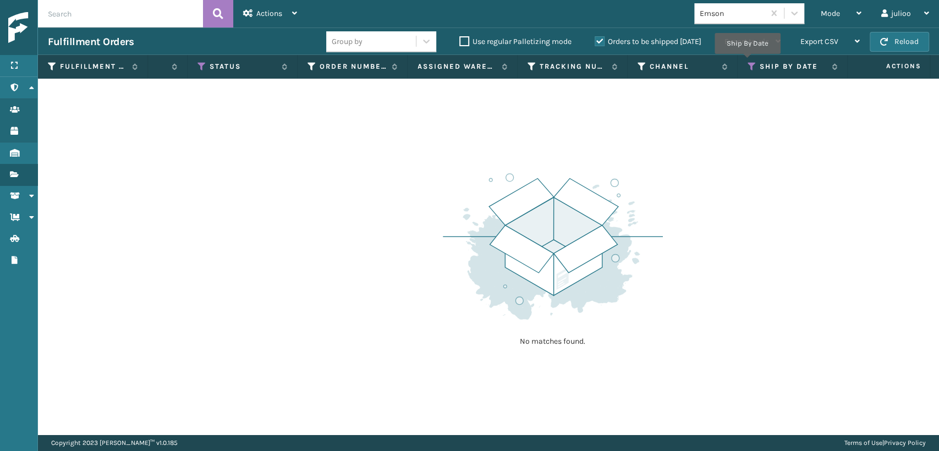
drag, startPoint x: 747, startPoint y: 62, endPoint x: 751, endPoint y: 76, distance: 14.7
click at [748, 62] on icon at bounding box center [752, 67] width 9 height 10
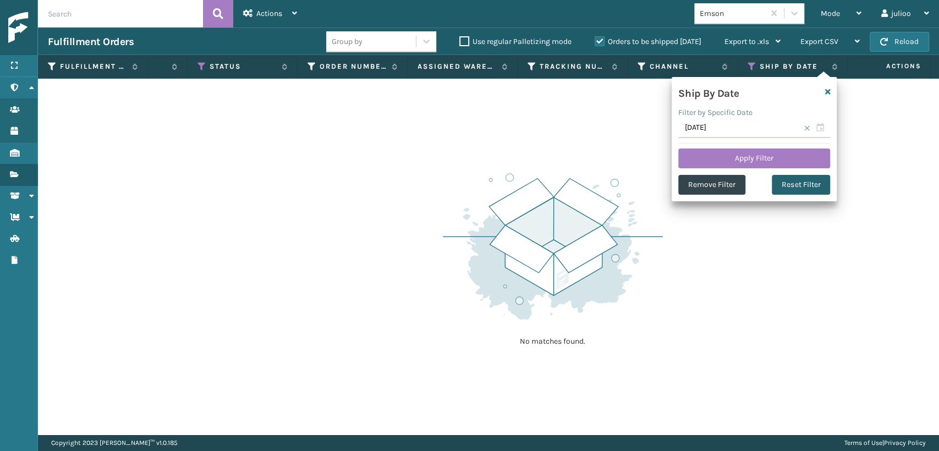
click at [796, 185] on button "Reset Filter" at bounding box center [801, 185] width 58 height 20
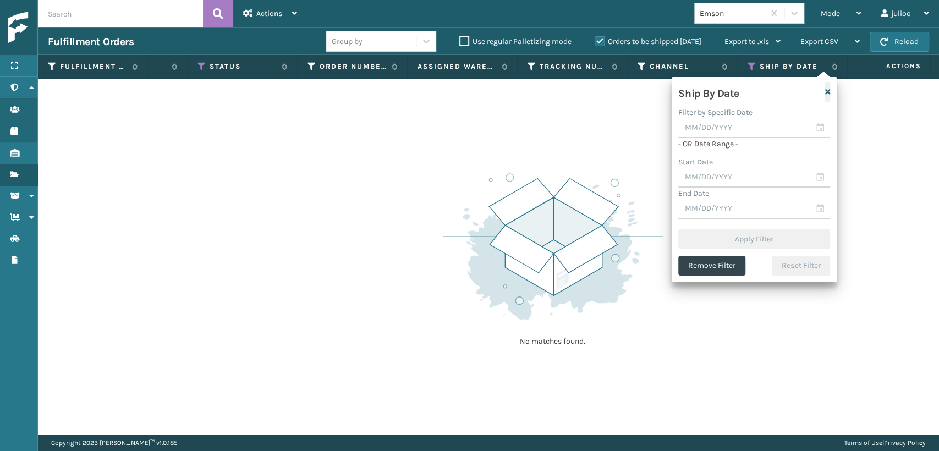
click at [828, 99] on button "button" at bounding box center [828, 92] width 6 height 20
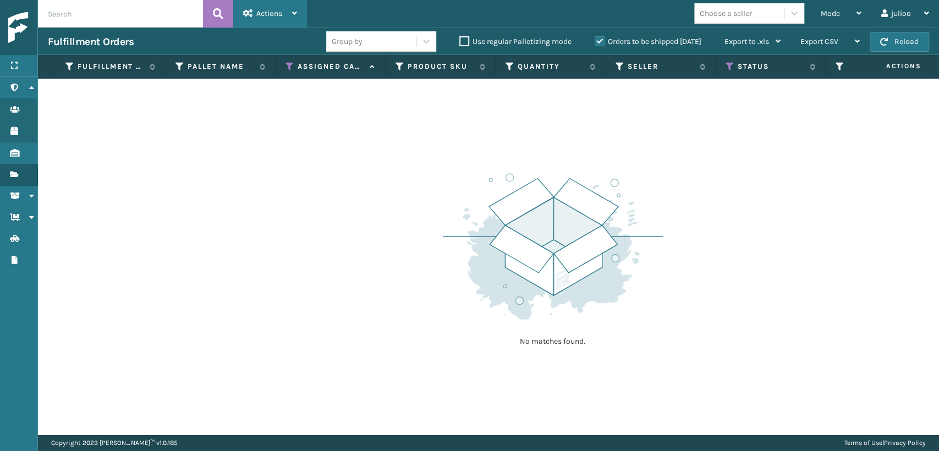
click at [276, 19] on div "Actions" at bounding box center [270, 14] width 54 height 28
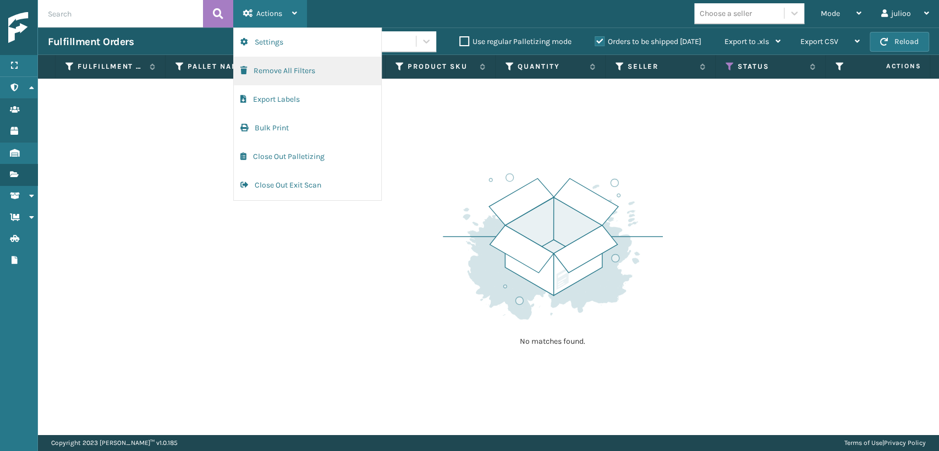
click at [282, 72] on button "Remove All Filters" at bounding box center [307, 71] width 147 height 29
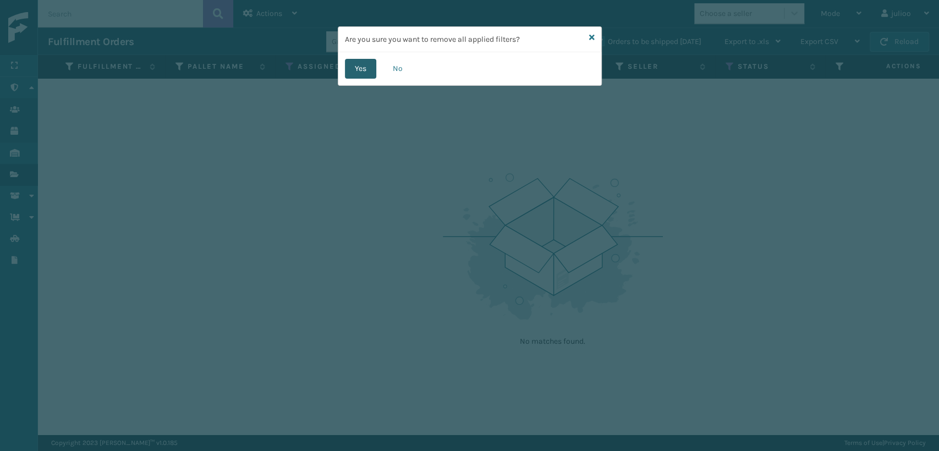
click at [370, 63] on button "Yes" at bounding box center [360, 69] width 31 height 20
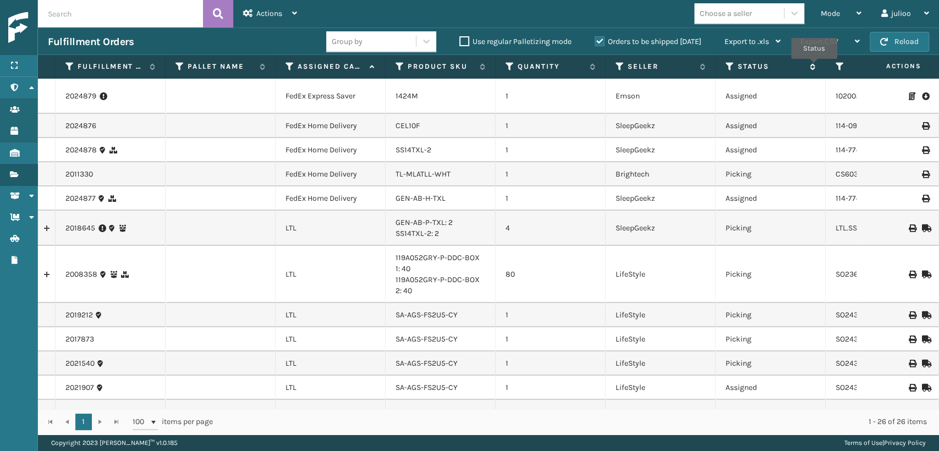
click at [814, 67] on icon at bounding box center [811, 66] width 9 height 7
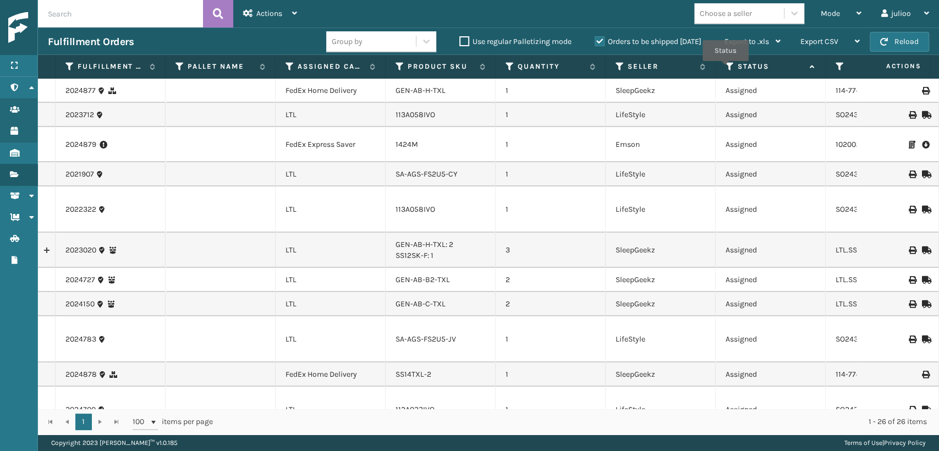
click at [726, 69] on icon at bounding box center [730, 67] width 9 height 10
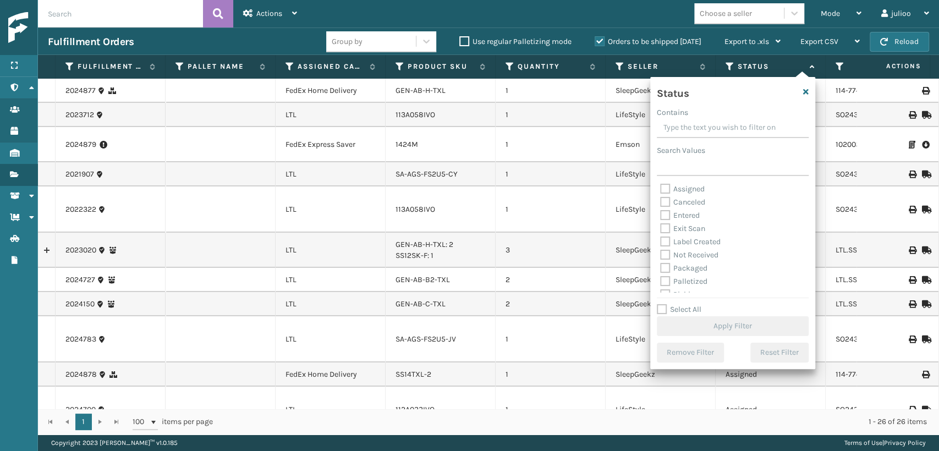
scroll to position [61, 0]
click at [663, 232] on label "Picking" at bounding box center [679, 233] width 39 height 9
click at [661, 232] on input "Picking" at bounding box center [660, 230] width 1 height 7
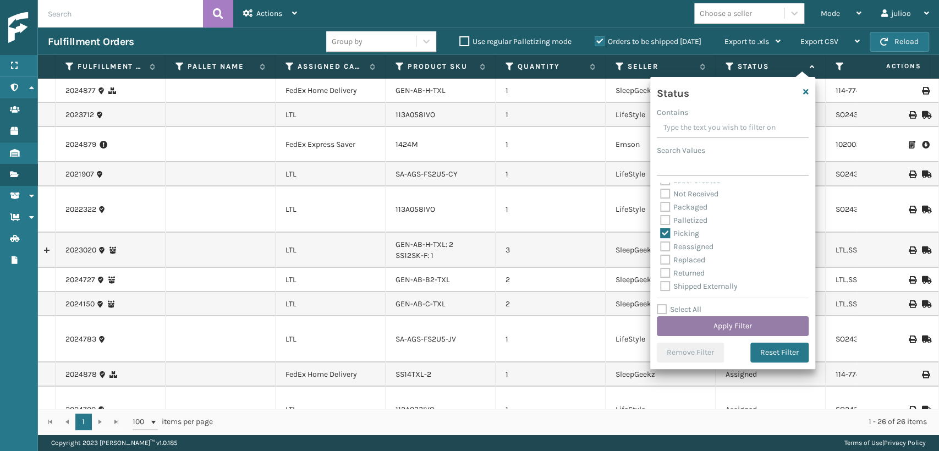
click at [729, 326] on button "Apply Filter" at bounding box center [733, 326] width 152 height 20
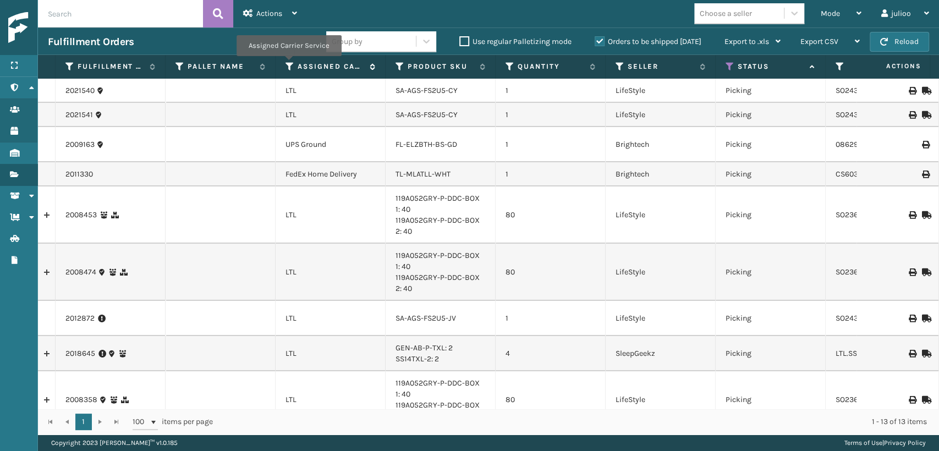
click at [288, 64] on icon at bounding box center [290, 67] width 9 height 10
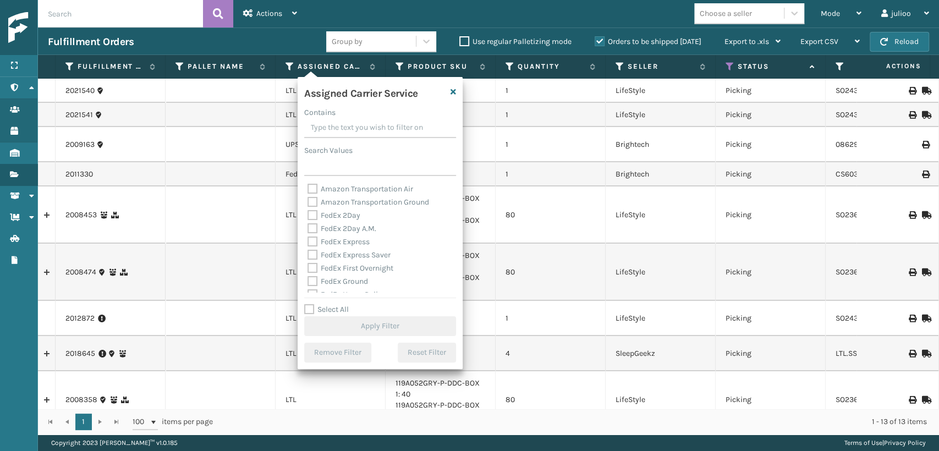
drag, startPoint x: 308, startPoint y: 310, endPoint x: 314, endPoint y: 266, distance: 43.8
click at [308, 305] on label "Select All" at bounding box center [326, 309] width 45 height 9
click at [308, 304] on input "Select All" at bounding box center [386, 303] width 165 height 1
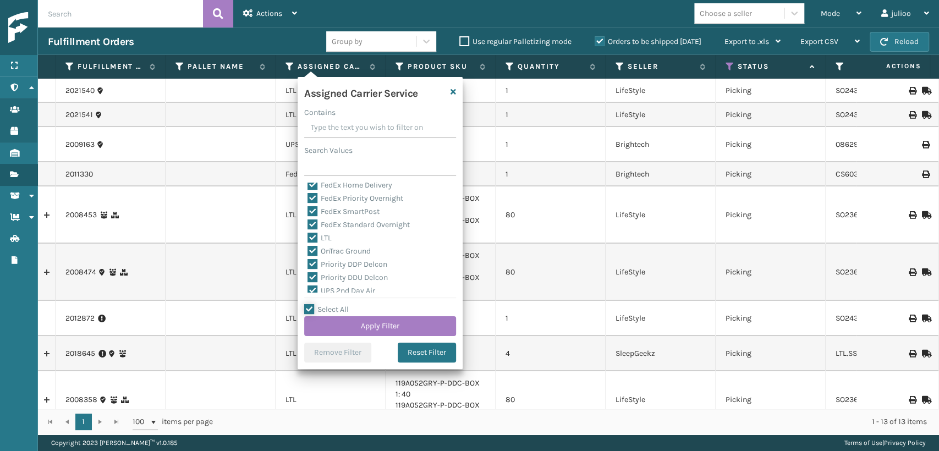
scroll to position [122, 0]
click at [316, 223] on label "LTL" at bounding box center [320, 225] width 24 height 9
click at [308, 223] on input "LTL" at bounding box center [308, 222] width 1 height 7
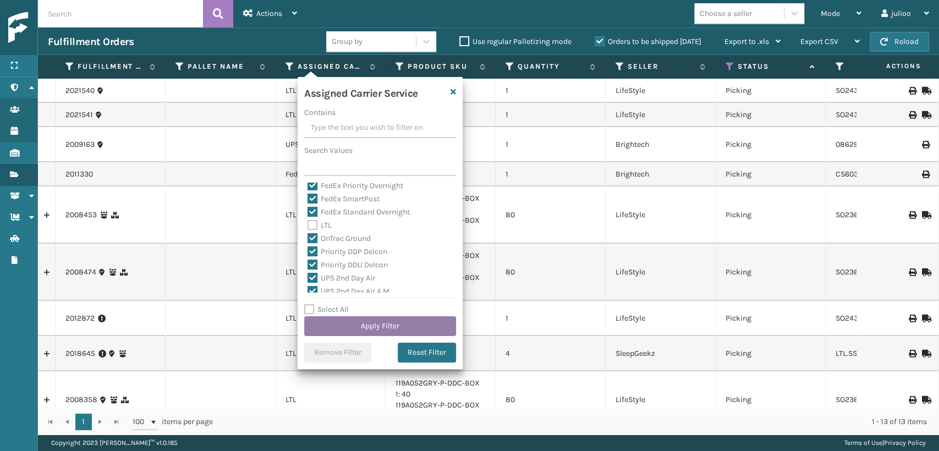
click at [383, 326] on button "Apply Filter" at bounding box center [380, 326] width 152 height 20
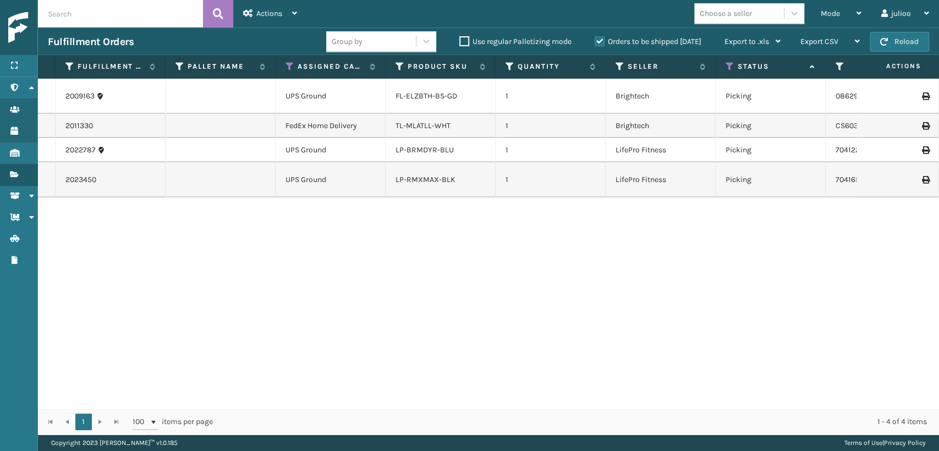
click at [549, 128] on td "1" at bounding box center [551, 126] width 110 height 24
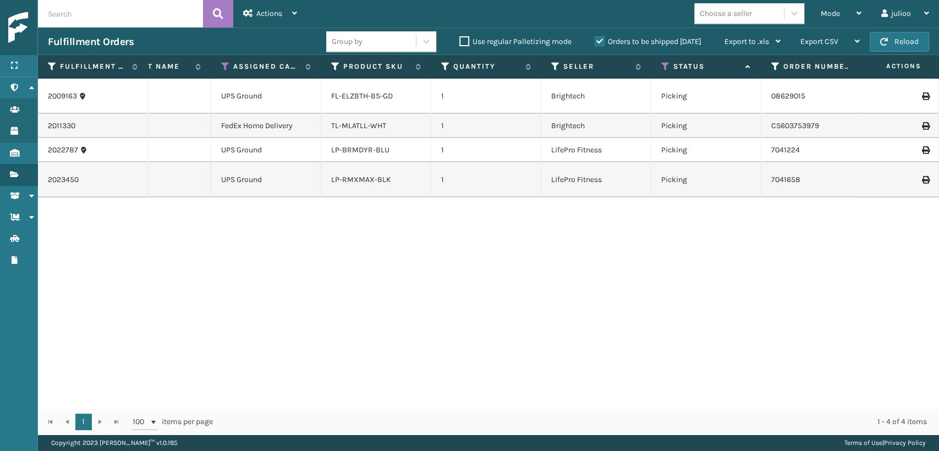
scroll to position [0, 0]
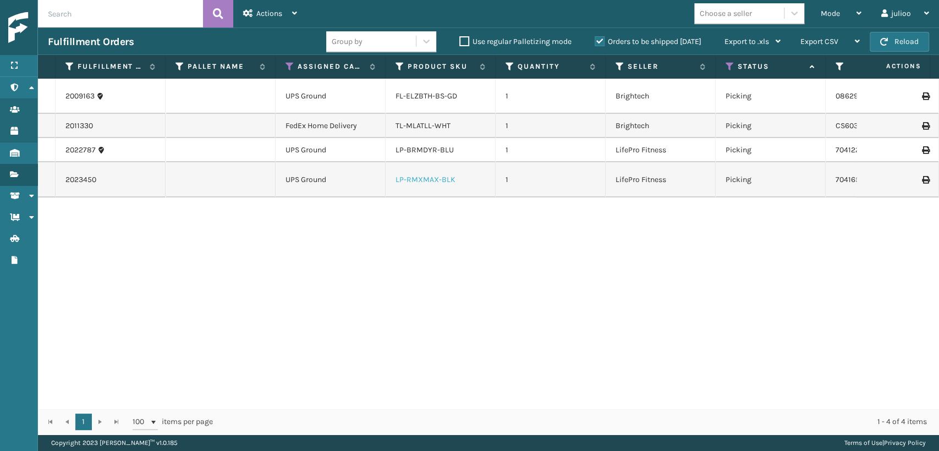
click at [428, 180] on link "LP-RMXMAX-BLK" at bounding box center [426, 179] width 60 height 9
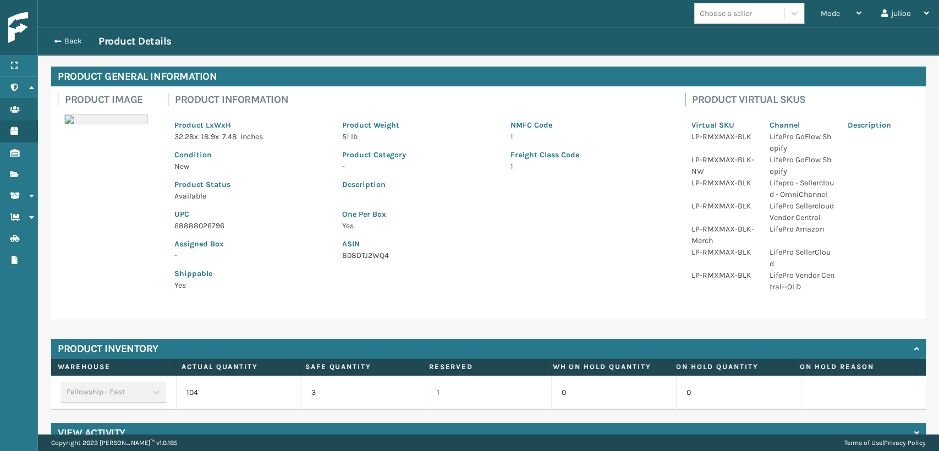
scroll to position [61, 0]
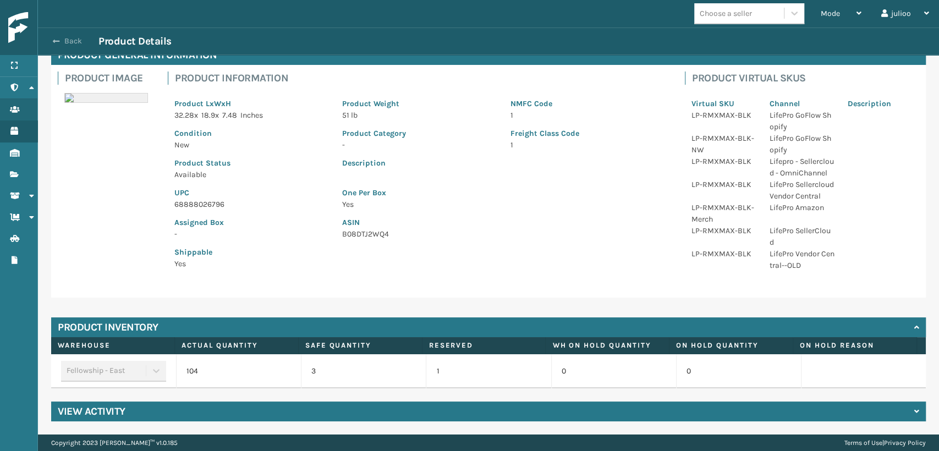
click at [74, 38] on button "Back" at bounding box center [73, 41] width 51 height 10
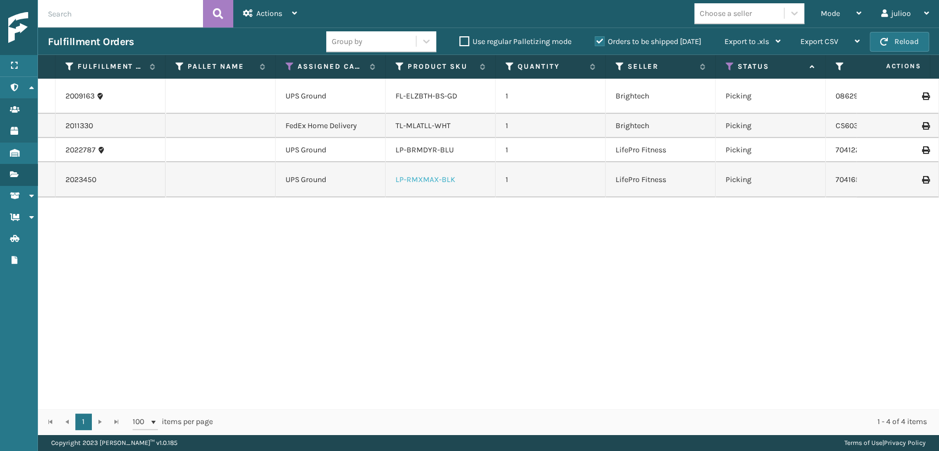
click at [418, 180] on link "LP-RMXMAX-BLK" at bounding box center [426, 179] width 60 height 9
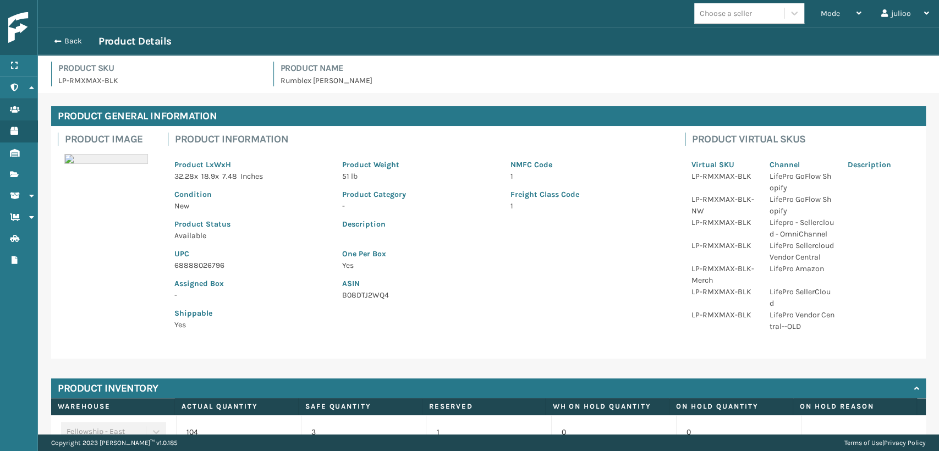
click at [207, 266] on p "68888026796" at bounding box center [251, 266] width 155 height 12
copy p "68888026796"
click at [70, 41] on button "Back" at bounding box center [73, 41] width 51 height 10
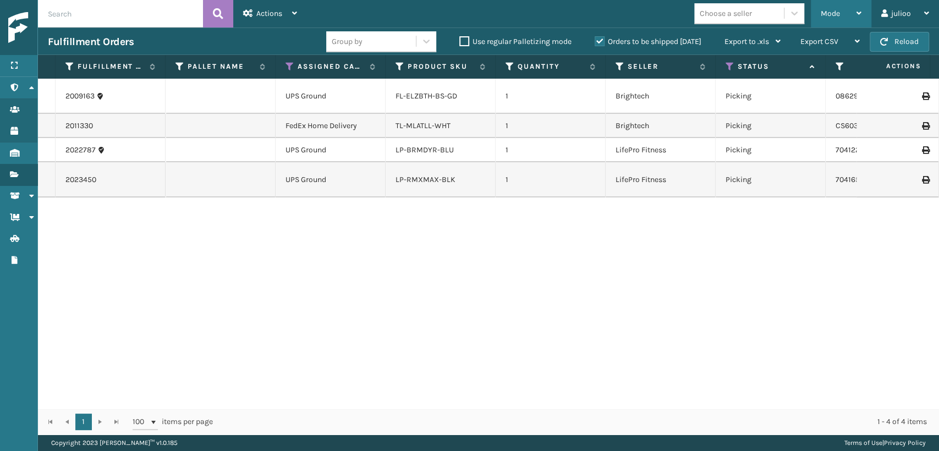
click at [819, 15] on div "Mode Regular Mode Picking Mode Labeling Mode Exit Scan Mode" at bounding box center [841, 14] width 61 height 28
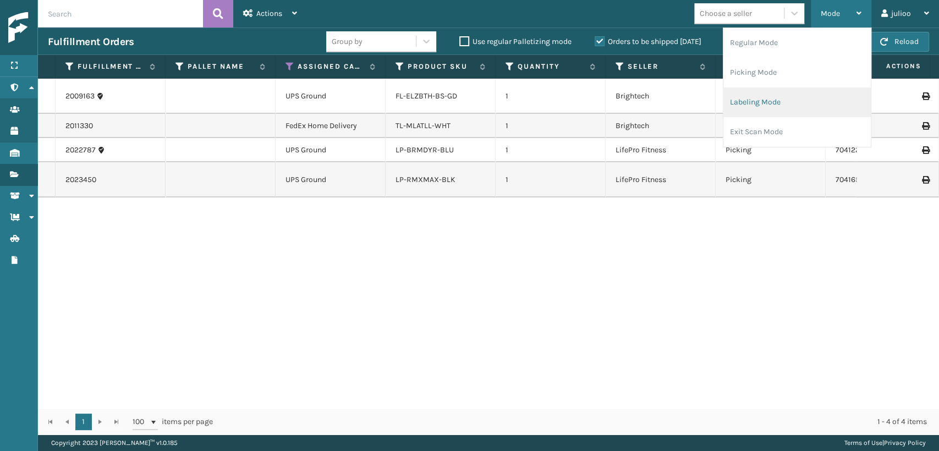
drag, startPoint x: 792, startPoint y: 100, endPoint x: 770, endPoint y: 105, distance: 22.0
click at [770, 105] on li "Labeling Mode" at bounding box center [797, 102] width 147 height 30
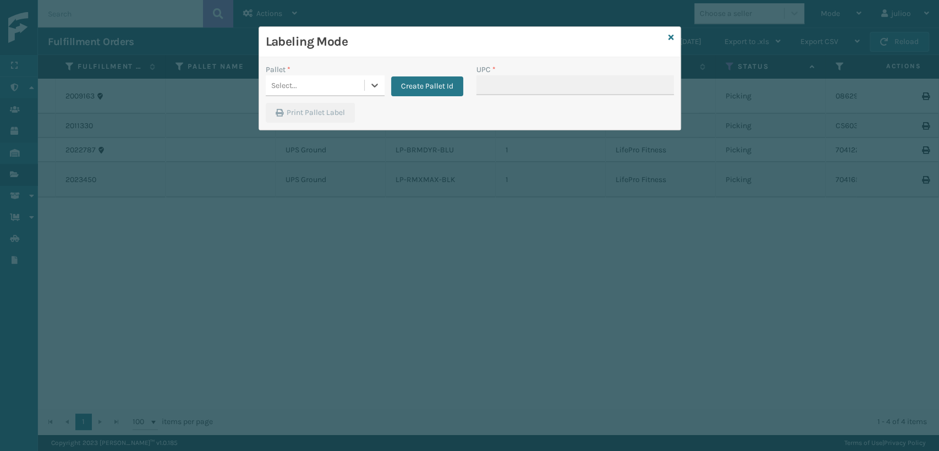
drag, startPoint x: 332, startPoint y: 83, endPoint x: 333, endPoint y: 89, distance: 6.2
click at [333, 84] on div "Select..." at bounding box center [315, 85] width 99 height 18
click at [315, 140] on div "UPSG-UU6U5LEU29" at bounding box center [325, 138] width 119 height 20
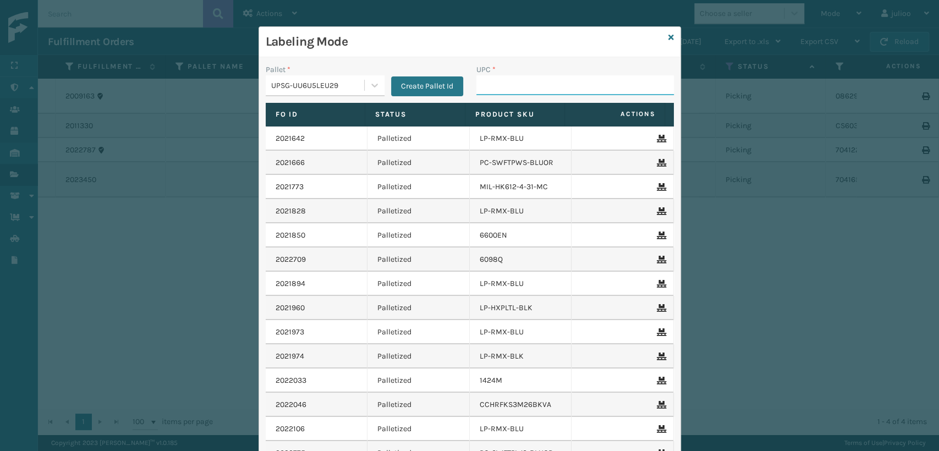
paste input "68888026796"
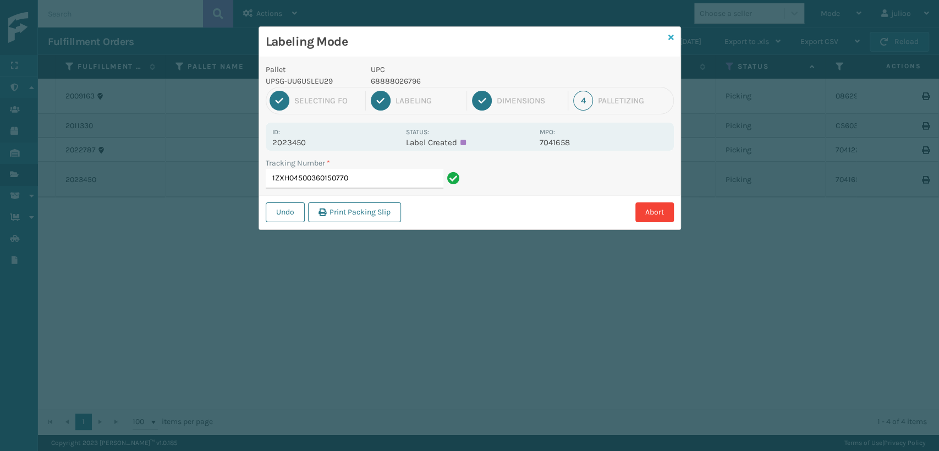
click at [672, 37] on icon at bounding box center [672, 38] width 6 height 8
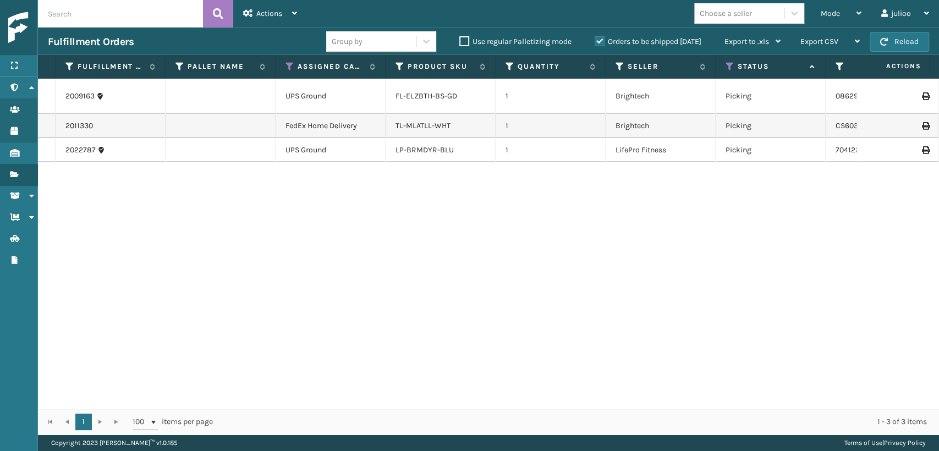
click at [422, 155] on td "LP-BRMDYR-BLU" at bounding box center [441, 150] width 110 height 24
click at [461, 147] on div "LP-BRMDYR-BLU" at bounding box center [441, 150] width 90 height 11
click at [411, 151] on link "LP-BRMDYR-BLU" at bounding box center [425, 149] width 58 height 9
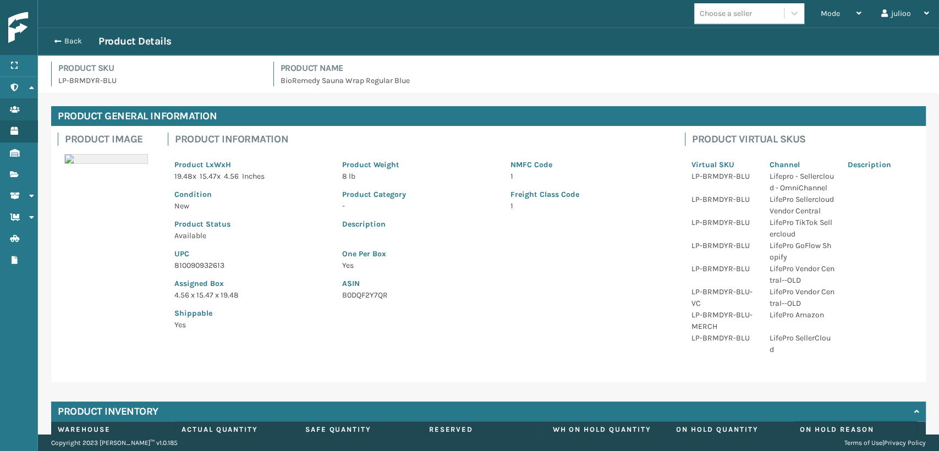
click at [63, 34] on div "Back Product Details" at bounding box center [488, 42] width 901 height 28
click at [67, 43] on button "Back" at bounding box center [73, 41] width 51 height 10
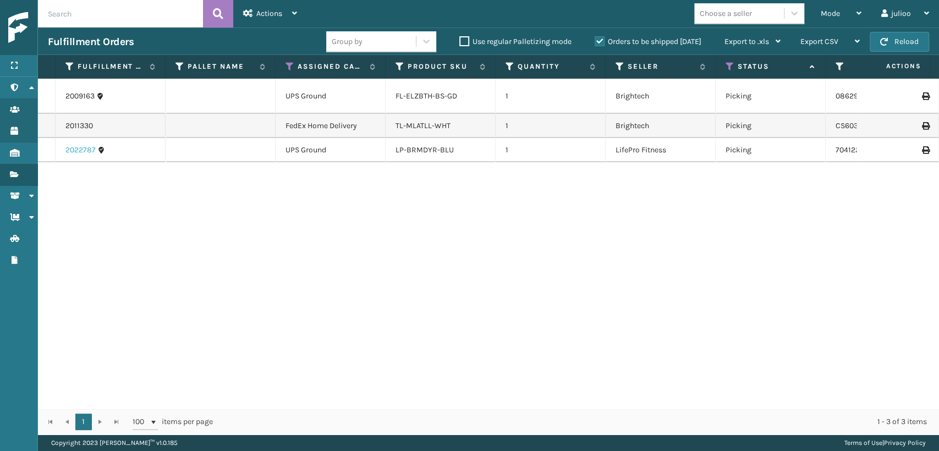
click at [80, 155] on link "2022787" at bounding box center [80, 150] width 30 height 11
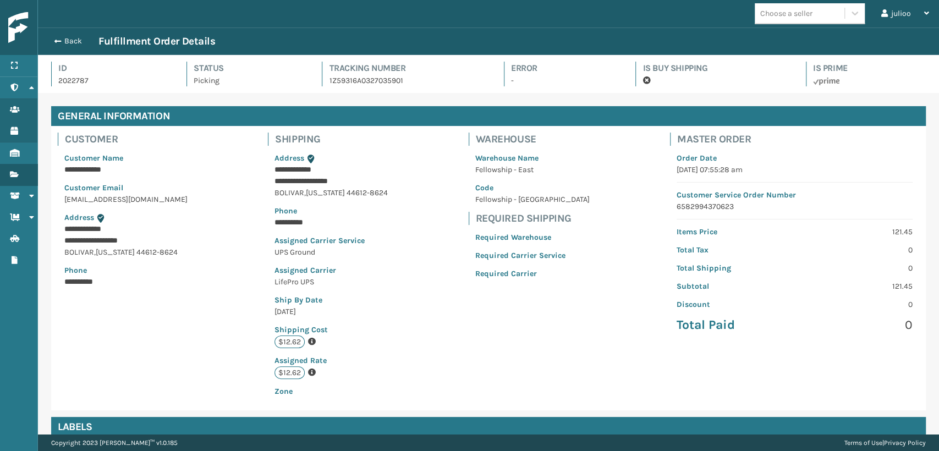
scroll to position [55005, 54130]
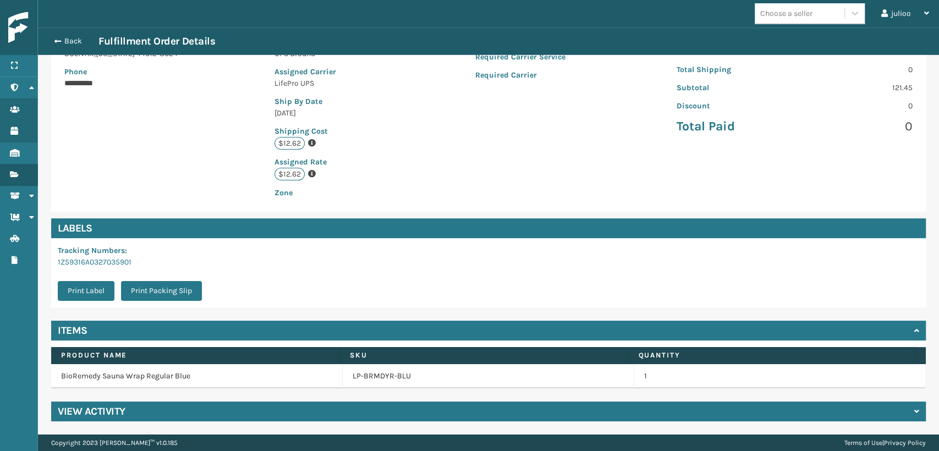
click at [102, 408] on h4 "View Activity" at bounding box center [92, 411] width 68 height 13
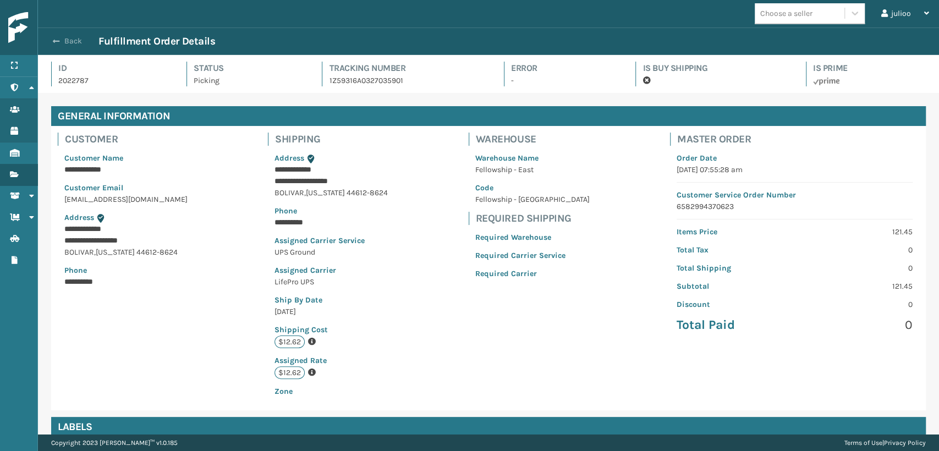
click at [68, 40] on button "Back" at bounding box center [73, 41] width 51 height 10
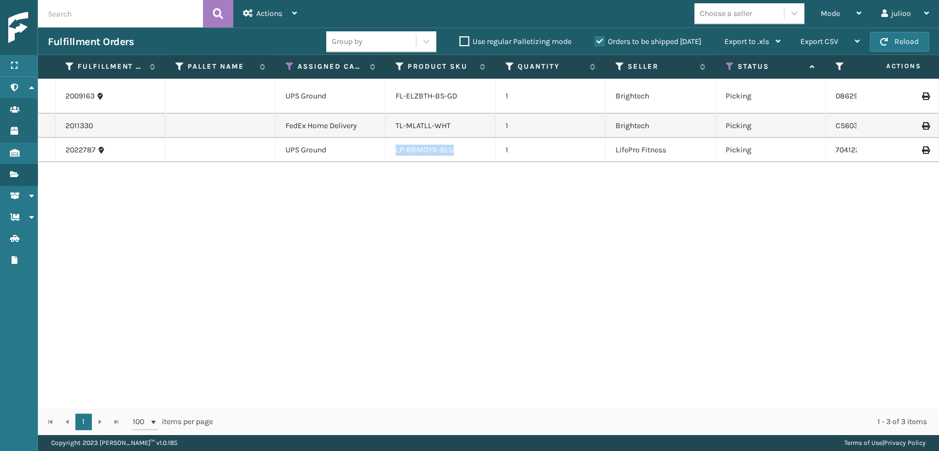
drag, startPoint x: 393, startPoint y: 154, endPoint x: 460, endPoint y: 149, distance: 67.3
click at [464, 147] on td "LP-BRMDYR-BLU" at bounding box center [441, 150] width 110 height 24
copy link "LP-BRMDYR-BLU"
click at [424, 145] on link "LP-BRMDYR-BLU" at bounding box center [425, 149] width 58 height 9
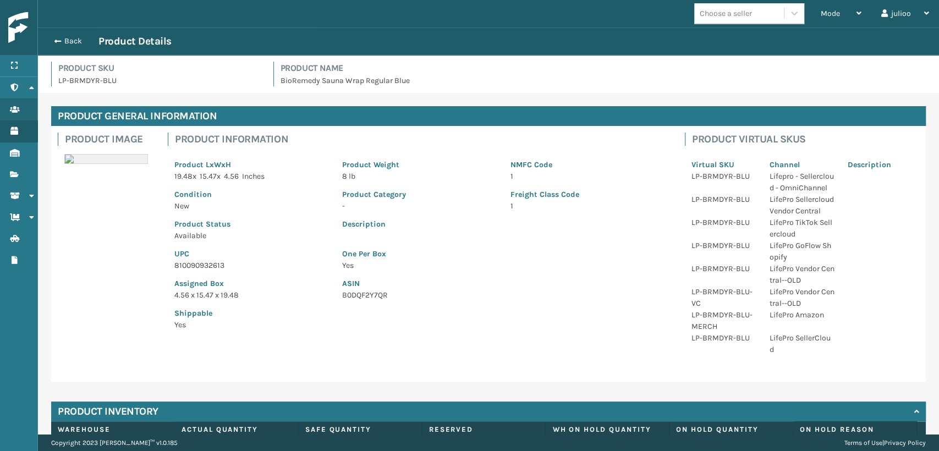
click at [206, 266] on p "810090932613" at bounding box center [251, 266] width 155 height 12
click at [206, 262] on p "810090932613" at bounding box center [251, 266] width 155 height 12
copy p "810090932613"
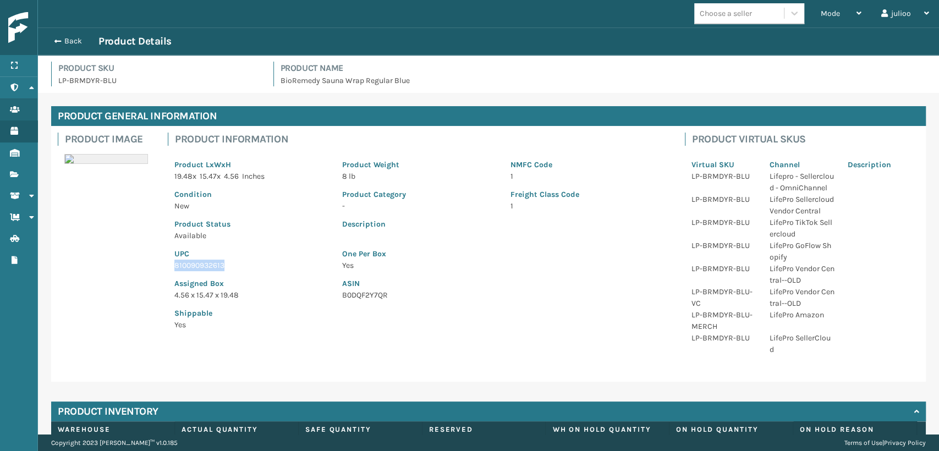
drag, startPoint x: 70, startPoint y: 36, endPoint x: 661, endPoint y: 56, distance: 590.8
click at [78, 35] on div "Back Product Details" at bounding box center [489, 41] width 882 height 13
click at [854, 16] on div "Mode" at bounding box center [841, 14] width 41 height 28
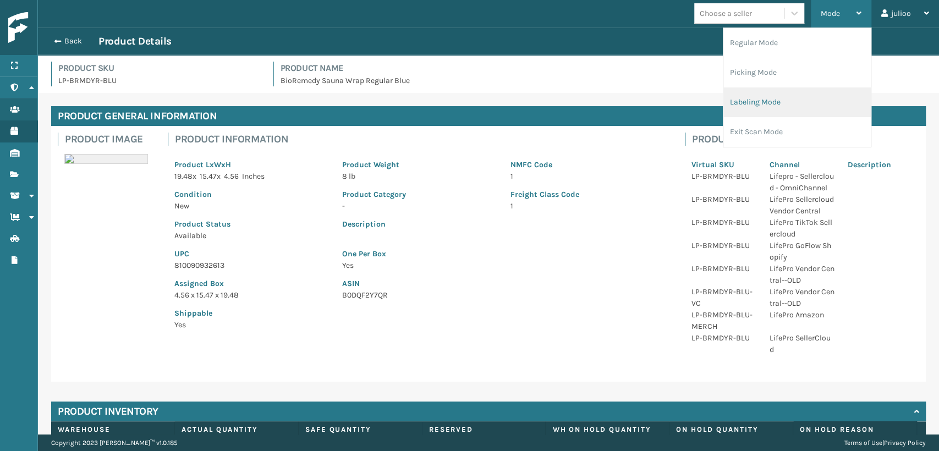
click at [772, 100] on li "Labeling Mode" at bounding box center [797, 102] width 147 height 30
